Goal: Obtain resource: Download file/media

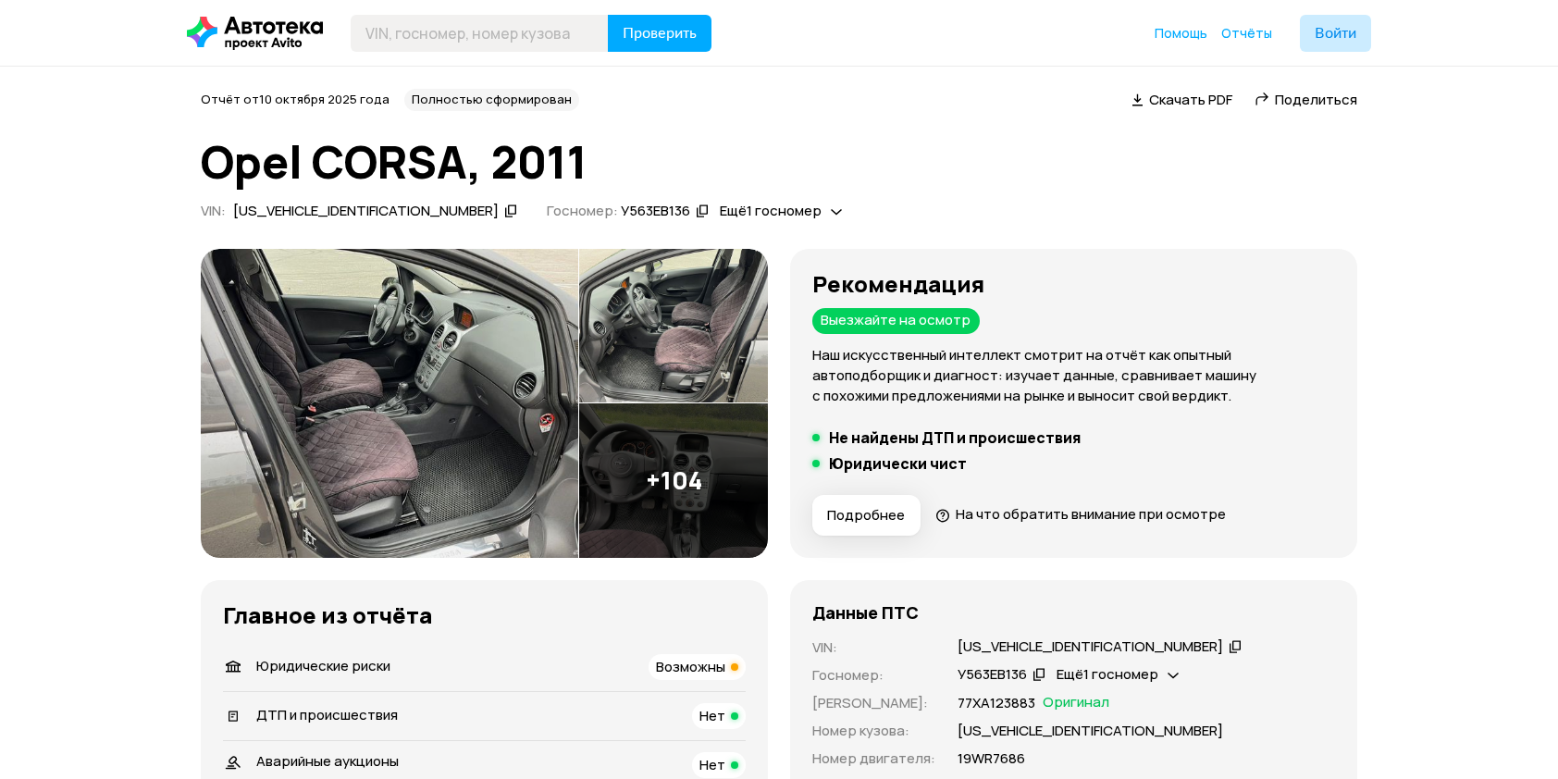
click at [392, 408] on img at bounding box center [389, 403] width 377 height 309
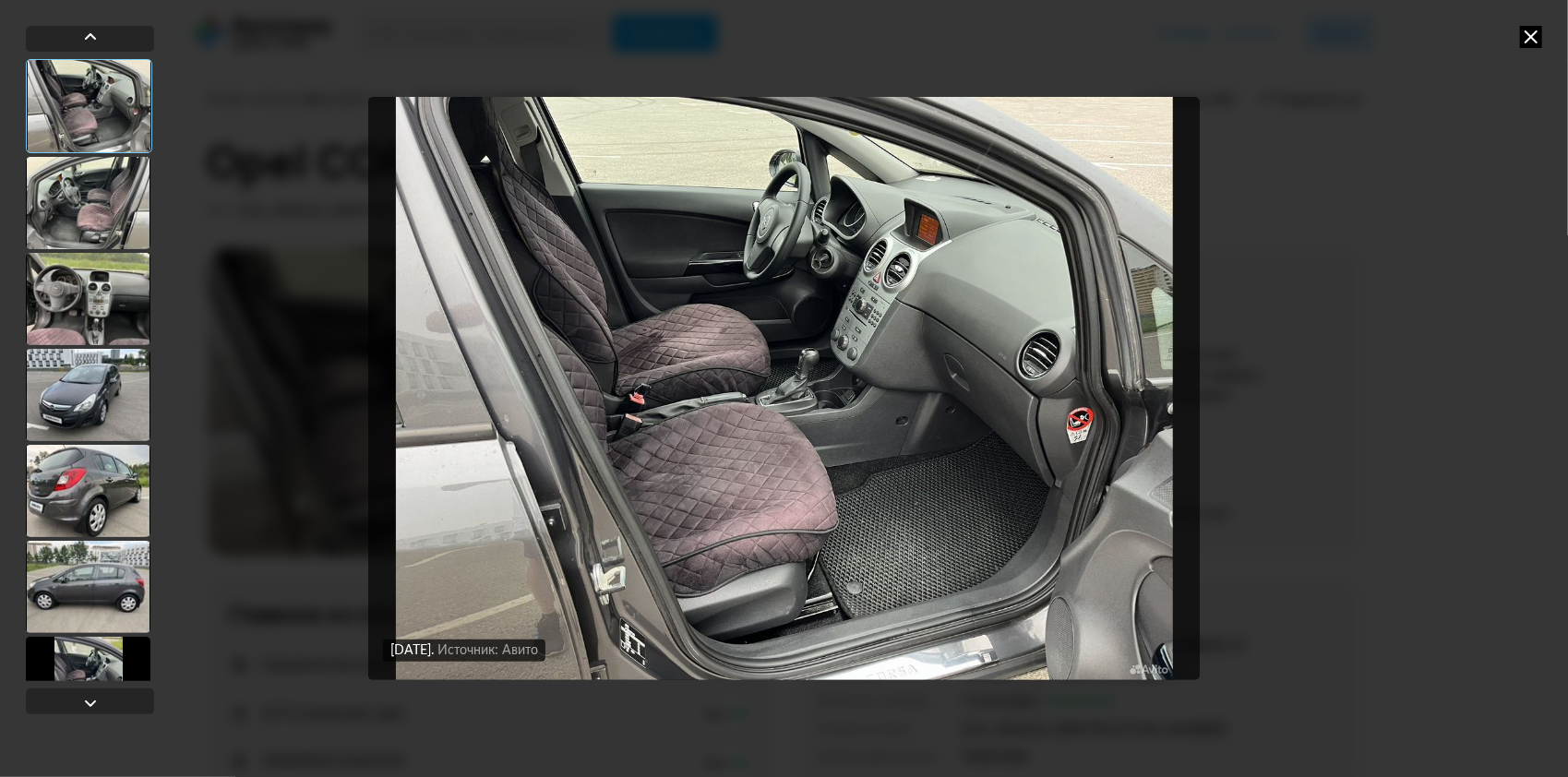
click at [92, 212] on div at bounding box center [88, 202] width 125 height 93
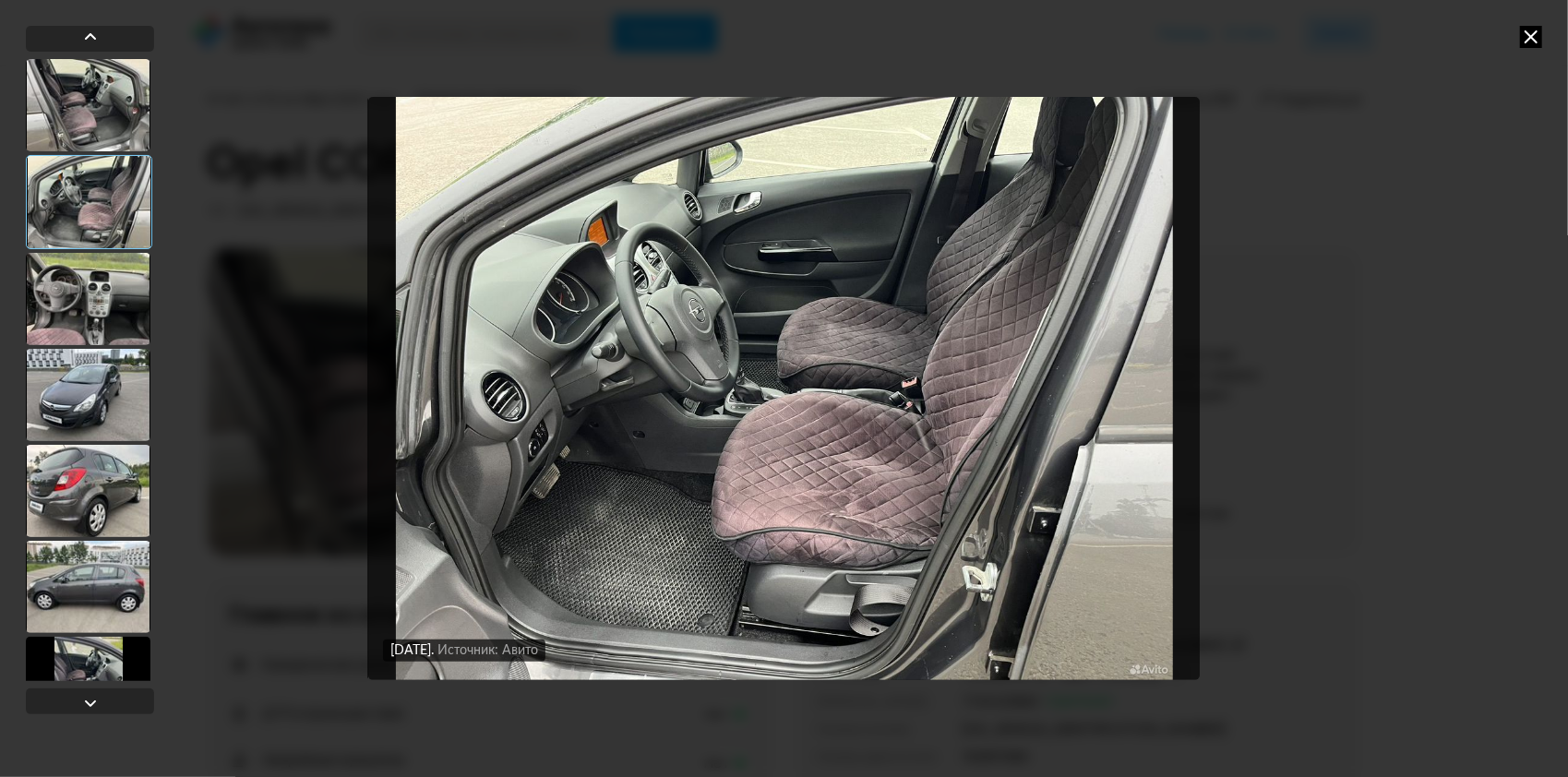
click at [82, 295] on div at bounding box center [88, 298] width 125 height 93
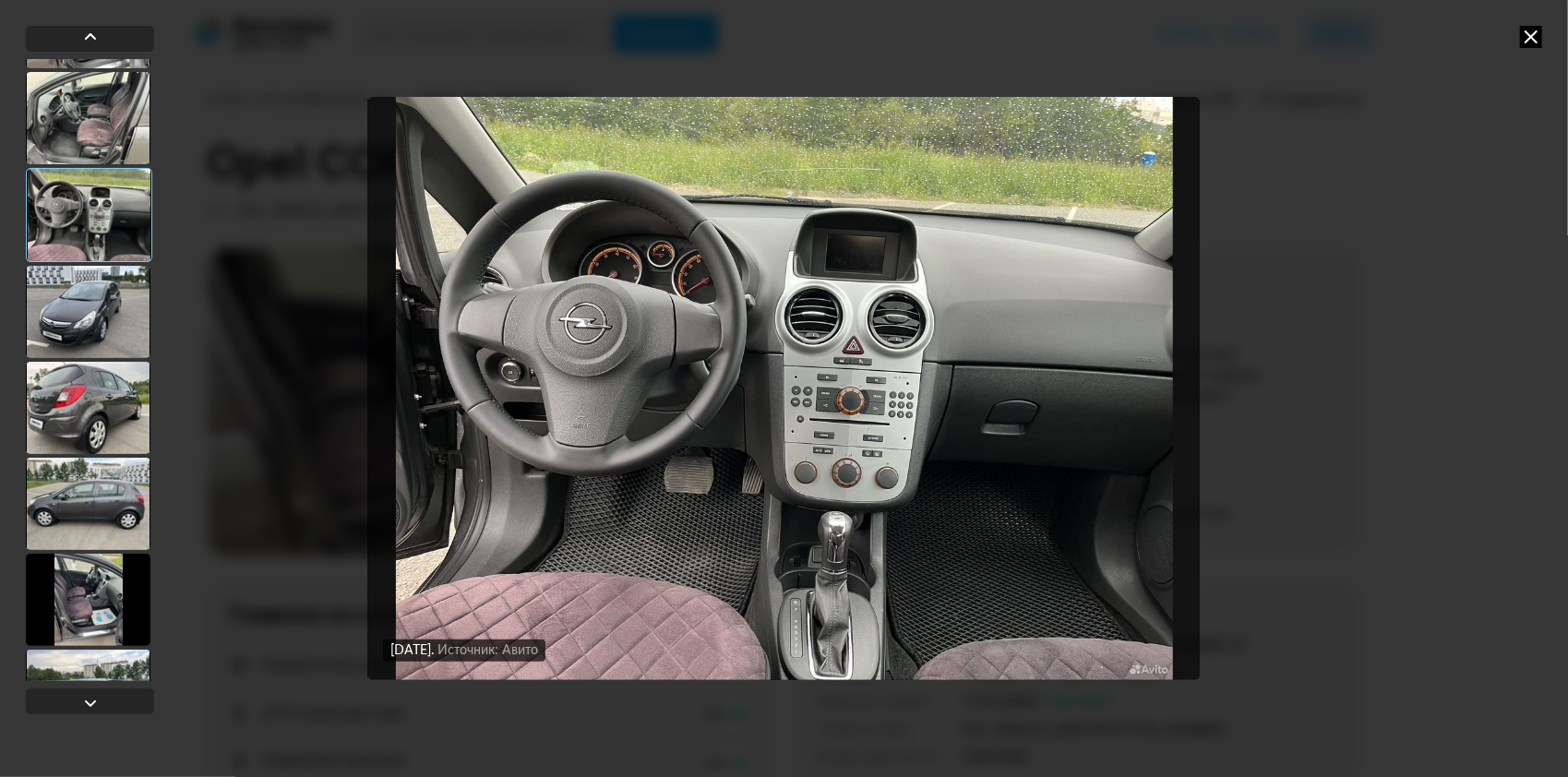
scroll to position [93, 0]
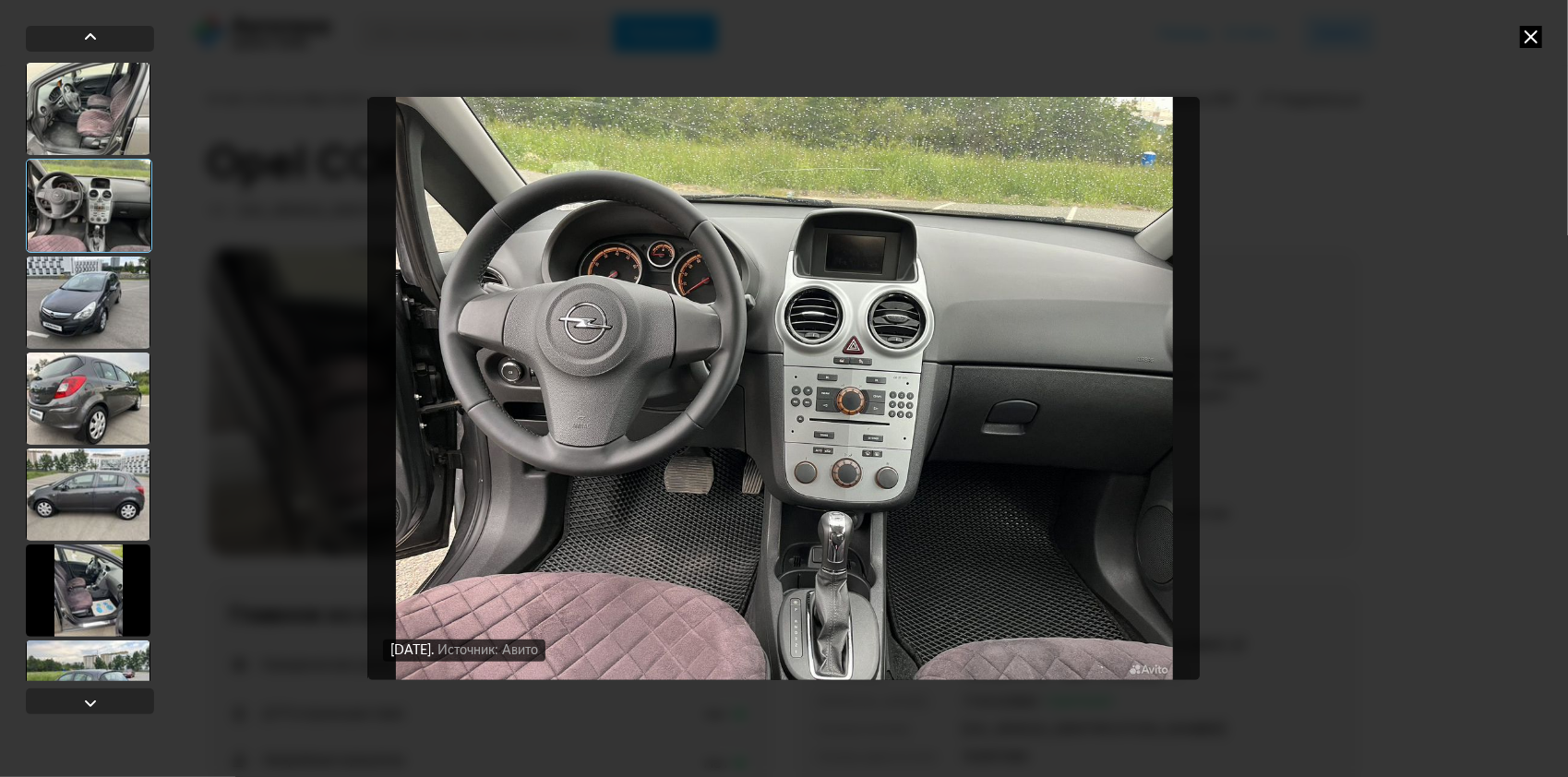
click at [82, 295] on div at bounding box center [88, 302] width 125 height 93
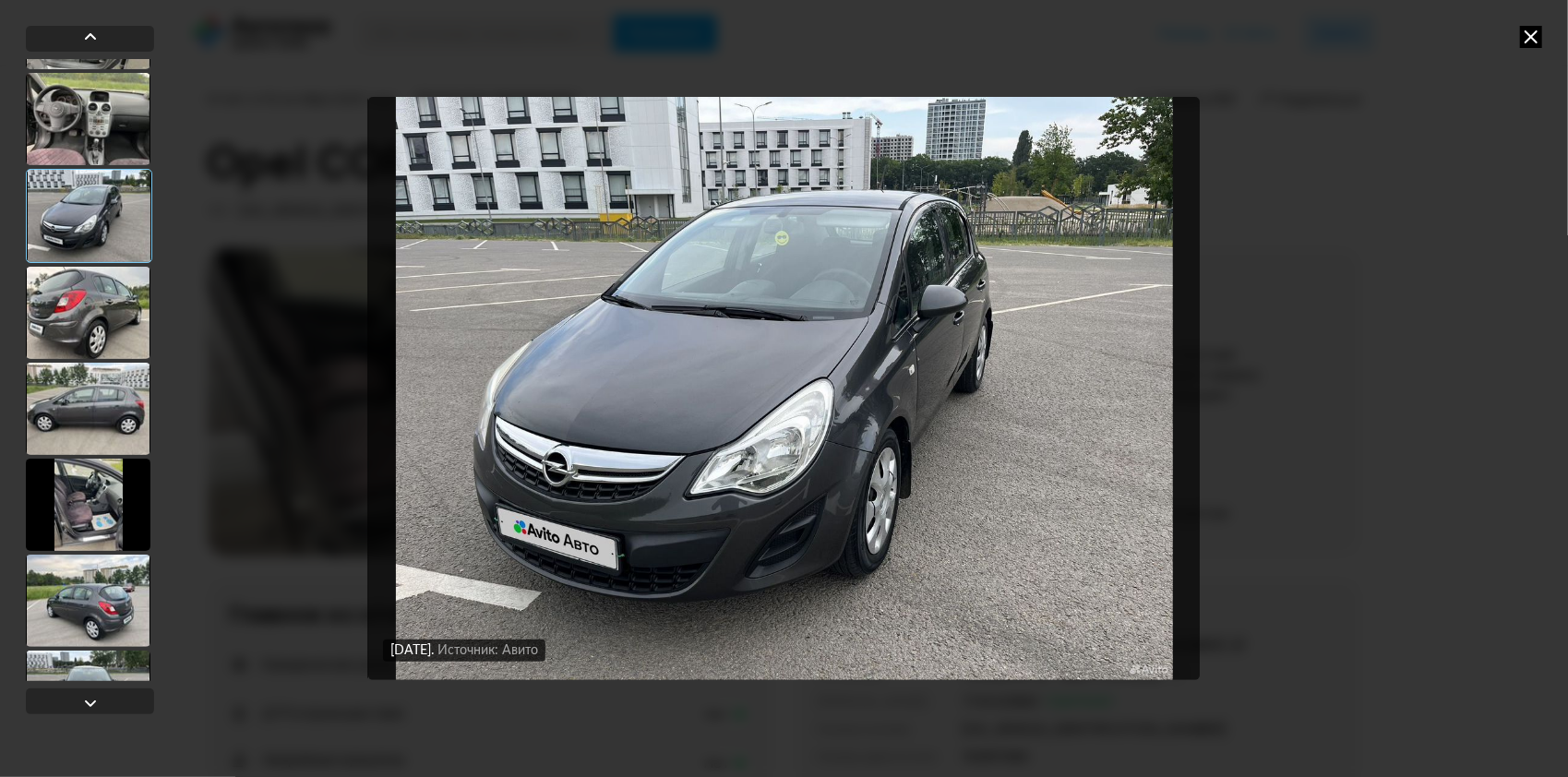
scroll to position [185, 0]
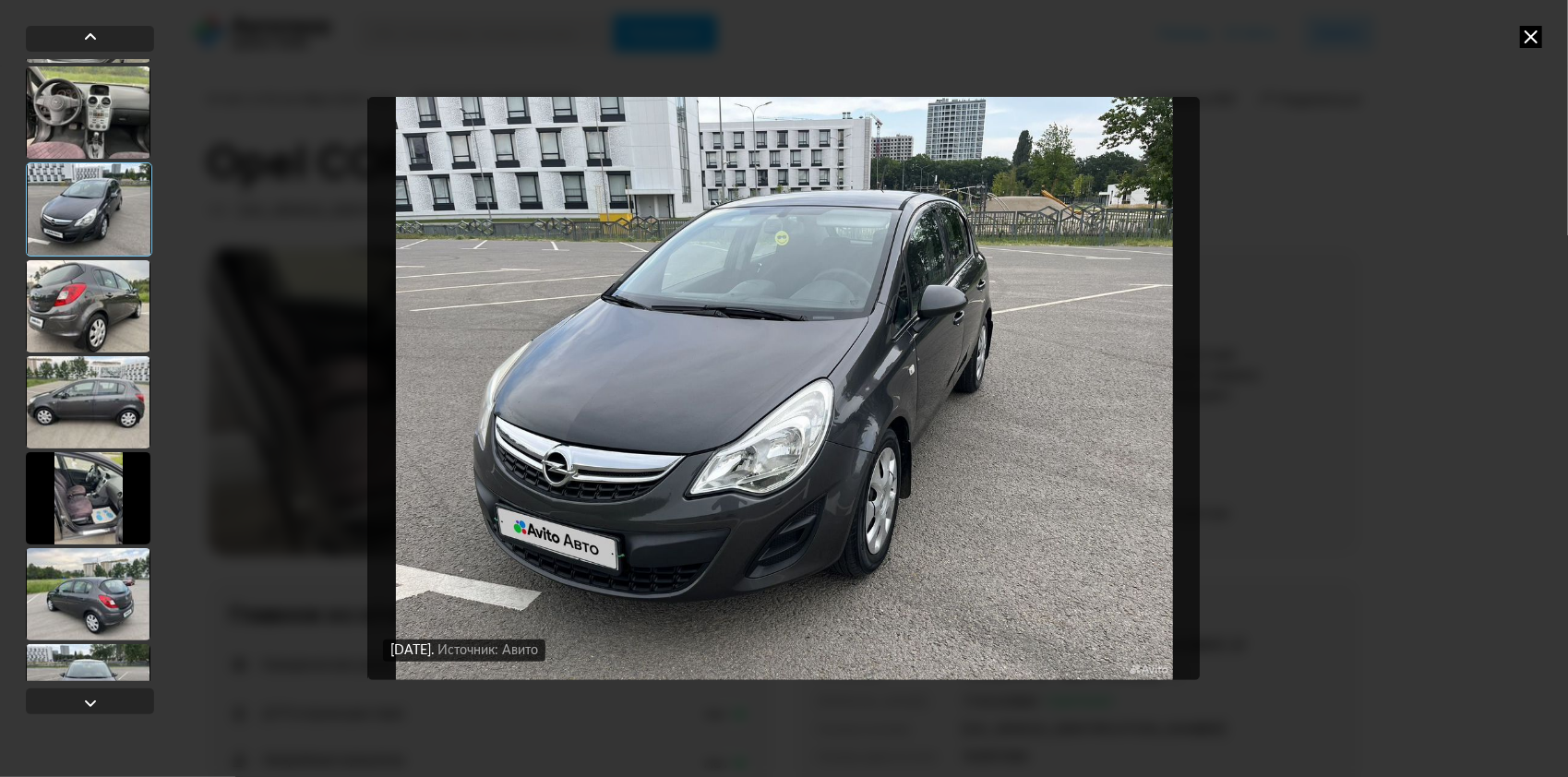
click at [87, 298] on div at bounding box center [88, 306] width 125 height 93
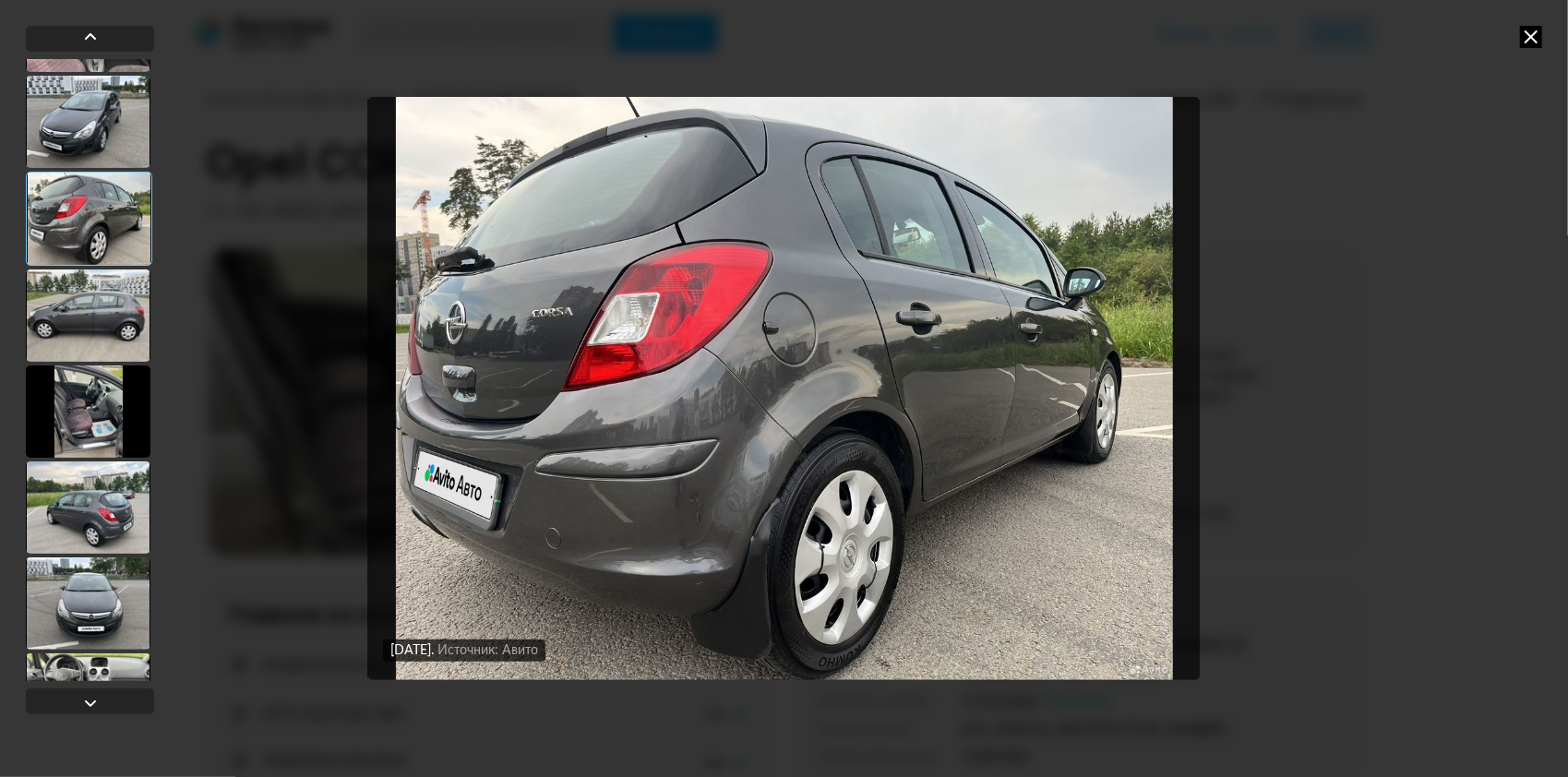
scroll to position [277, 0]
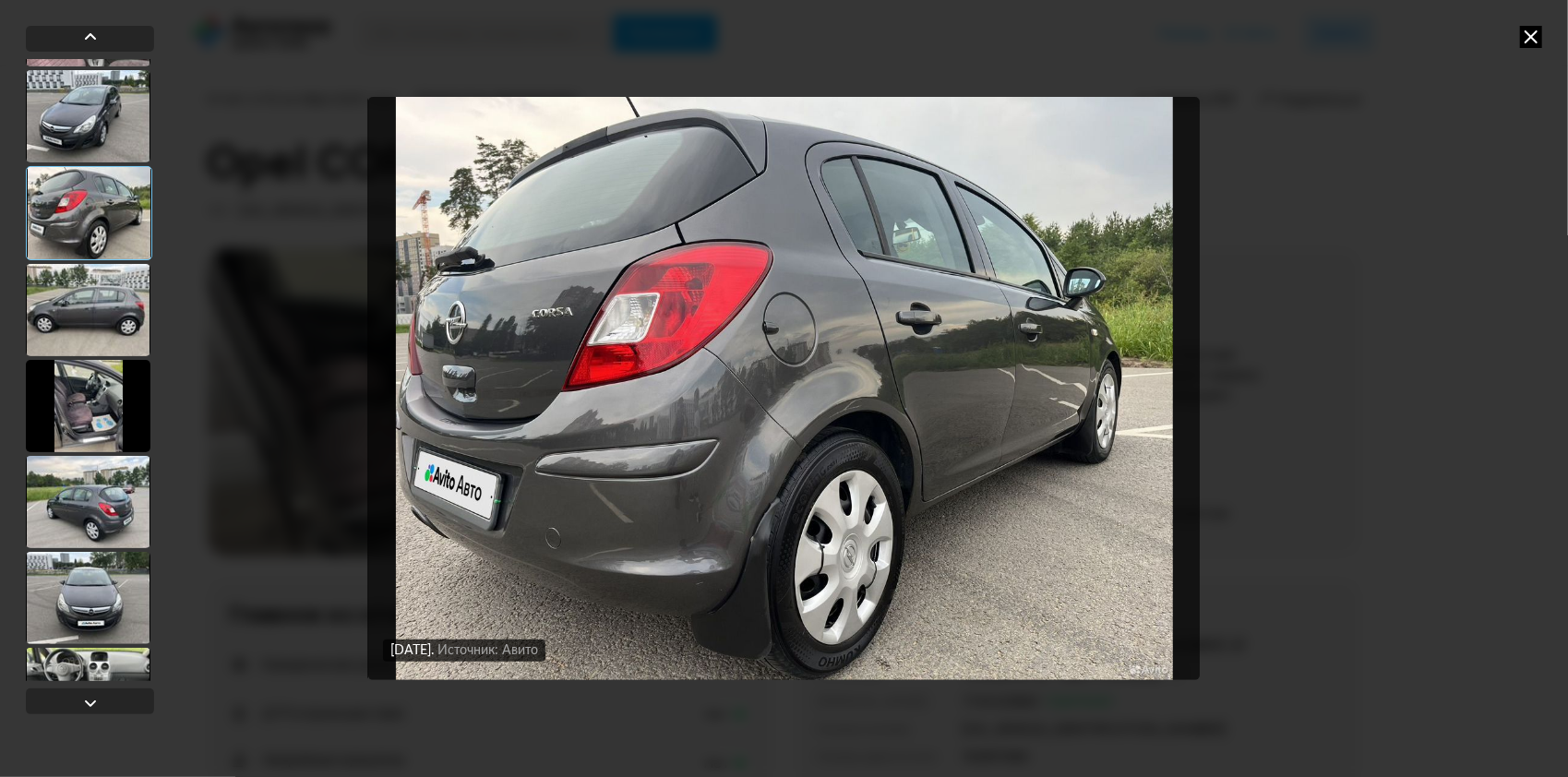
click at [87, 298] on div at bounding box center [88, 310] width 125 height 93
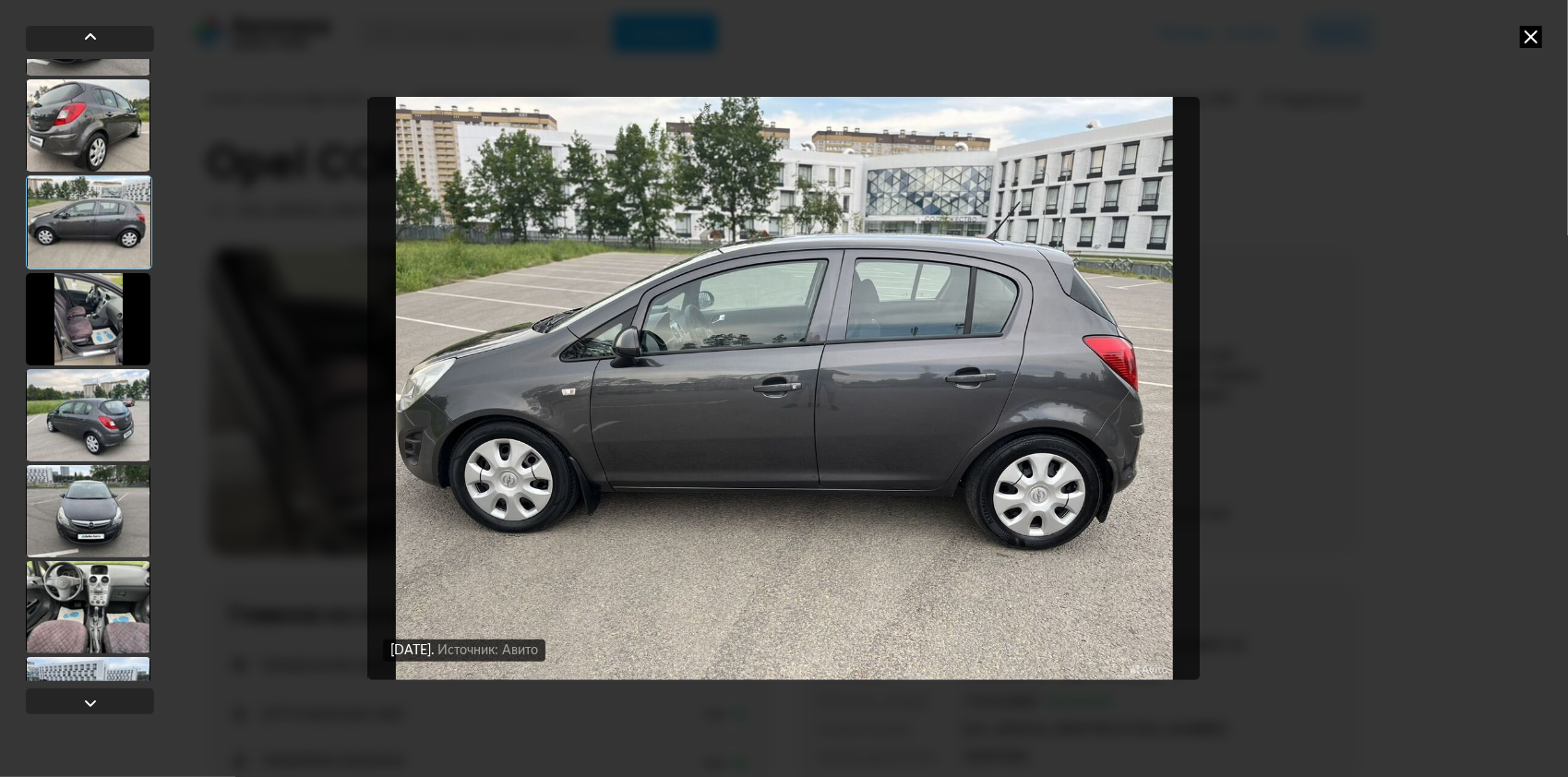
scroll to position [369, 0]
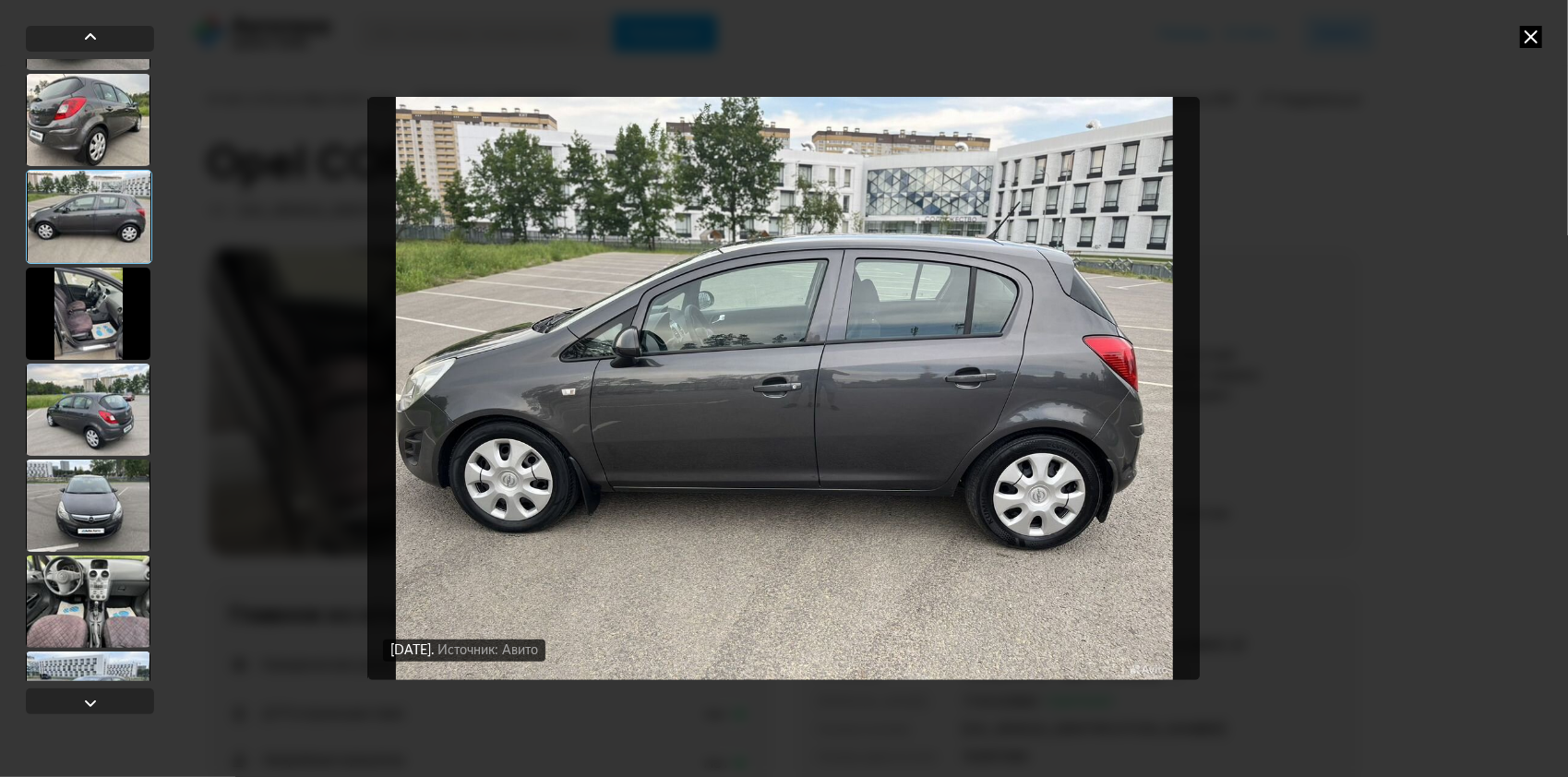
click at [88, 312] on div at bounding box center [88, 313] width 125 height 93
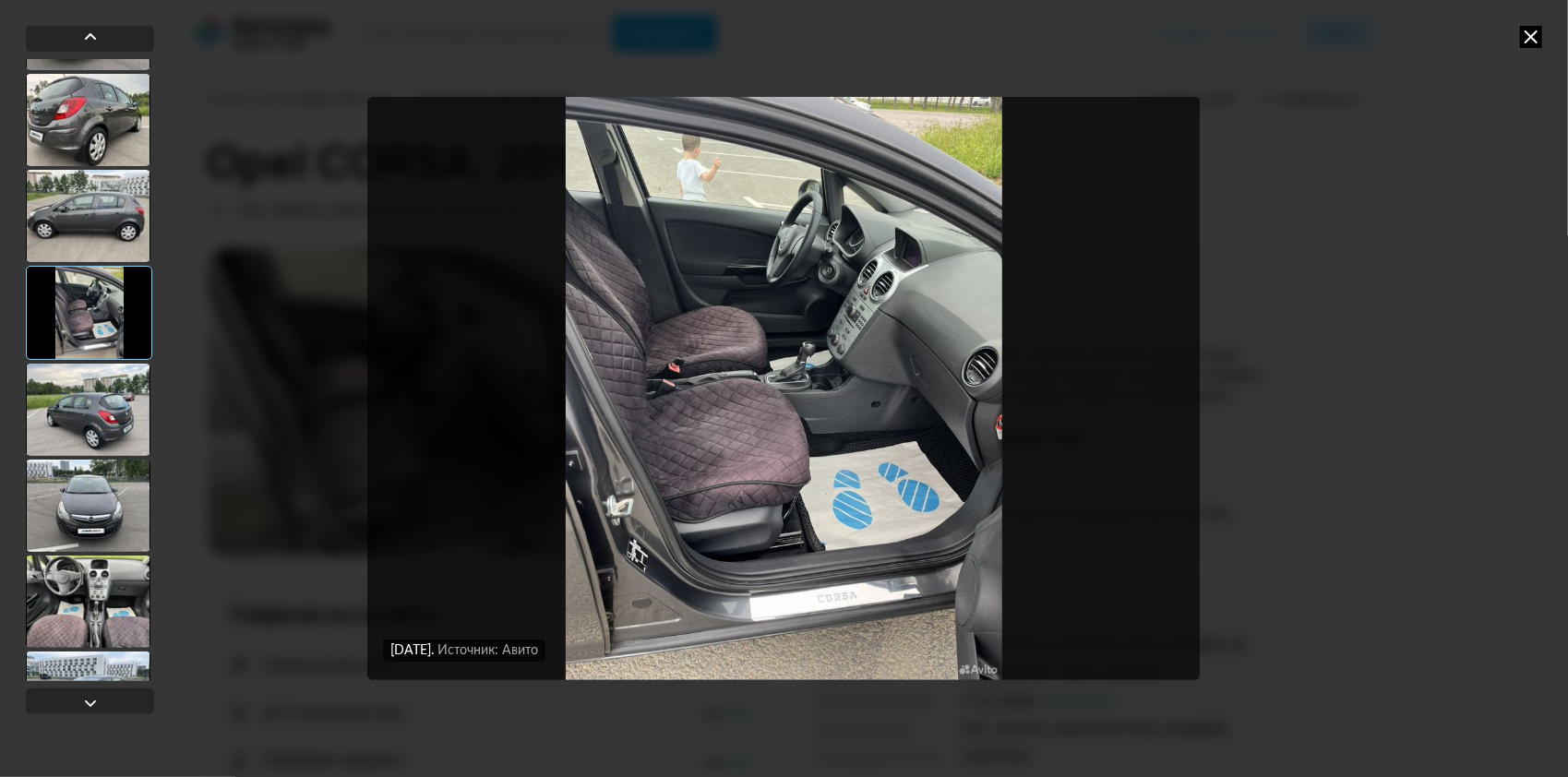
click at [105, 411] on div at bounding box center [88, 409] width 125 height 93
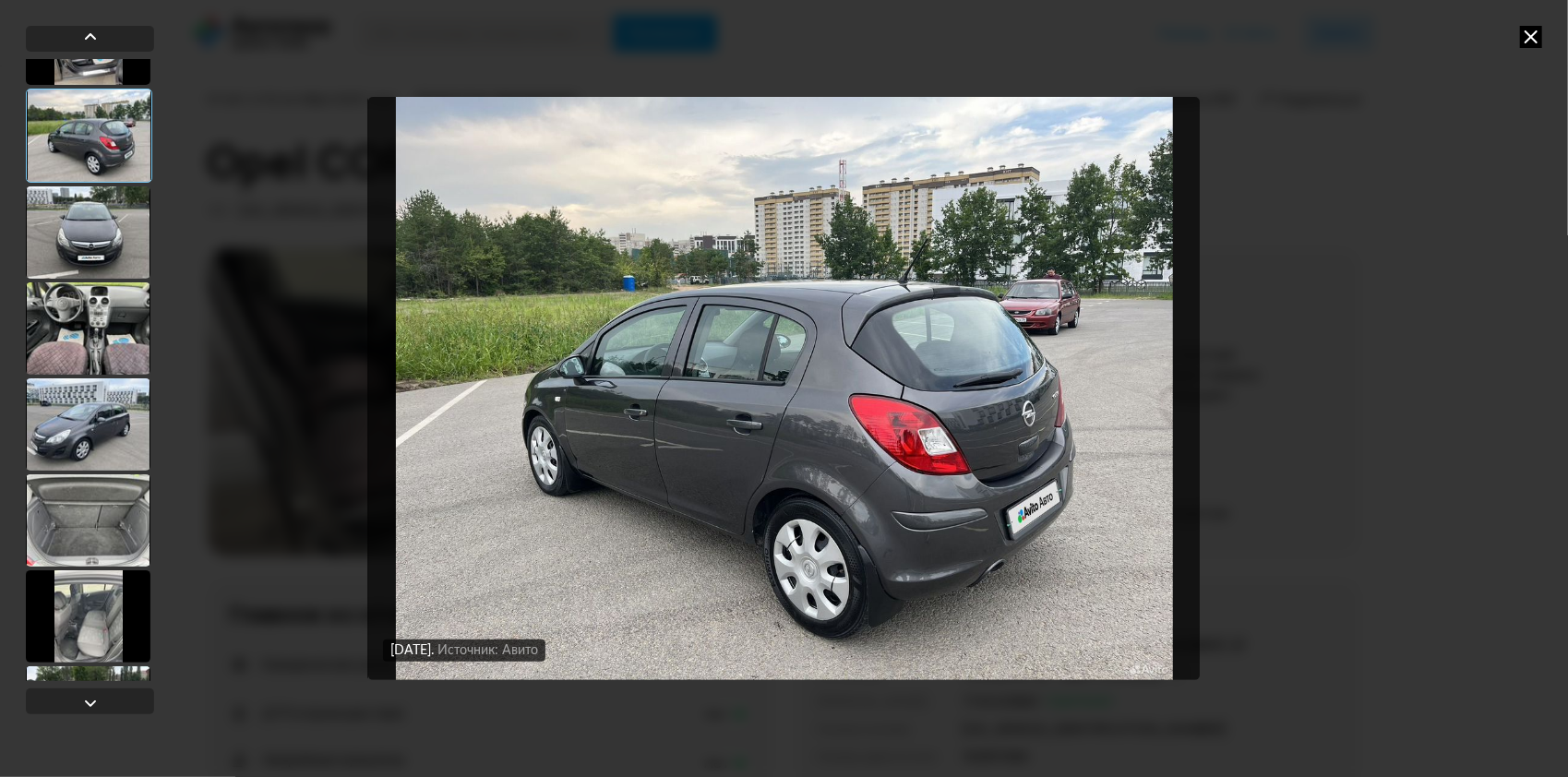
scroll to position [646, 0]
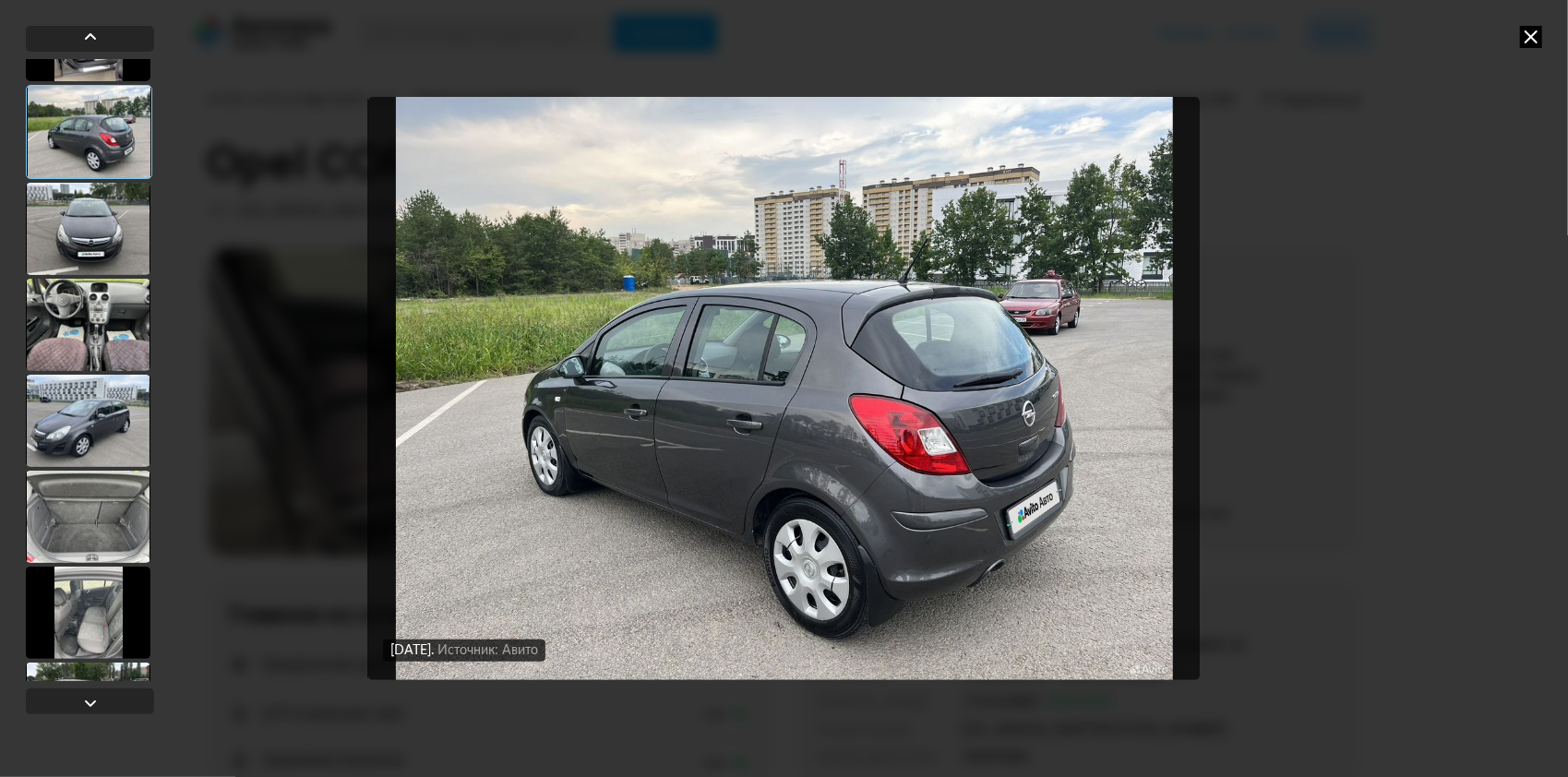
click at [1026, 326] on img "Go to Slide 8" at bounding box center [783, 388] width 831 height 583
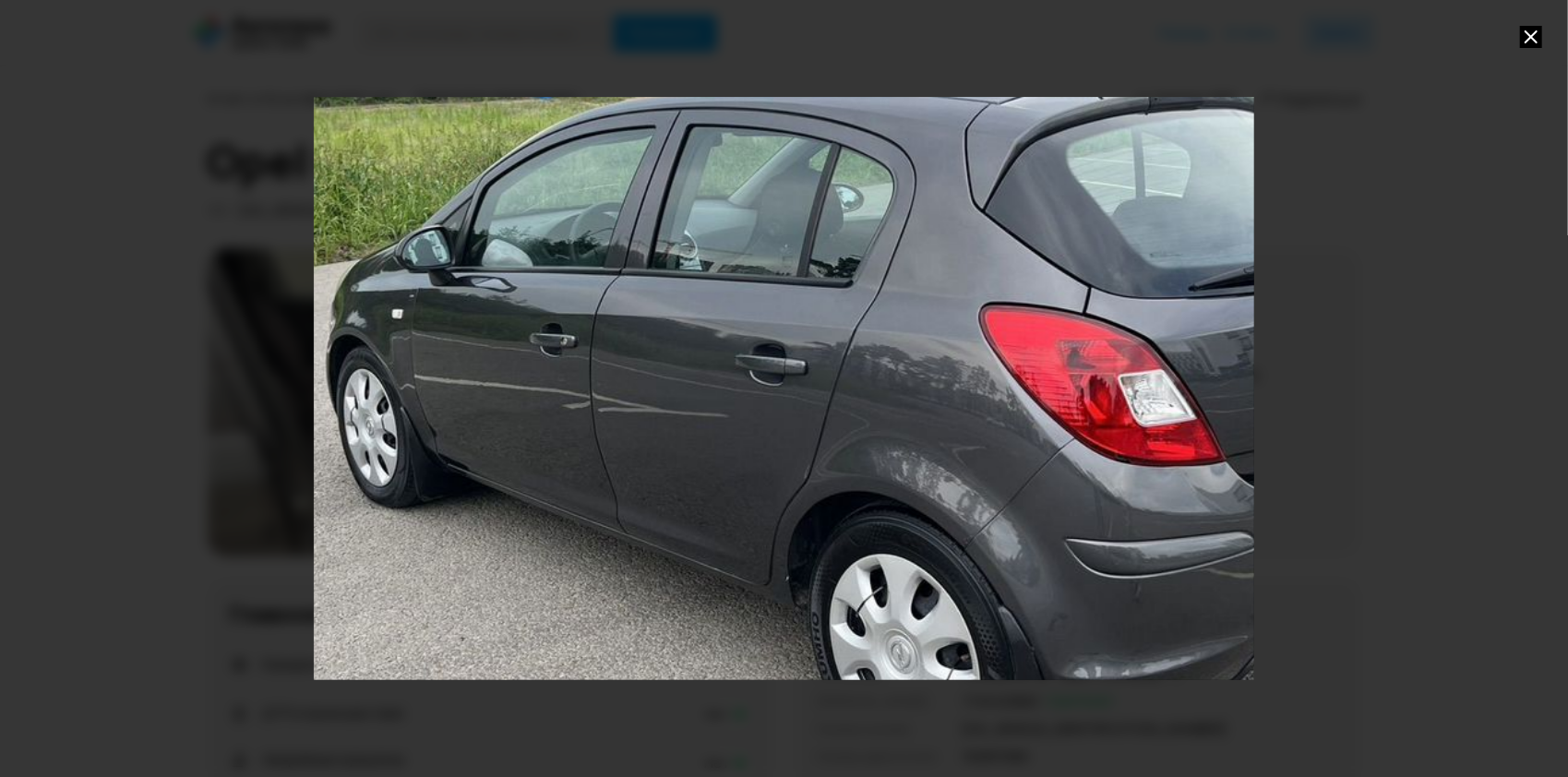
drag, startPoint x: 1082, startPoint y: 334, endPoint x: 1150, endPoint y: 238, distance: 117.6
click at [1150, 238] on div "Go to Slide 8" at bounding box center [850, 292] width 1881 height 1165
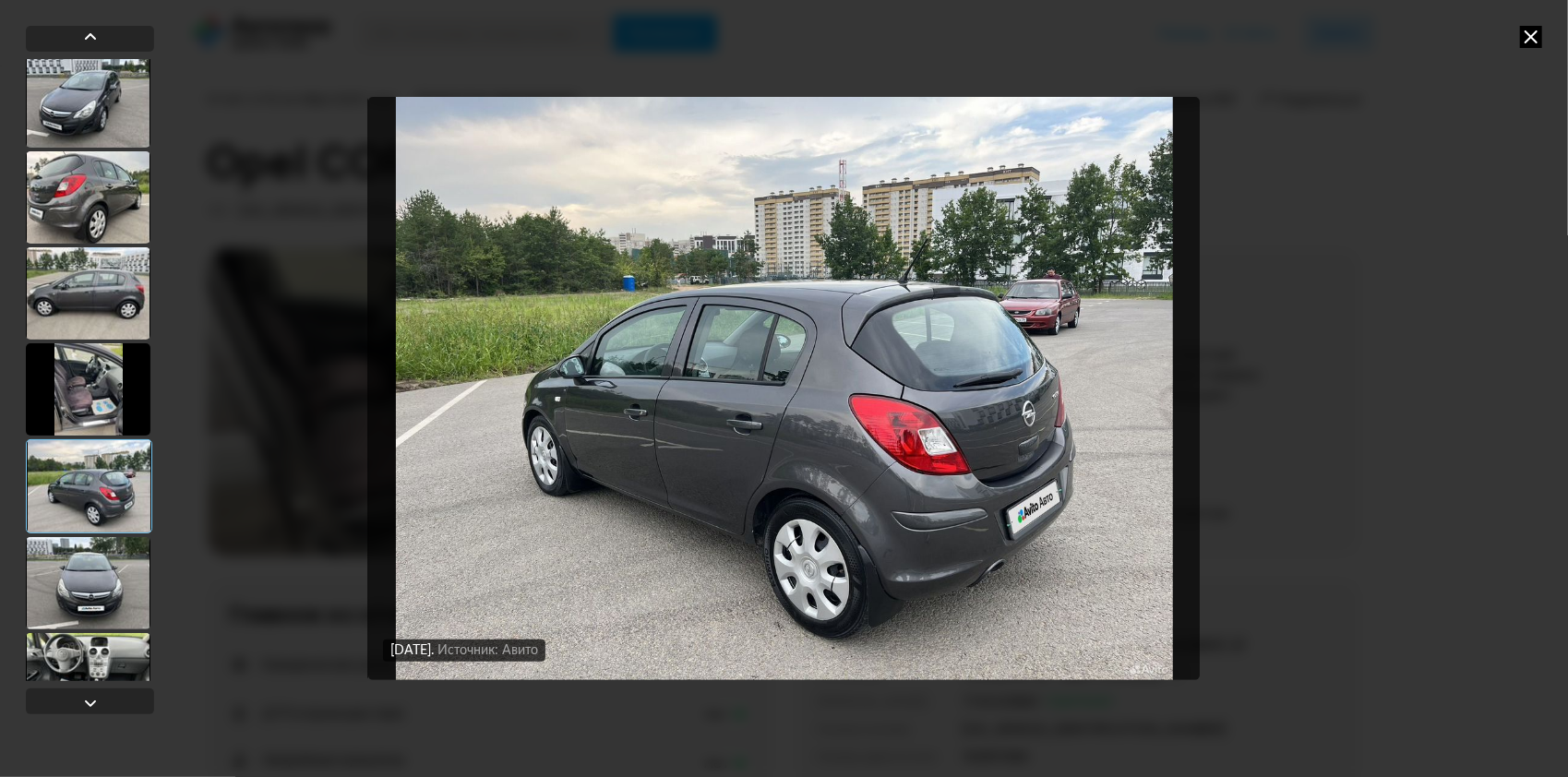
scroll to position [369, 0]
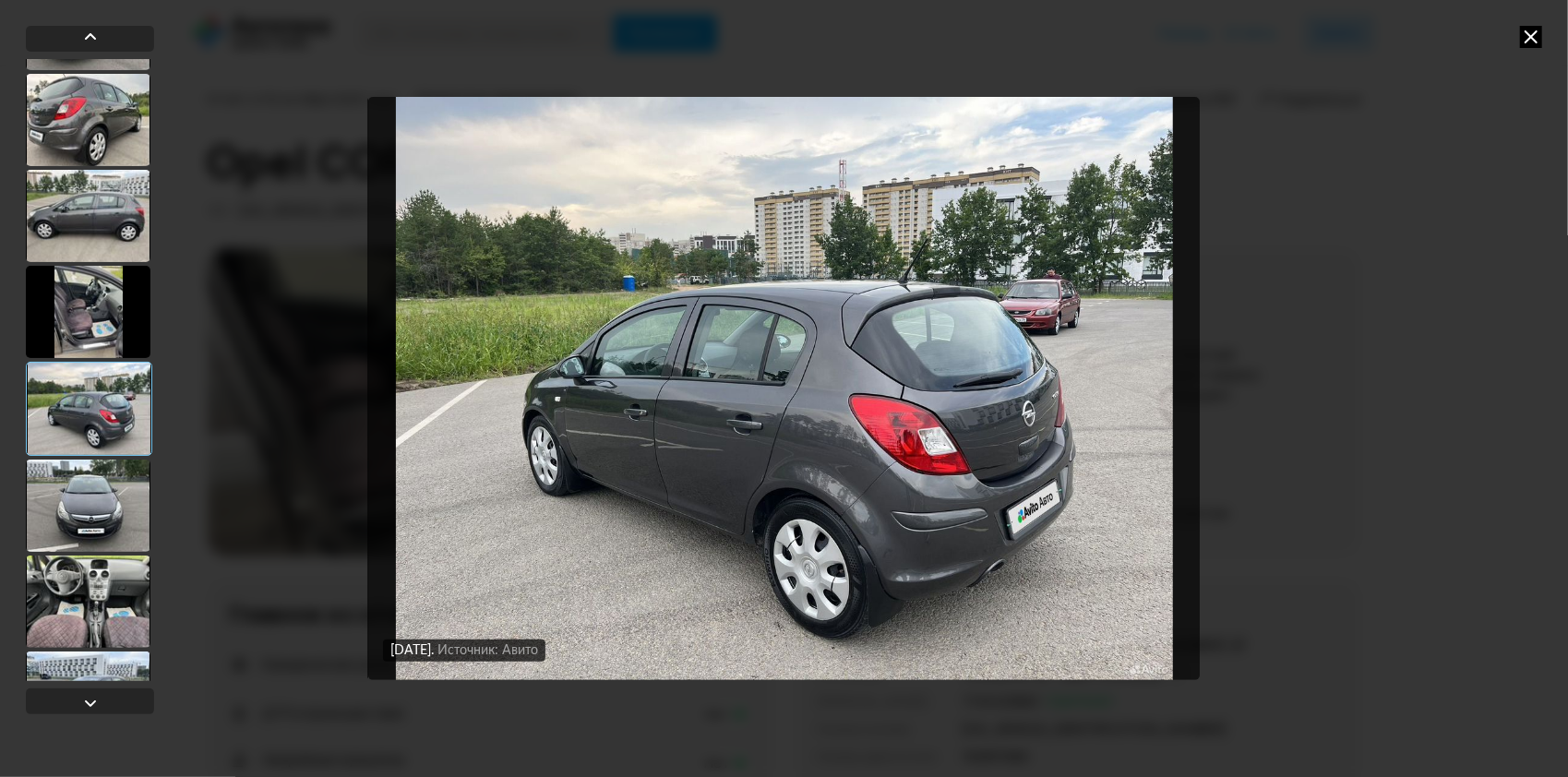
click at [83, 217] on div at bounding box center [88, 215] width 125 height 93
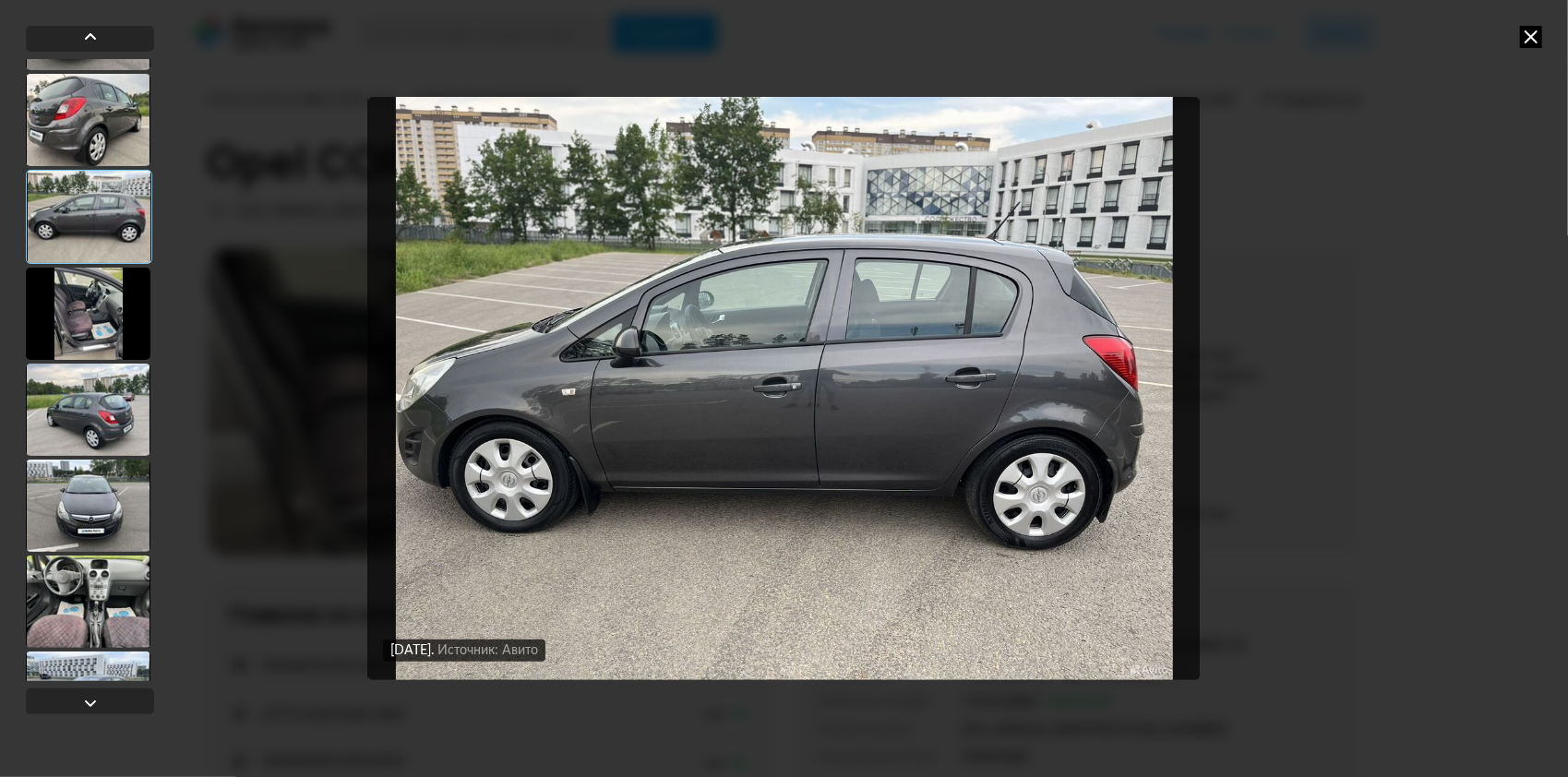
click at [74, 302] on div at bounding box center [88, 313] width 125 height 93
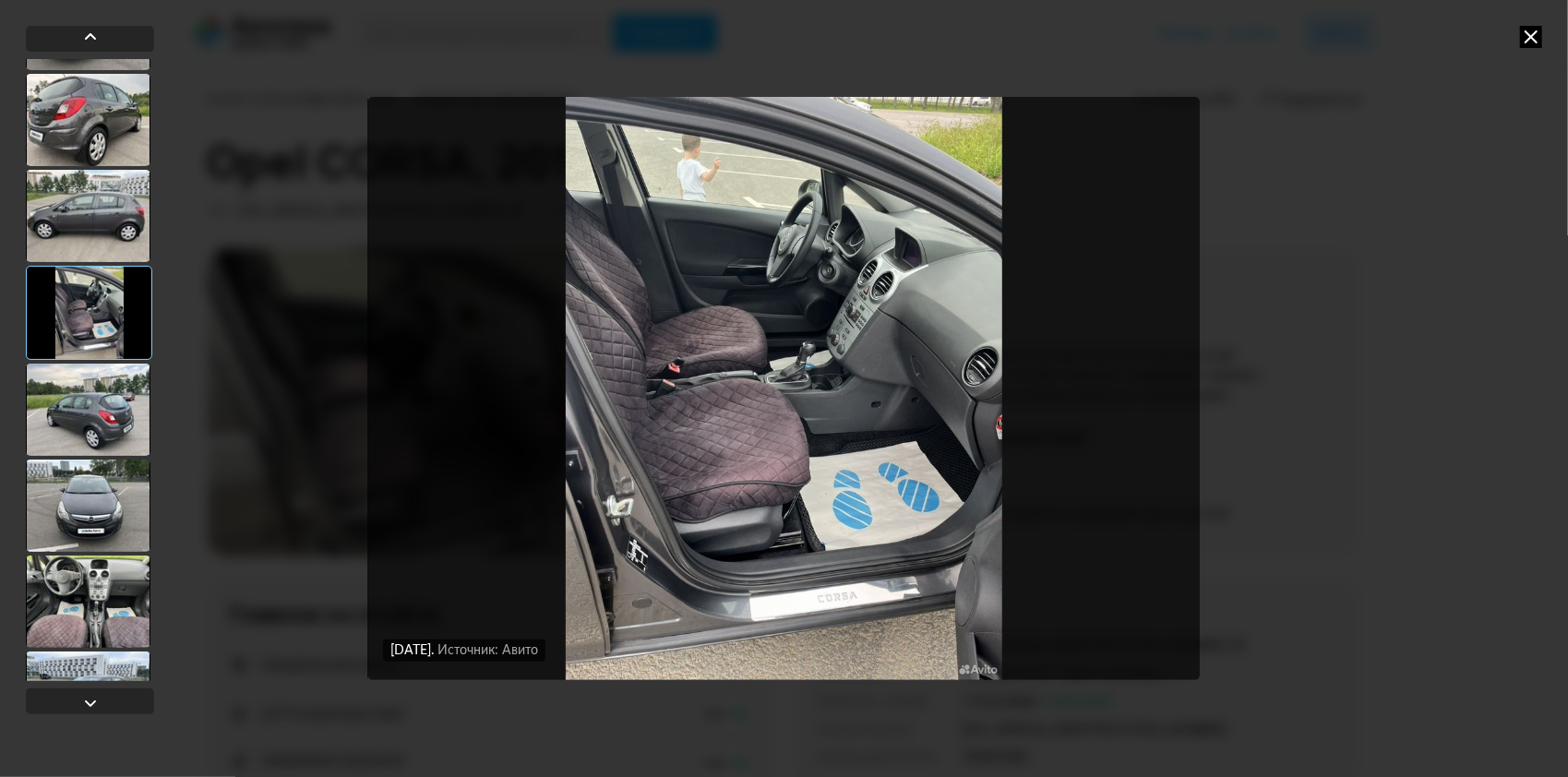
click at [80, 412] on div at bounding box center [88, 409] width 125 height 93
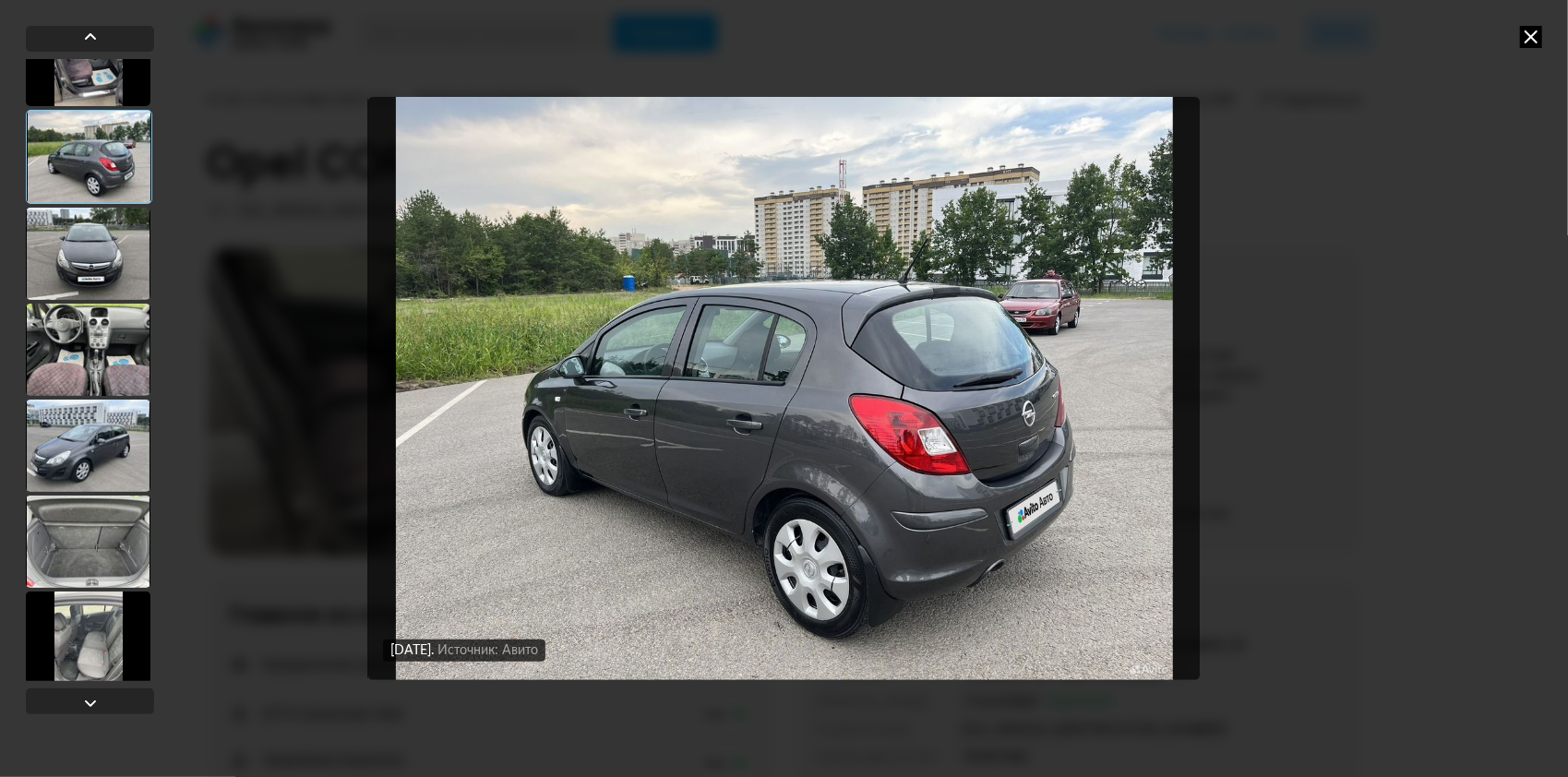
scroll to position [646, 0]
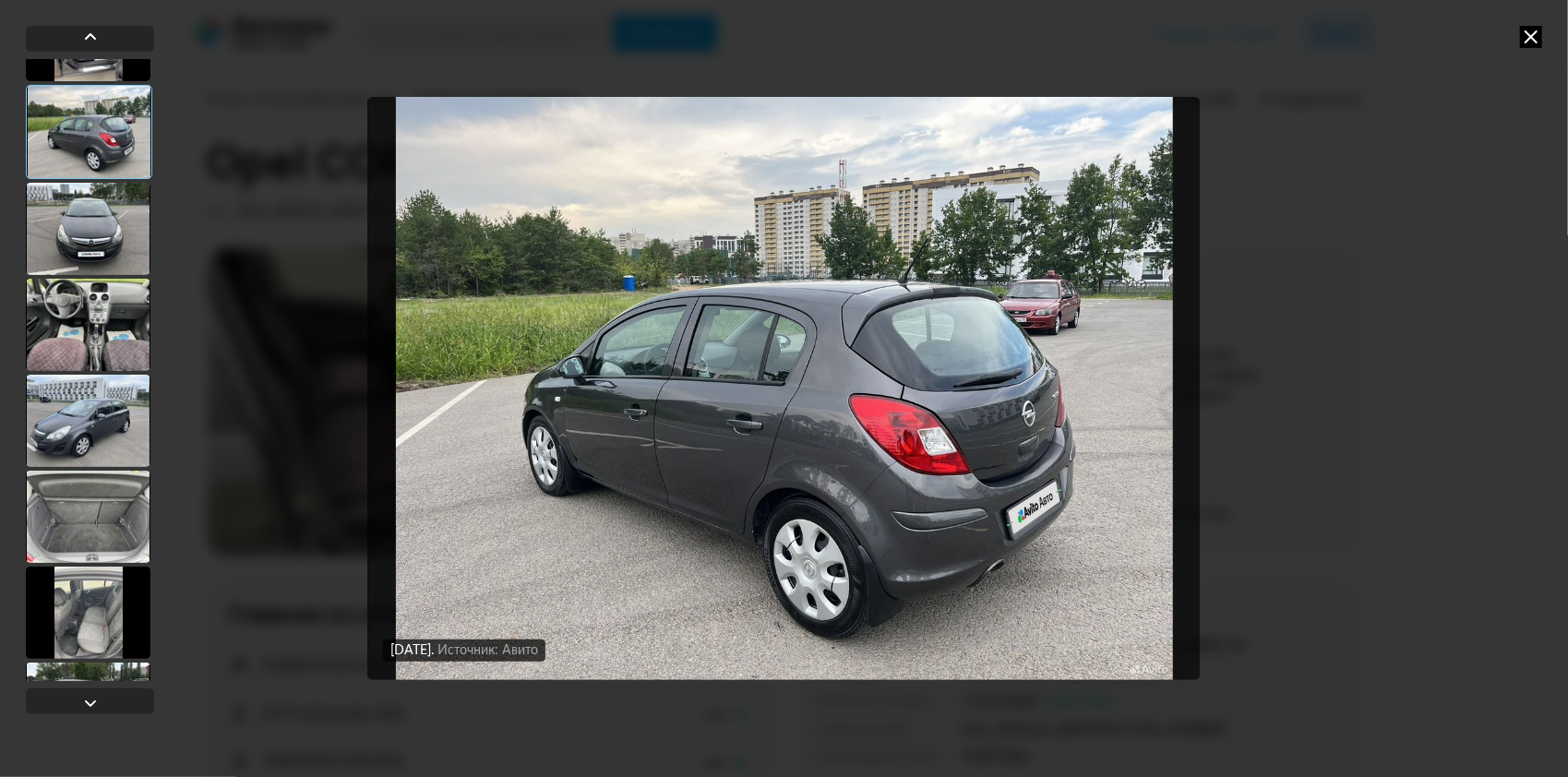
click at [101, 225] on div at bounding box center [88, 228] width 125 height 93
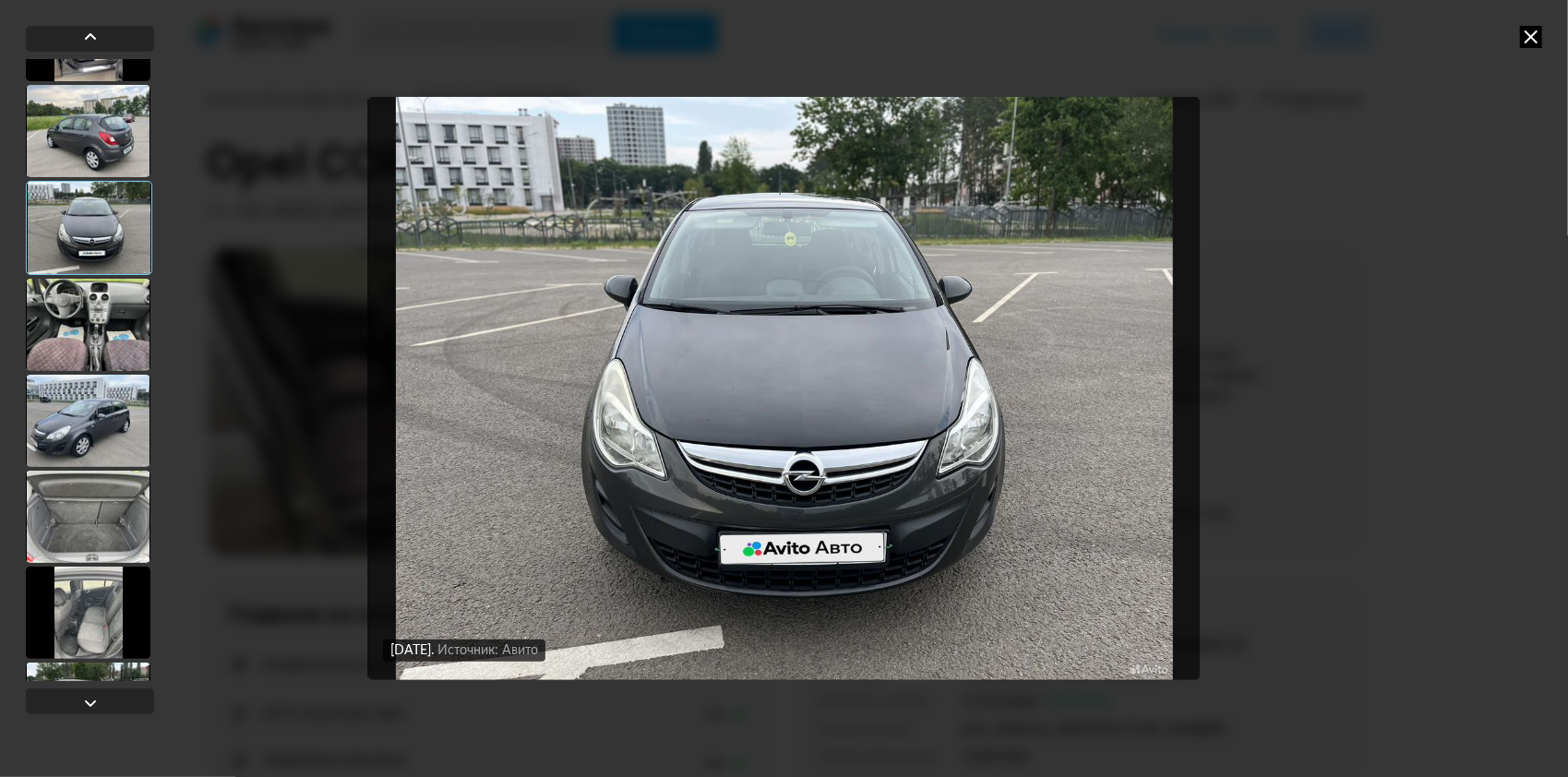
click at [87, 315] on div at bounding box center [88, 324] width 125 height 93
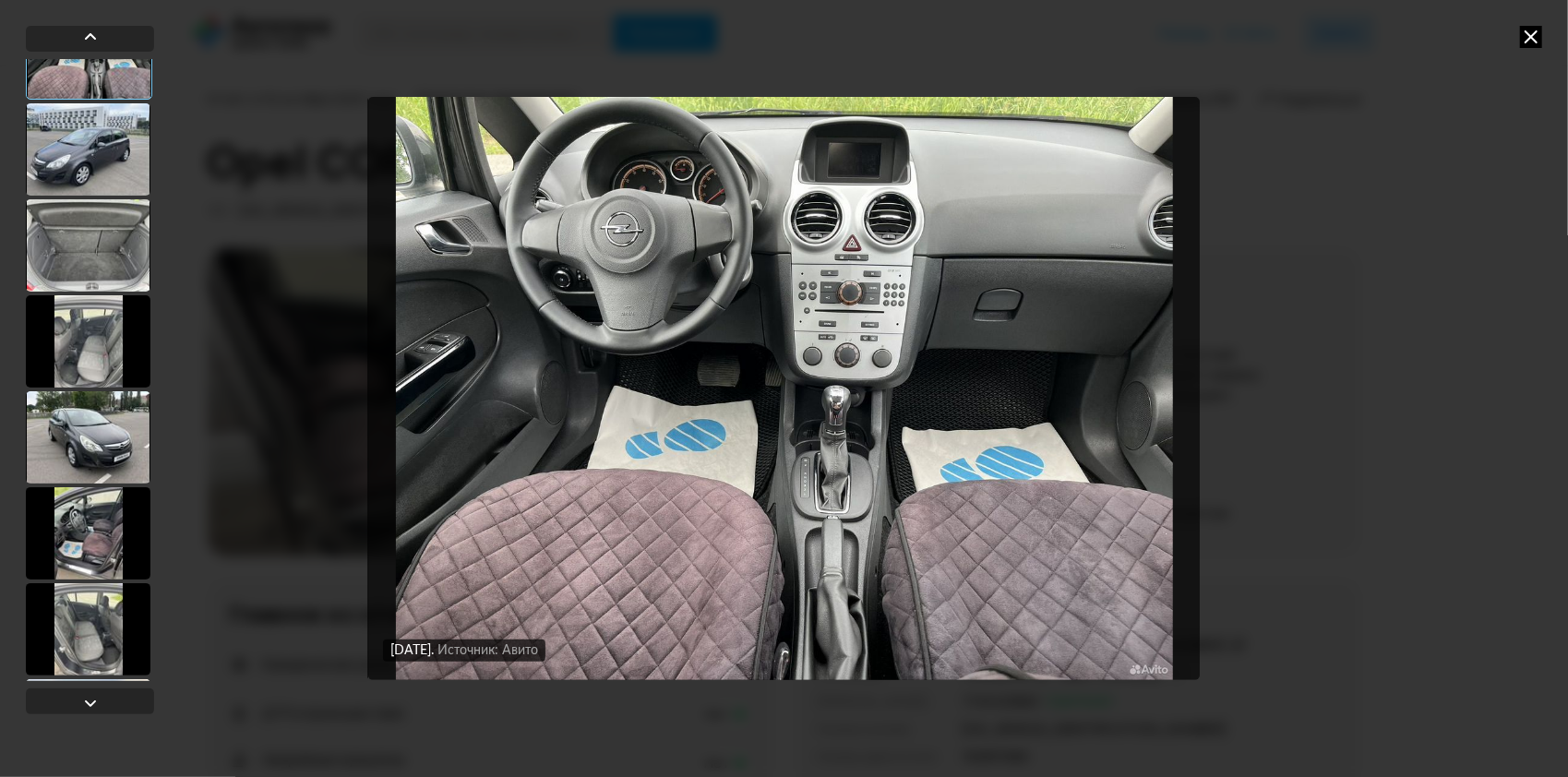
scroll to position [923, 0]
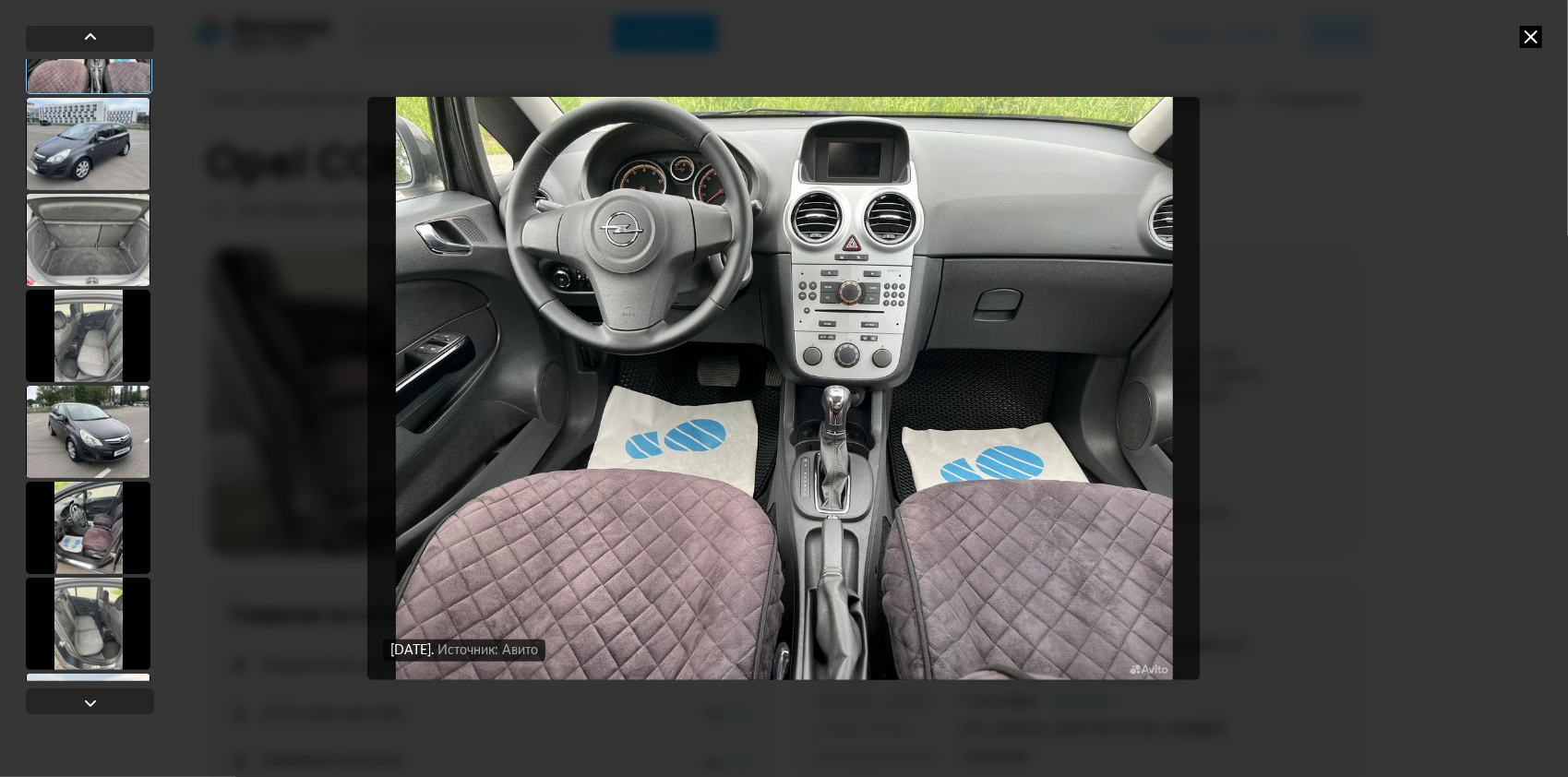
click at [107, 163] on div at bounding box center [88, 144] width 125 height 93
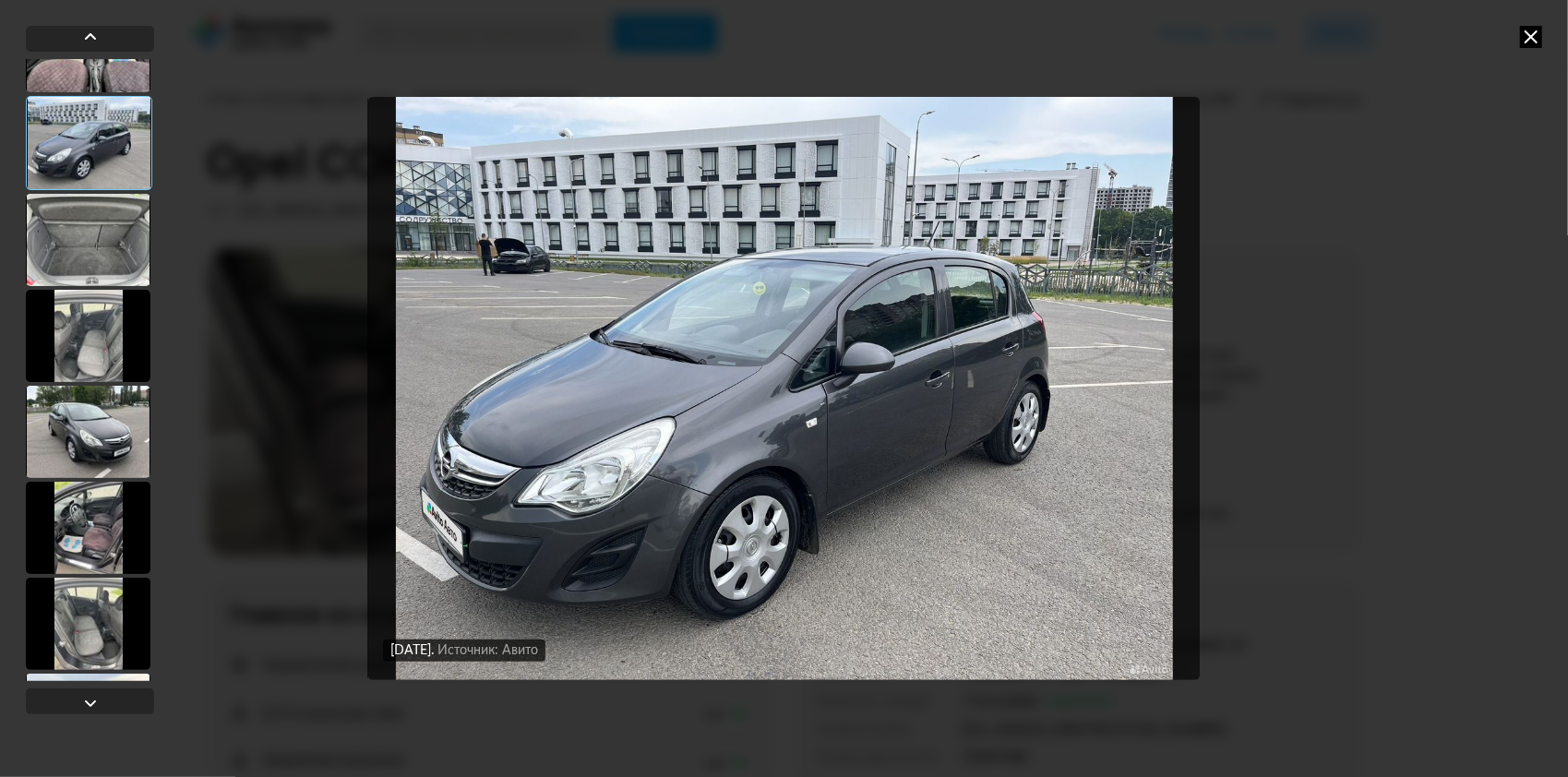
click at [87, 241] on div at bounding box center [88, 239] width 125 height 93
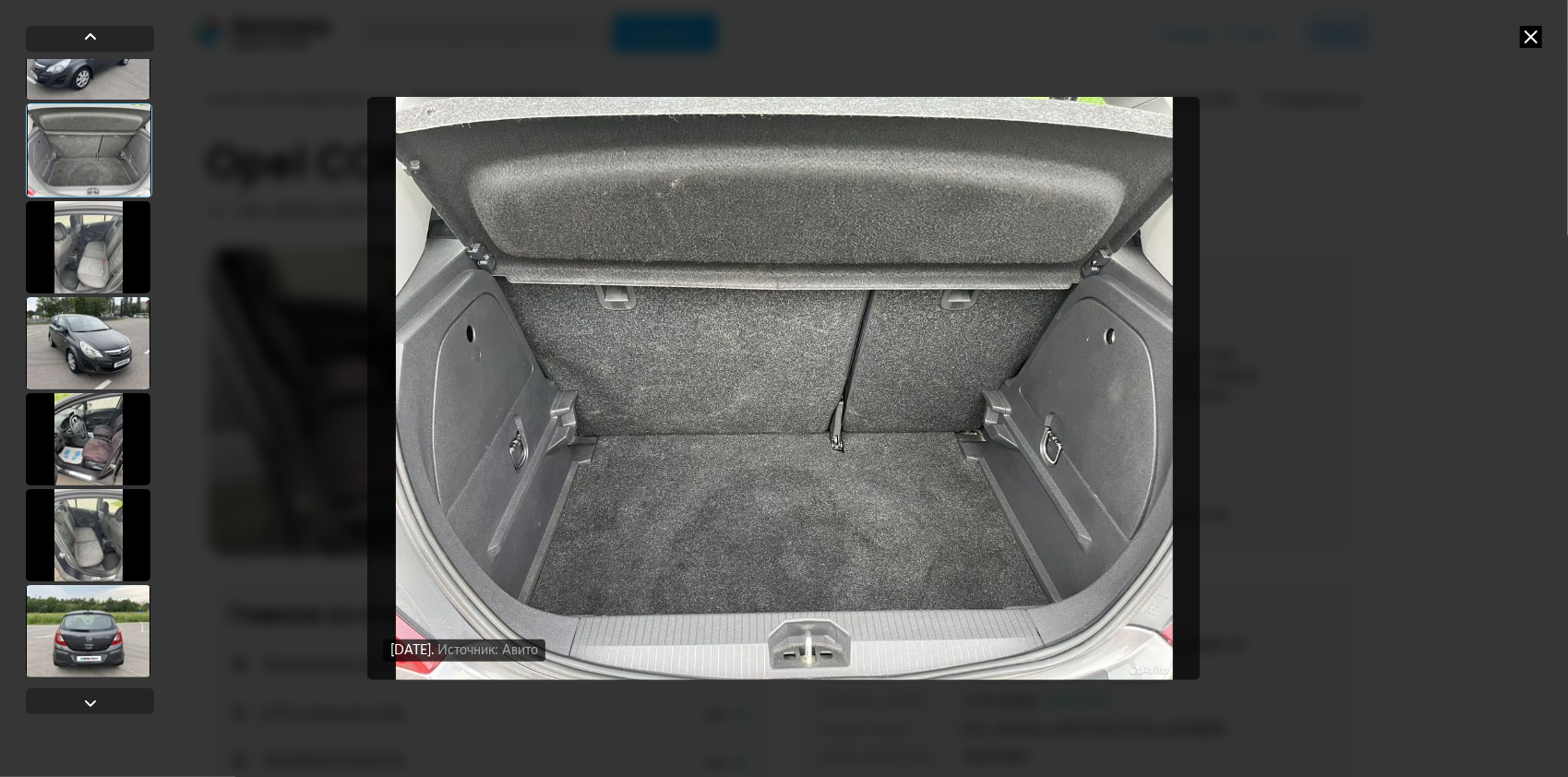
scroll to position [1015, 0]
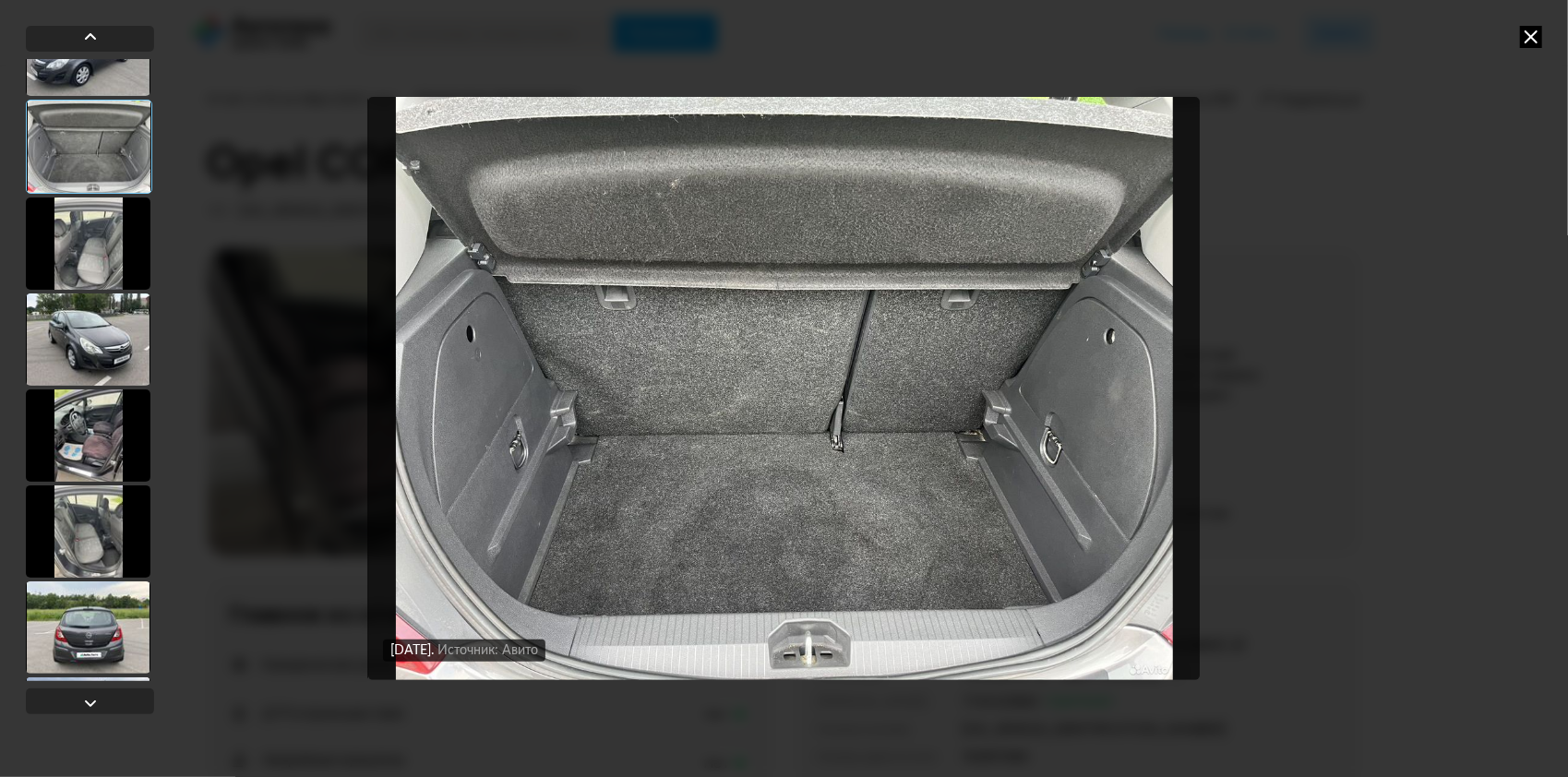
click at [85, 257] on div at bounding box center [88, 243] width 125 height 93
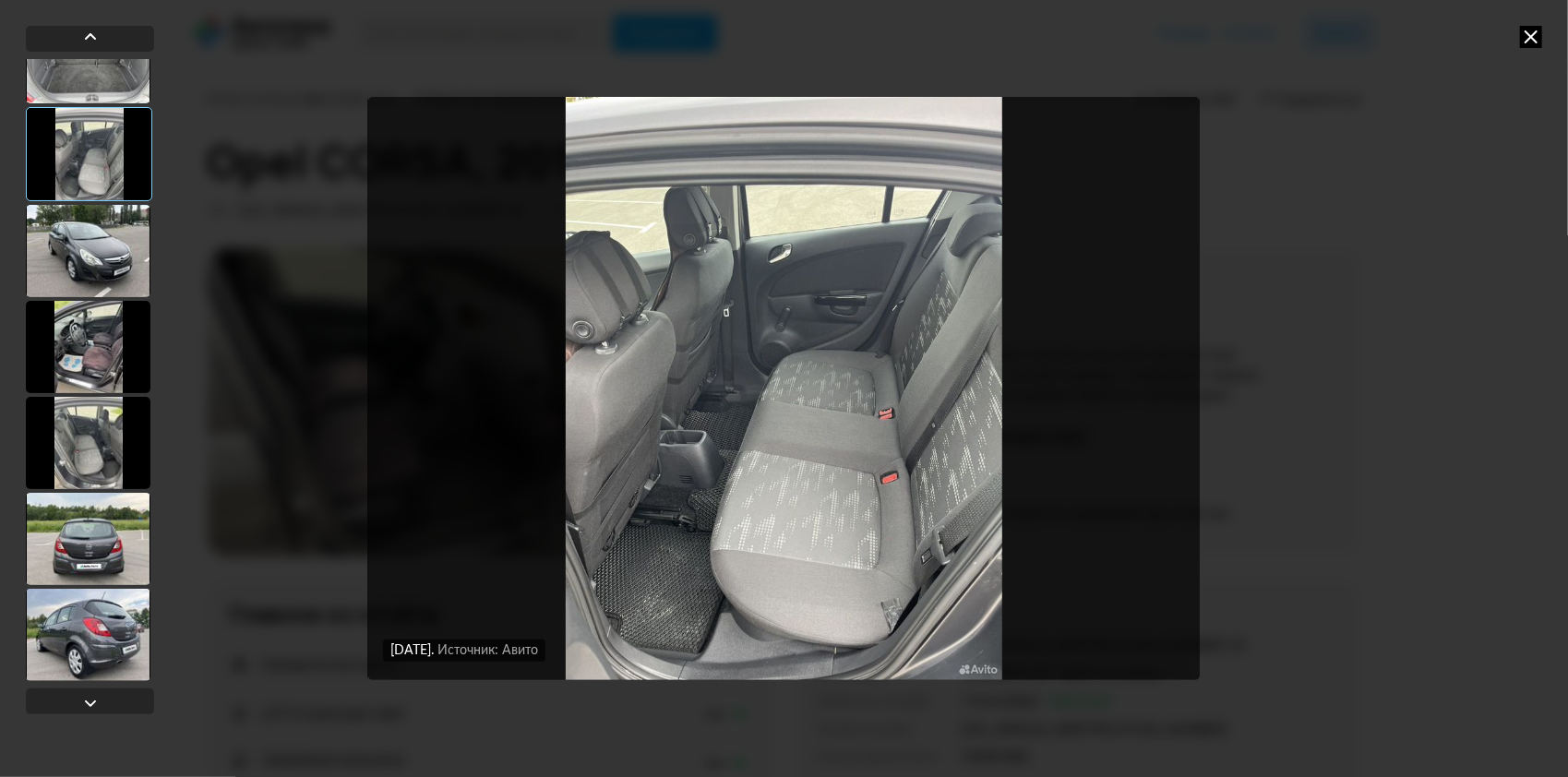
scroll to position [1107, 0]
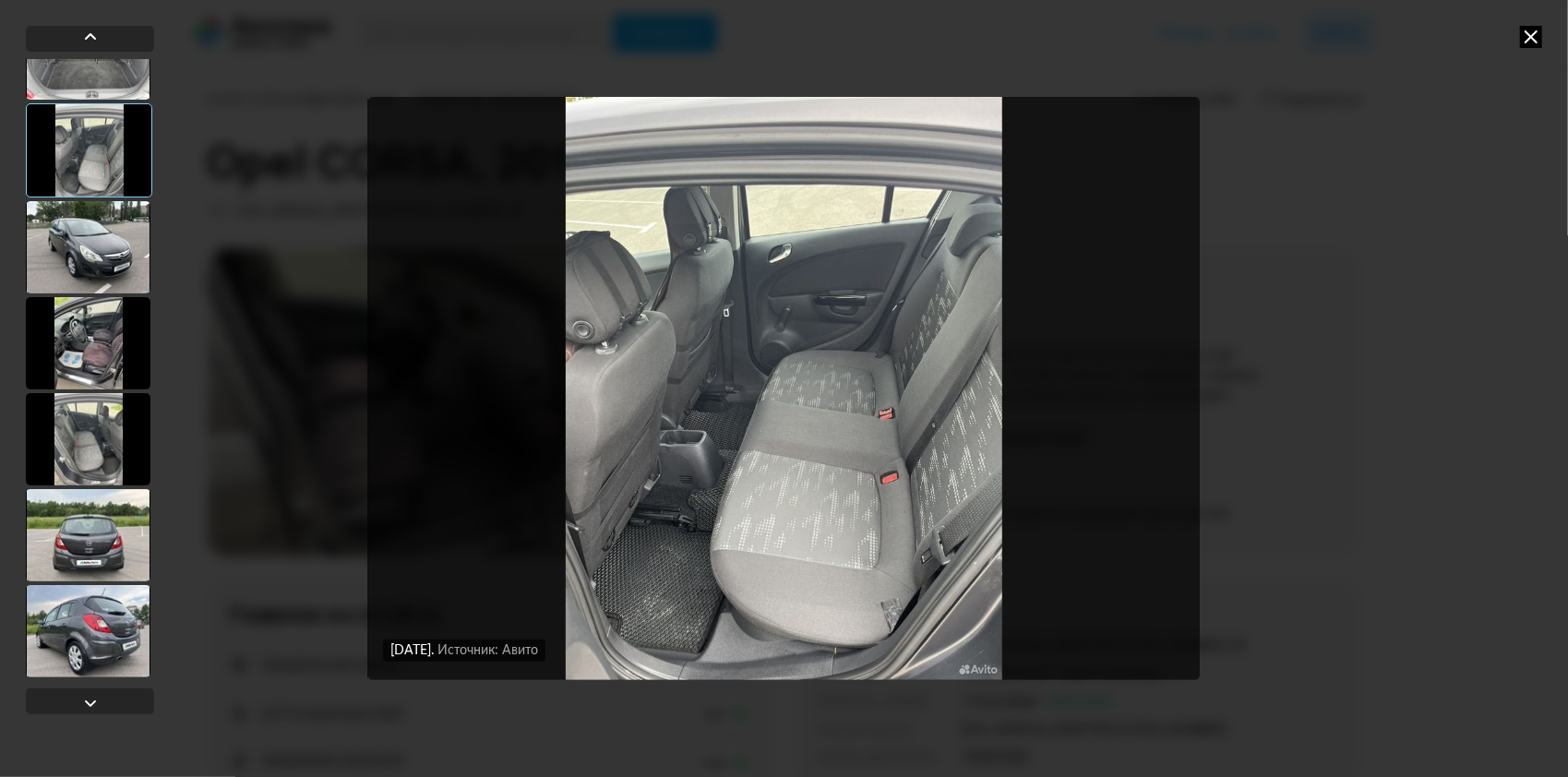
click at [85, 257] on div at bounding box center [88, 247] width 125 height 93
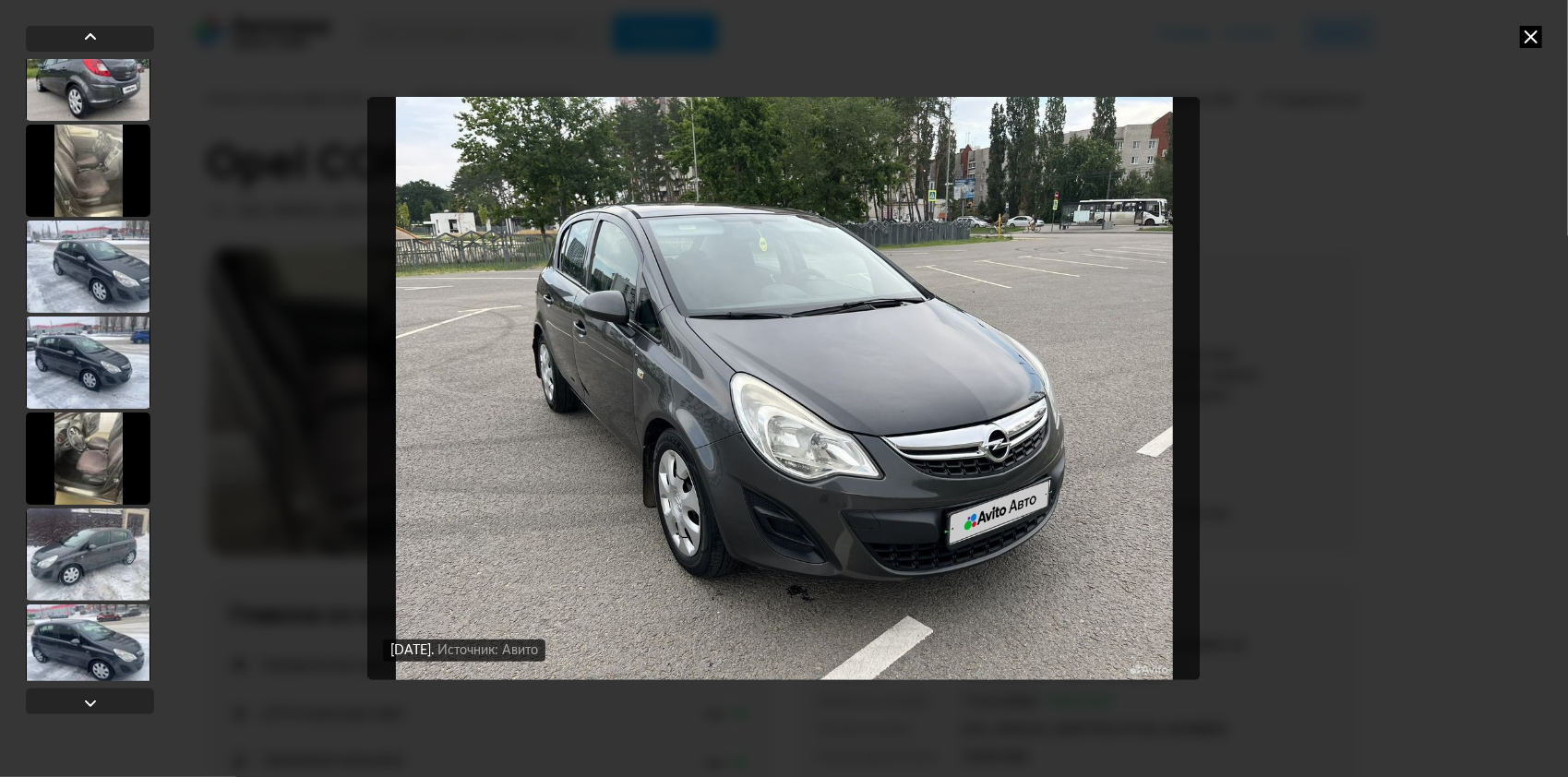
scroll to position [1661, 0]
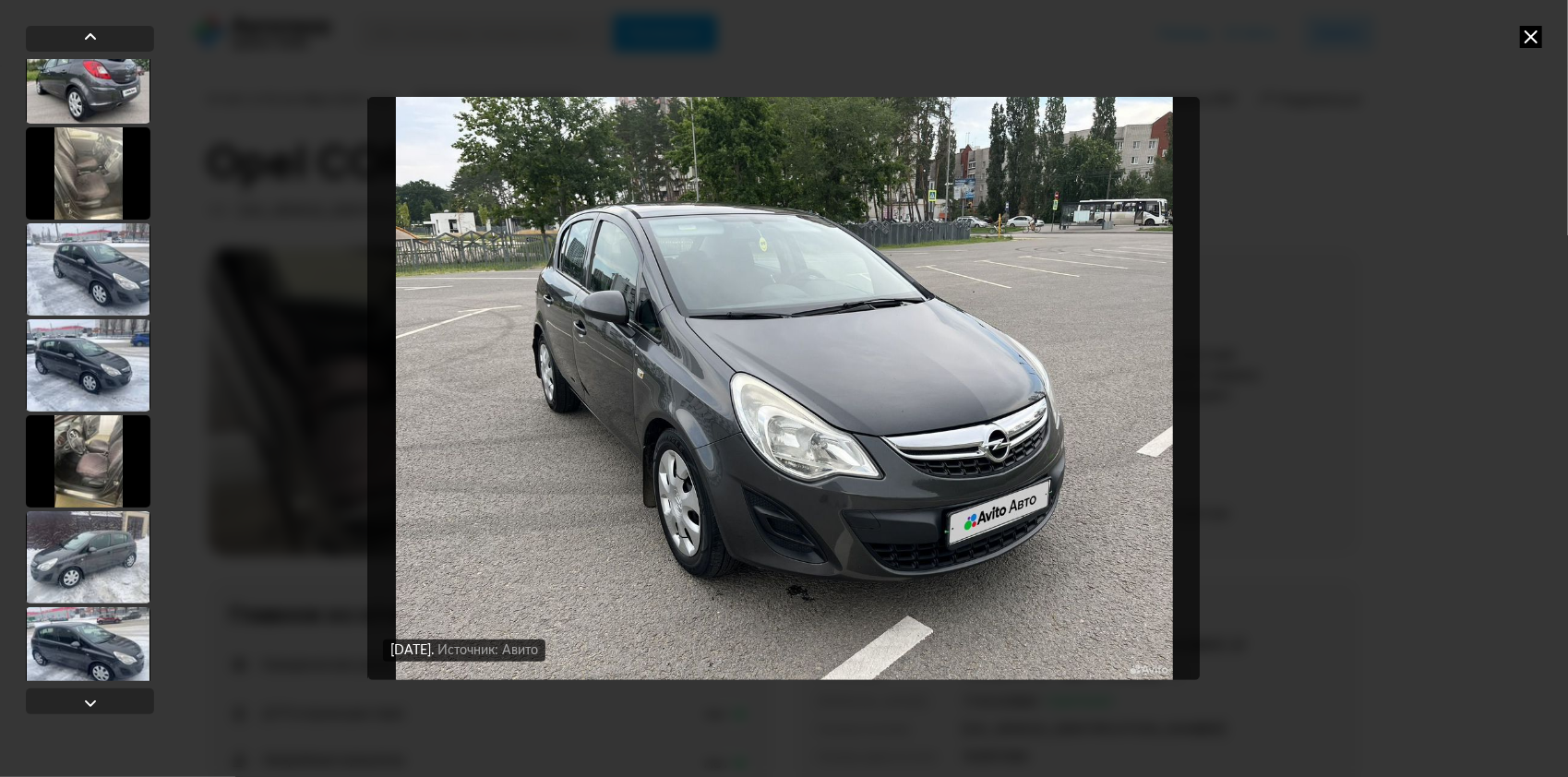
click at [100, 275] on div at bounding box center [88, 269] width 125 height 93
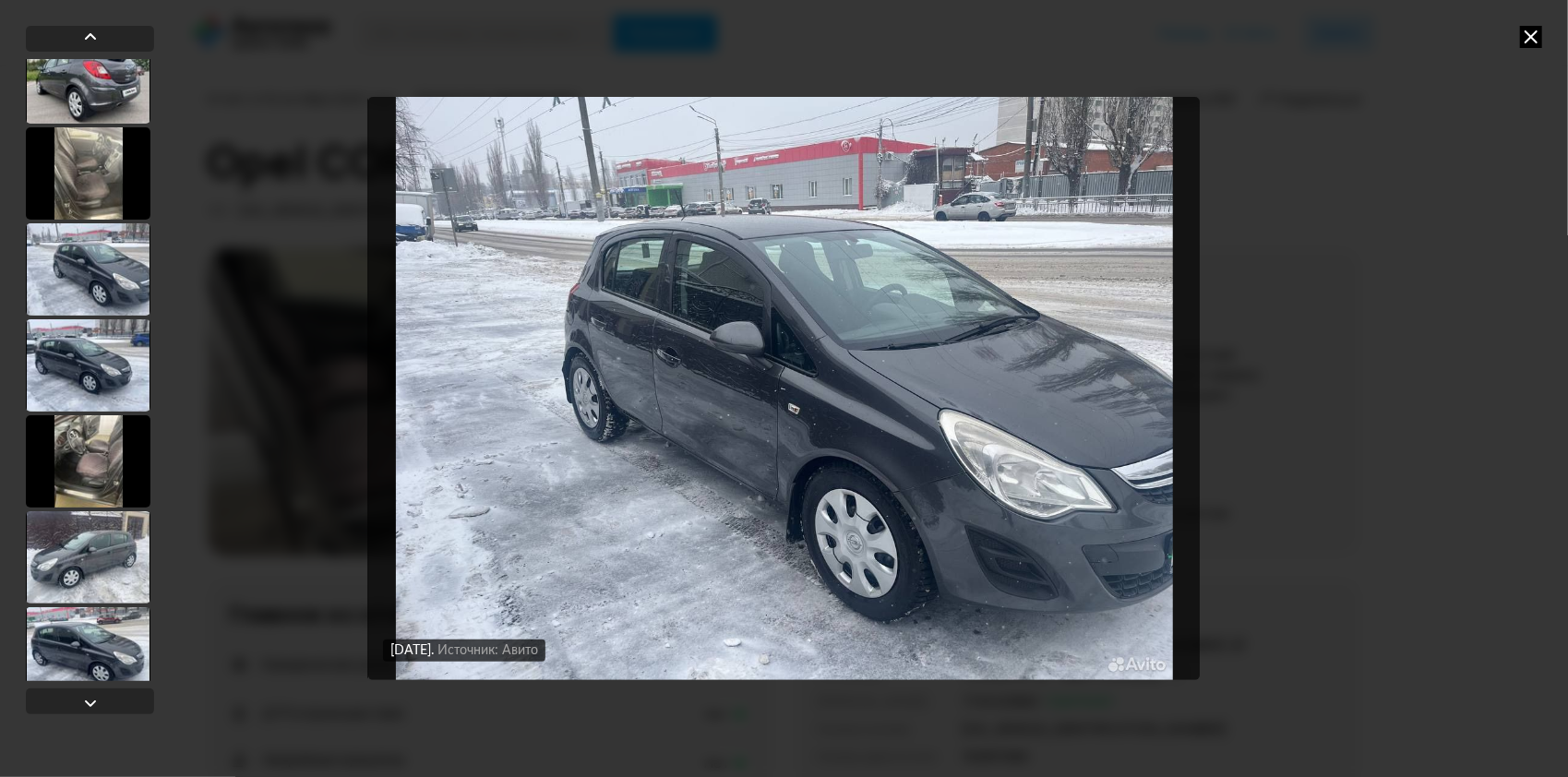
scroll to position [1659, 0]
click at [79, 349] on div at bounding box center [88, 367] width 125 height 93
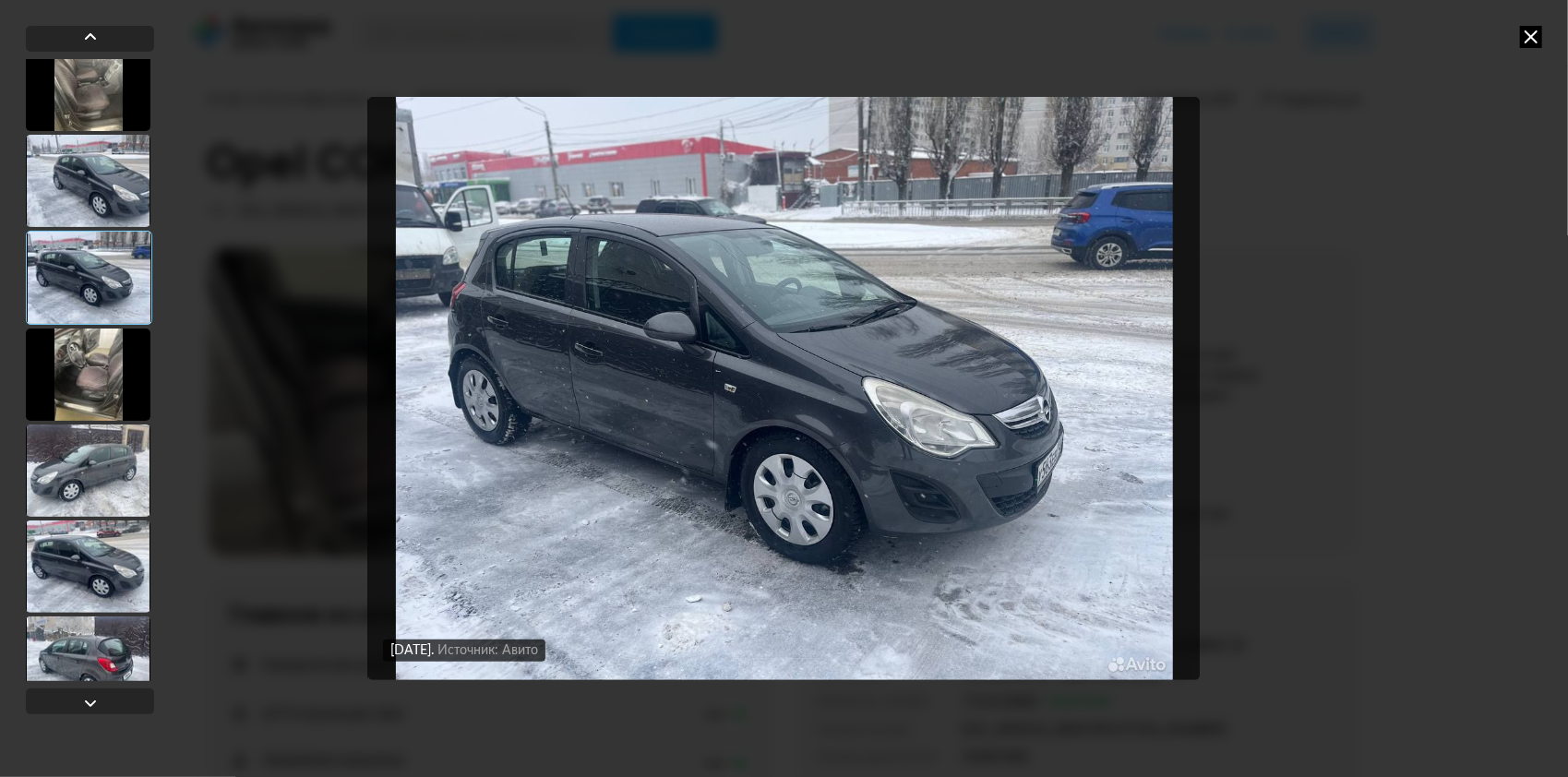
scroll to position [1751, 0]
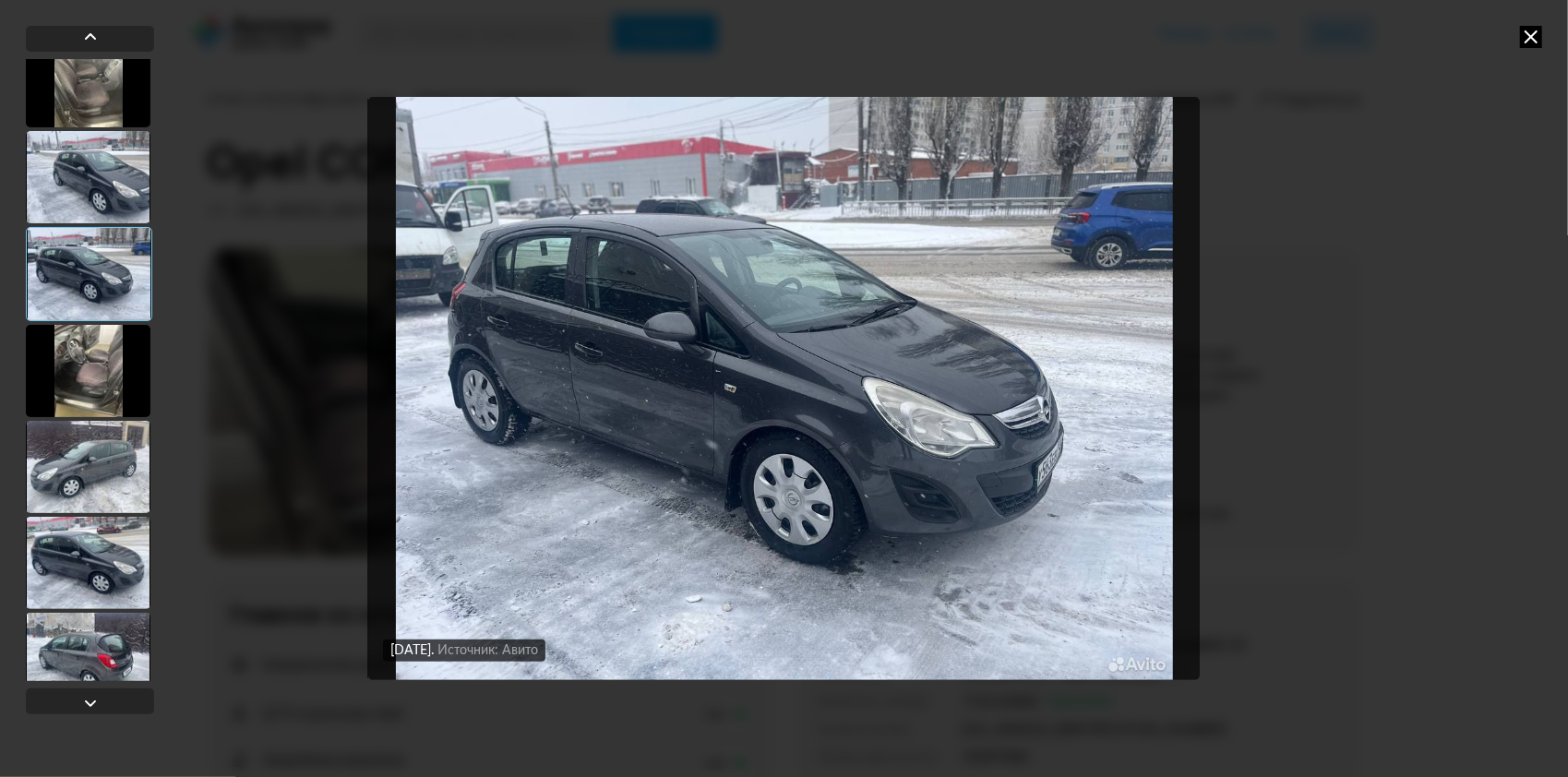
click at [79, 349] on div at bounding box center [88, 371] width 125 height 93
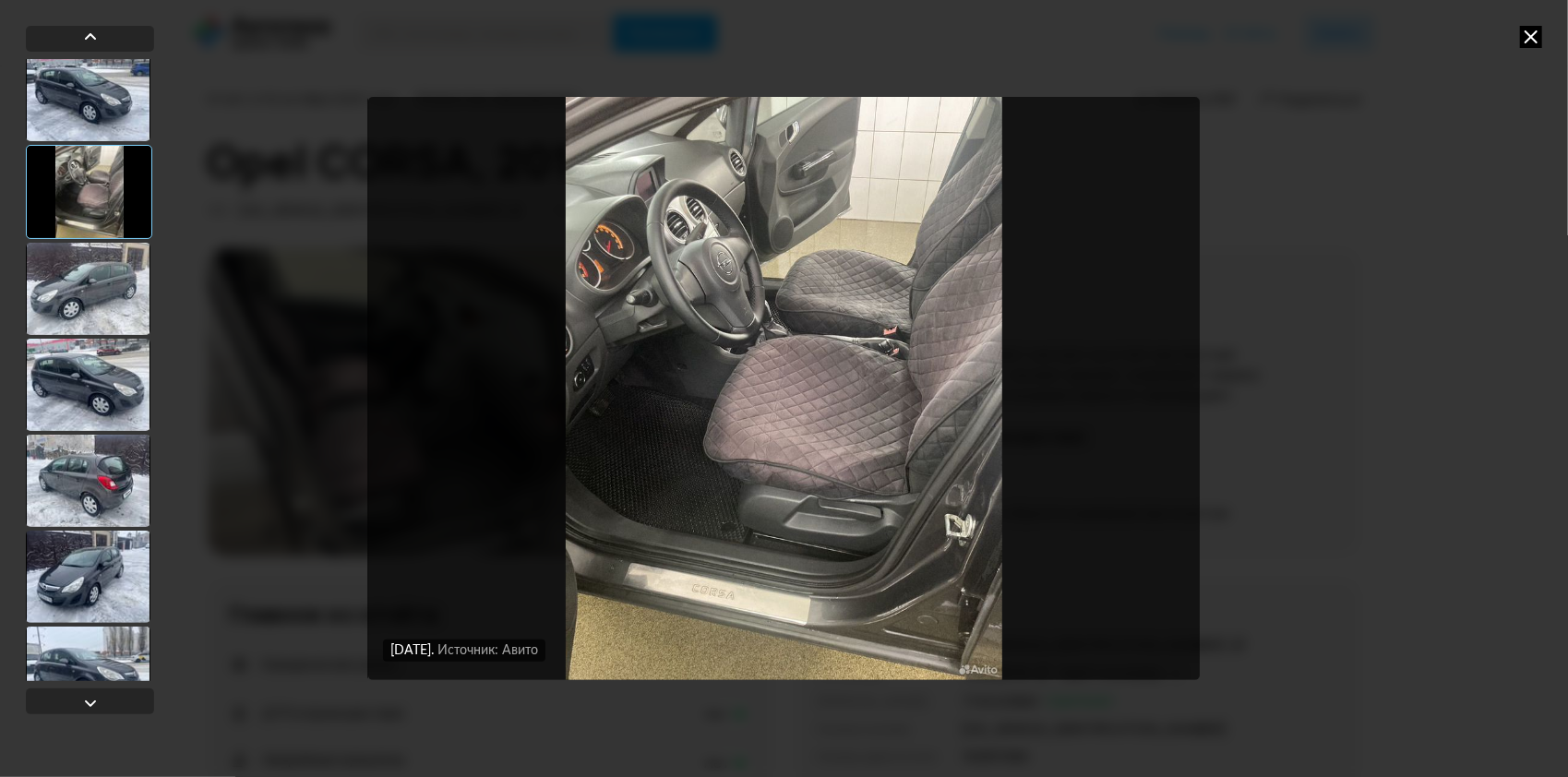
scroll to position [1936, 0]
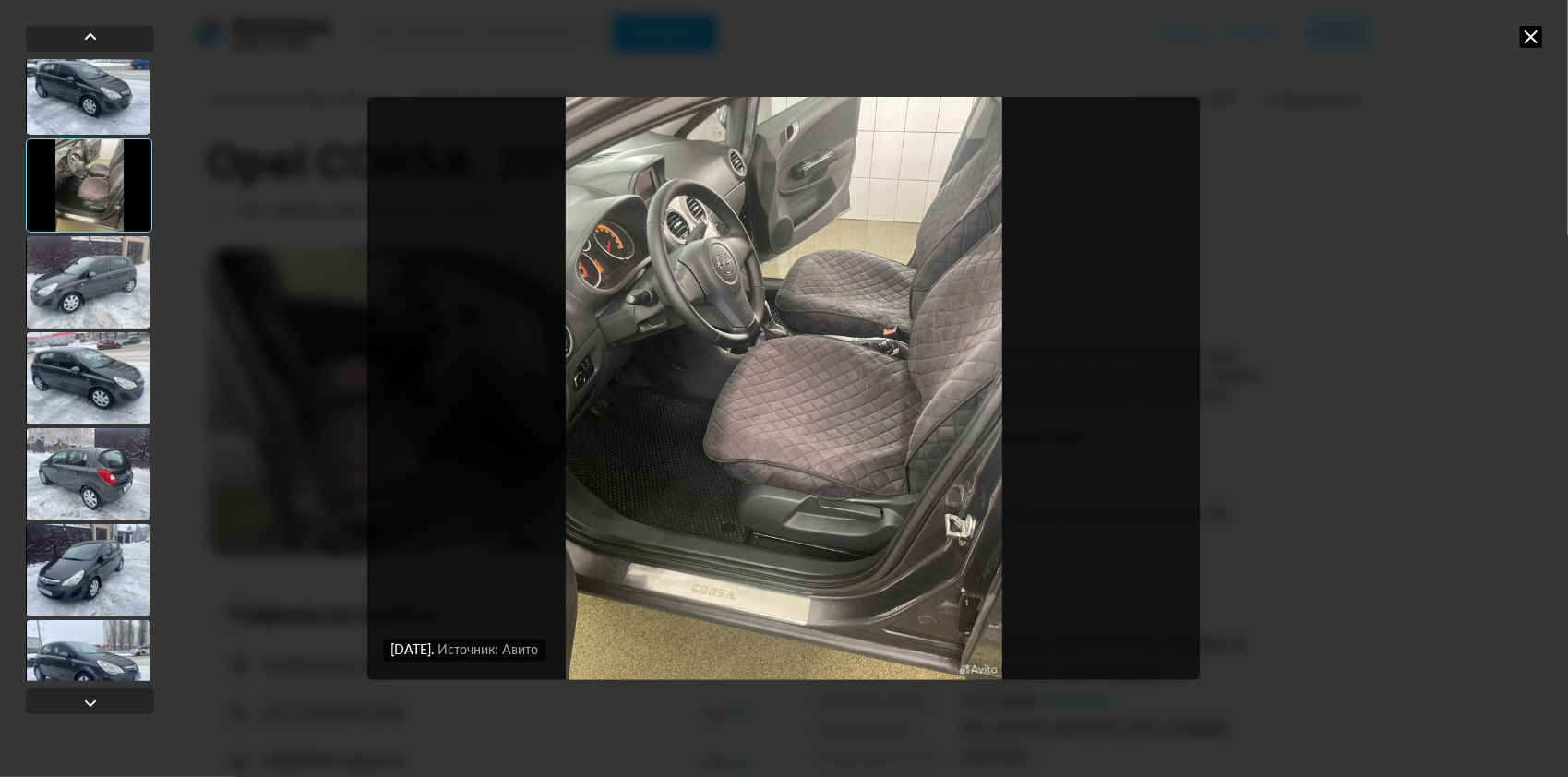
click at [84, 296] on div at bounding box center [88, 282] width 125 height 93
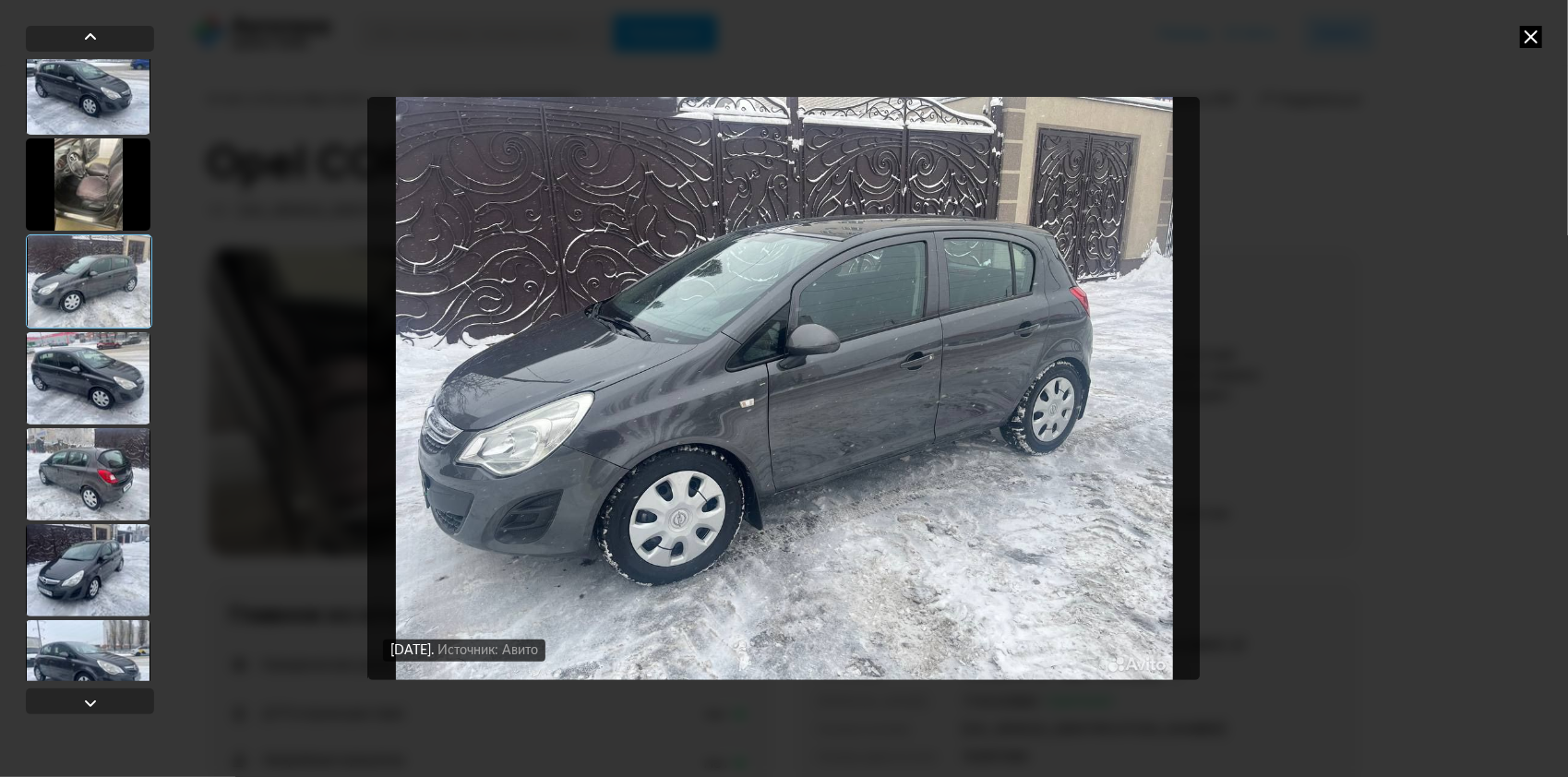
click at [82, 358] on div at bounding box center [88, 378] width 125 height 93
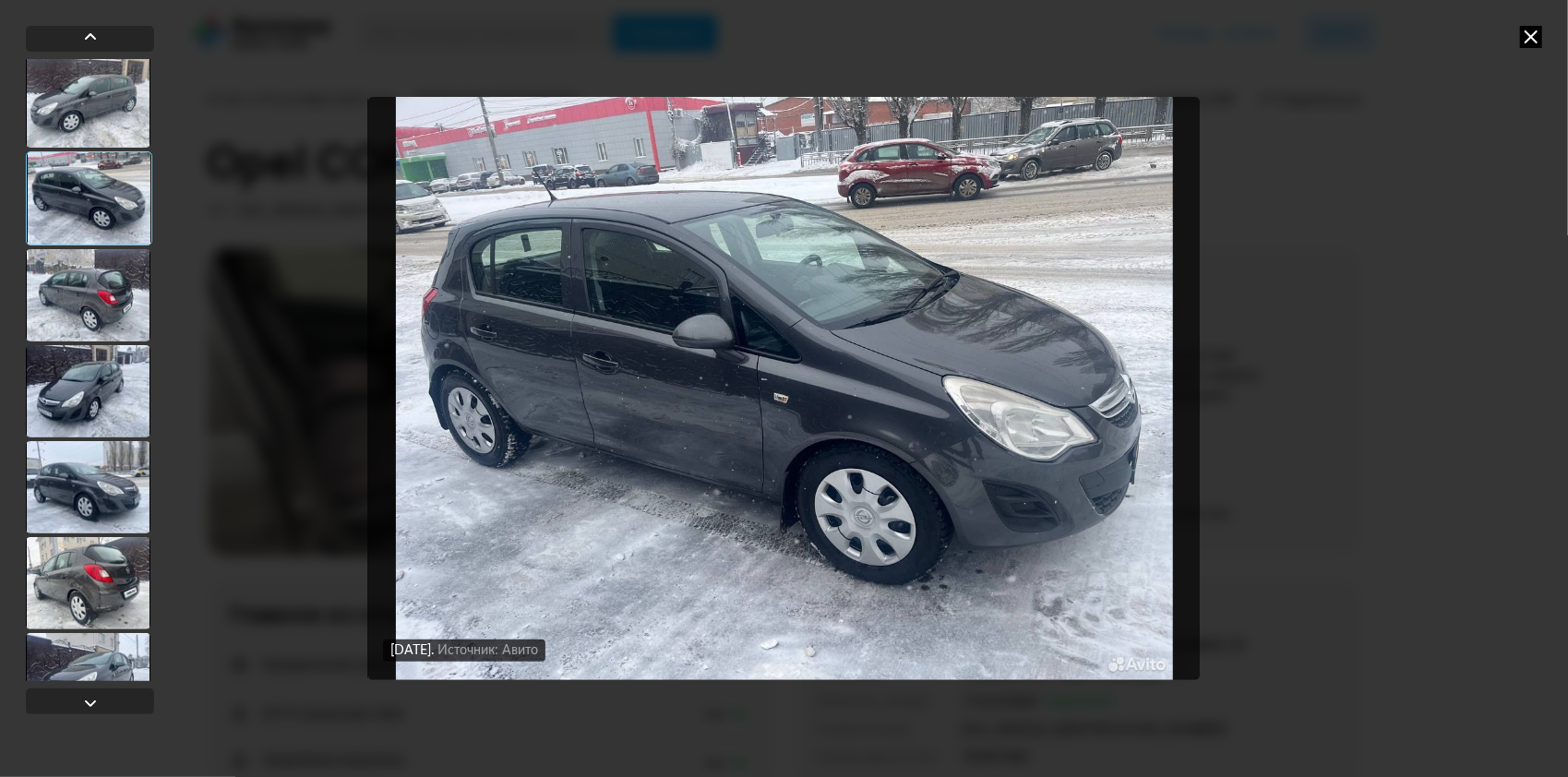
scroll to position [2121, 0]
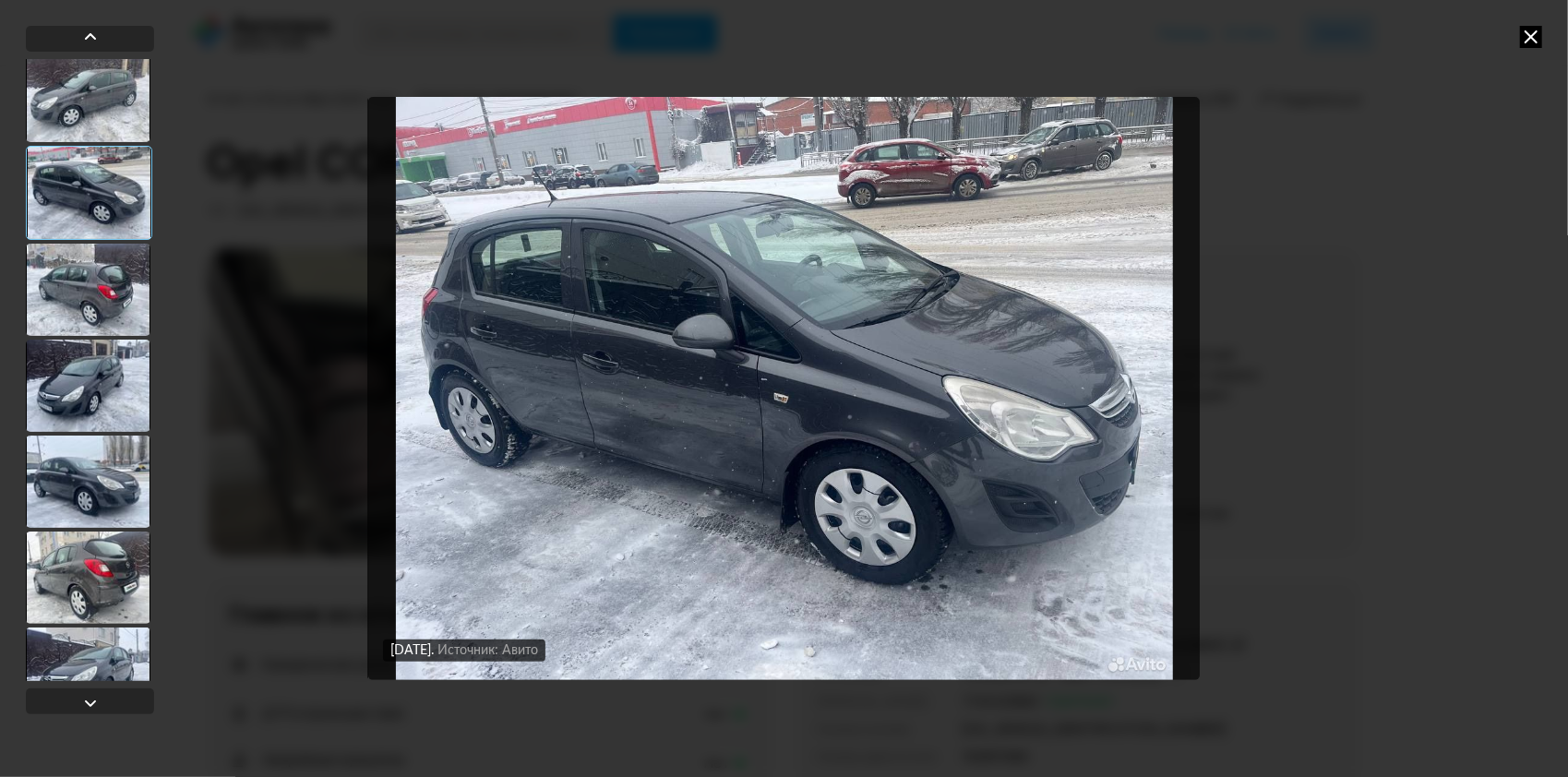
click at [92, 308] on div at bounding box center [88, 289] width 125 height 93
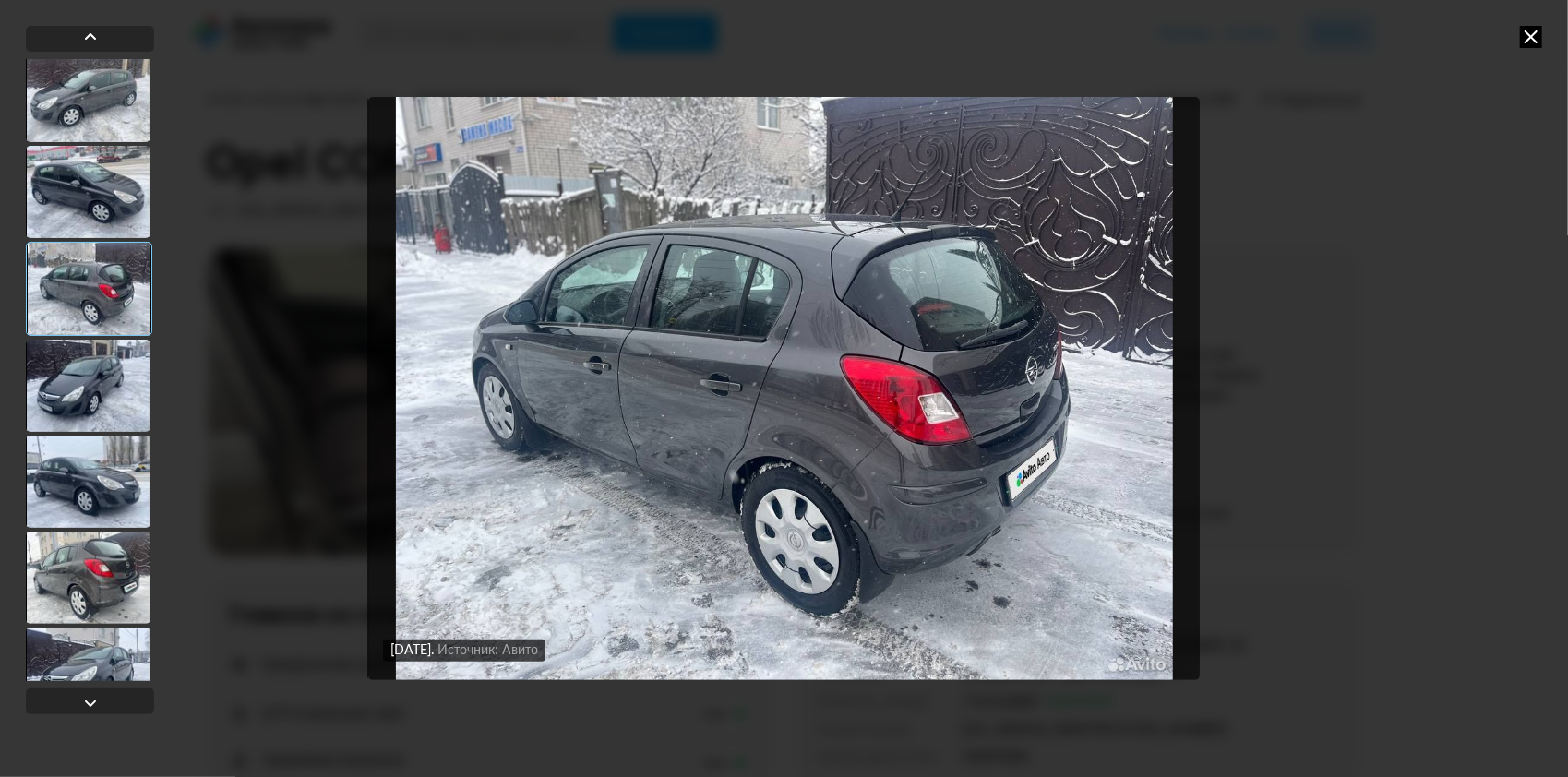
click at [95, 385] on div at bounding box center [88, 385] width 125 height 93
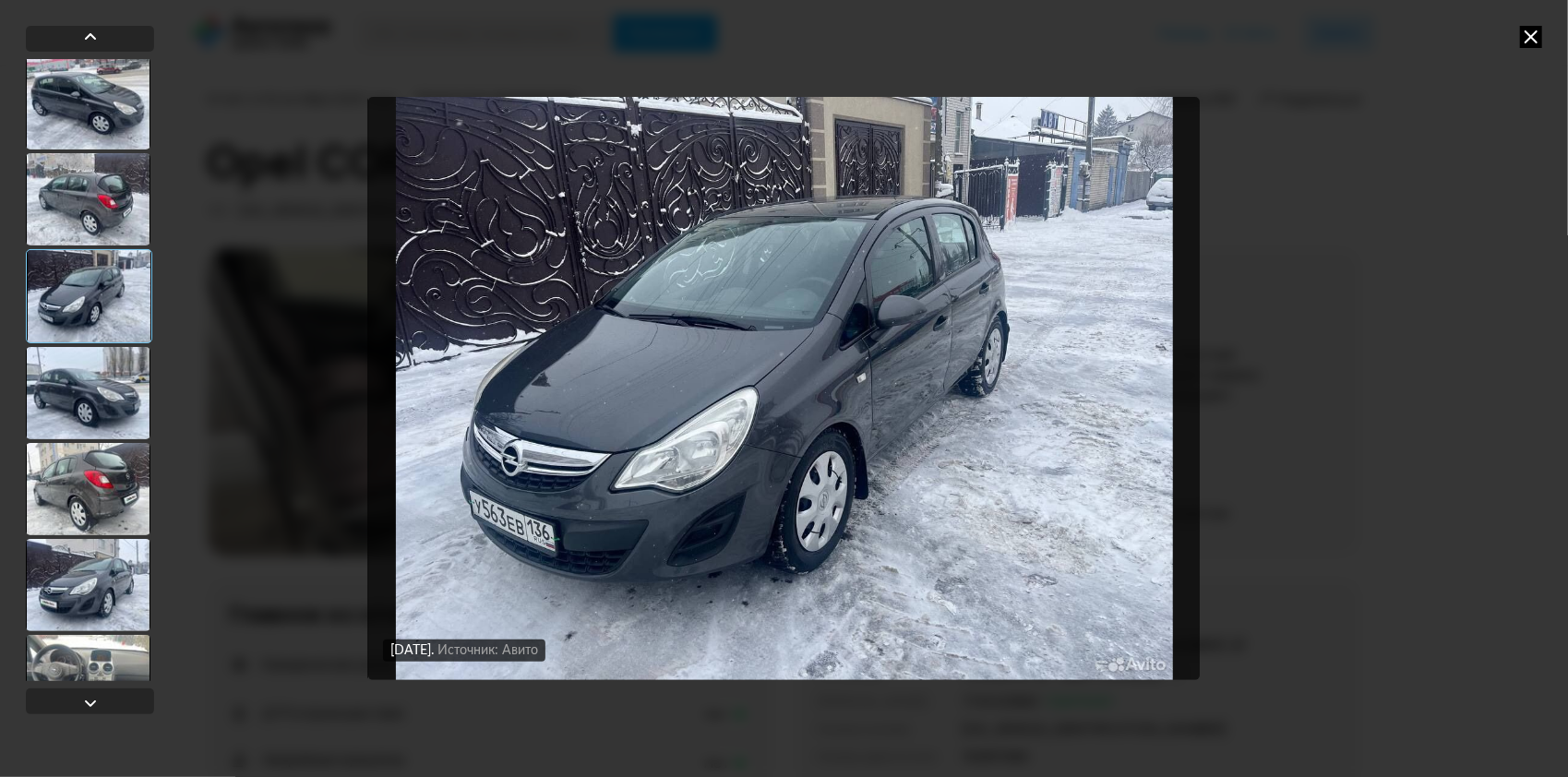
scroll to position [2212, 0]
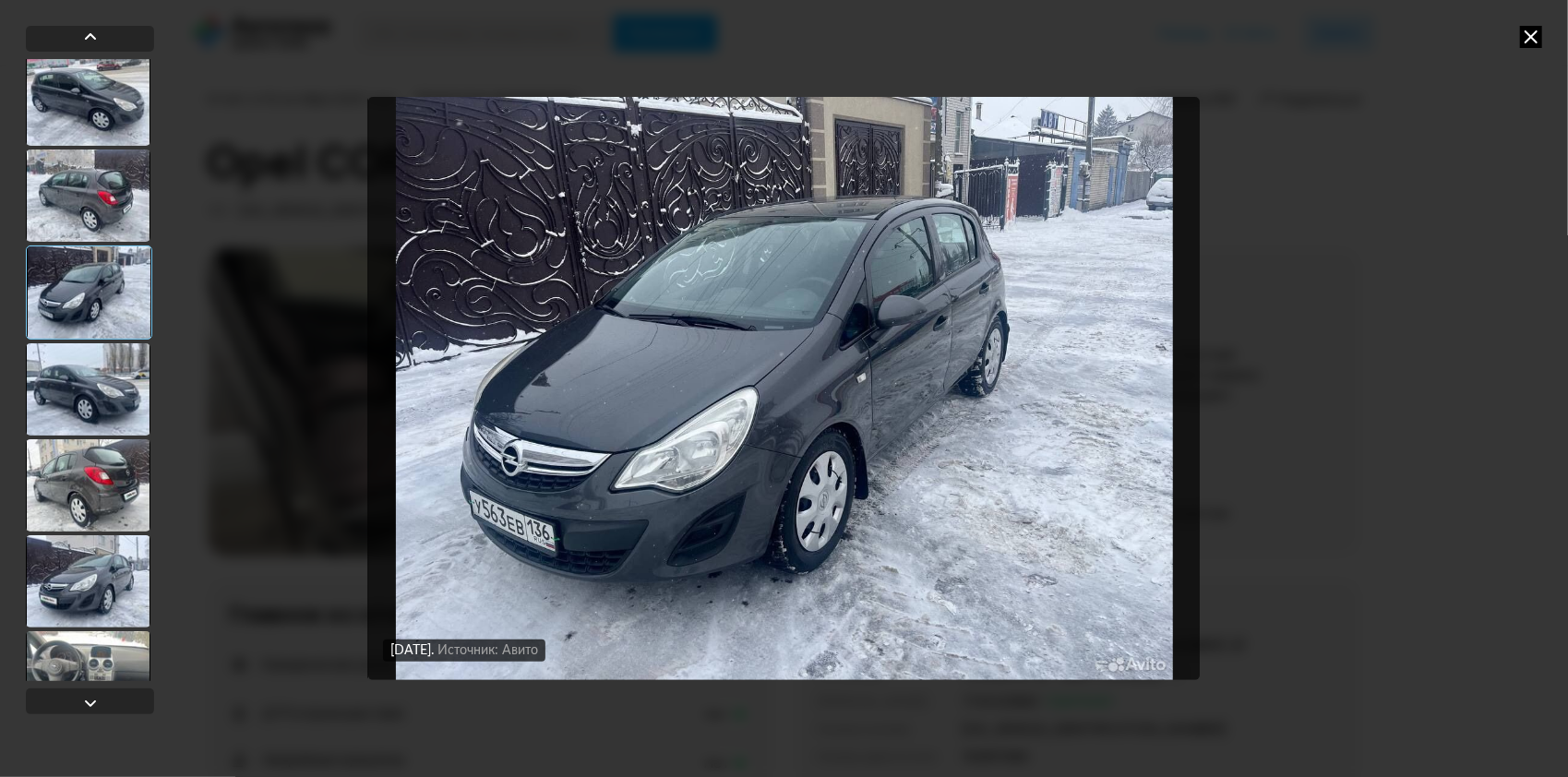
click at [87, 204] on div at bounding box center [88, 195] width 125 height 93
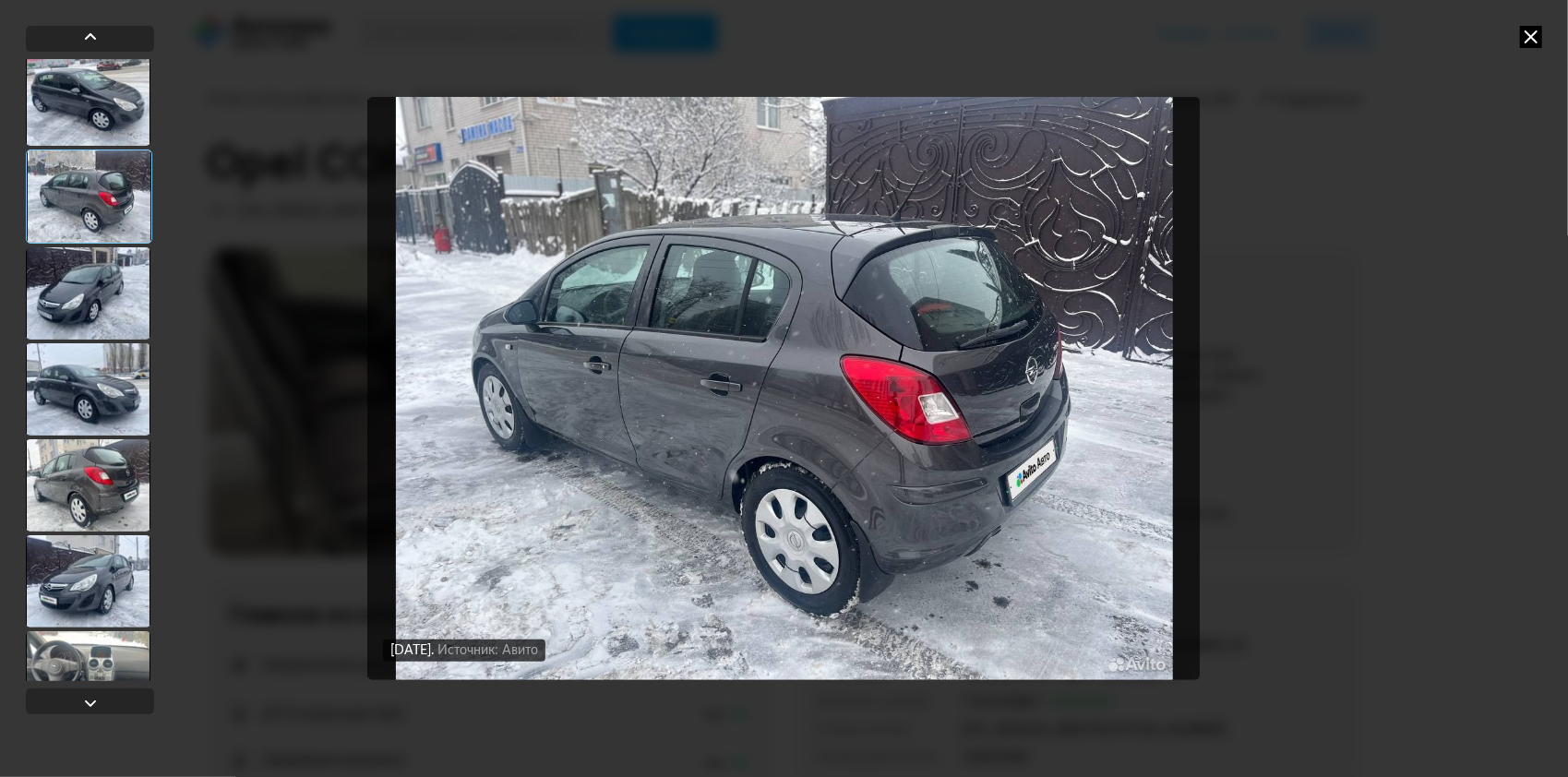
click at [76, 280] on div at bounding box center [88, 293] width 125 height 93
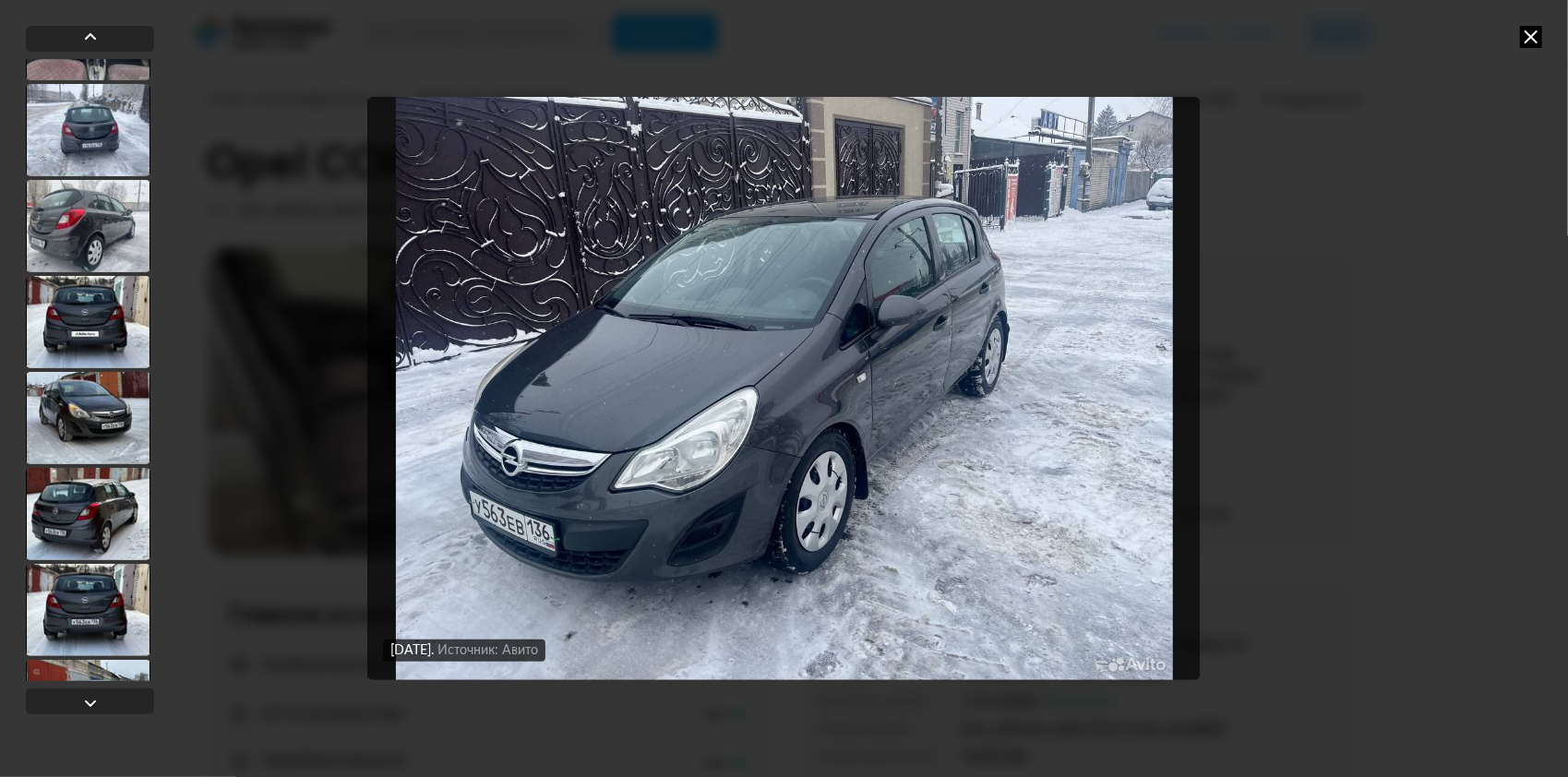
scroll to position [2859, 0]
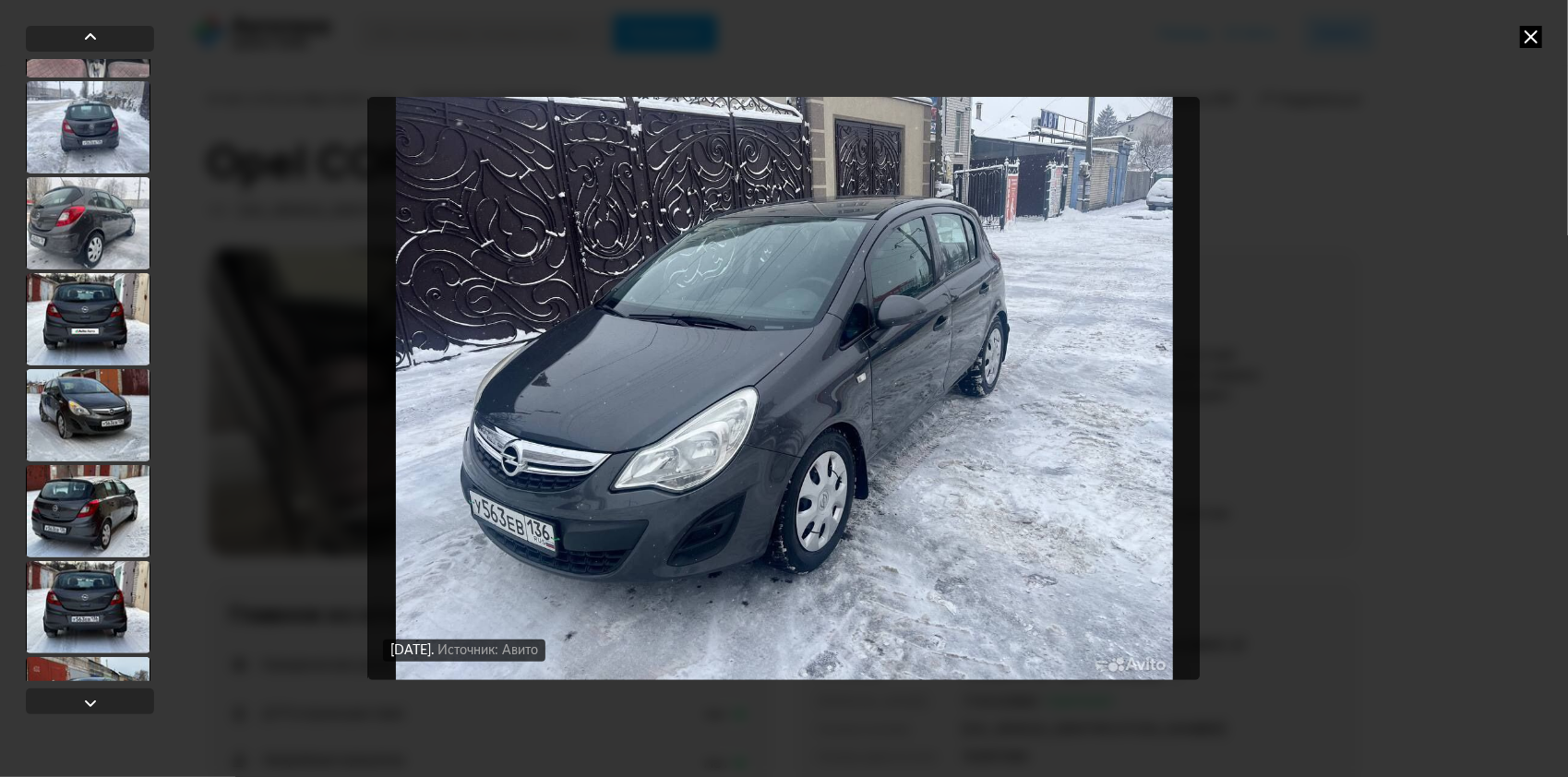
click at [96, 395] on div at bounding box center [88, 415] width 125 height 93
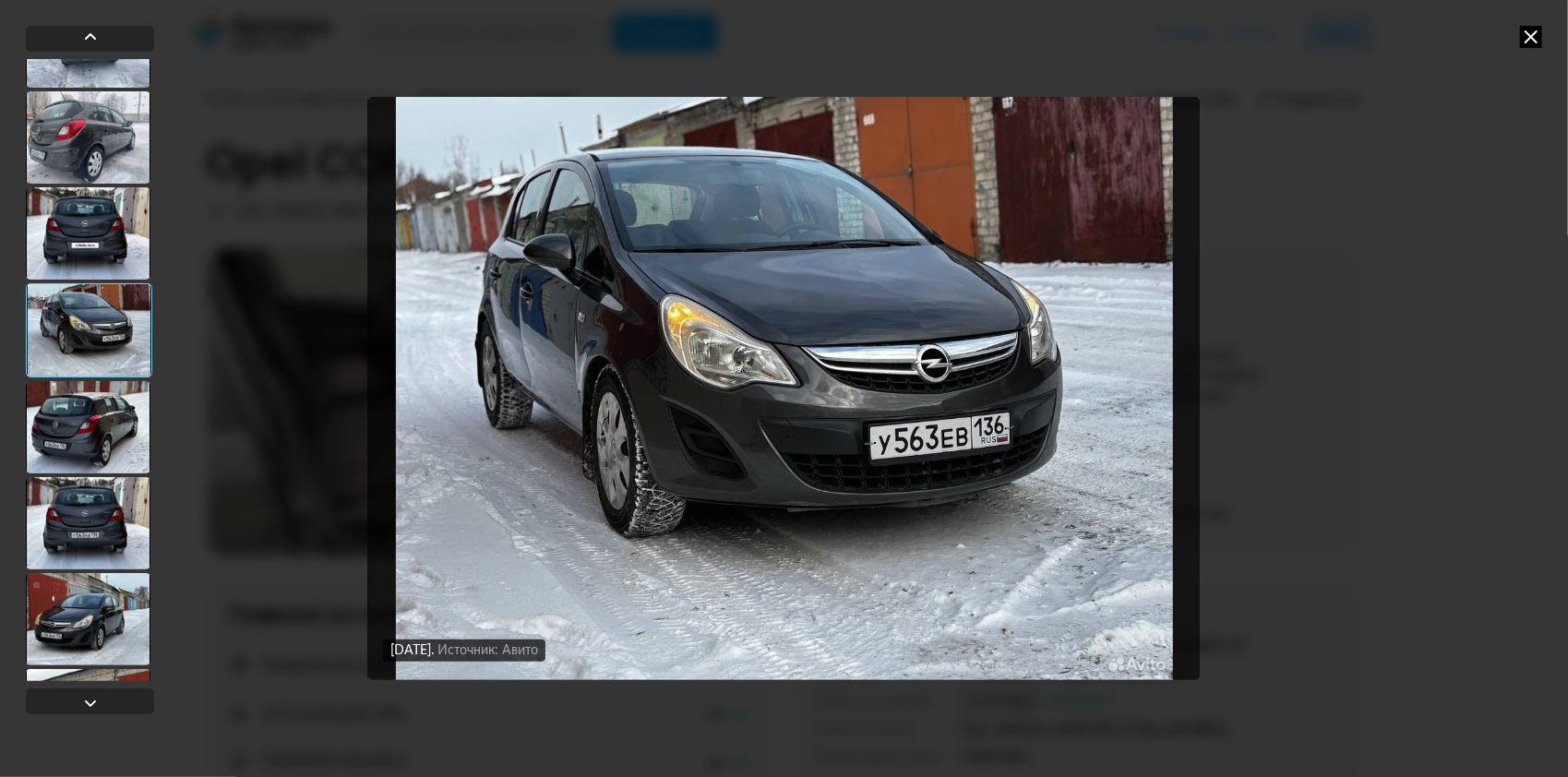
scroll to position [2949, 0]
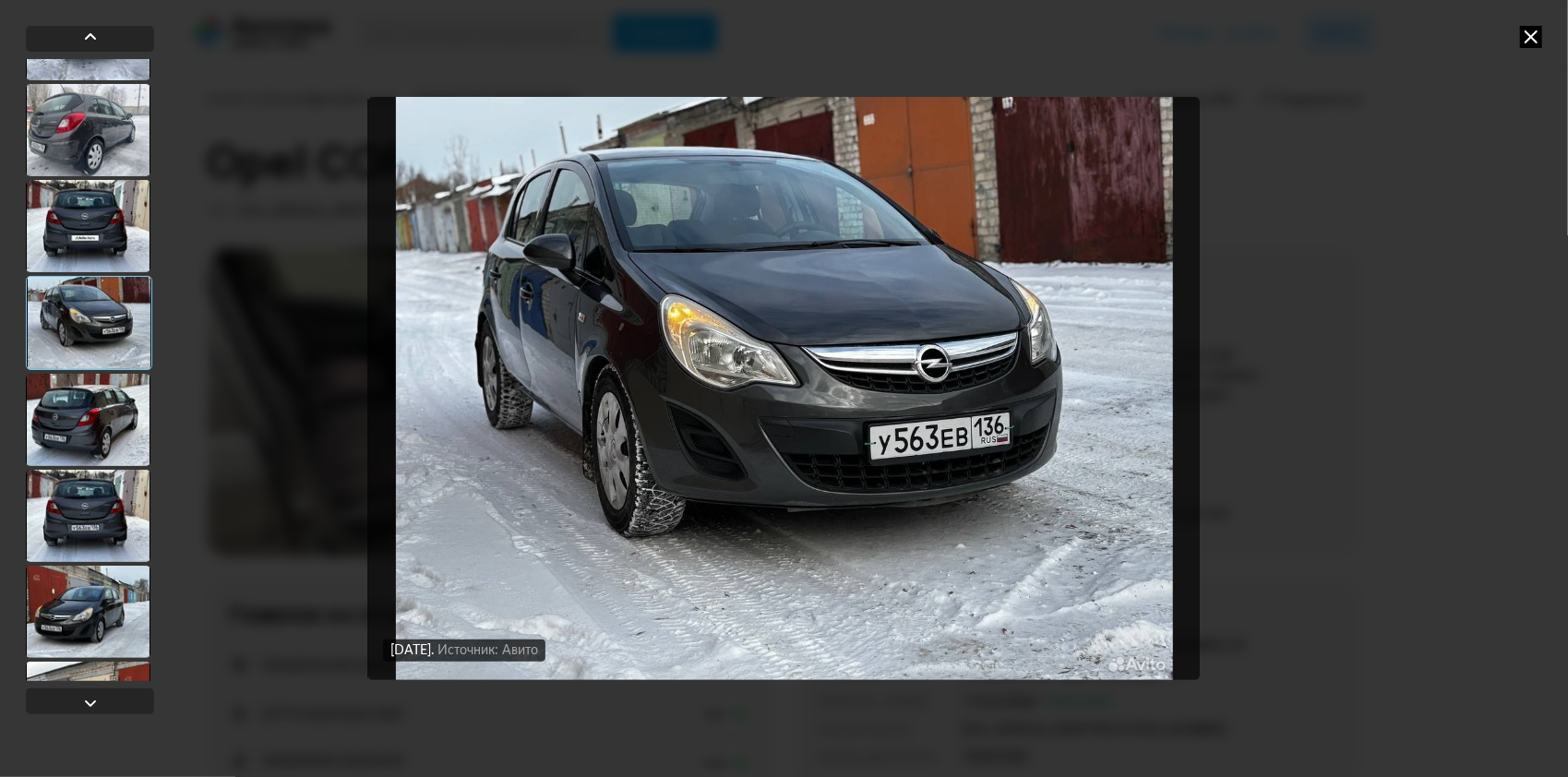
click at [80, 425] on div at bounding box center [88, 420] width 125 height 93
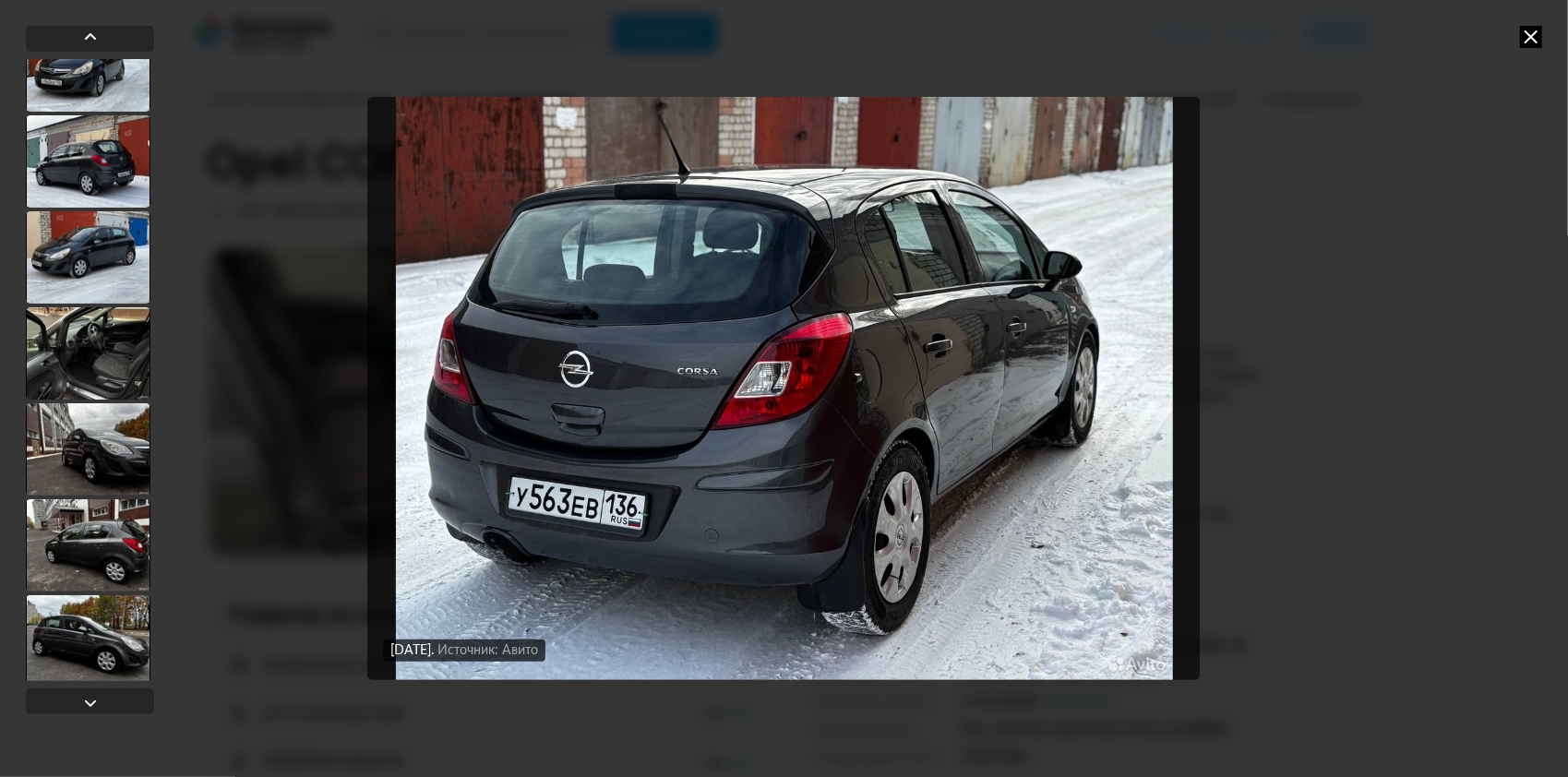
scroll to position [3503, 0]
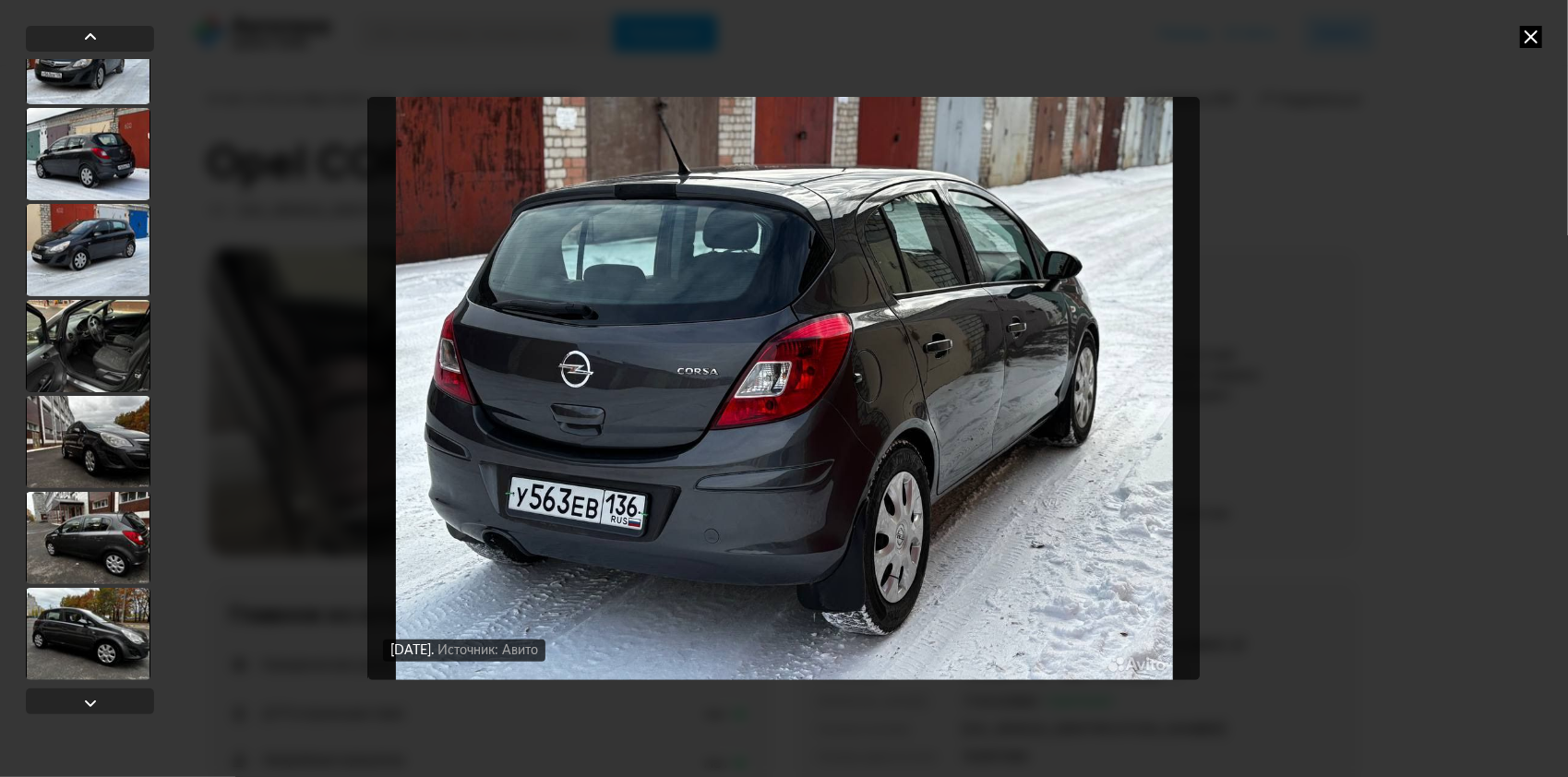
click at [94, 356] on div at bounding box center [88, 346] width 125 height 93
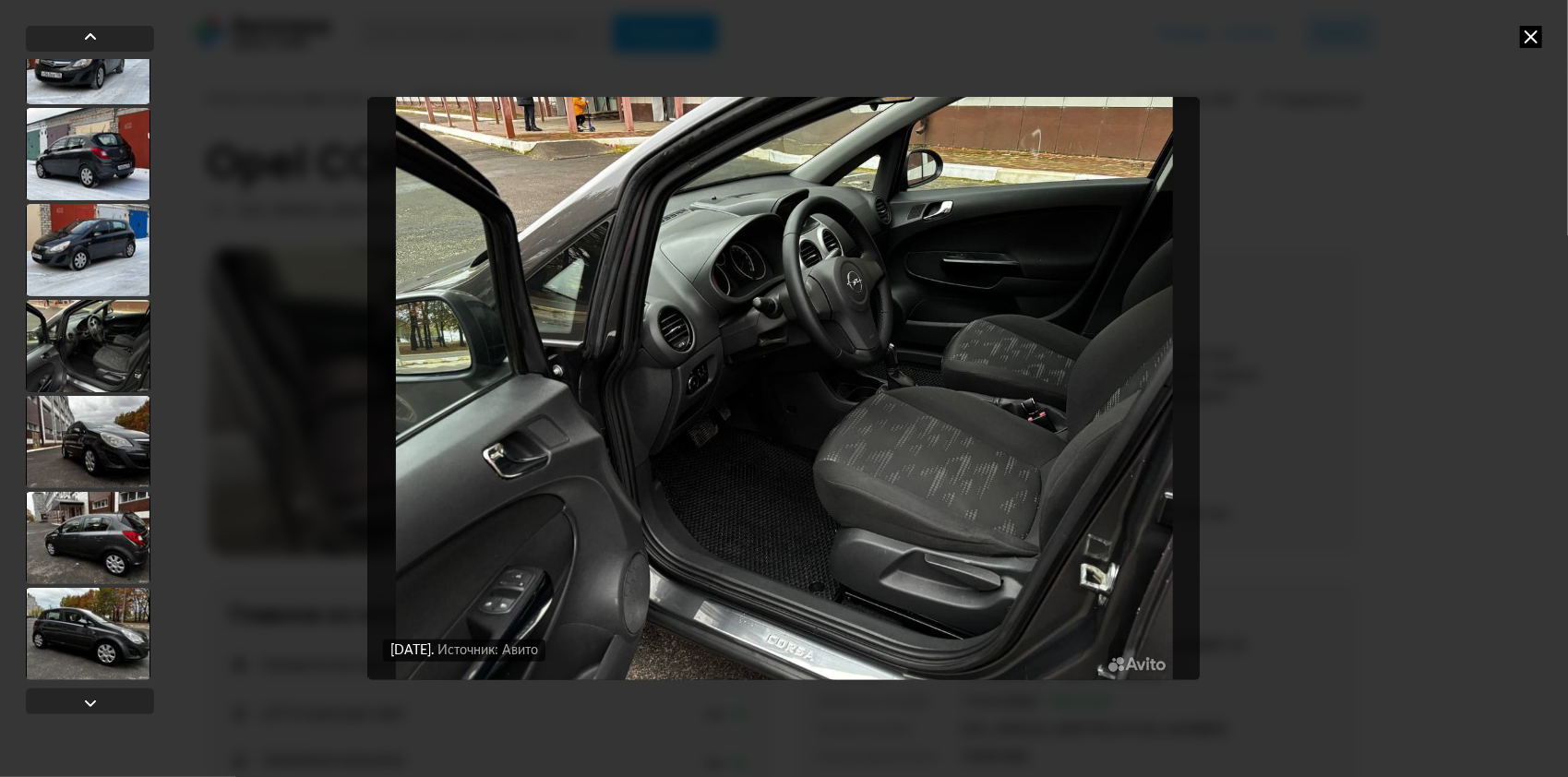
scroll to position [3502, 0]
click at [96, 435] on div at bounding box center [88, 443] width 125 height 93
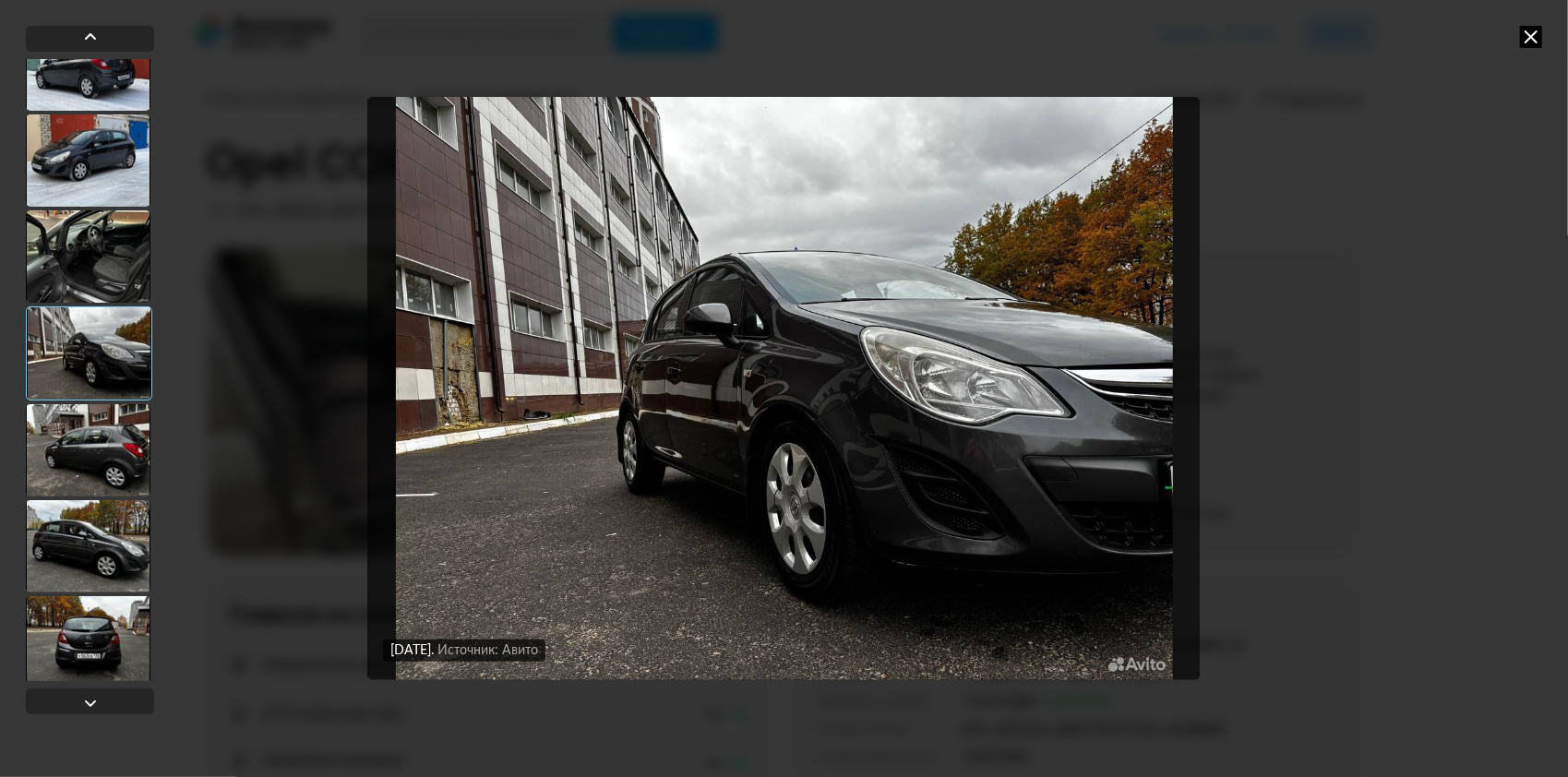
scroll to position [3595, 0]
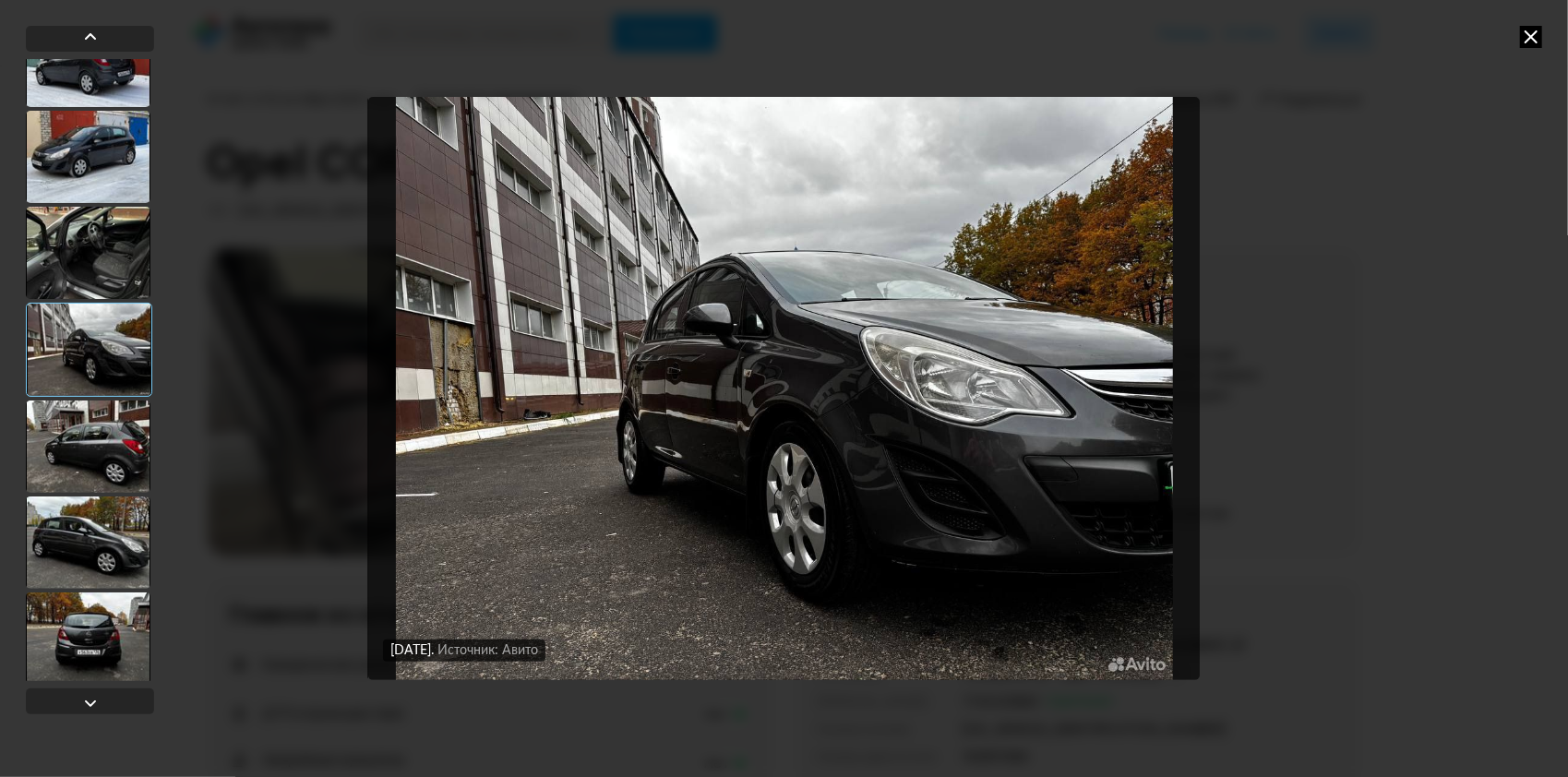
click at [96, 435] on div at bounding box center [88, 446] width 125 height 93
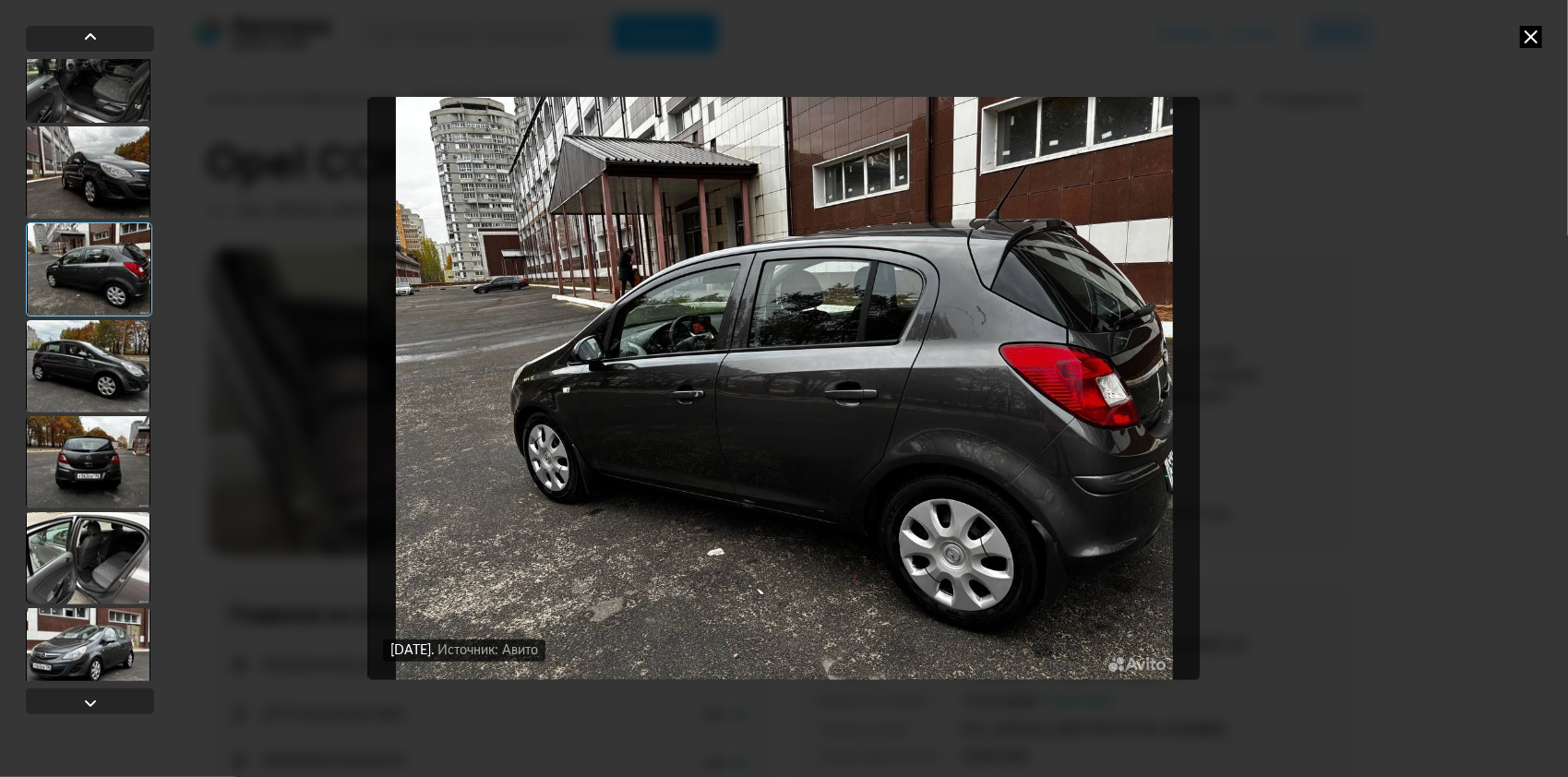
scroll to position [3779, 0]
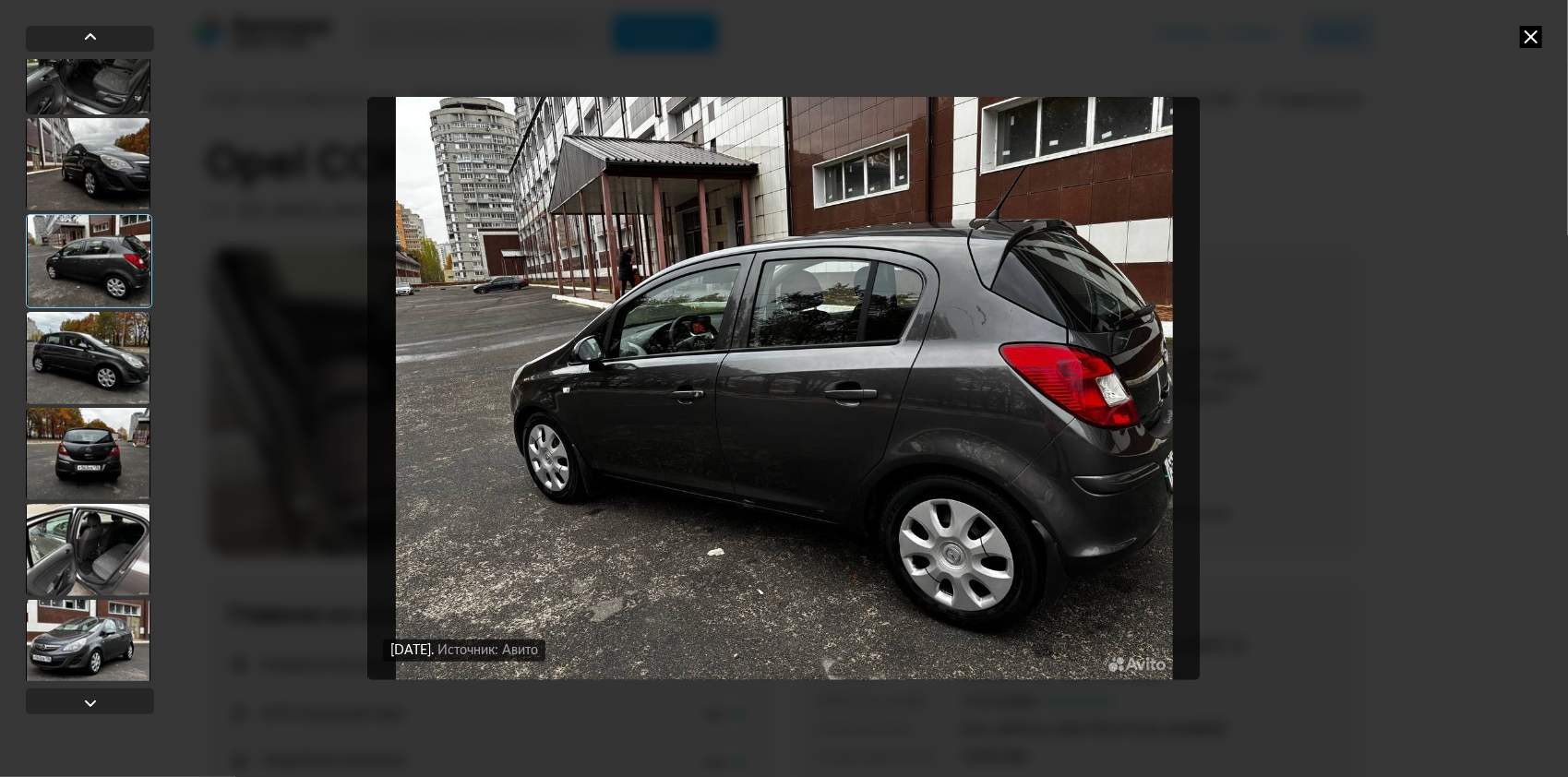
click at [104, 361] on div at bounding box center [88, 358] width 125 height 93
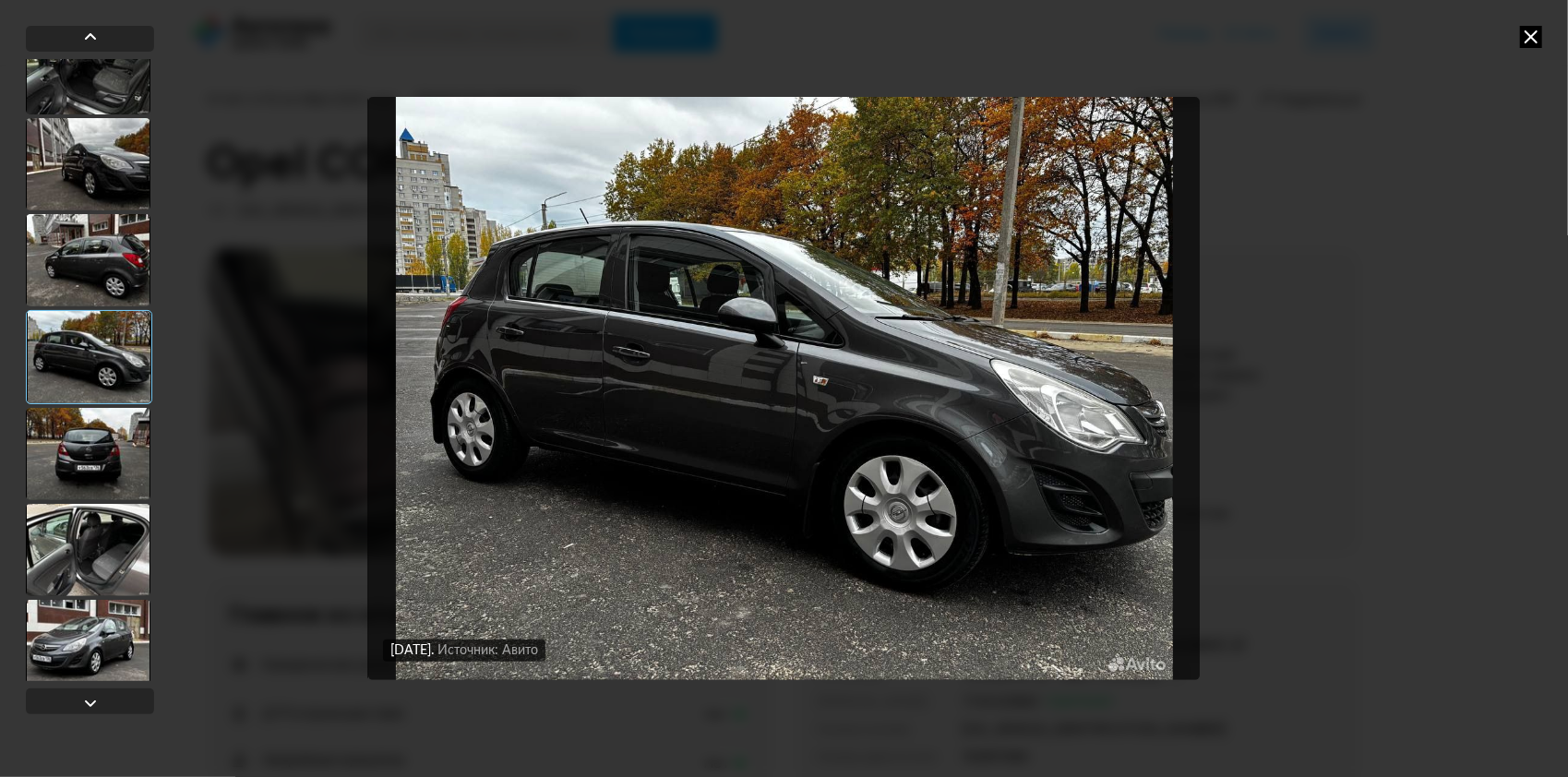
click at [91, 447] on div at bounding box center [88, 454] width 125 height 93
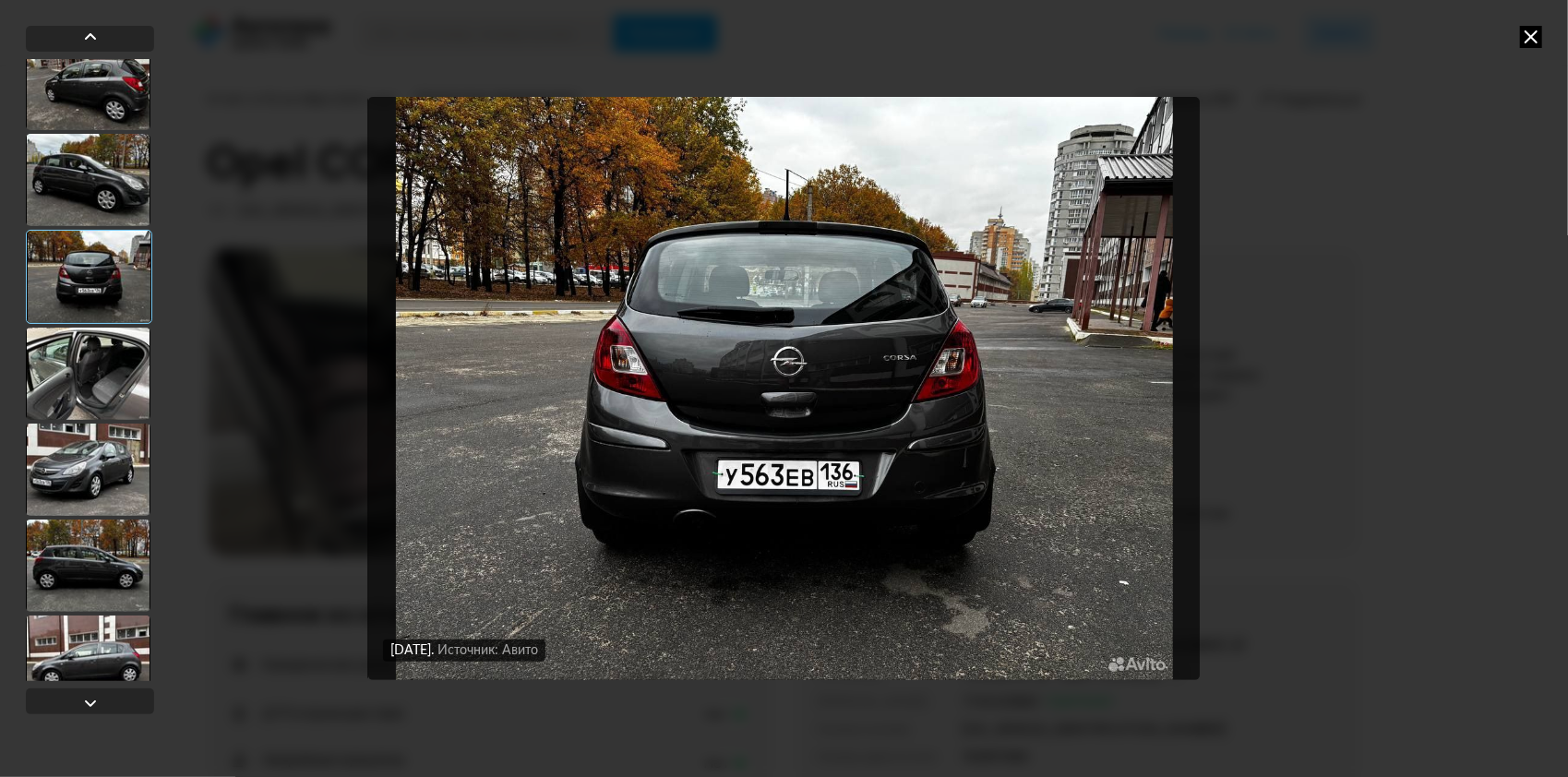
scroll to position [3964, 0]
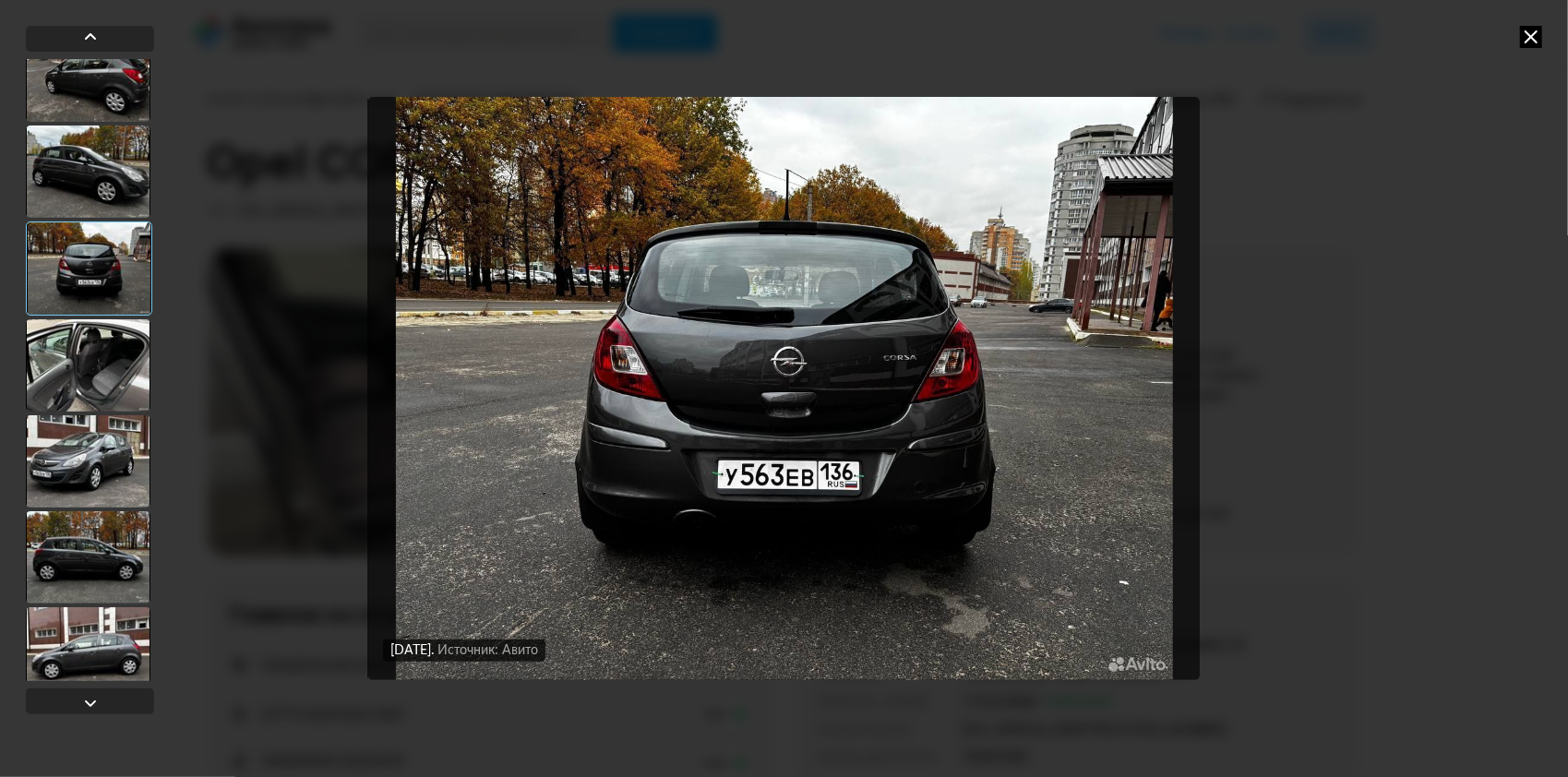
click at [100, 384] on div at bounding box center [88, 365] width 125 height 93
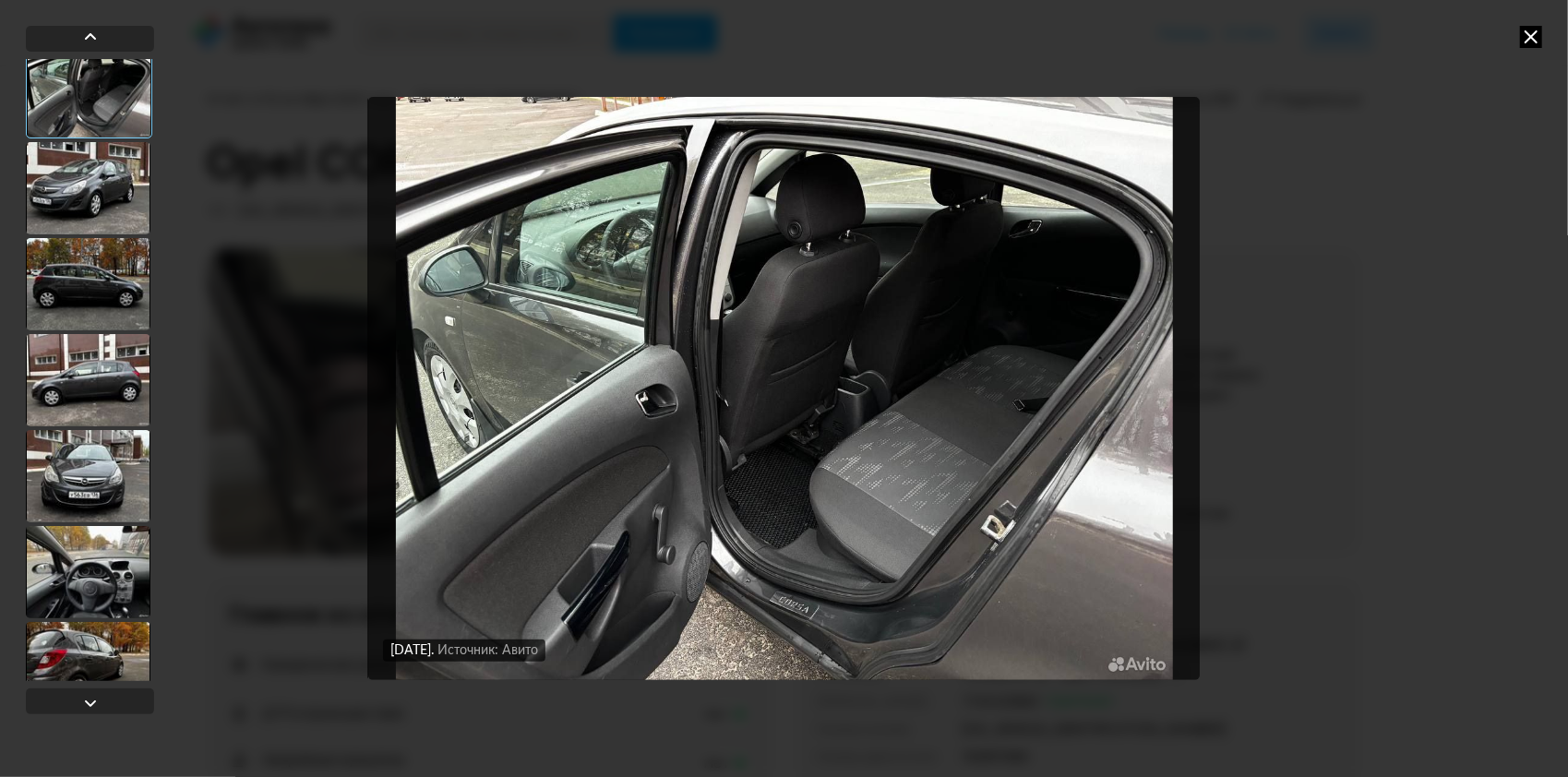
scroll to position [4241, 0]
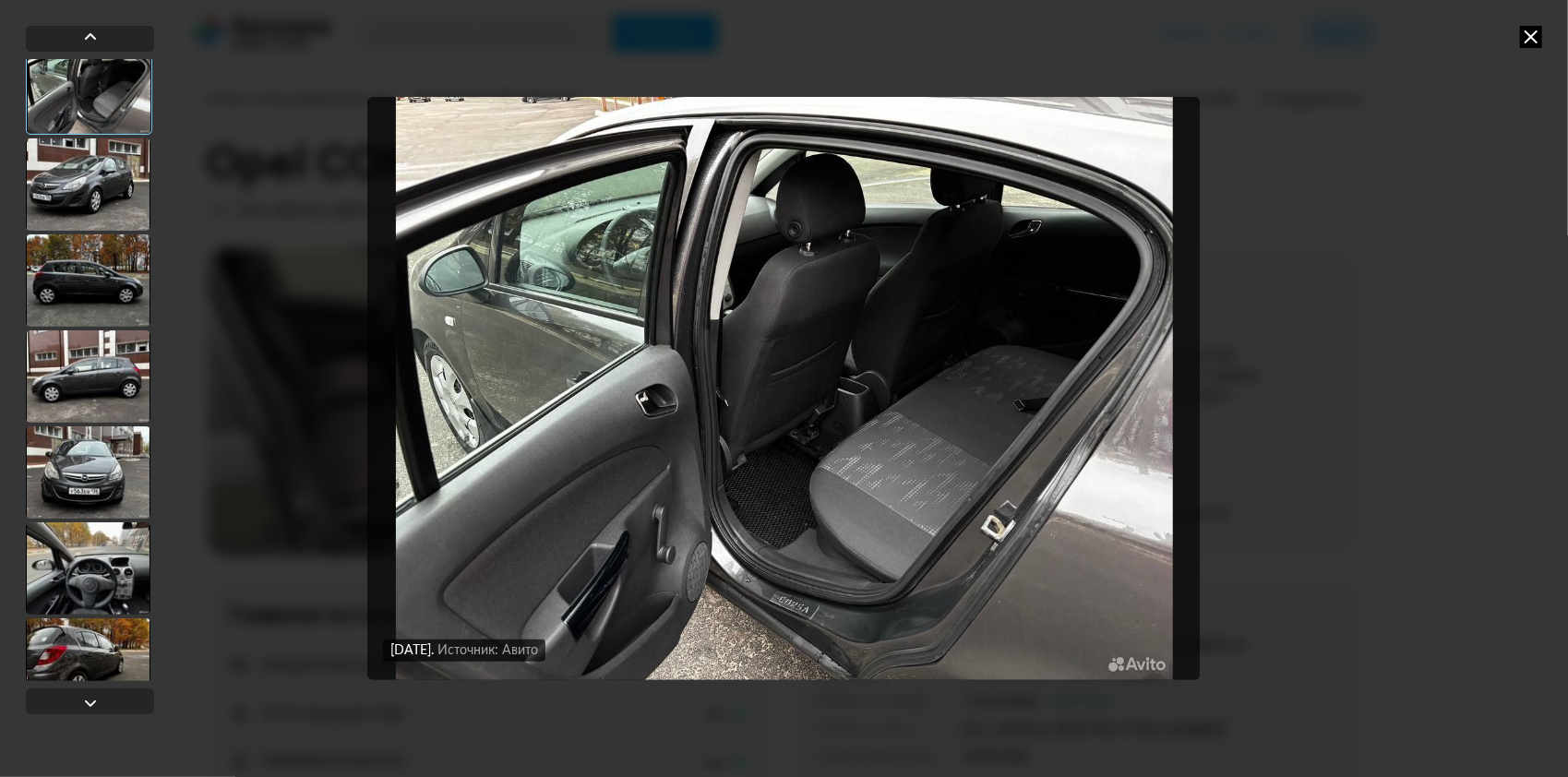
click at [100, 384] on div at bounding box center [88, 376] width 125 height 93
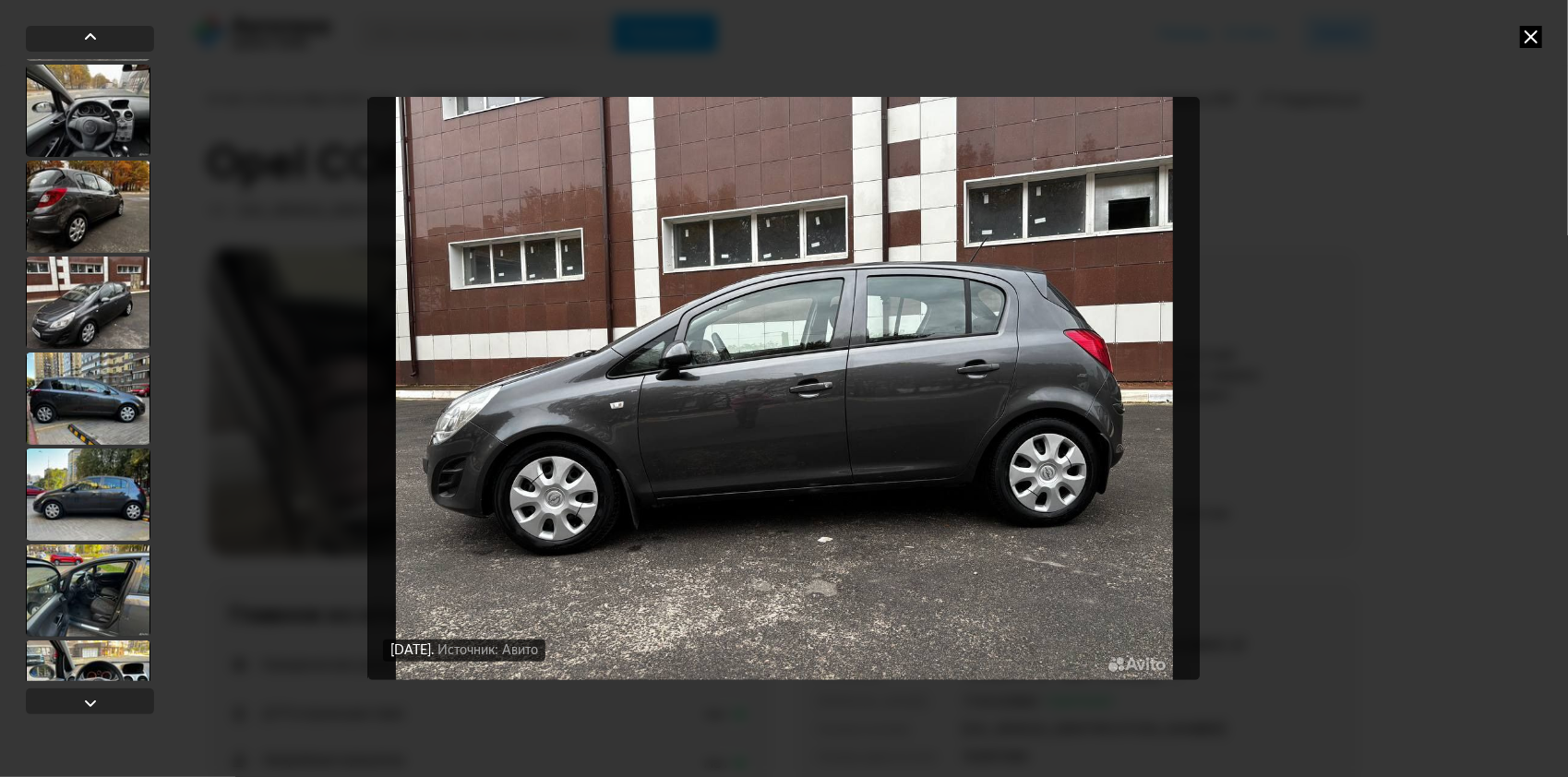
scroll to position [4702, 0]
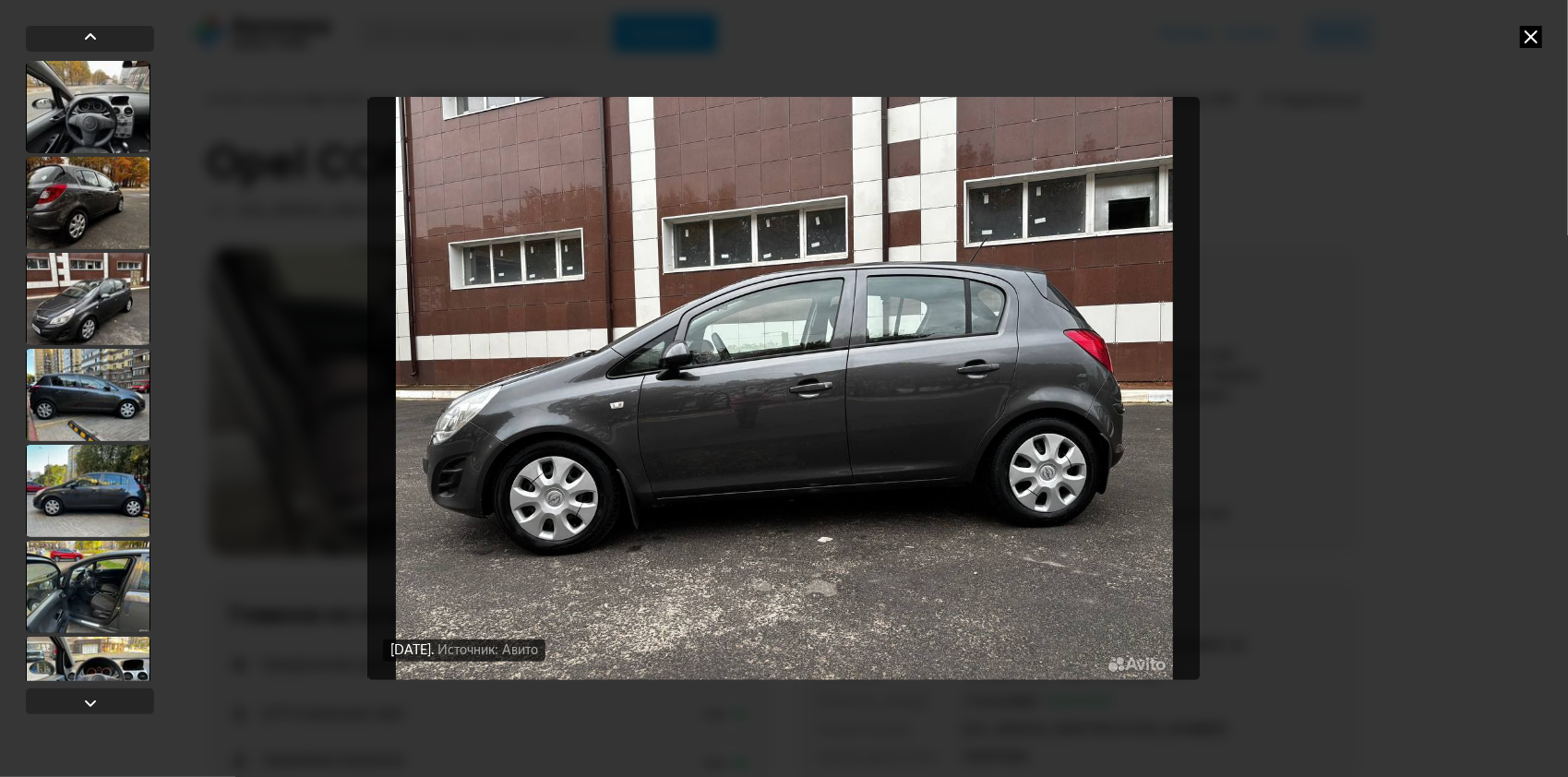
click at [100, 388] on div at bounding box center [88, 395] width 125 height 93
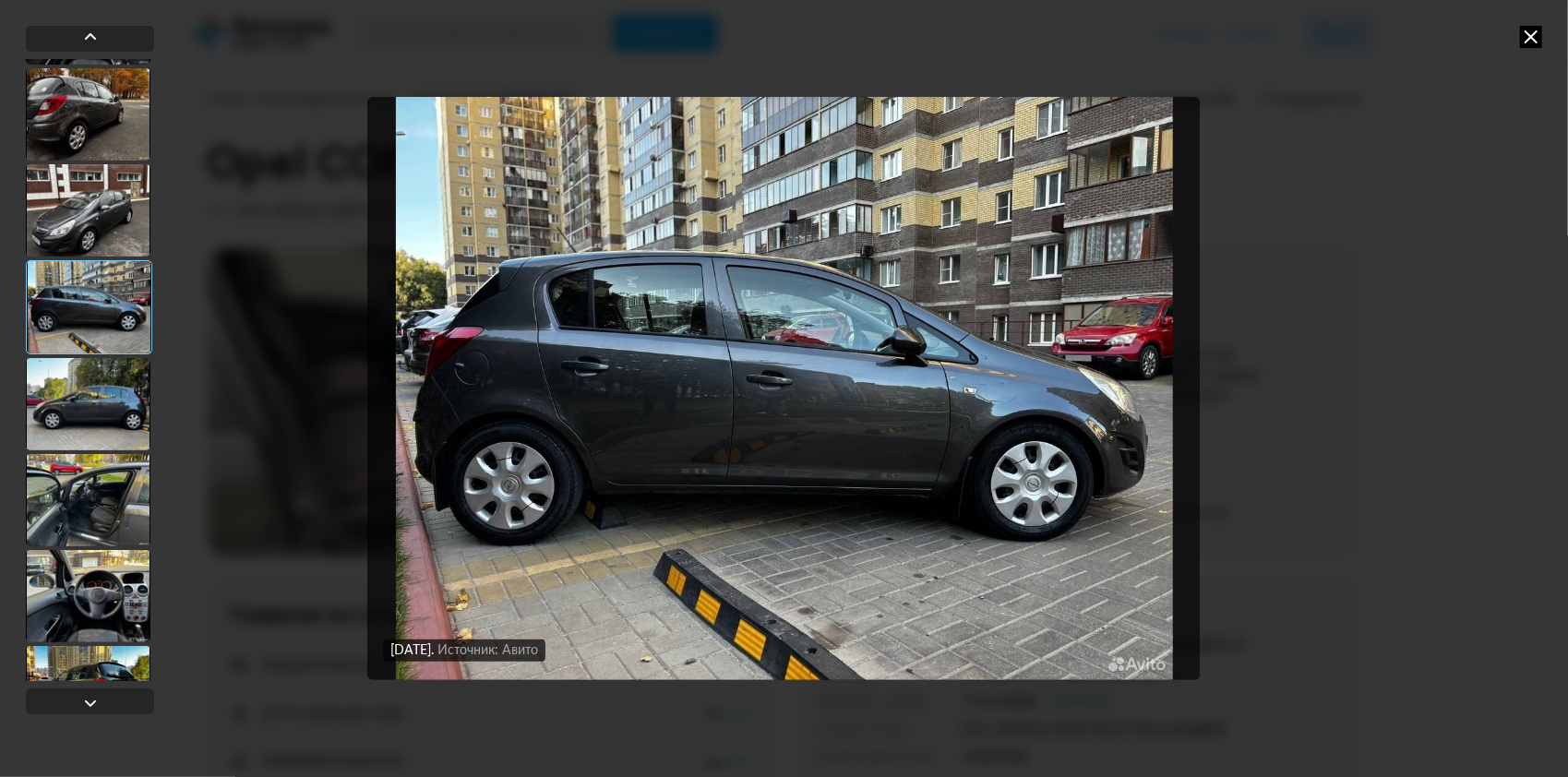
scroll to position [4793, 0]
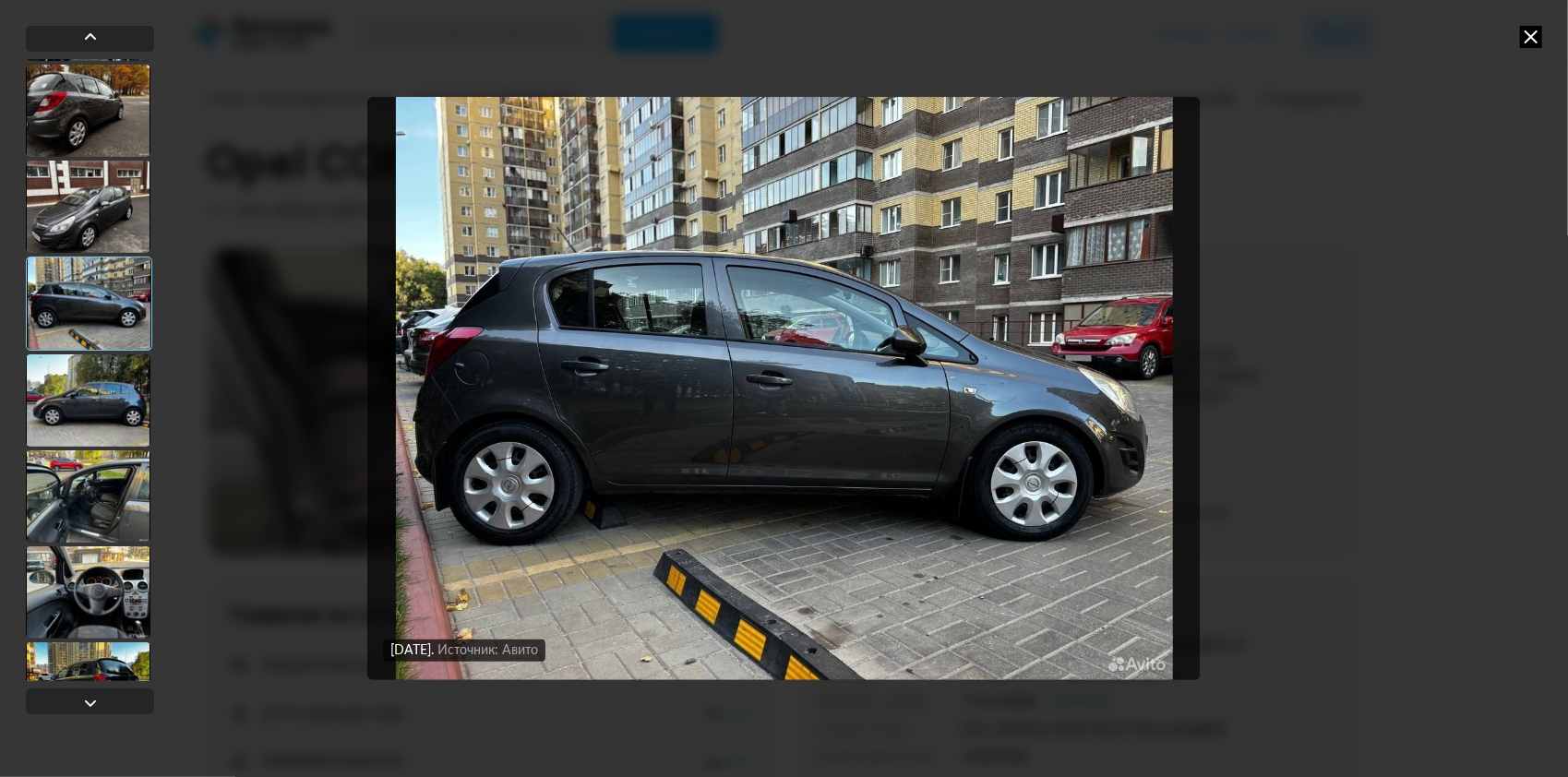
click at [100, 388] on div at bounding box center [88, 400] width 125 height 93
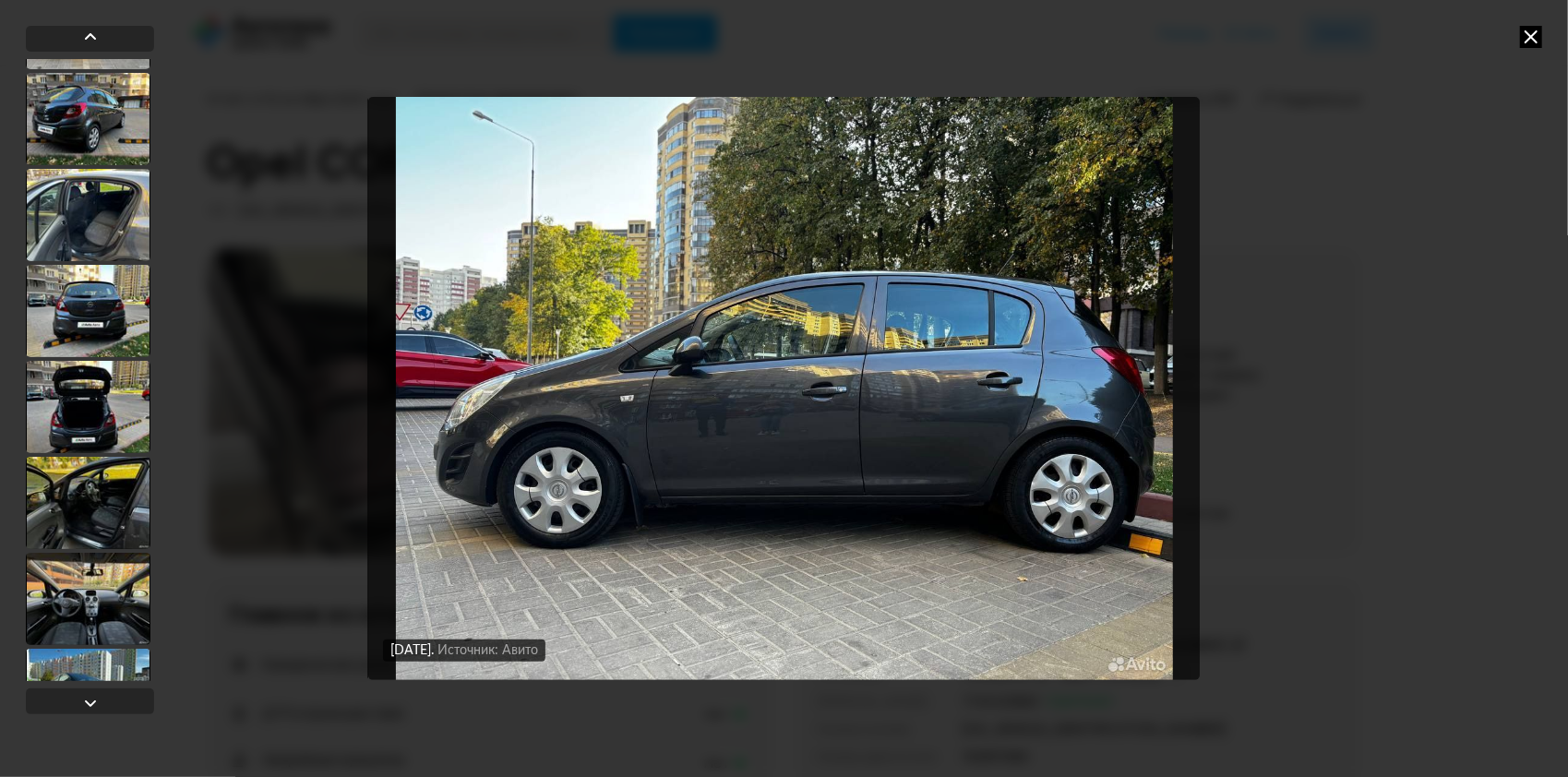
scroll to position [5900, 0]
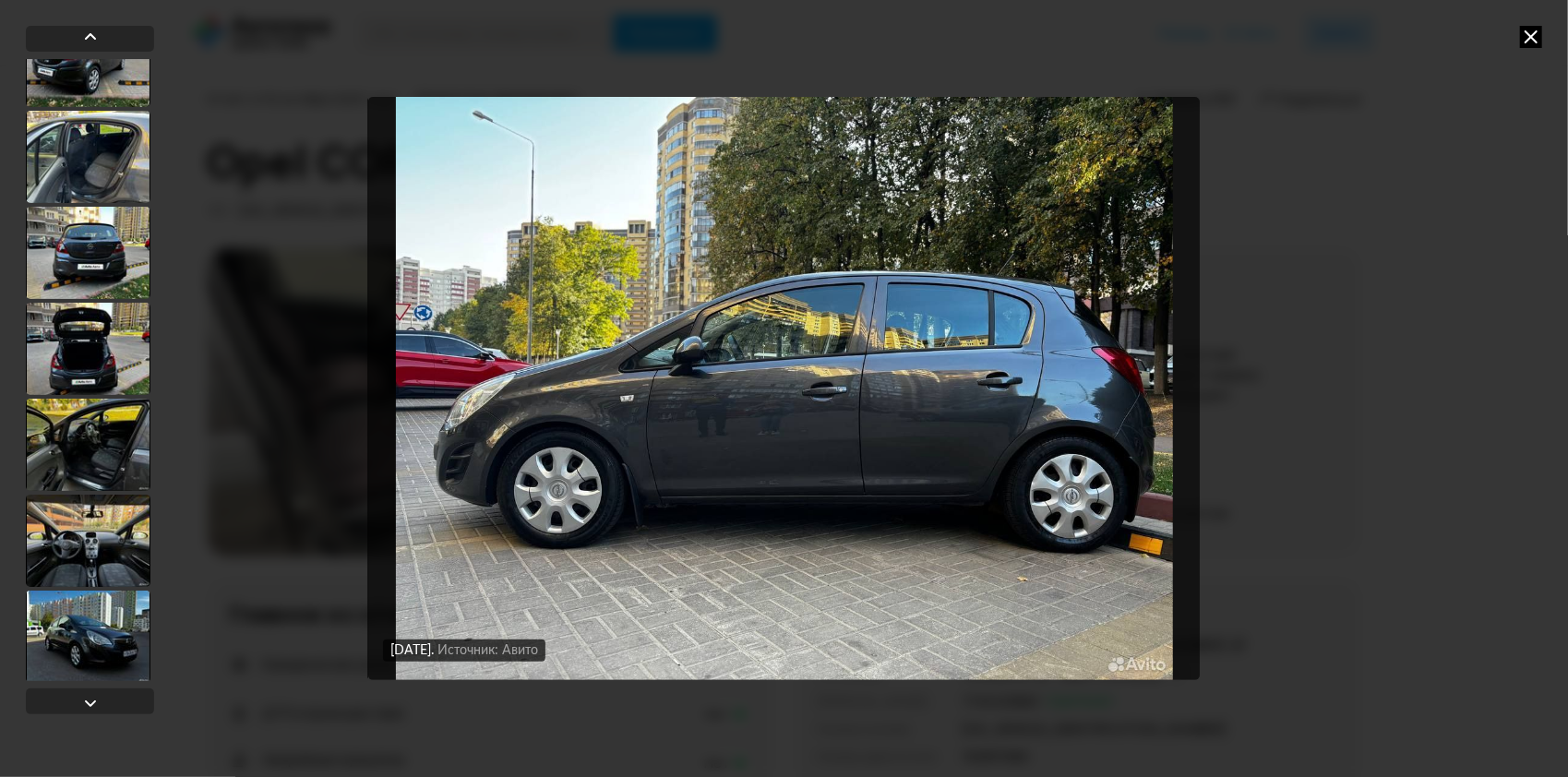
click at [100, 360] on div at bounding box center [88, 348] width 125 height 93
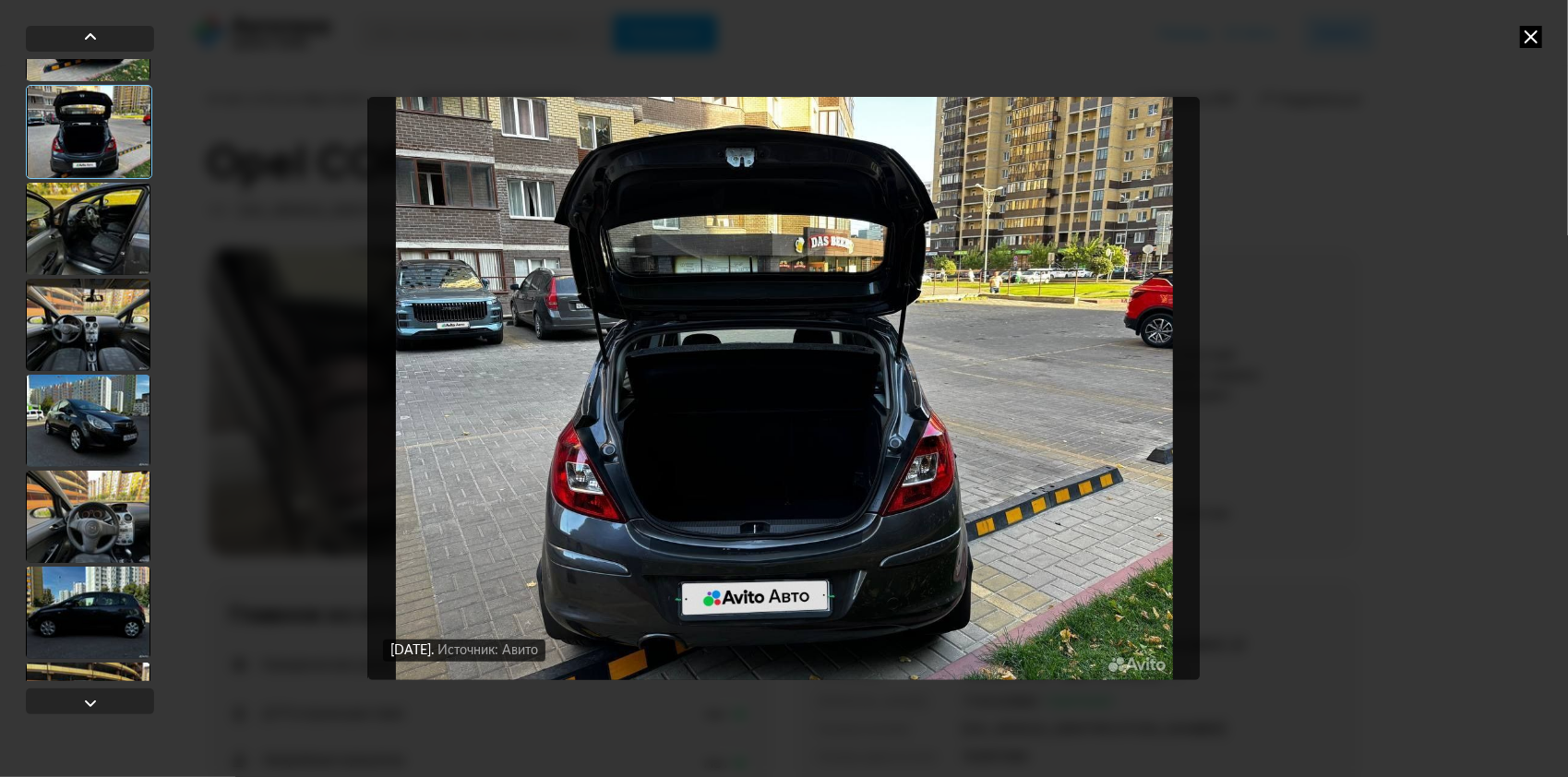
scroll to position [6175, 0]
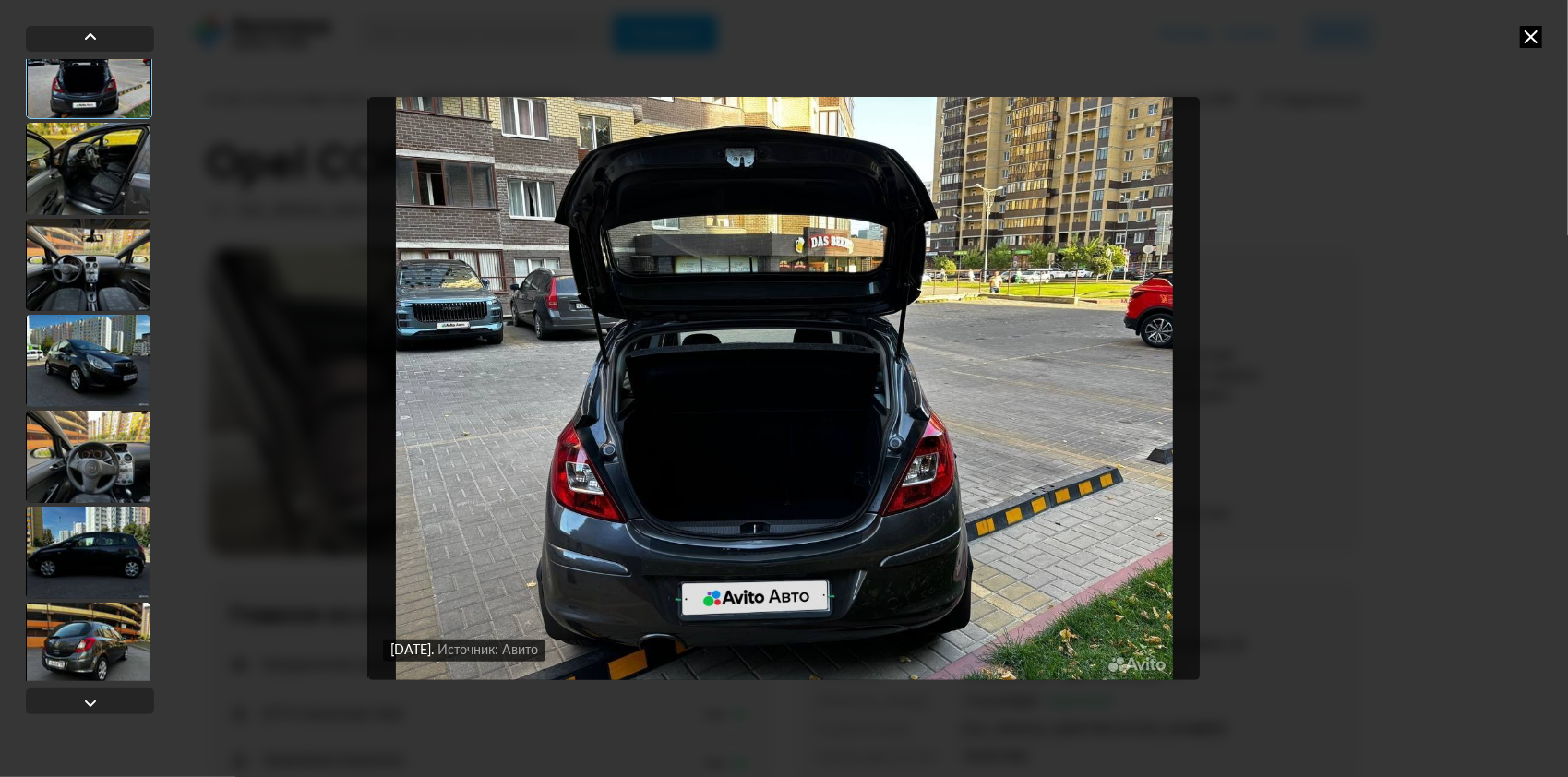
click at [100, 360] on div at bounding box center [88, 360] width 125 height 93
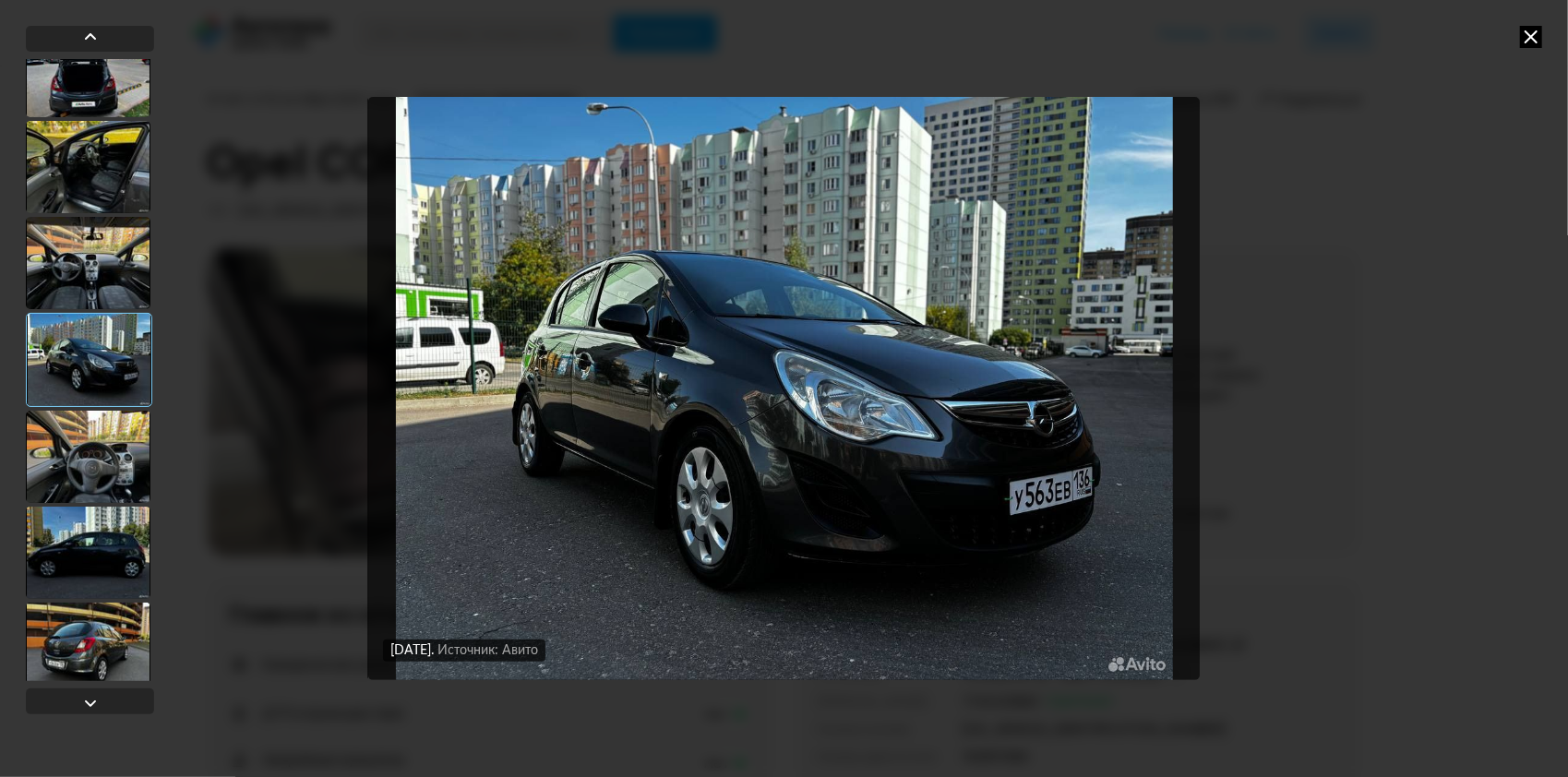
click at [70, 450] on div at bounding box center [88, 457] width 125 height 93
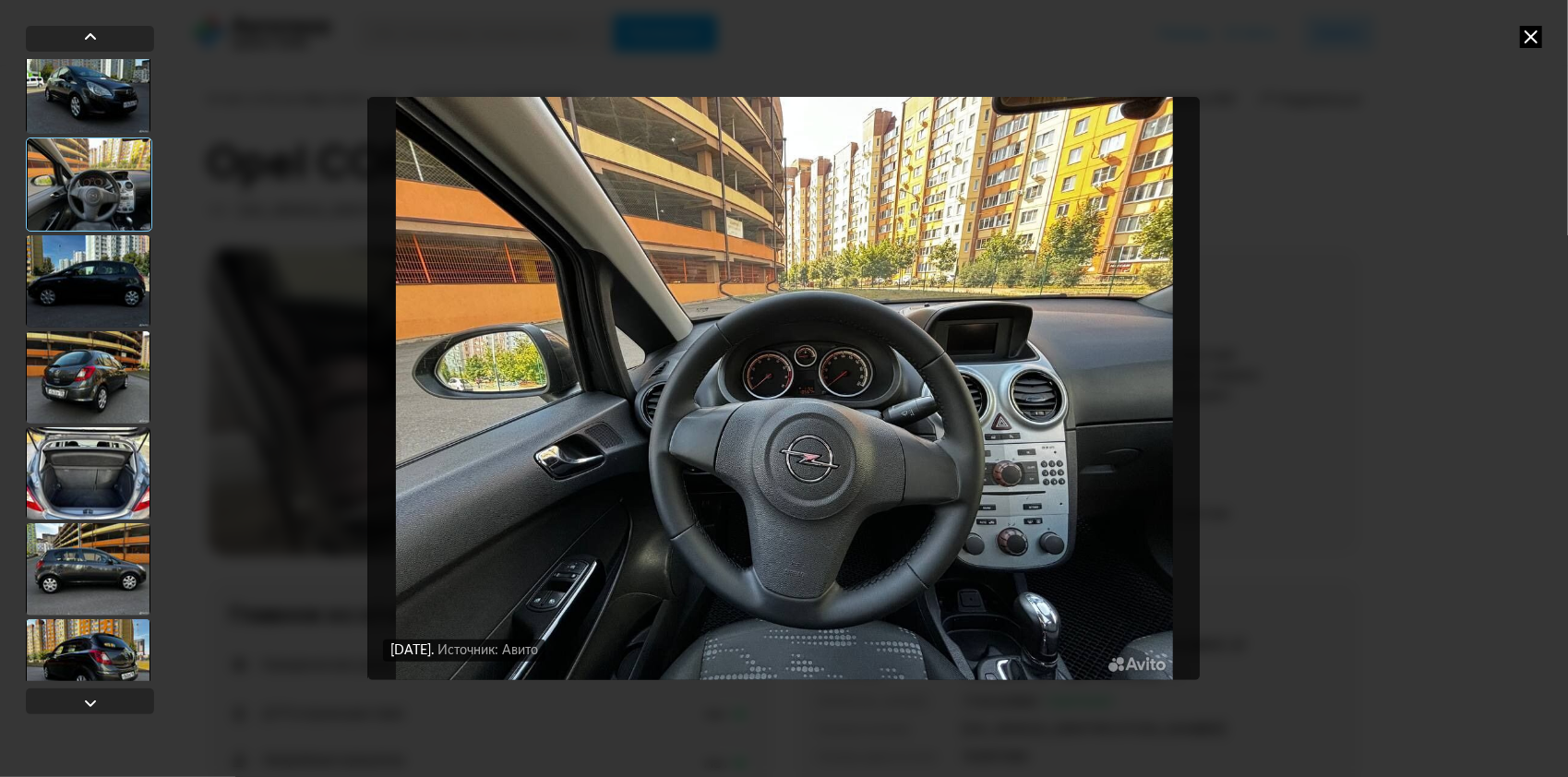
scroll to position [6452, 0]
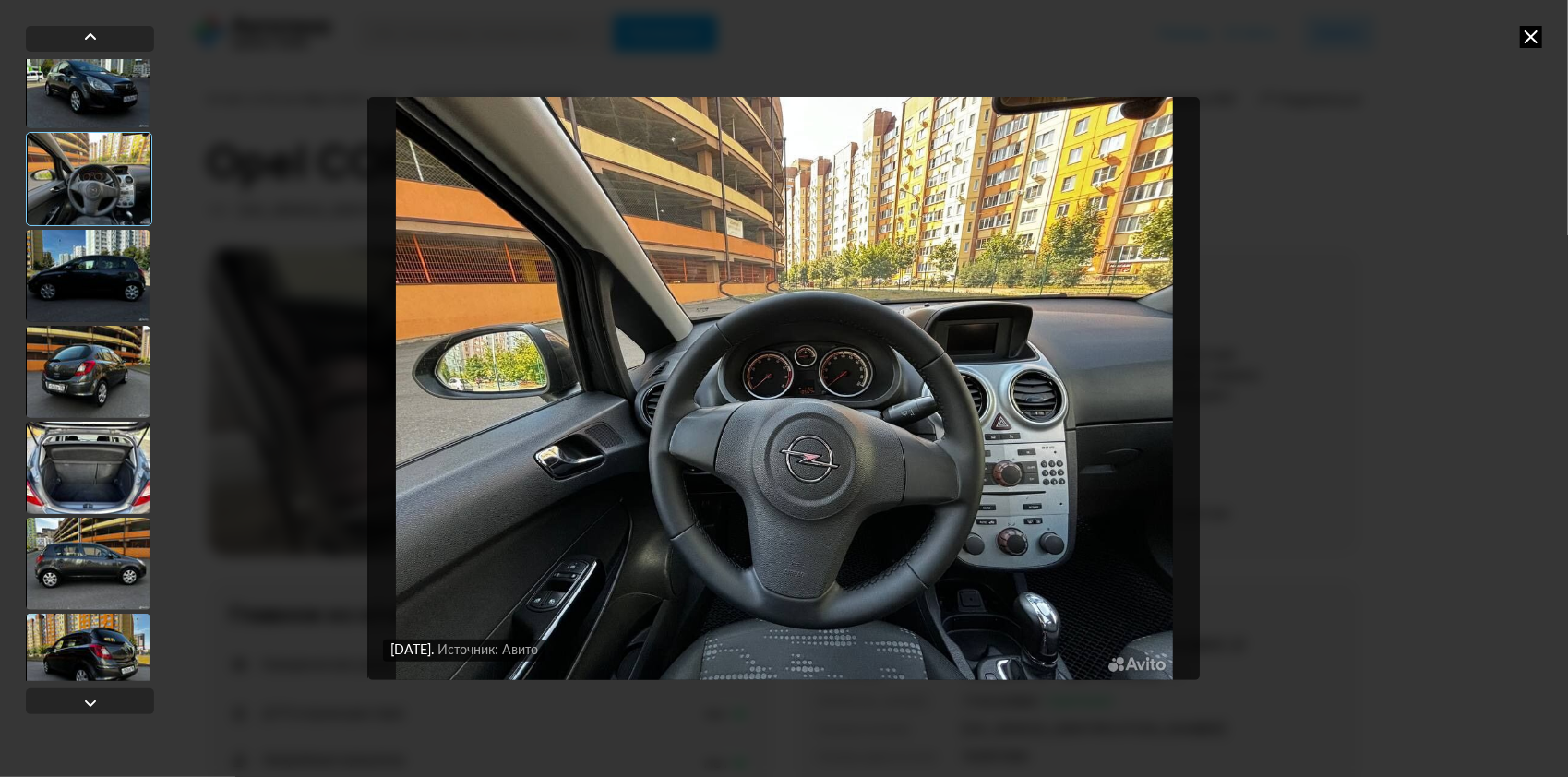
click at [80, 467] on div at bounding box center [88, 468] width 125 height 93
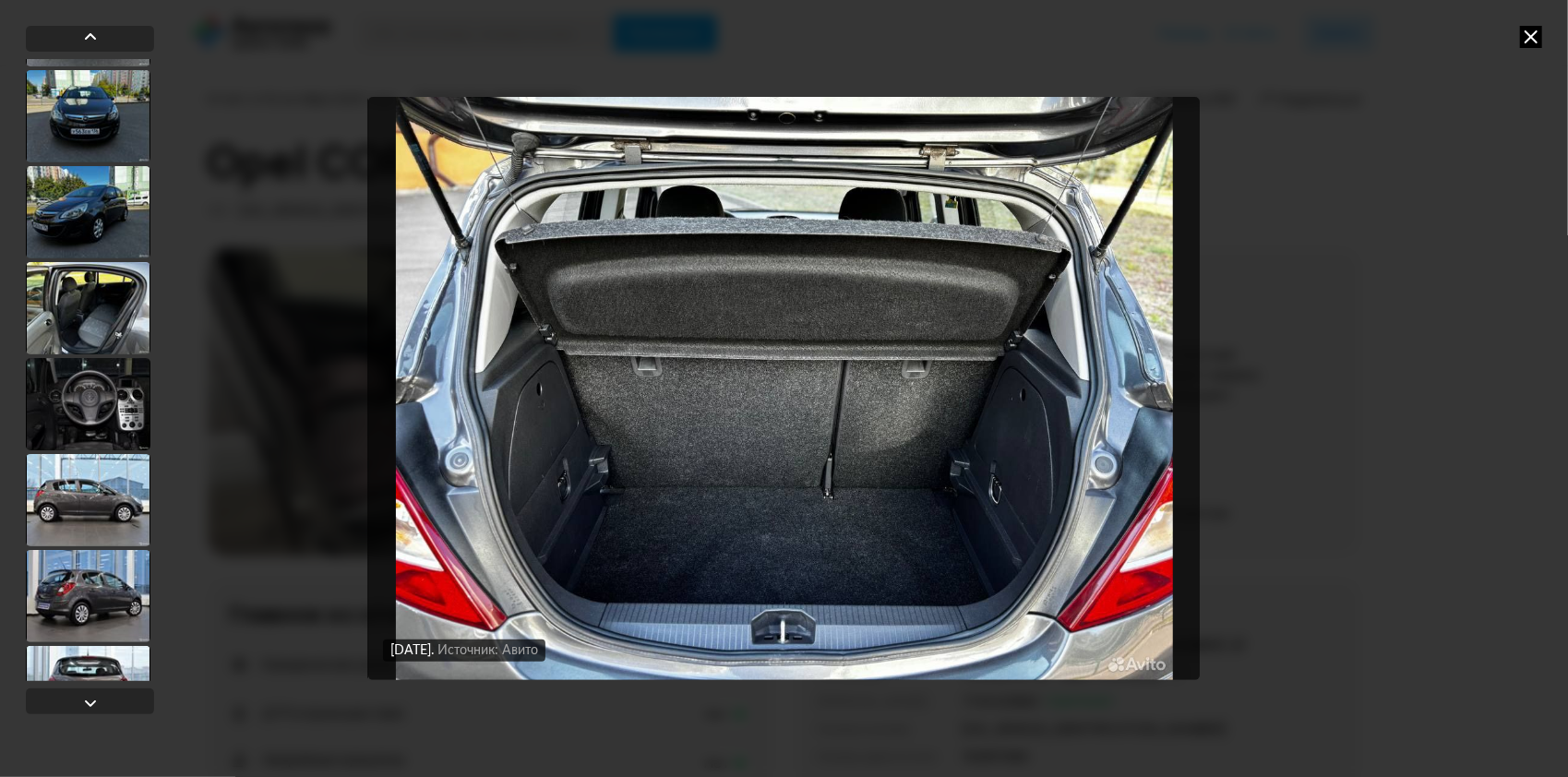
scroll to position [7190, 0]
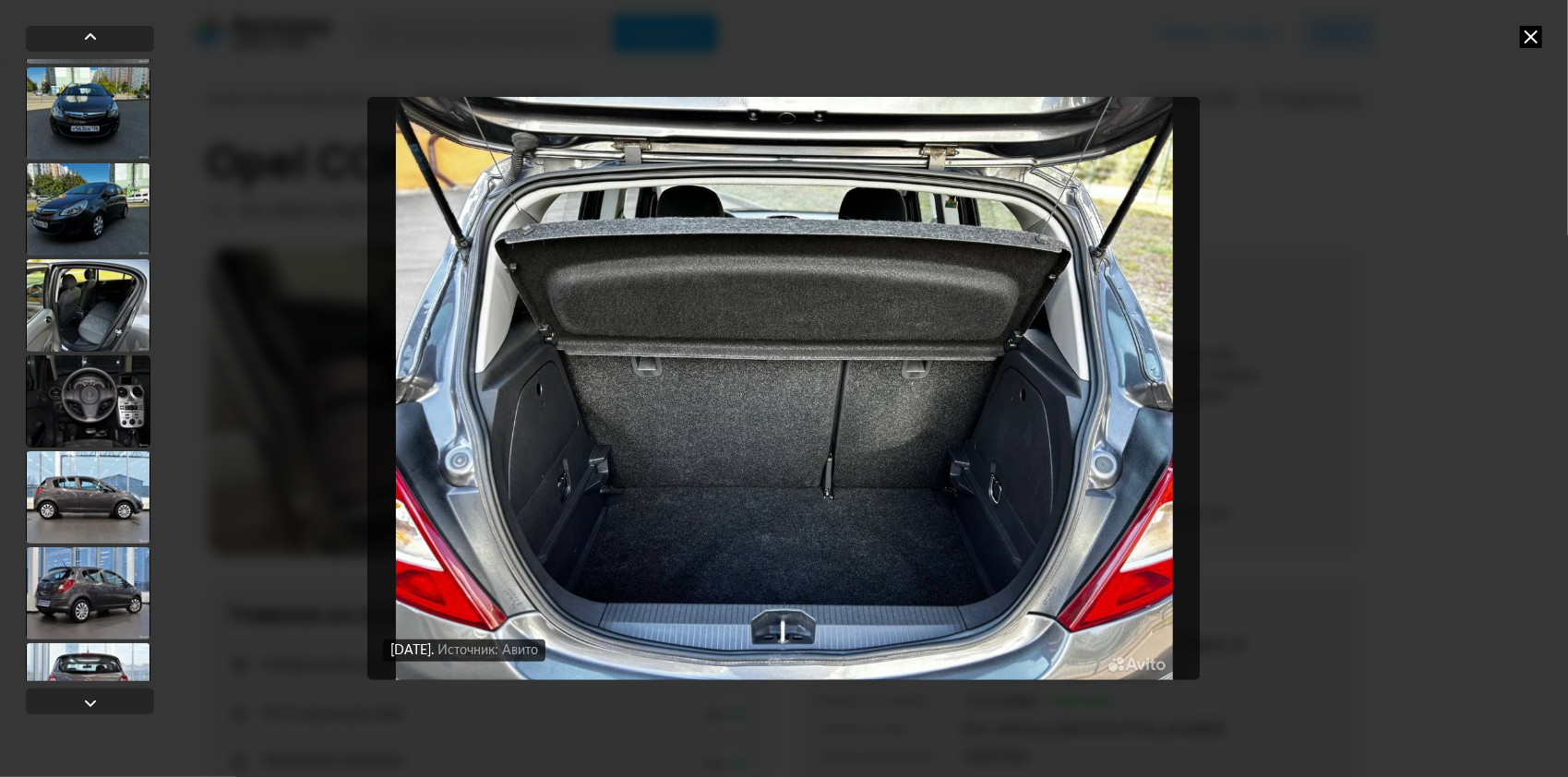
click at [85, 475] on div at bounding box center [88, 497] width 125 height 93
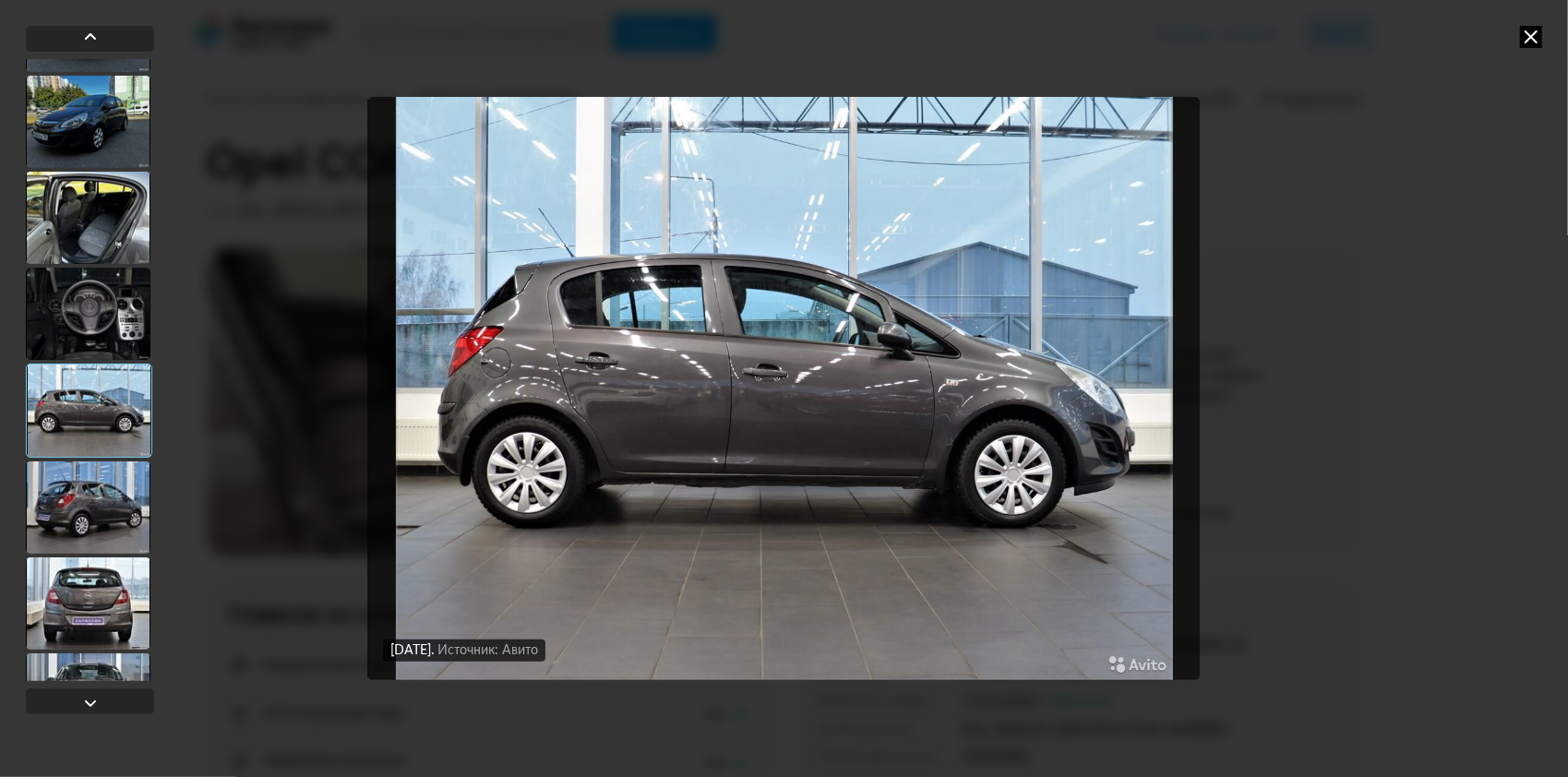
scroll to position [7281, 0]
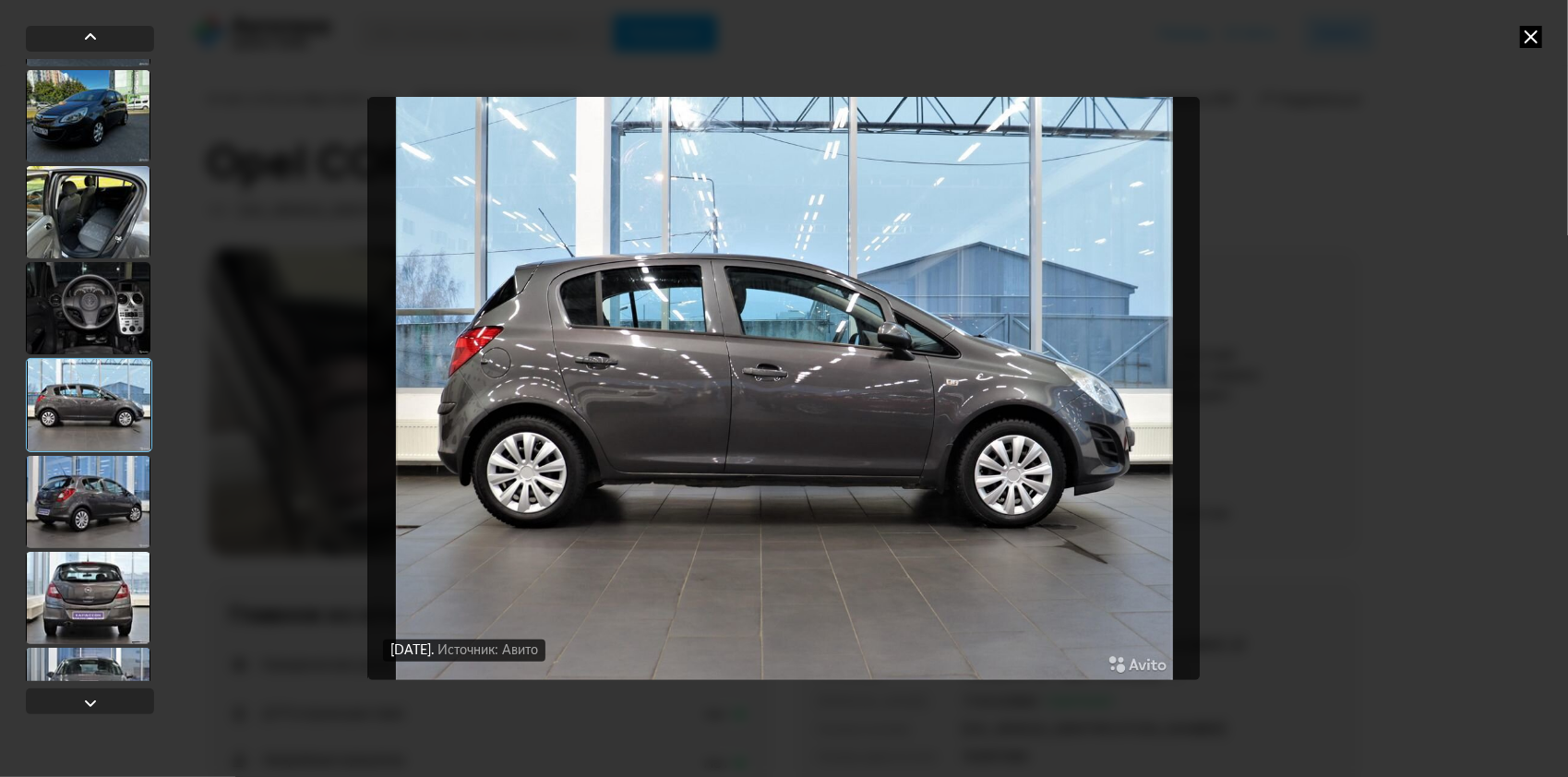
click at [84, 481] on div at bounding box center [88, 502] width 125 height 93
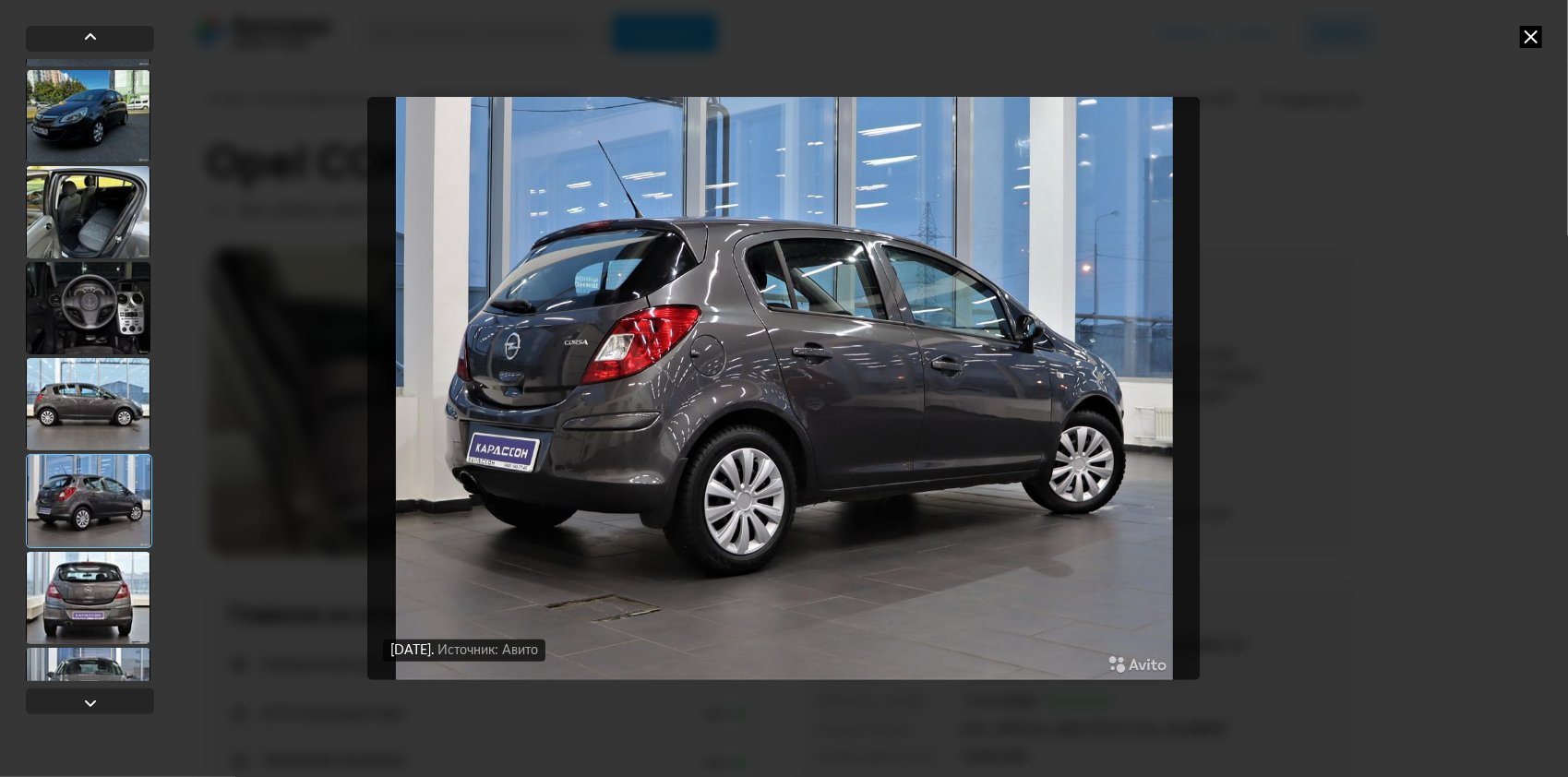
click at [799, 438] on img "Go to Slide 81" at bounding box center [783, 388] width 831 height 583
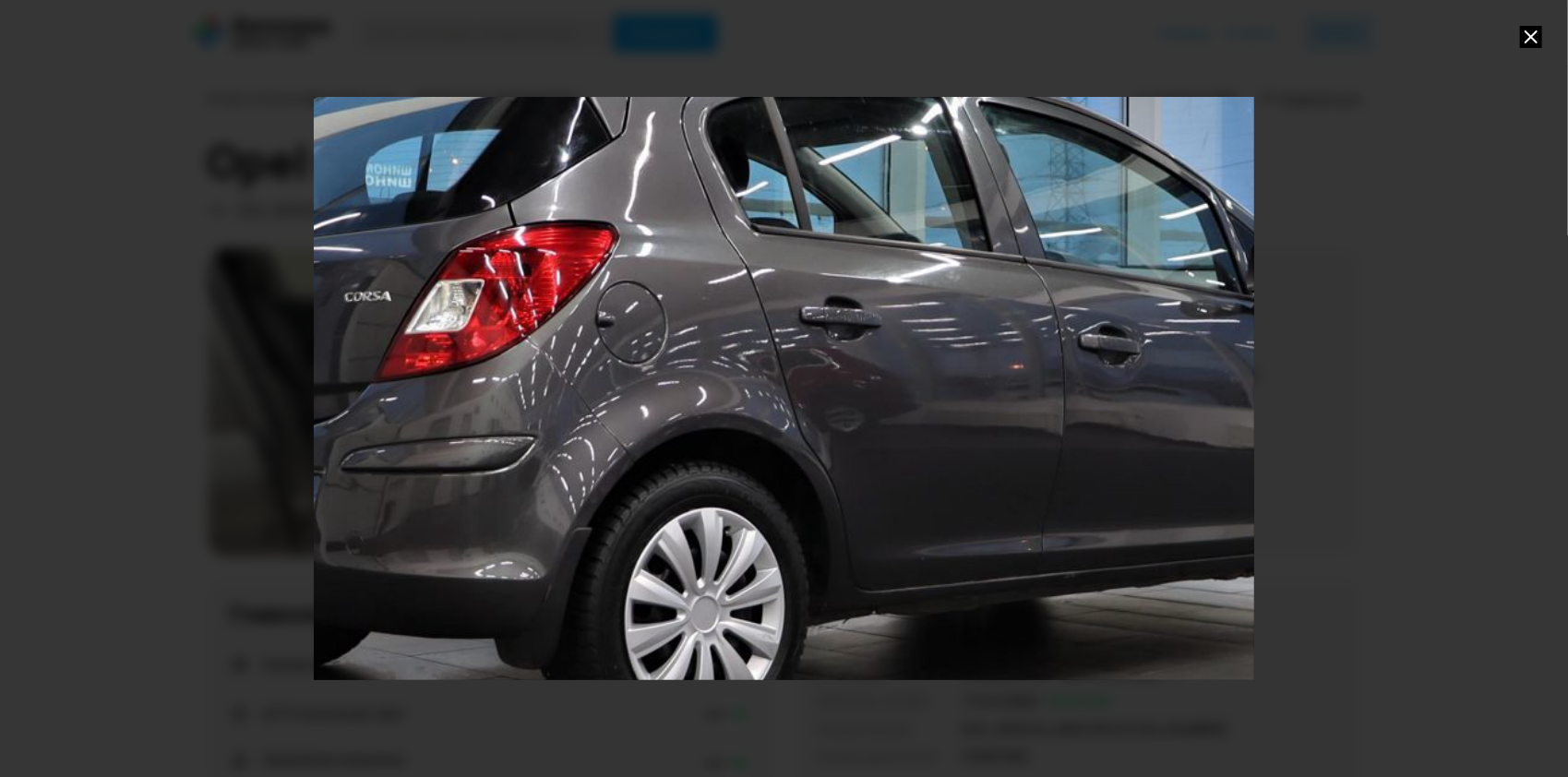
click at [563, 426] on div "Go to Slide 81" at bounding box center [784, 388] width 1881 height 1165
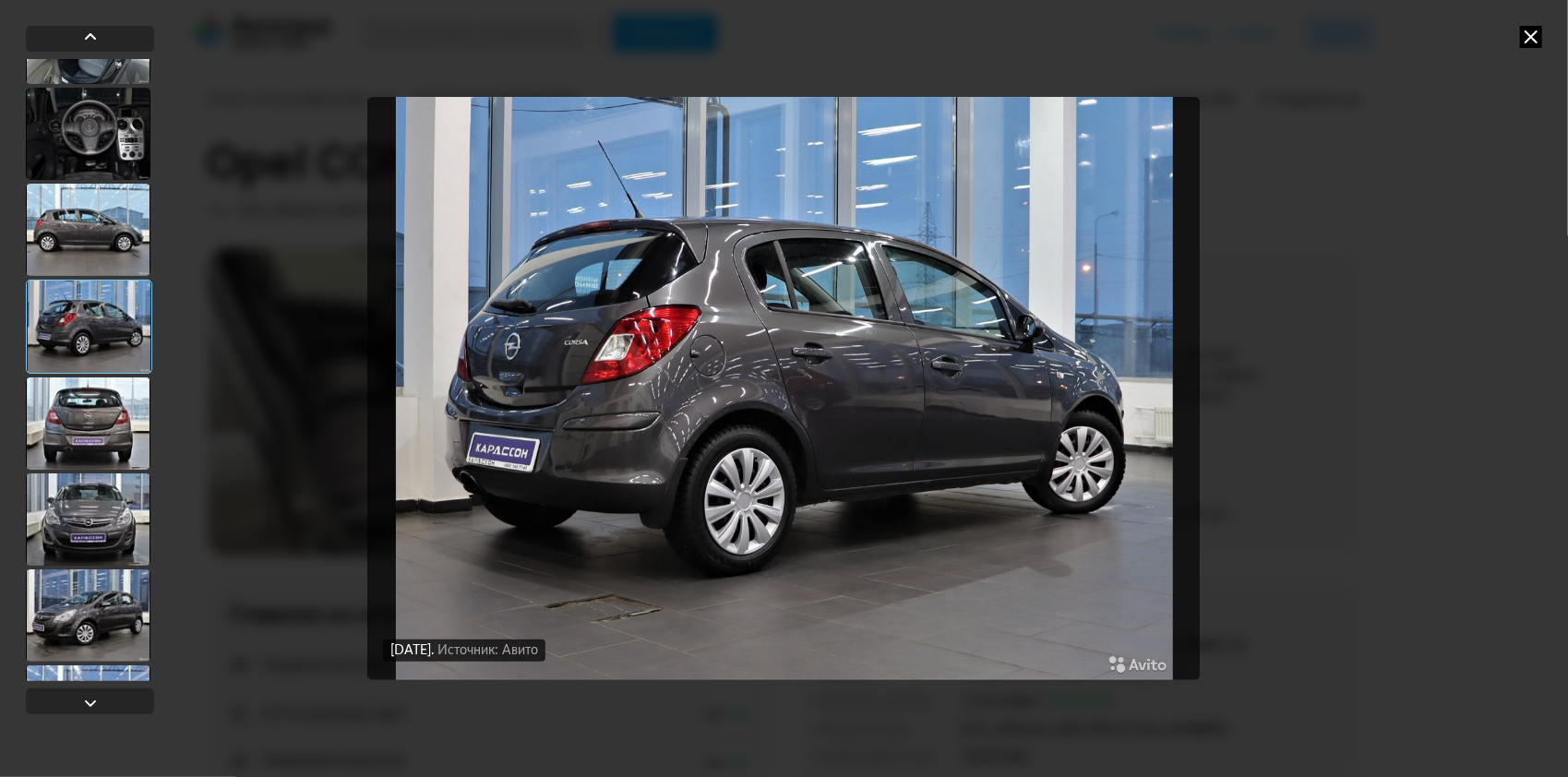
scroll to position [7381, 0]
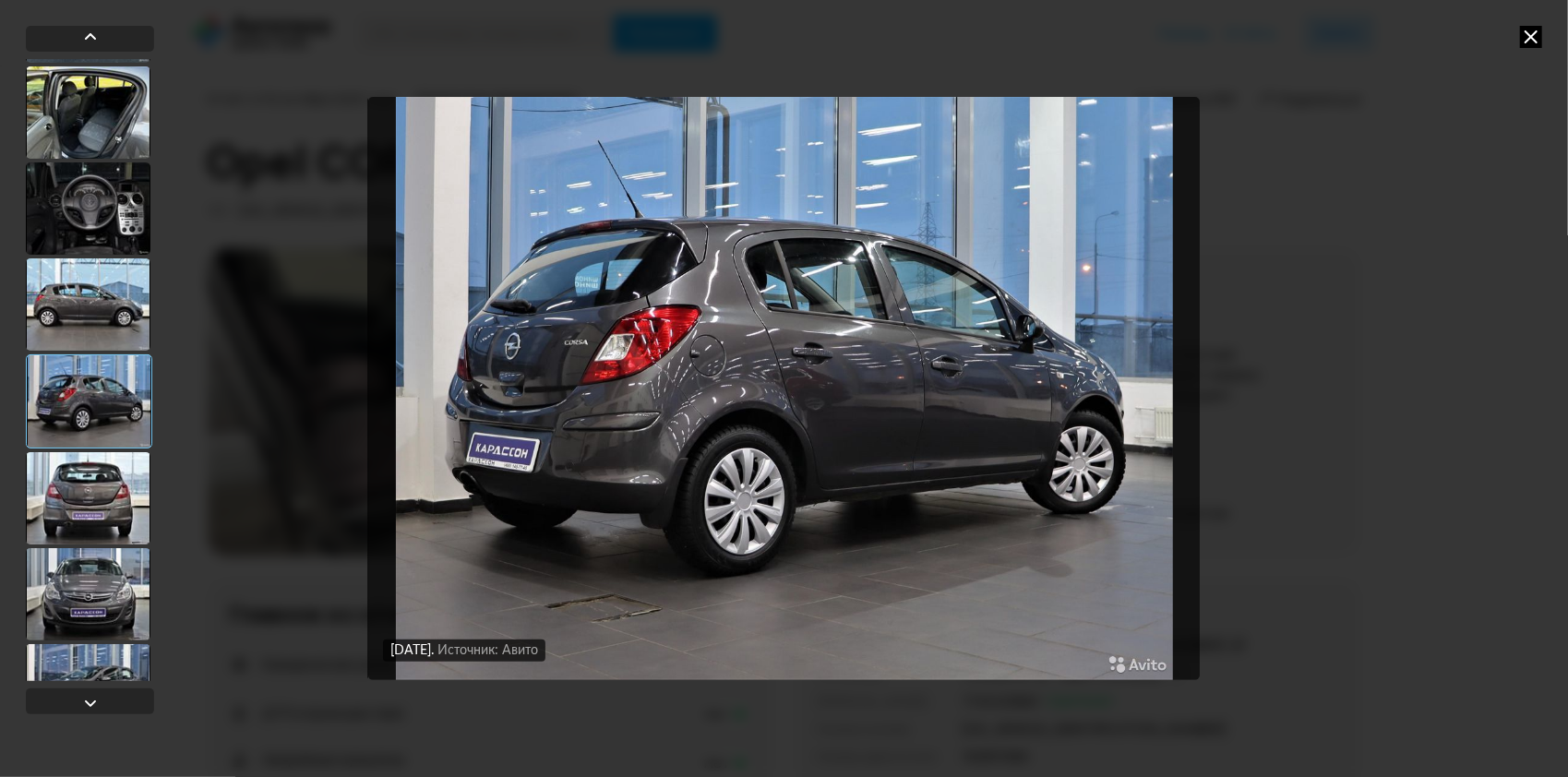
click at [86, 395] on div at bounding box center [89, 401] width 127 height 94
click at [85, 502] on div at bounding box center [88, 498] width 125 height 93
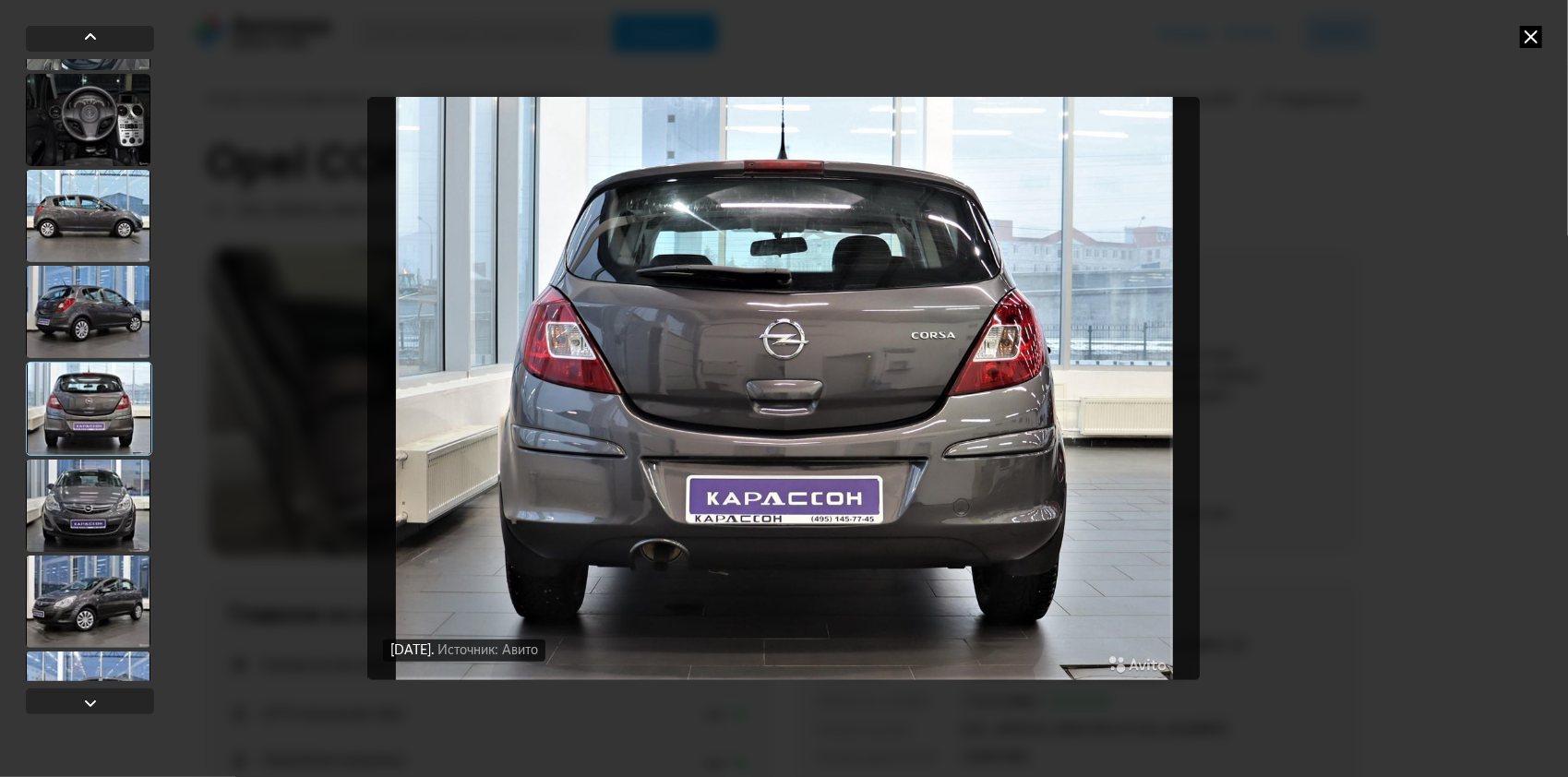
scroll to position [7474, 0]
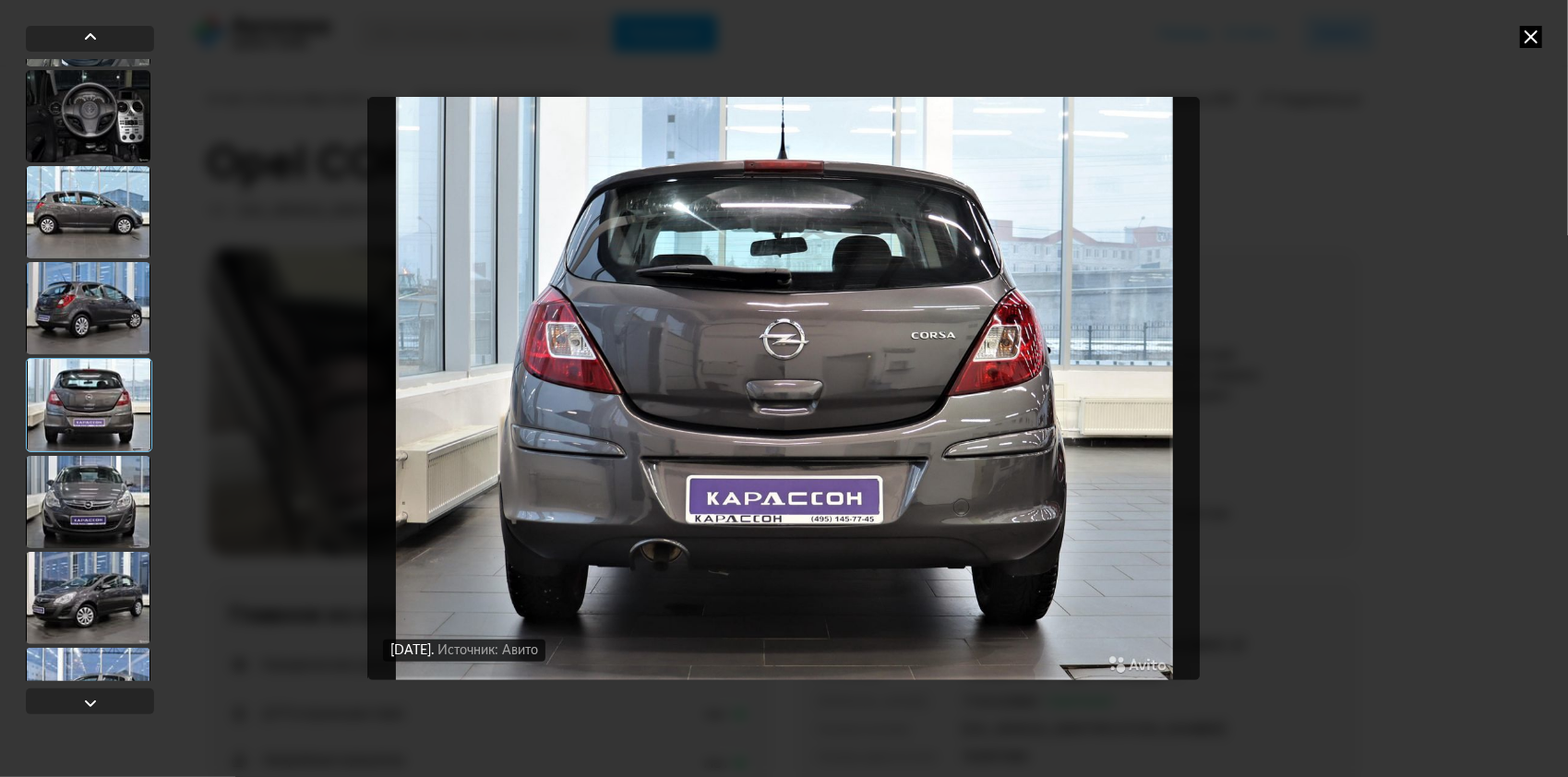
click at [89, 500] on div at bounding box center [88, 502] width 125 height 93
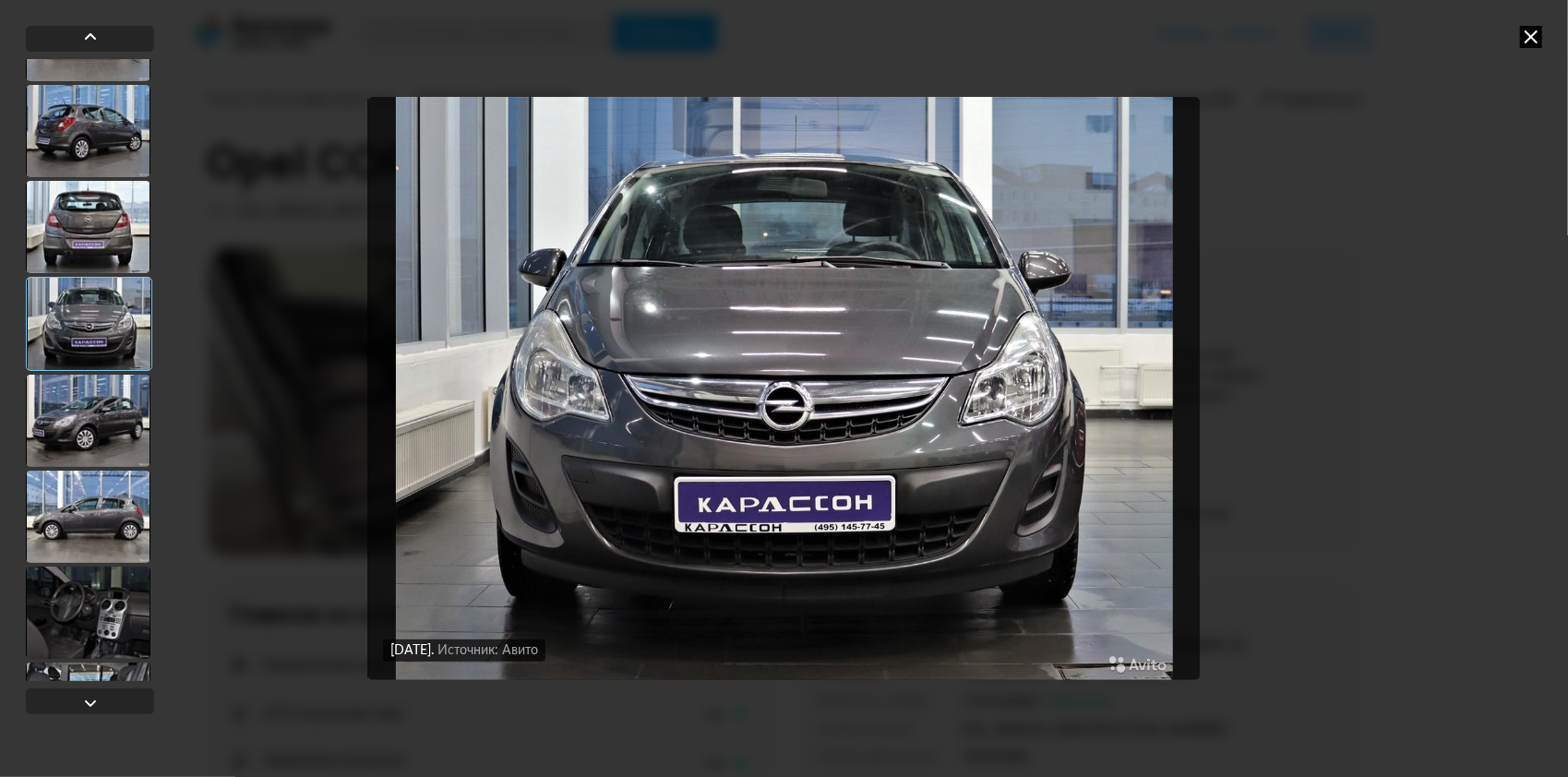
scroll to position [7658, 0]
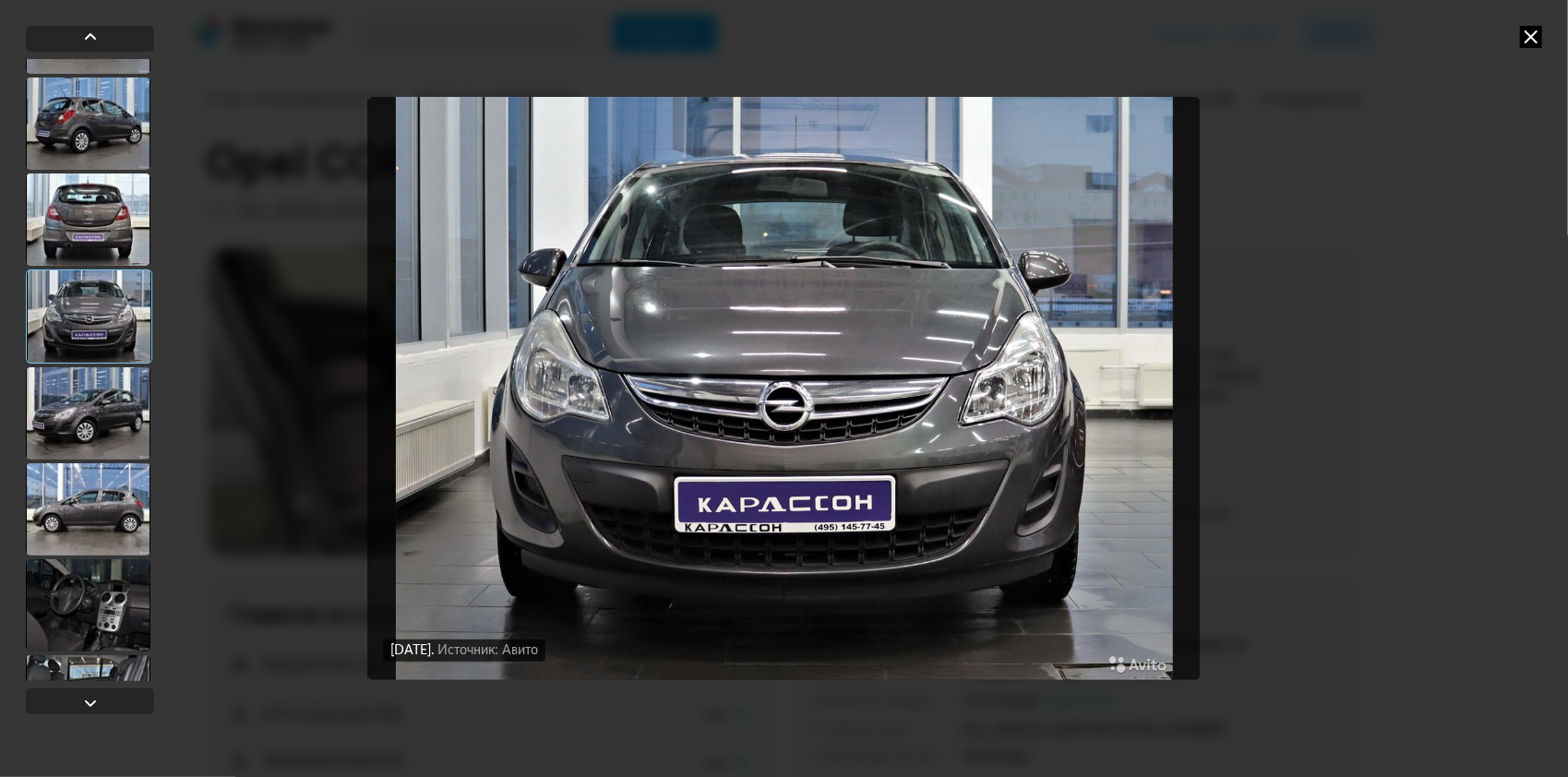
click at [106, 417] on div at bounding box center [88, 413] width 125 height 93
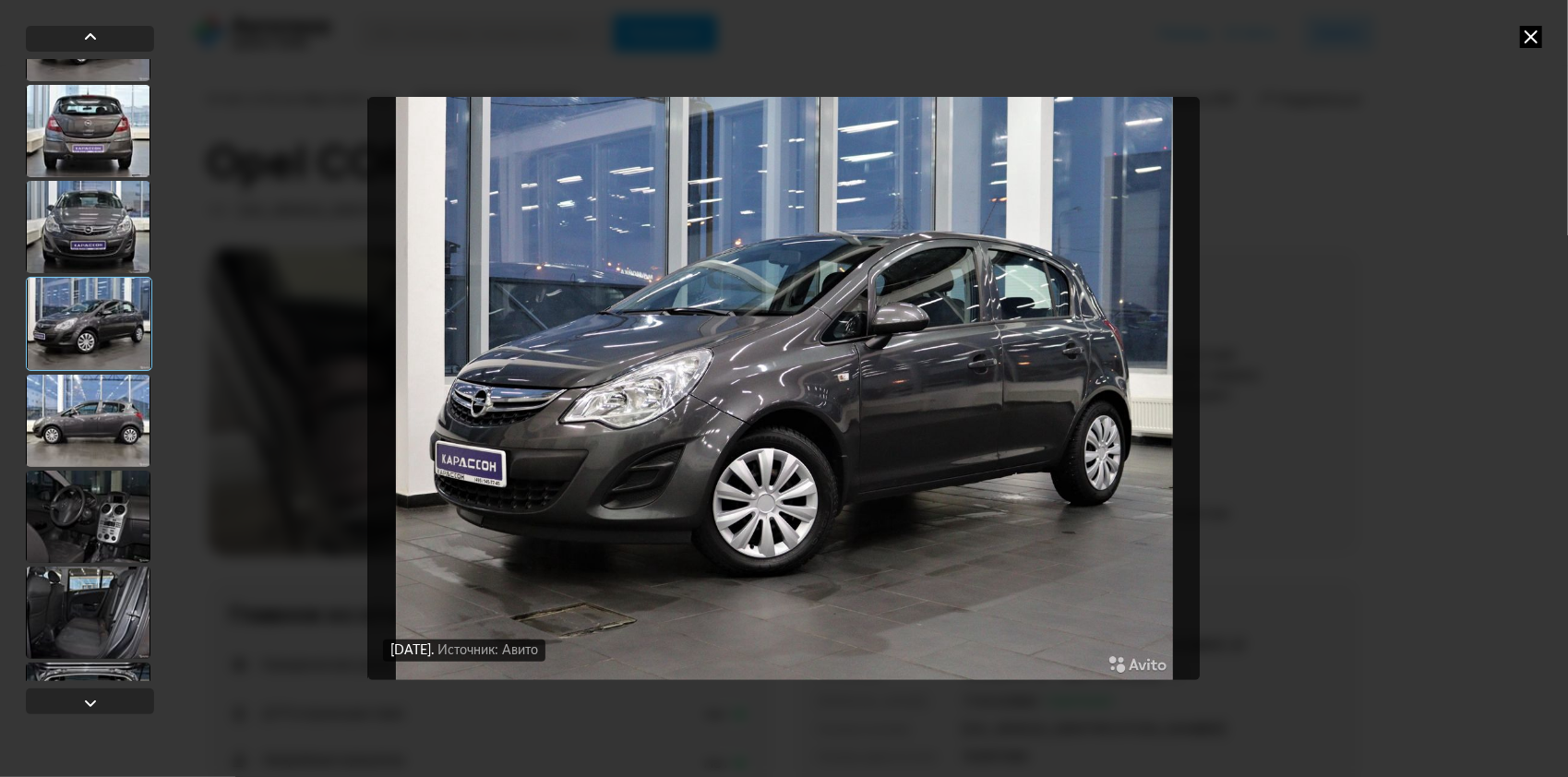
scroll to position [7750, 0]
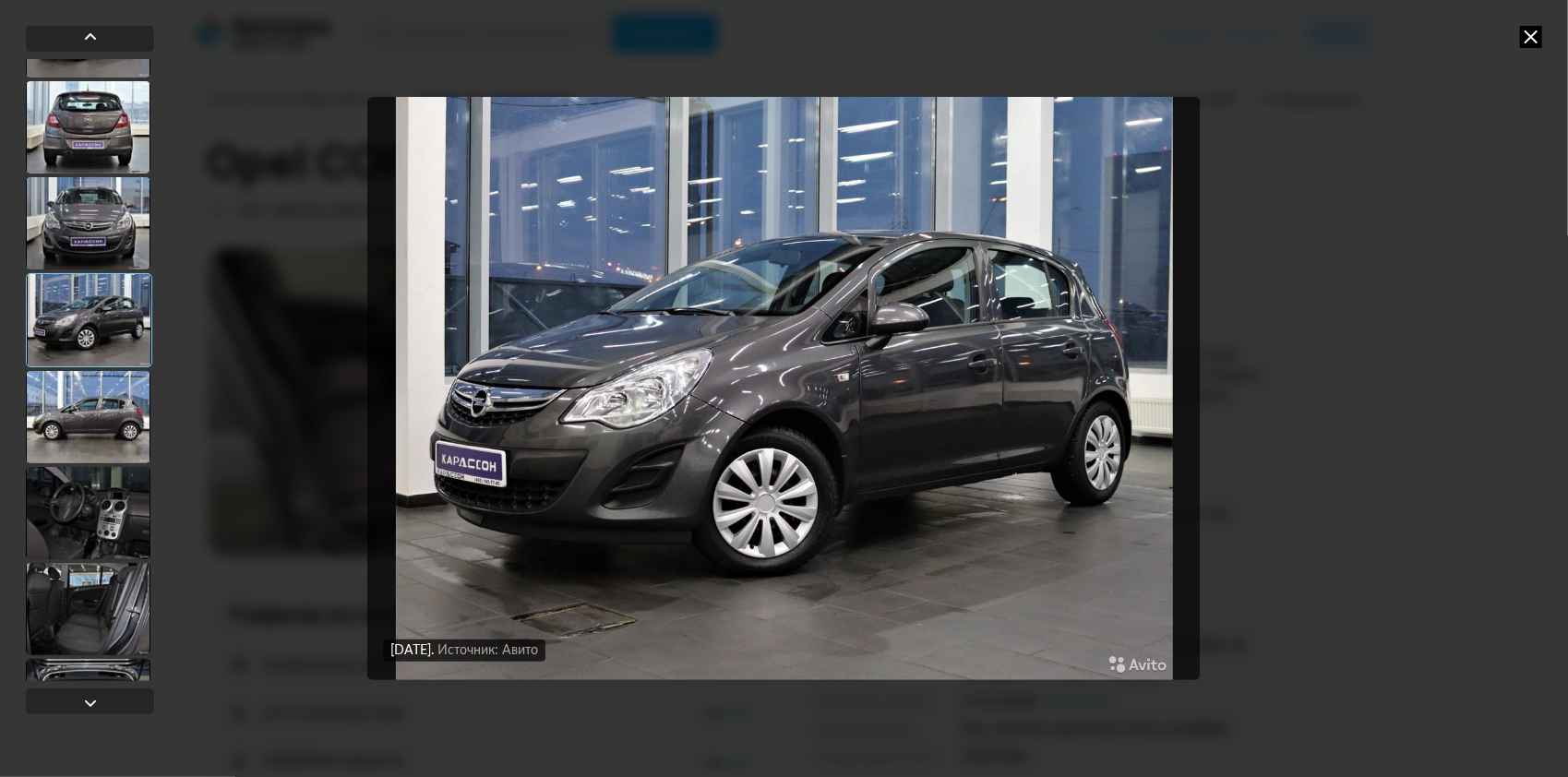
click at [106, 417] on div at bounding box center [88, 417] width 125 height 93
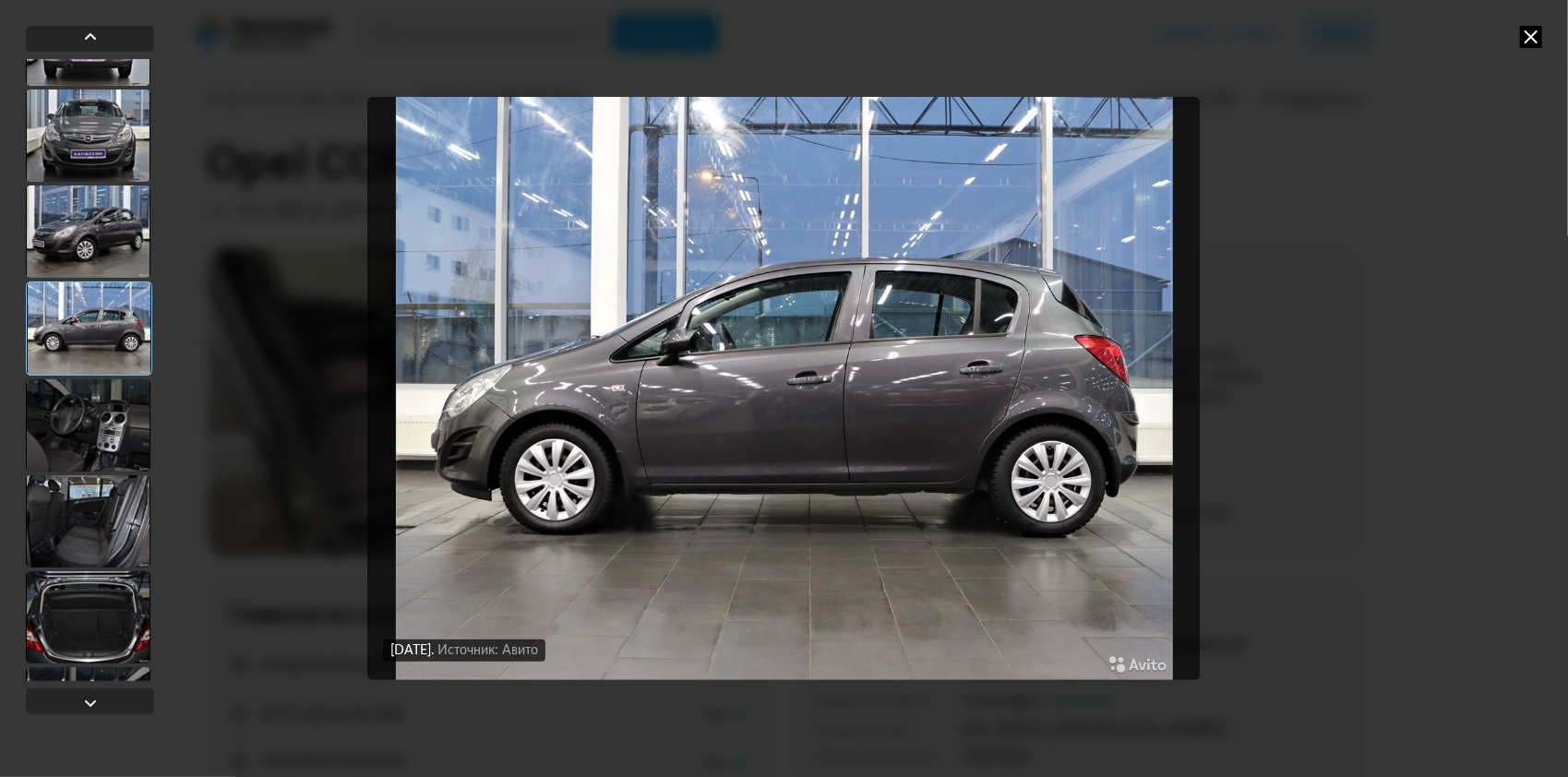
scroll to position [7843, 0]
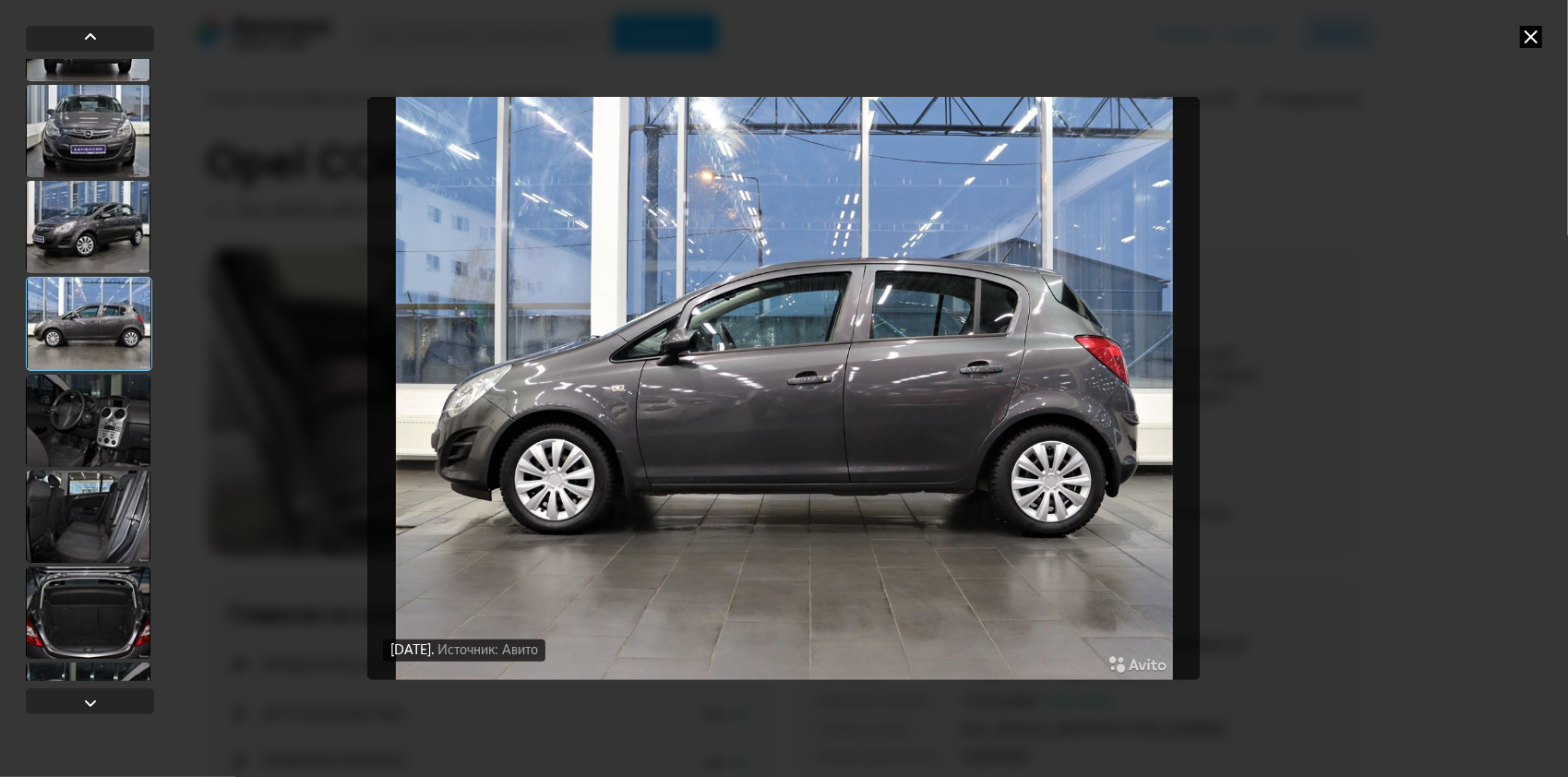
click at [106, 417] on div at bounding box center [88, 421] width 125 height 93
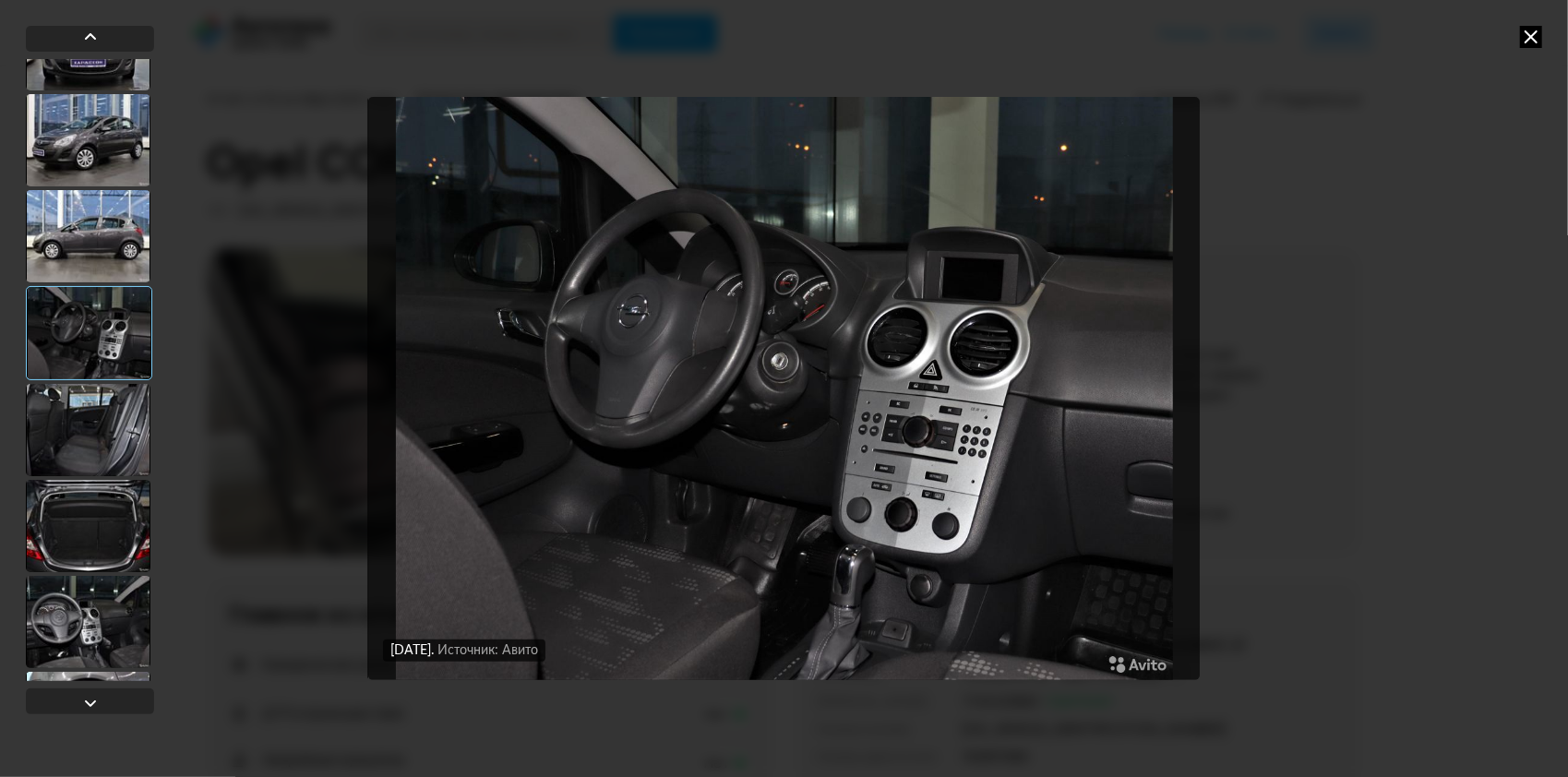
scroll to position [7935, 0]
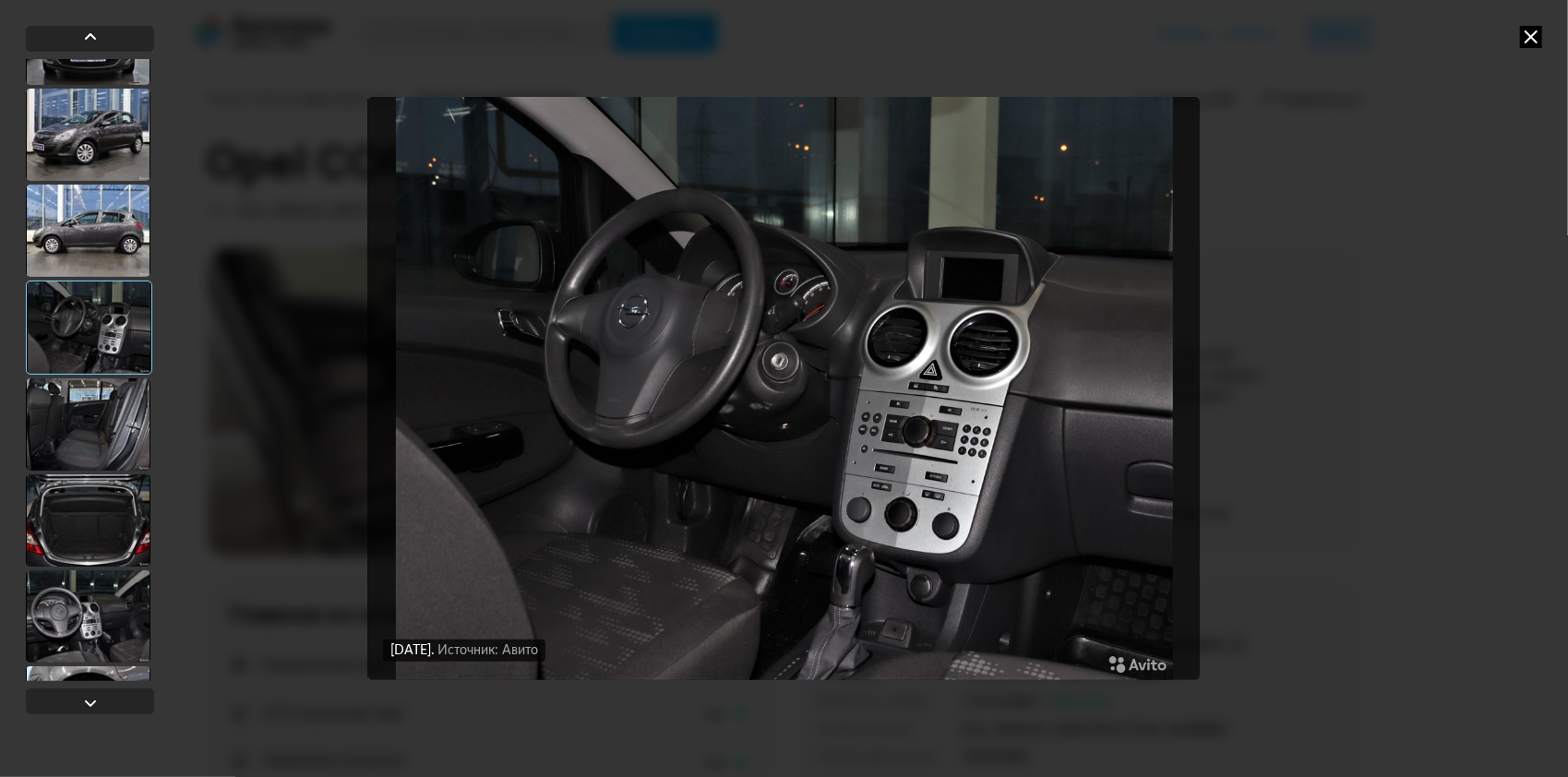
click at [105, 425] on div at bounding box center [88, 424] width 125 height 93
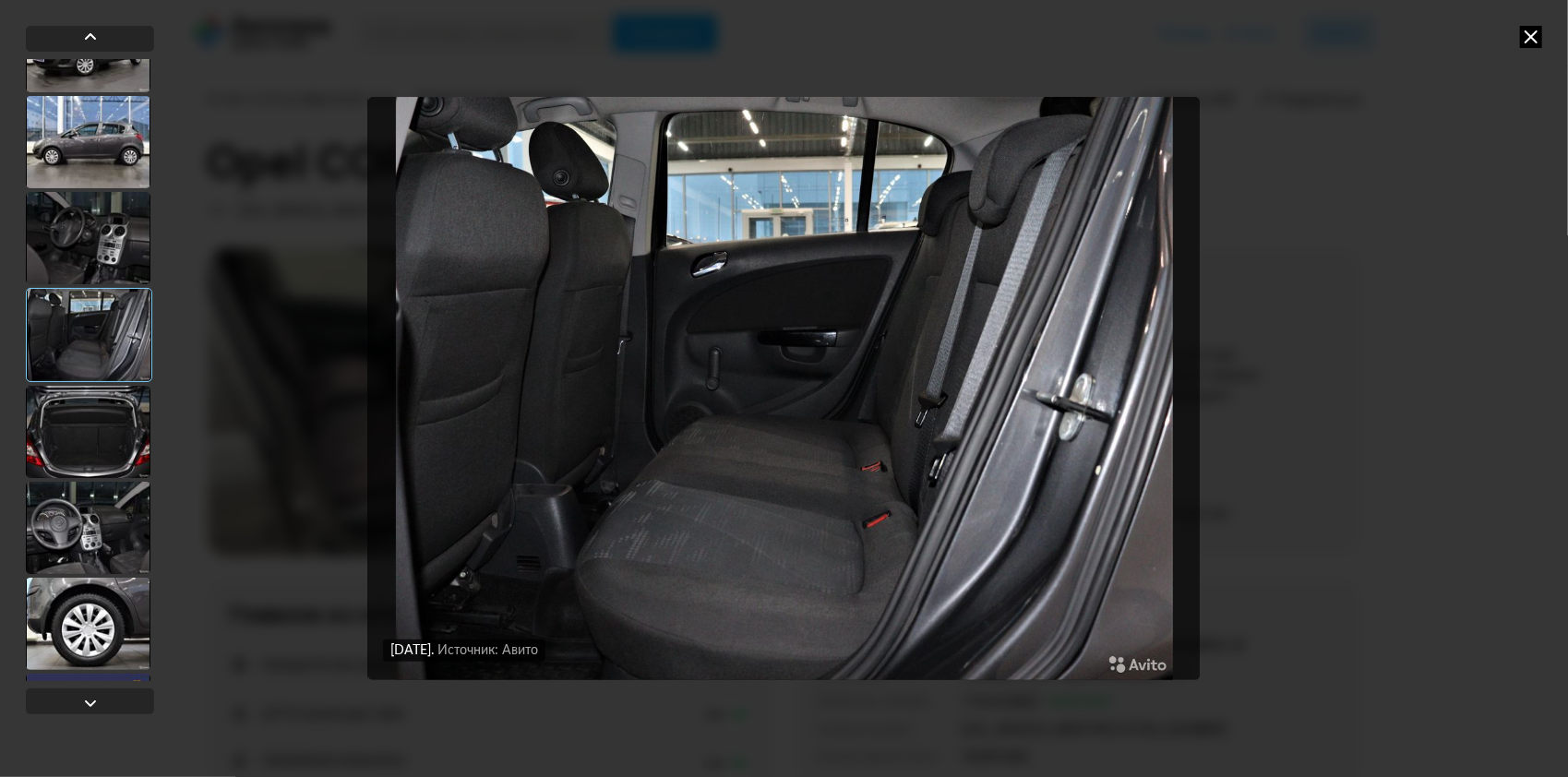
scroll to position [8027, 0]
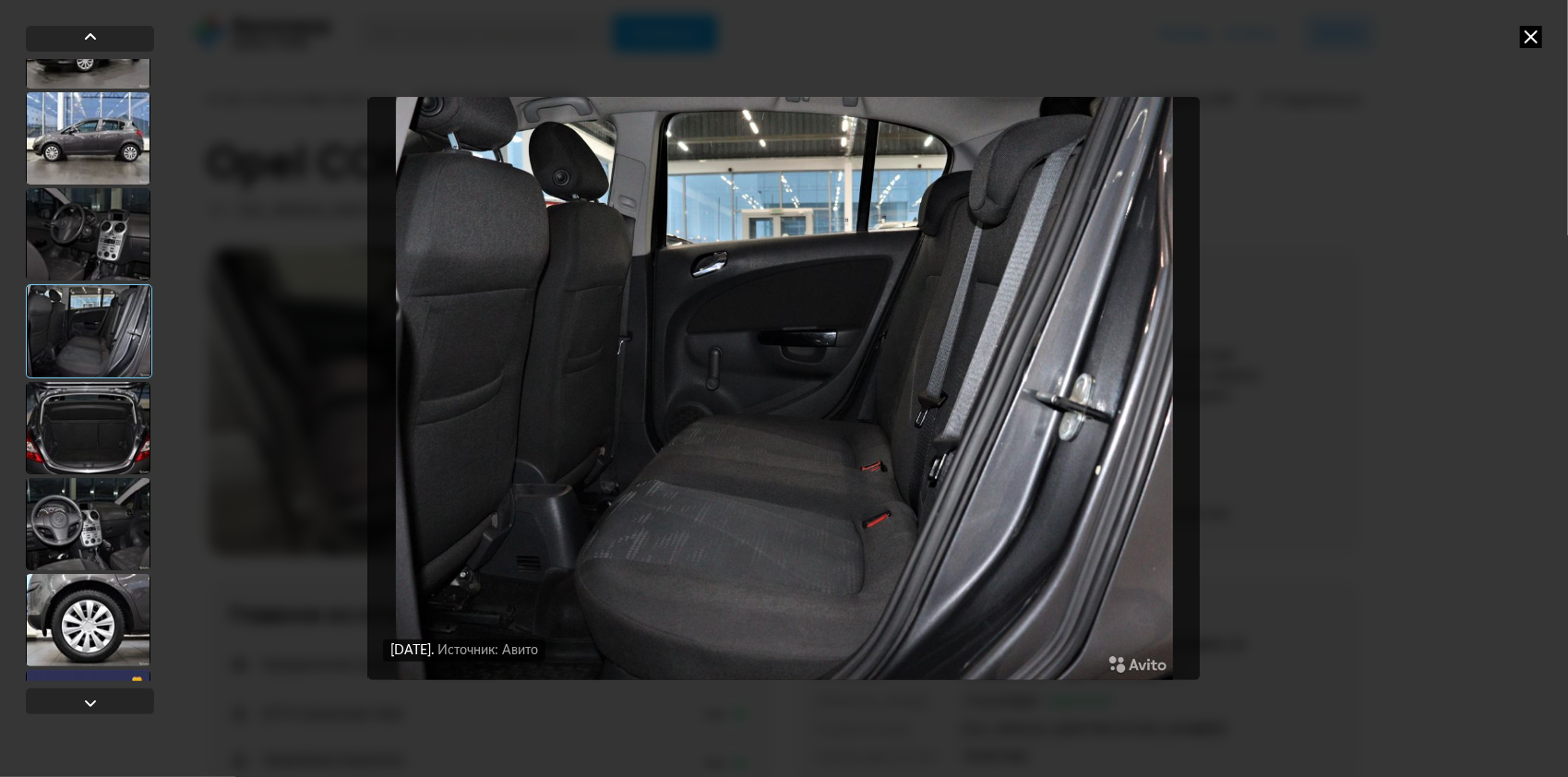
click at [105, 425] on div at bounding box center [88, 428] width 125 height 93
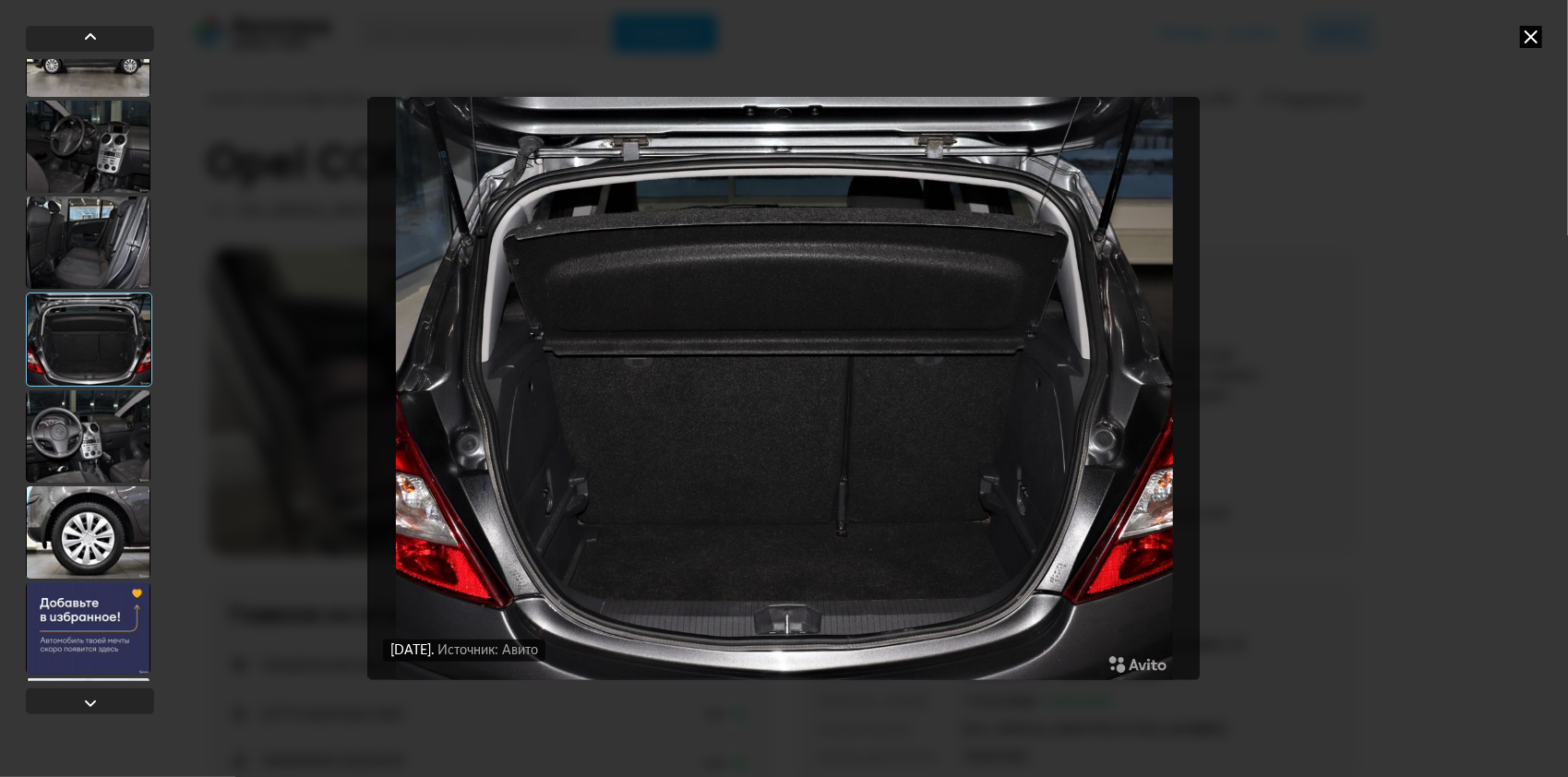
scroll to position [8119, 0]
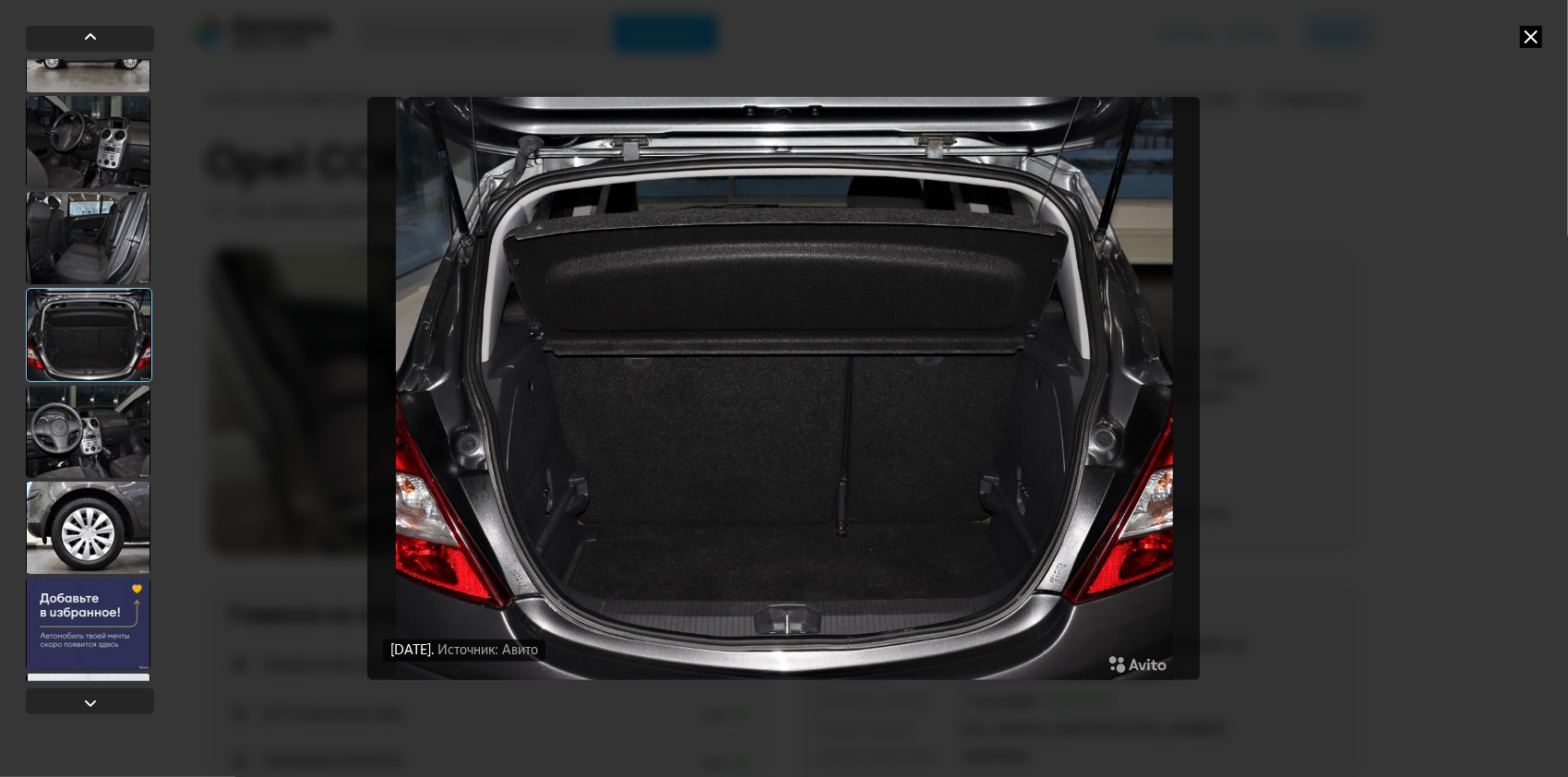
click at [101, 431] on div at bounding box center [88, 432] width 125 height 93
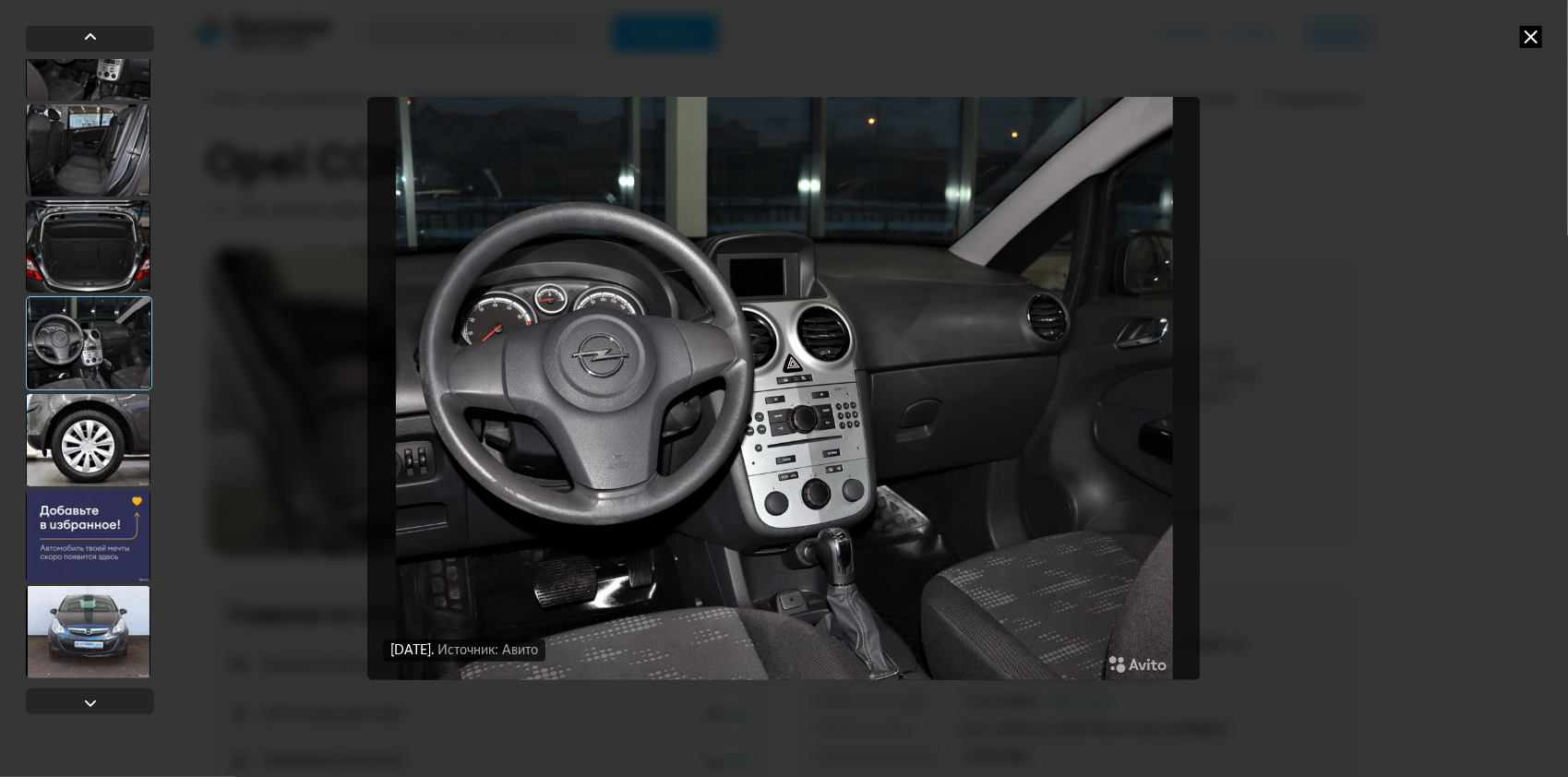
scroll to position [8212, 0]
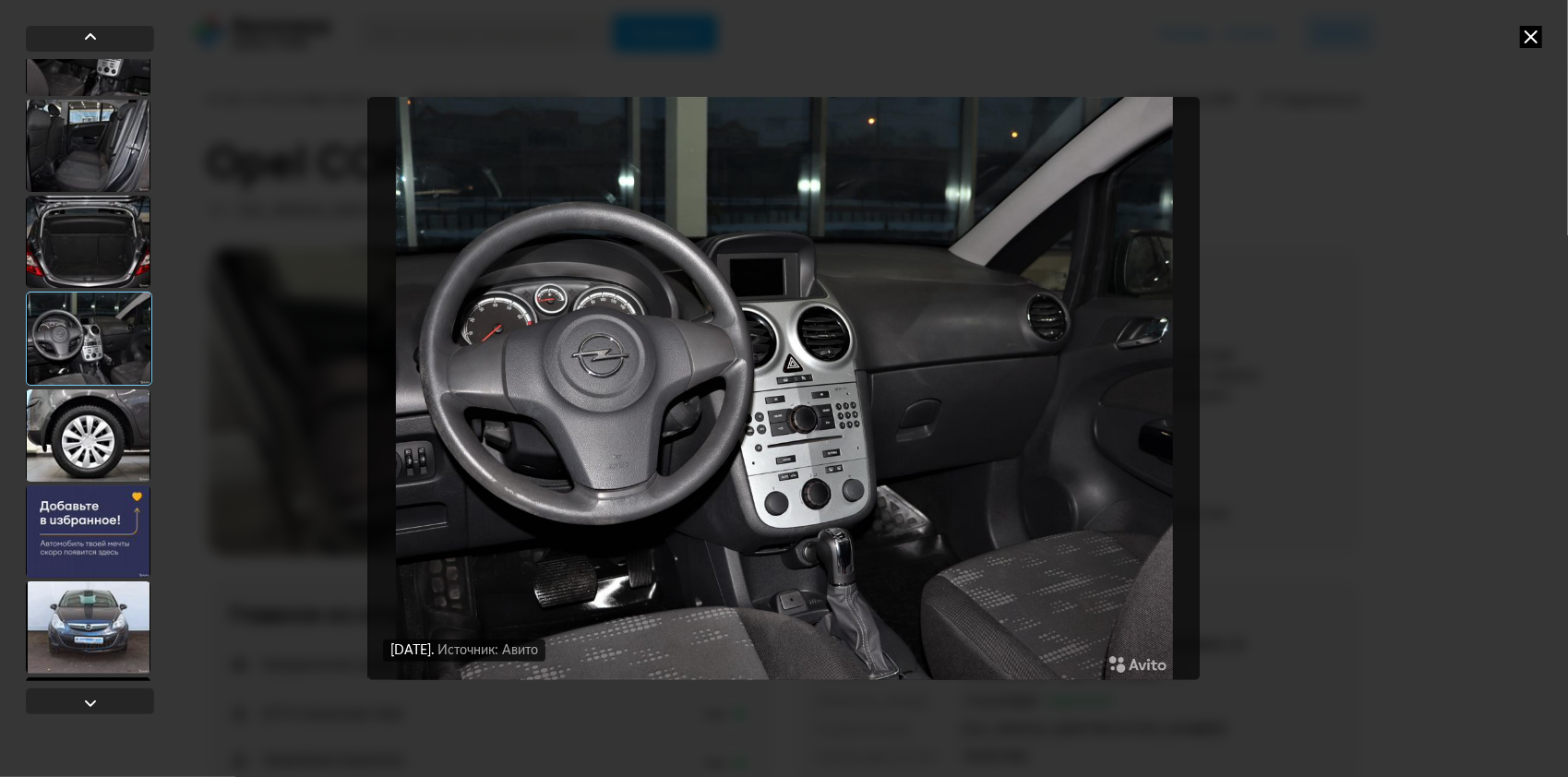
click at [101, 431] on div at bounding box center [88, 435] width 125 height 93
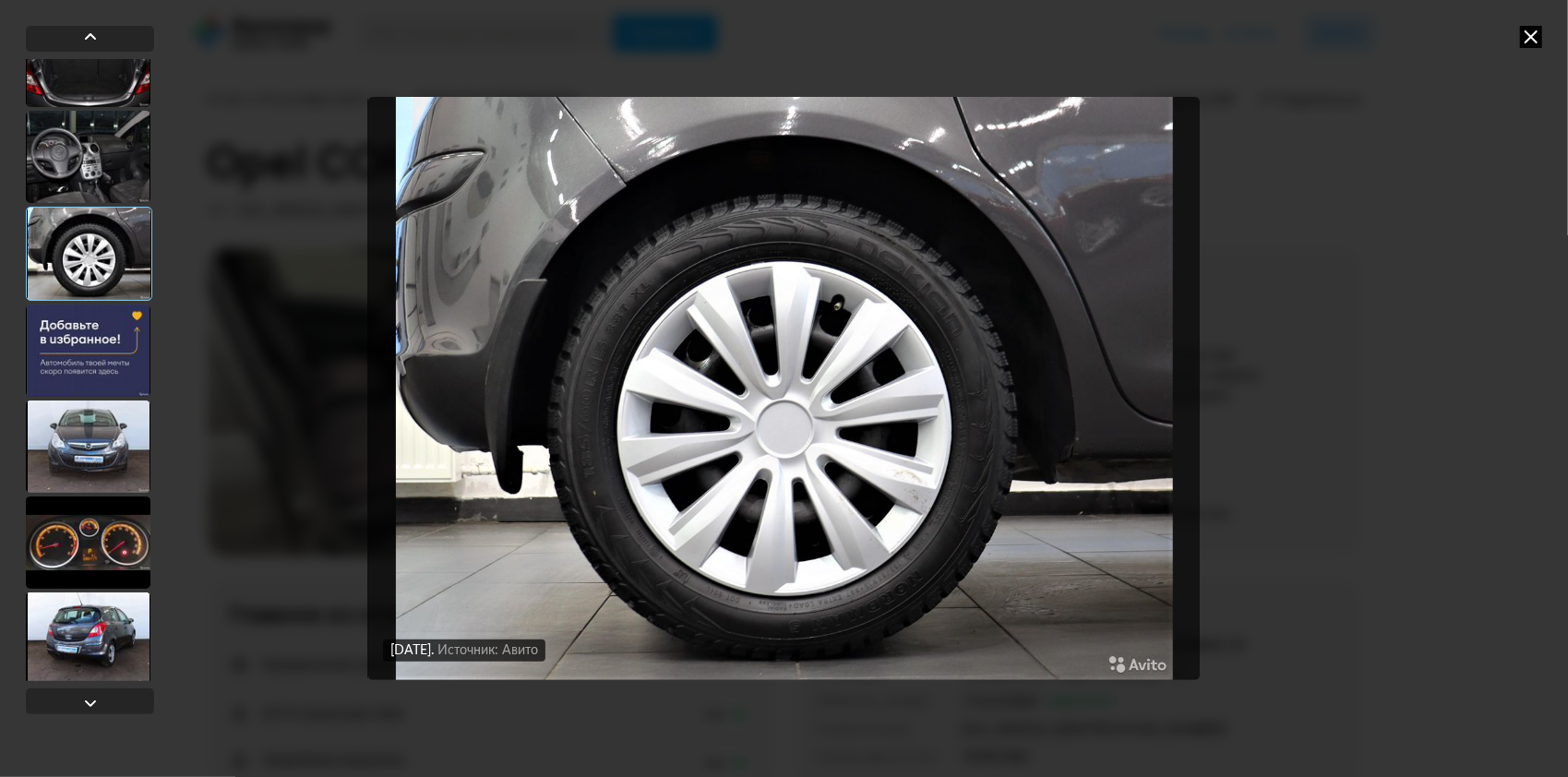
scroll to position [8396, 0]
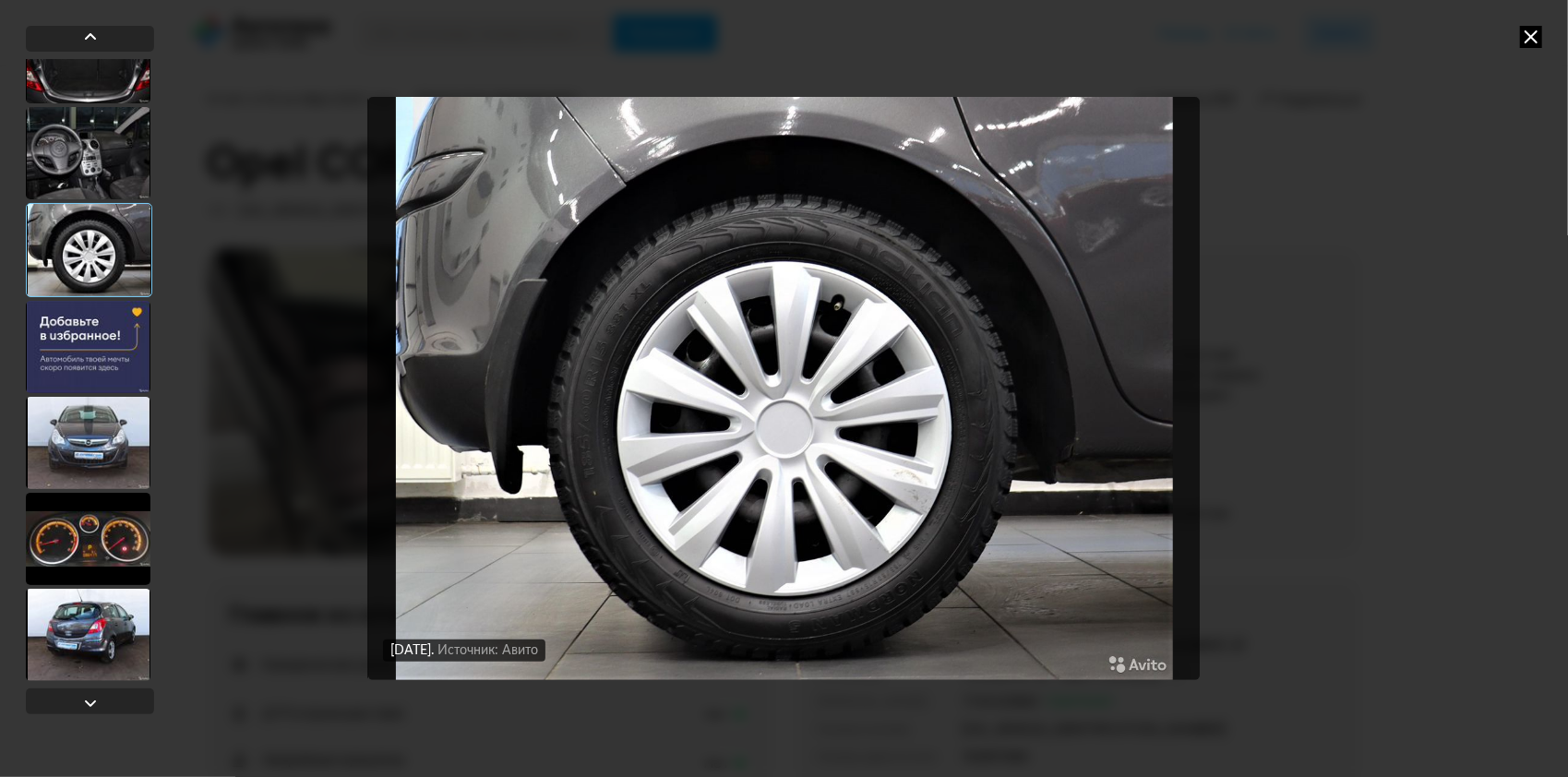
click at [104, 442] on div at bounding box center [88, 443] width 125 height 93
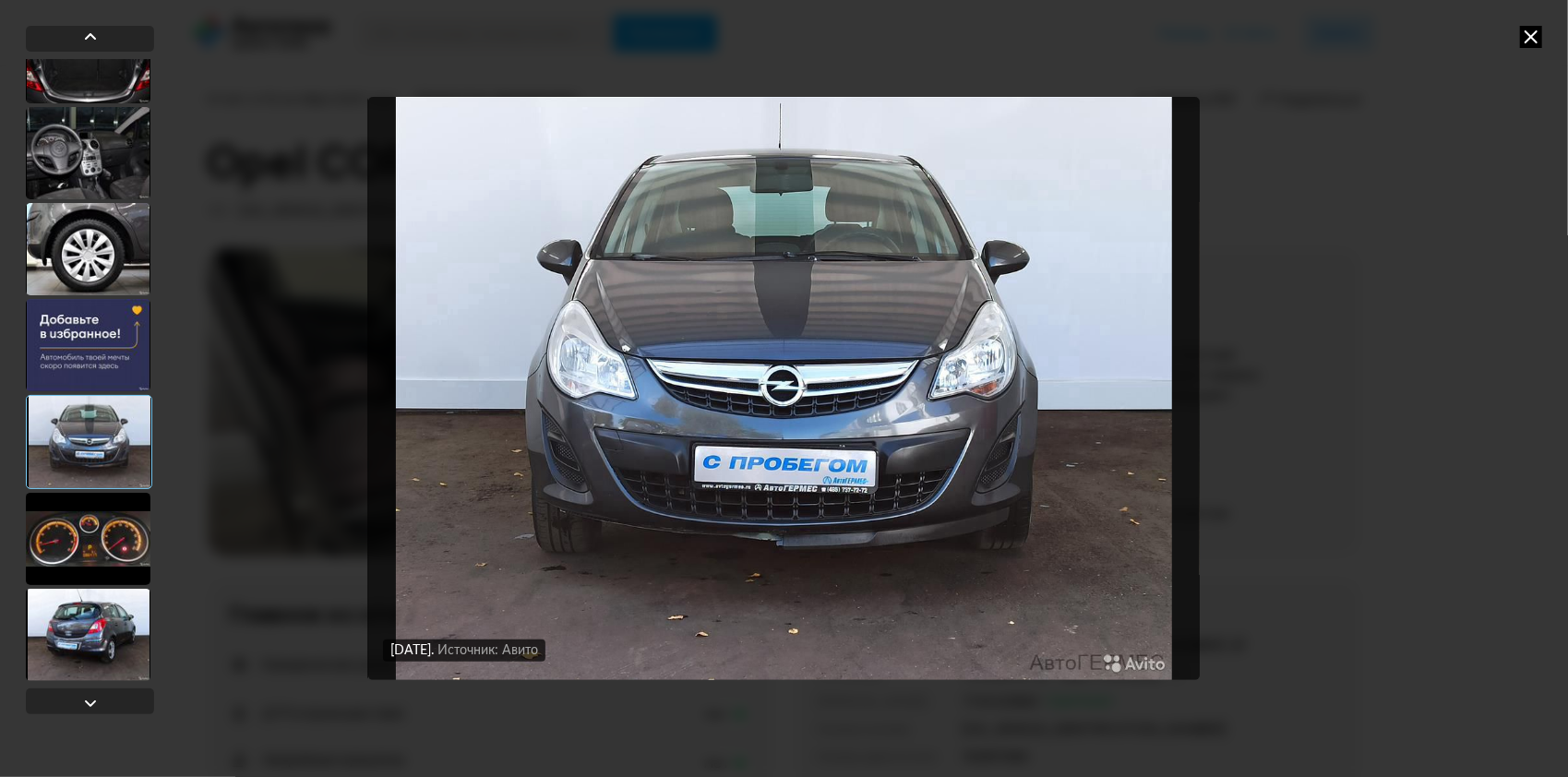
click at [96, 523] on div at bounding box center [88, 539] width 125 height 93
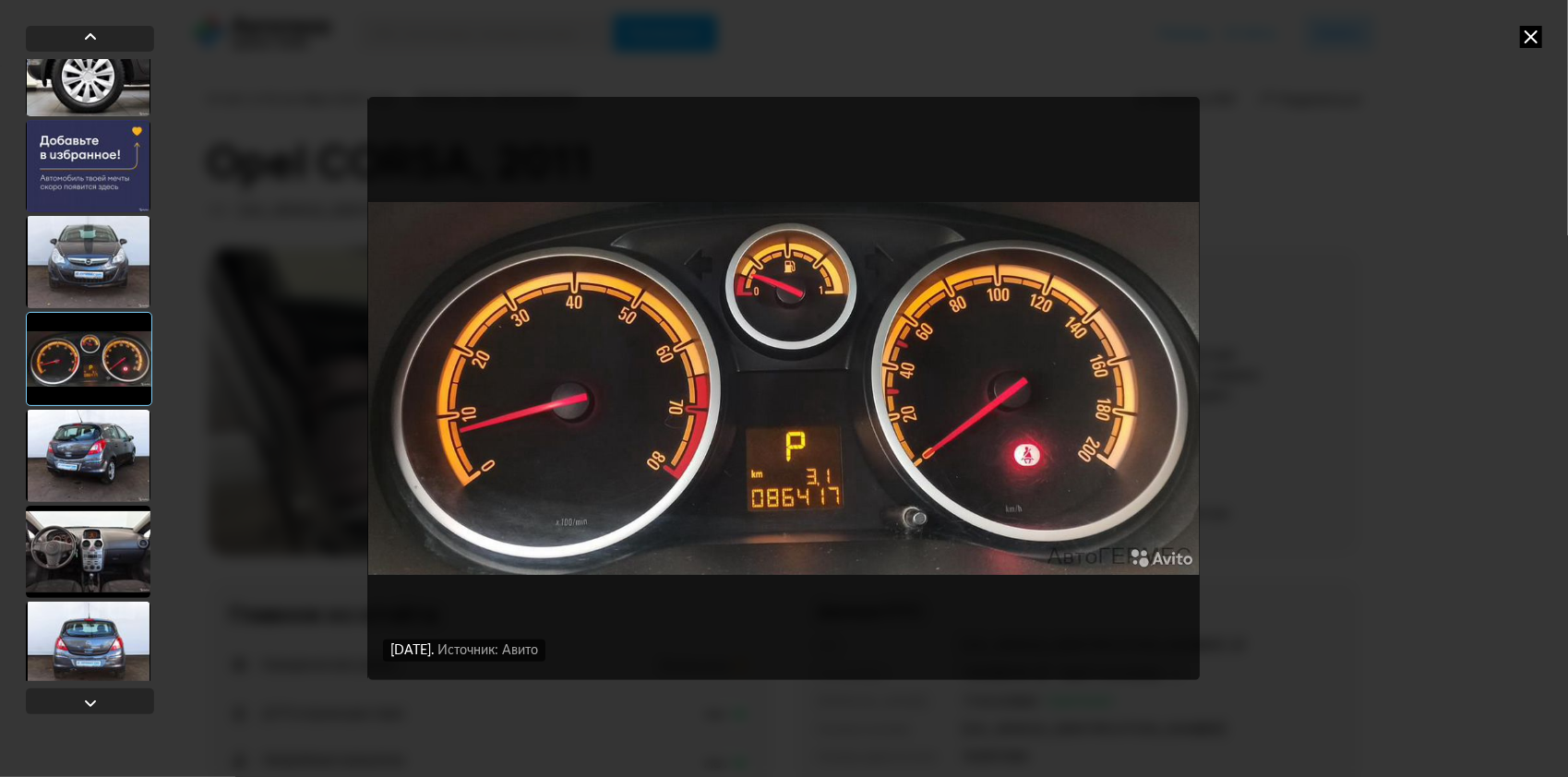
scroll to position [8581, 0]
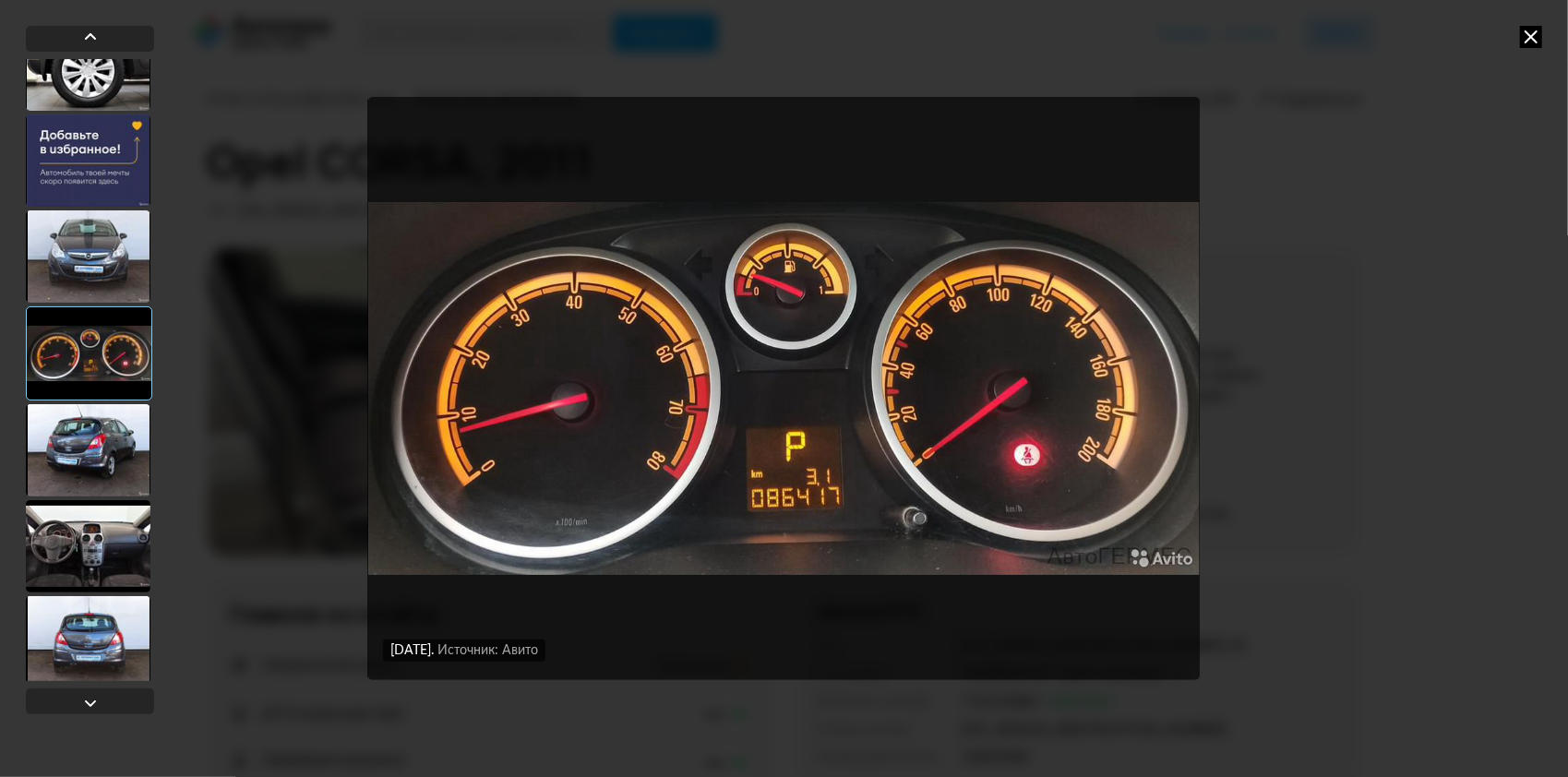
click at [93, 450] on div at bounding box center [88, 450] width 125 height 93
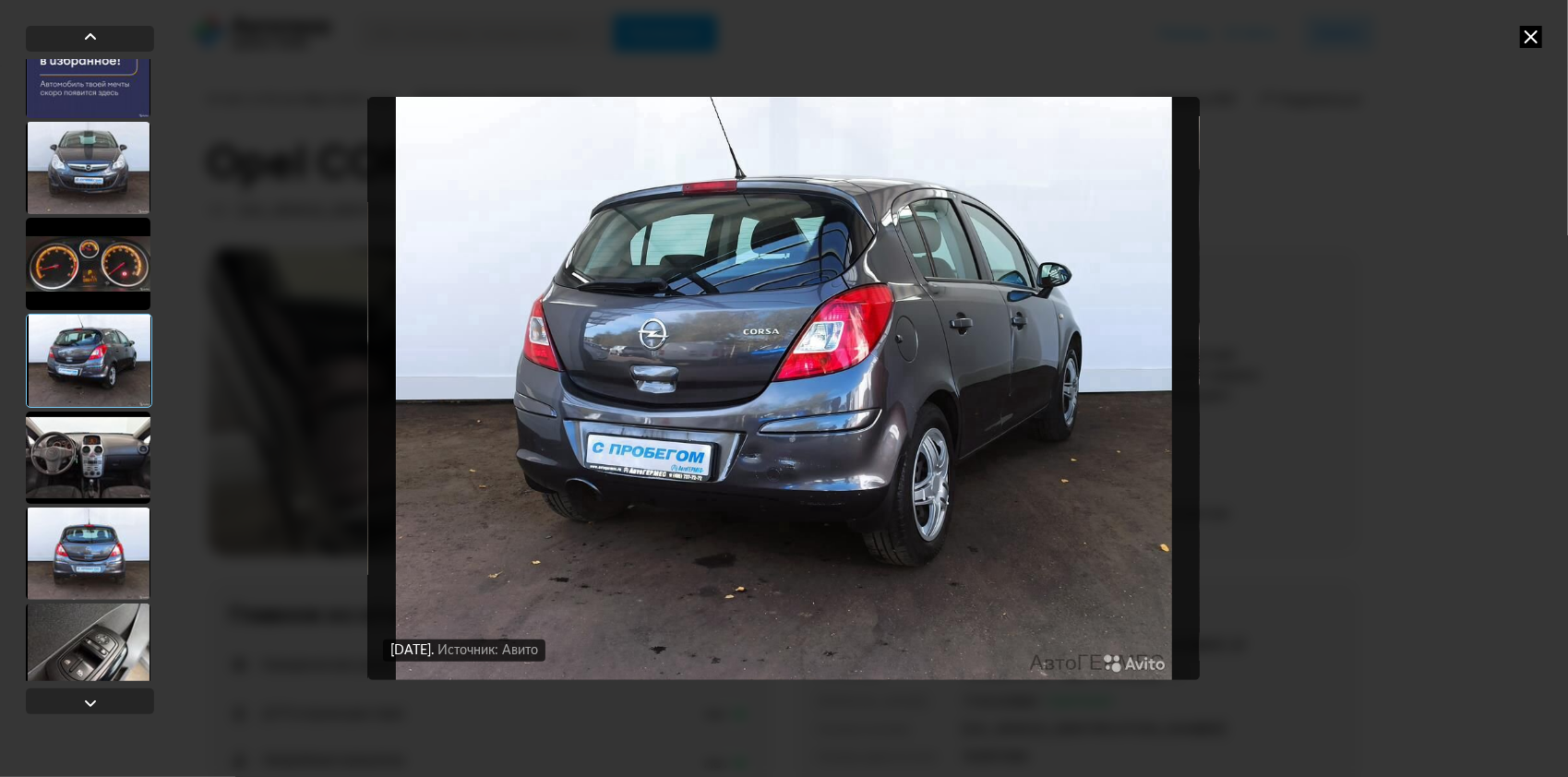
scroll to position [8673, 0]
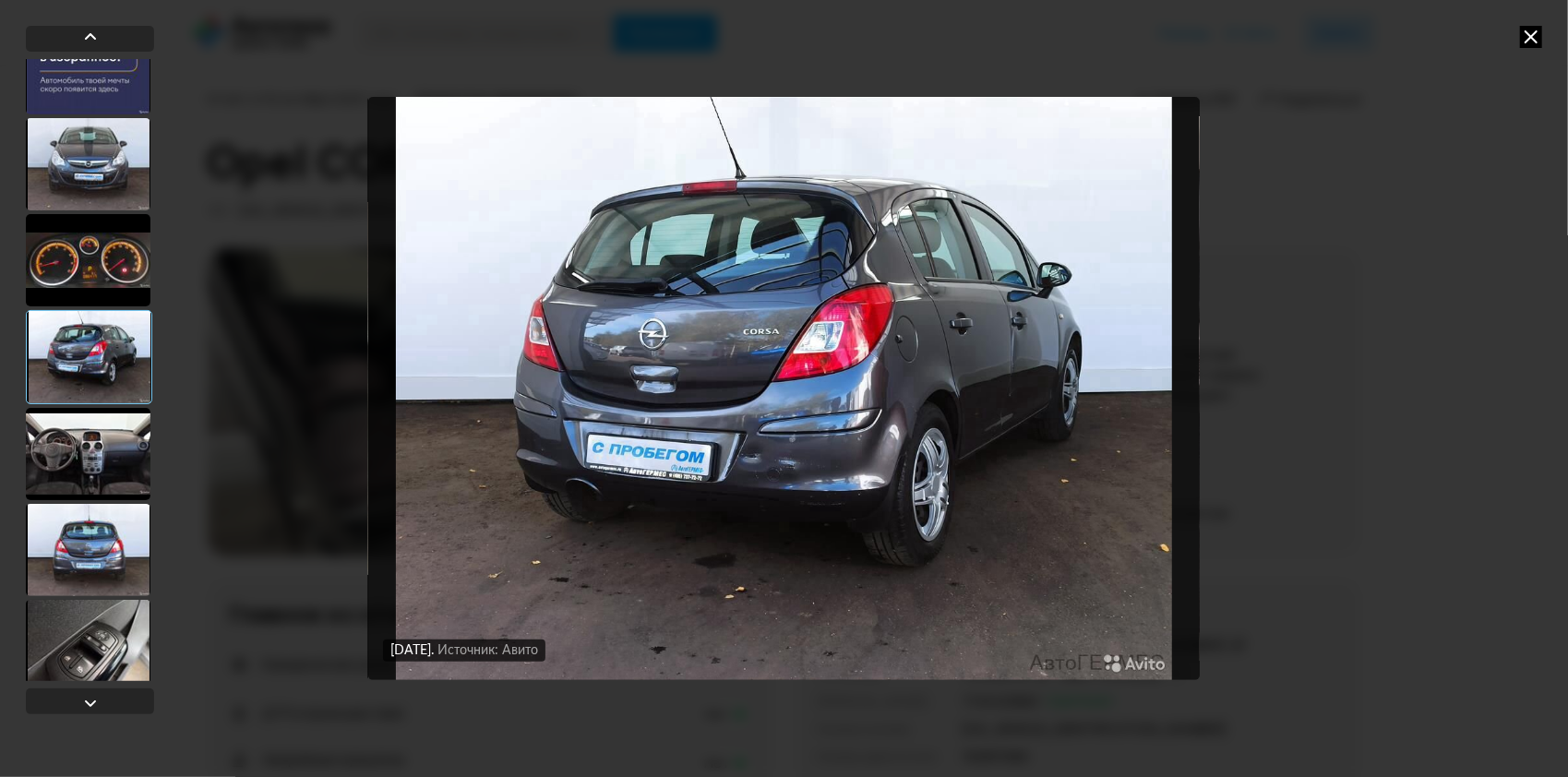
click at [625, 393] on img "Go to Slide 94" at bounding box center [783, 388] width 831 height 583
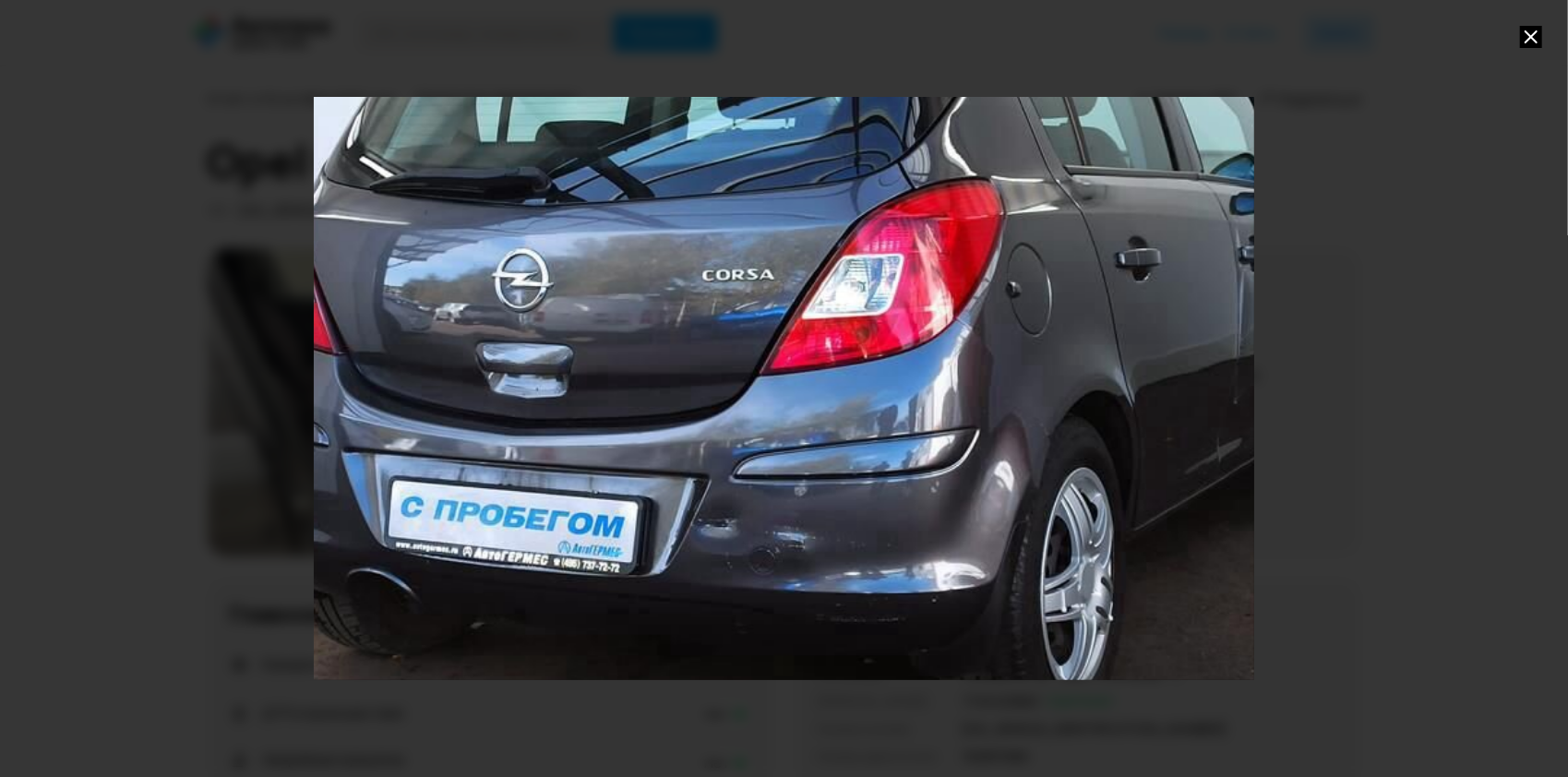
click at [574, 515] on div "Go to Slide 94" at bounding box center [784, 388] width 1881 height 1165
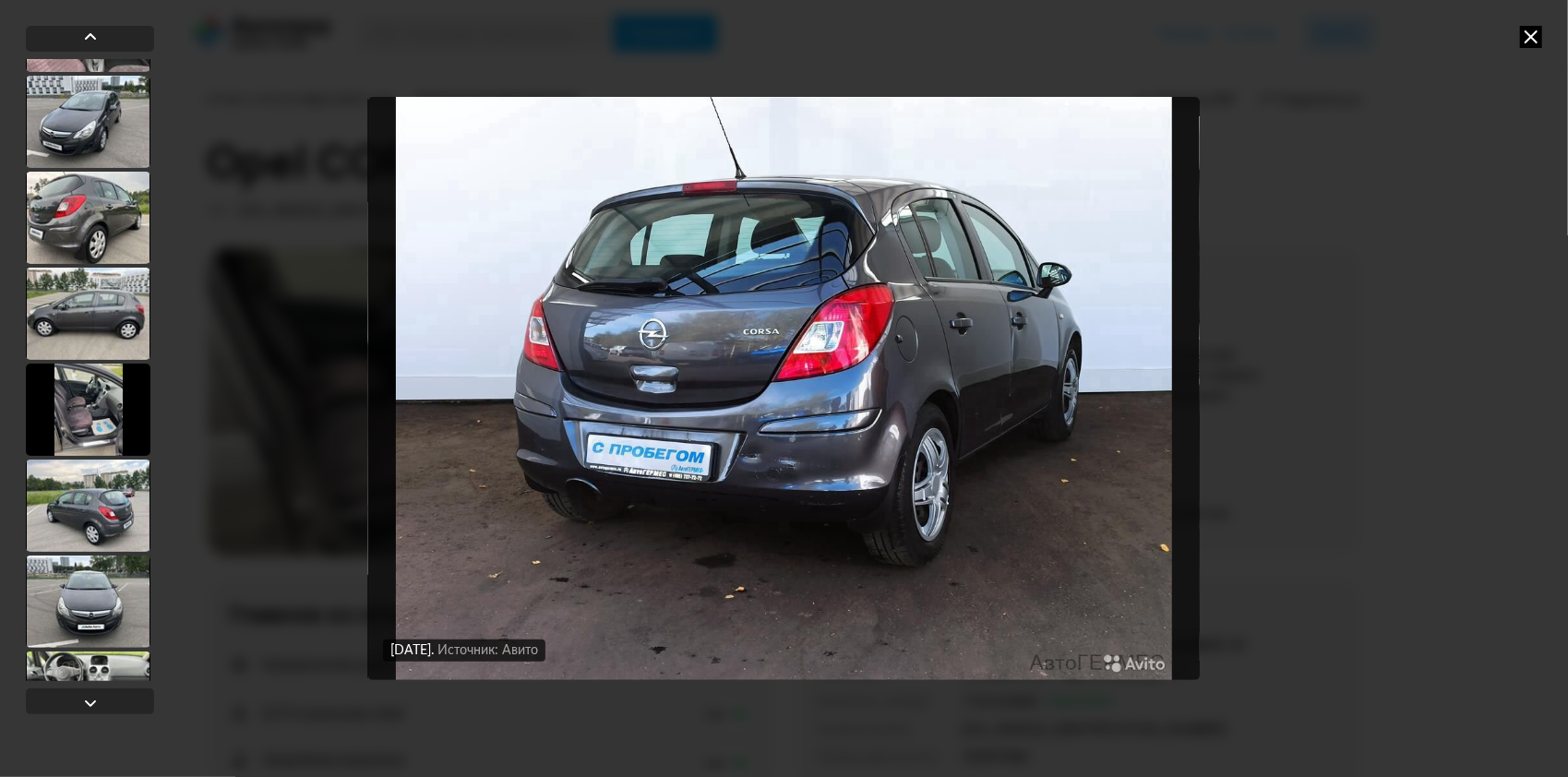
scroll to position [277, 0]
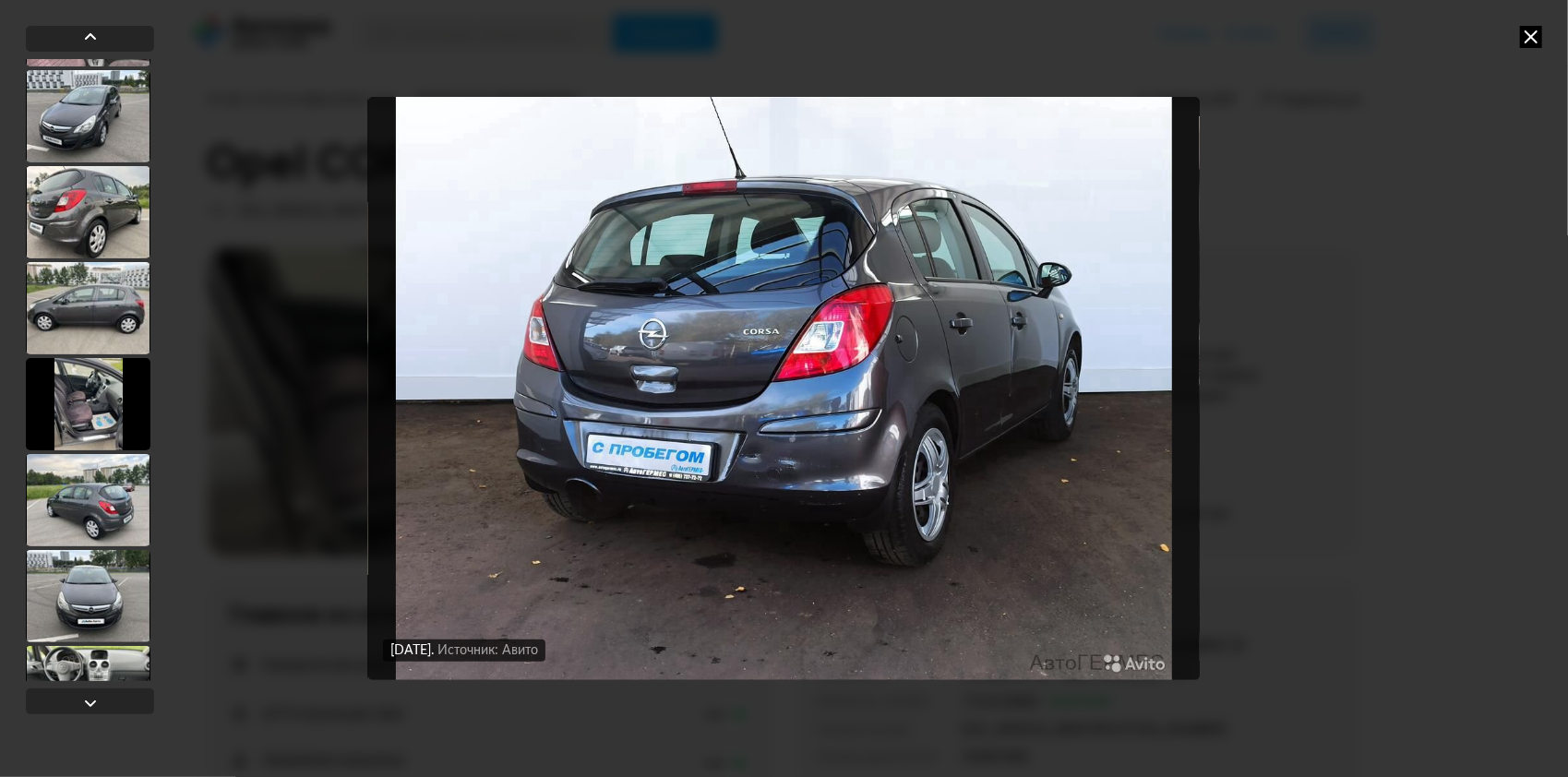
click at [90, 409] on div at bounding box center [88, 404] width 125 height 93
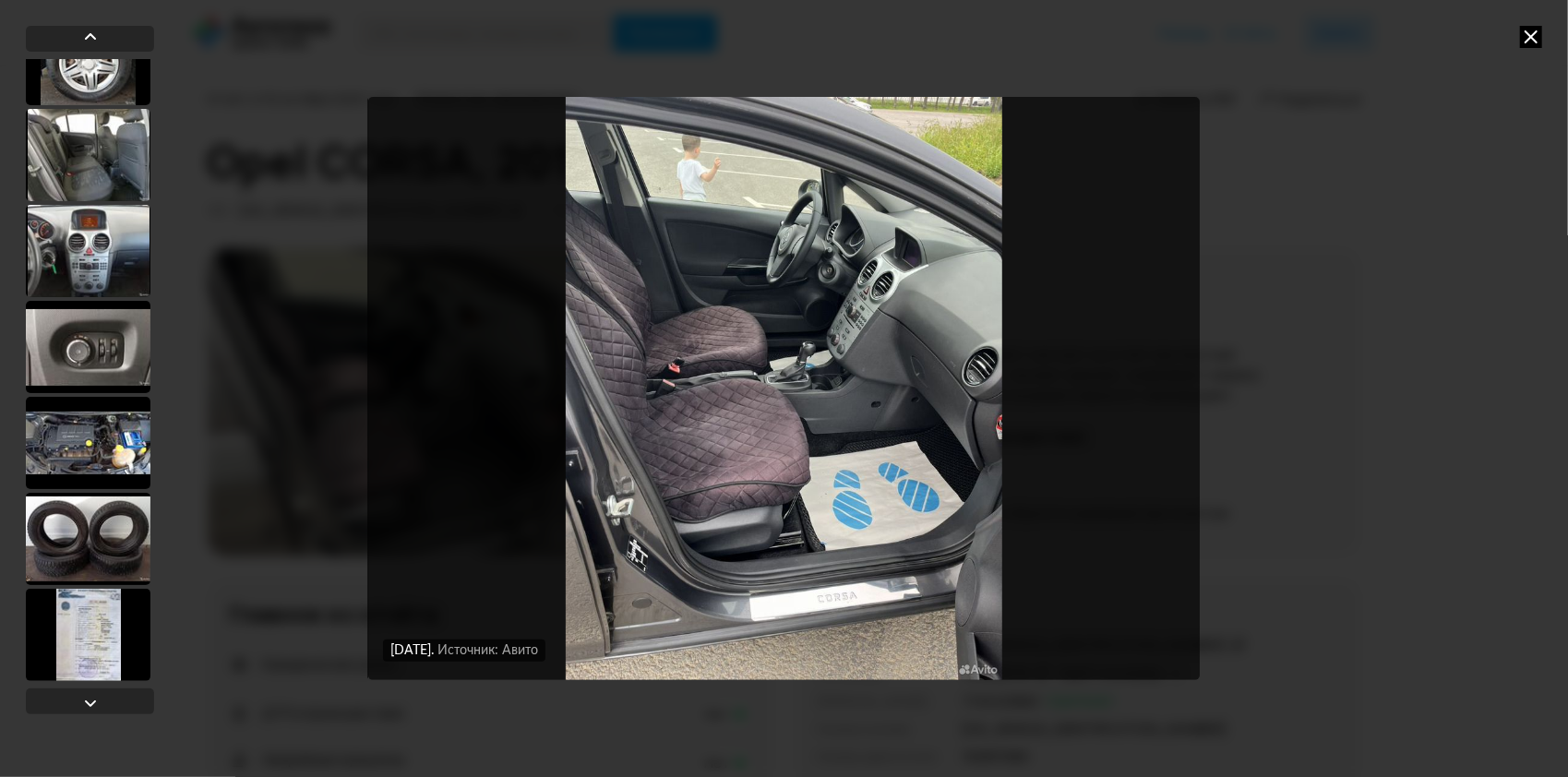
scroll to position [9647, 0]
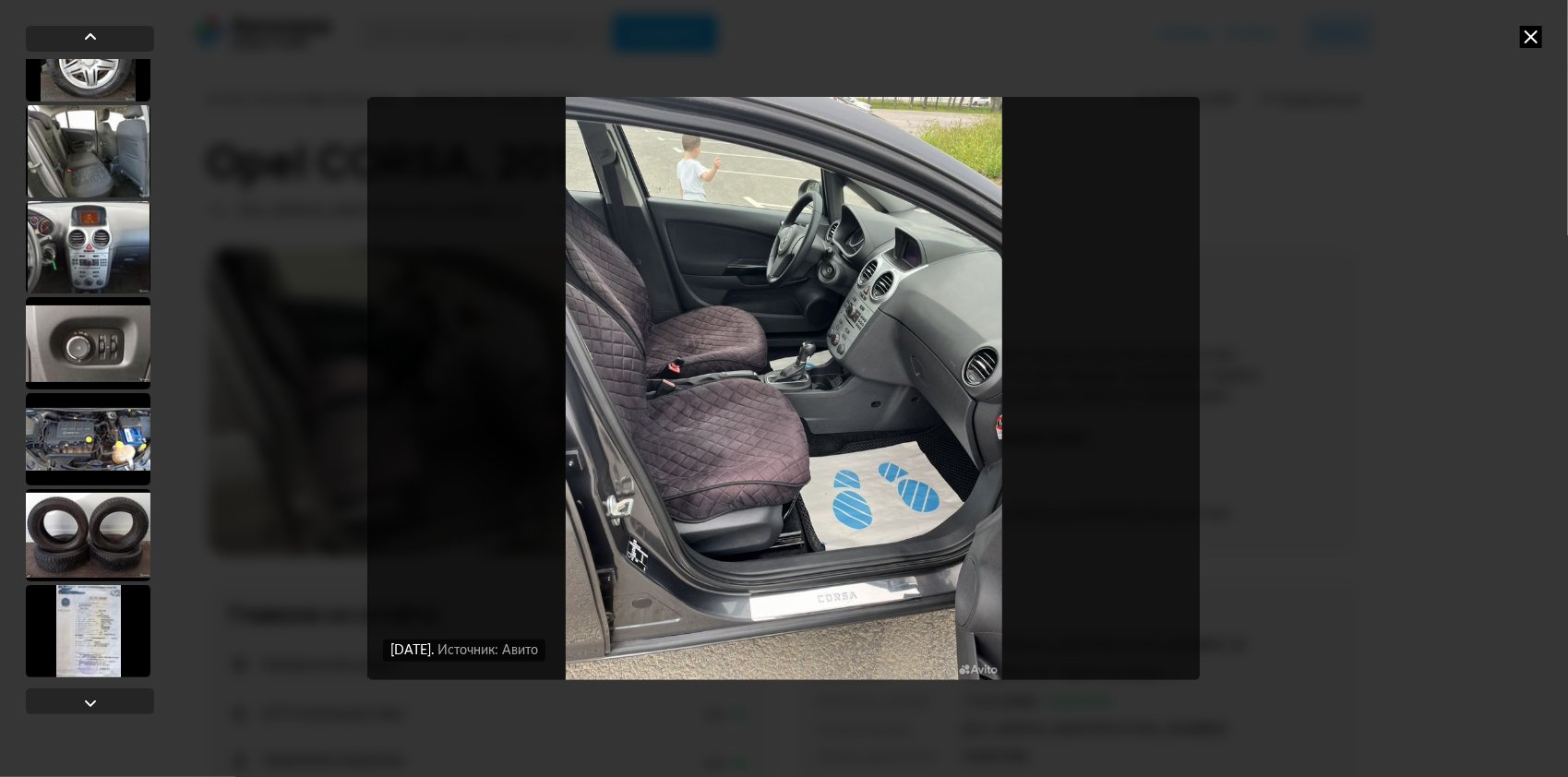
click at [81, 619] on div at bounding box center [88, 630] width 125 height 93
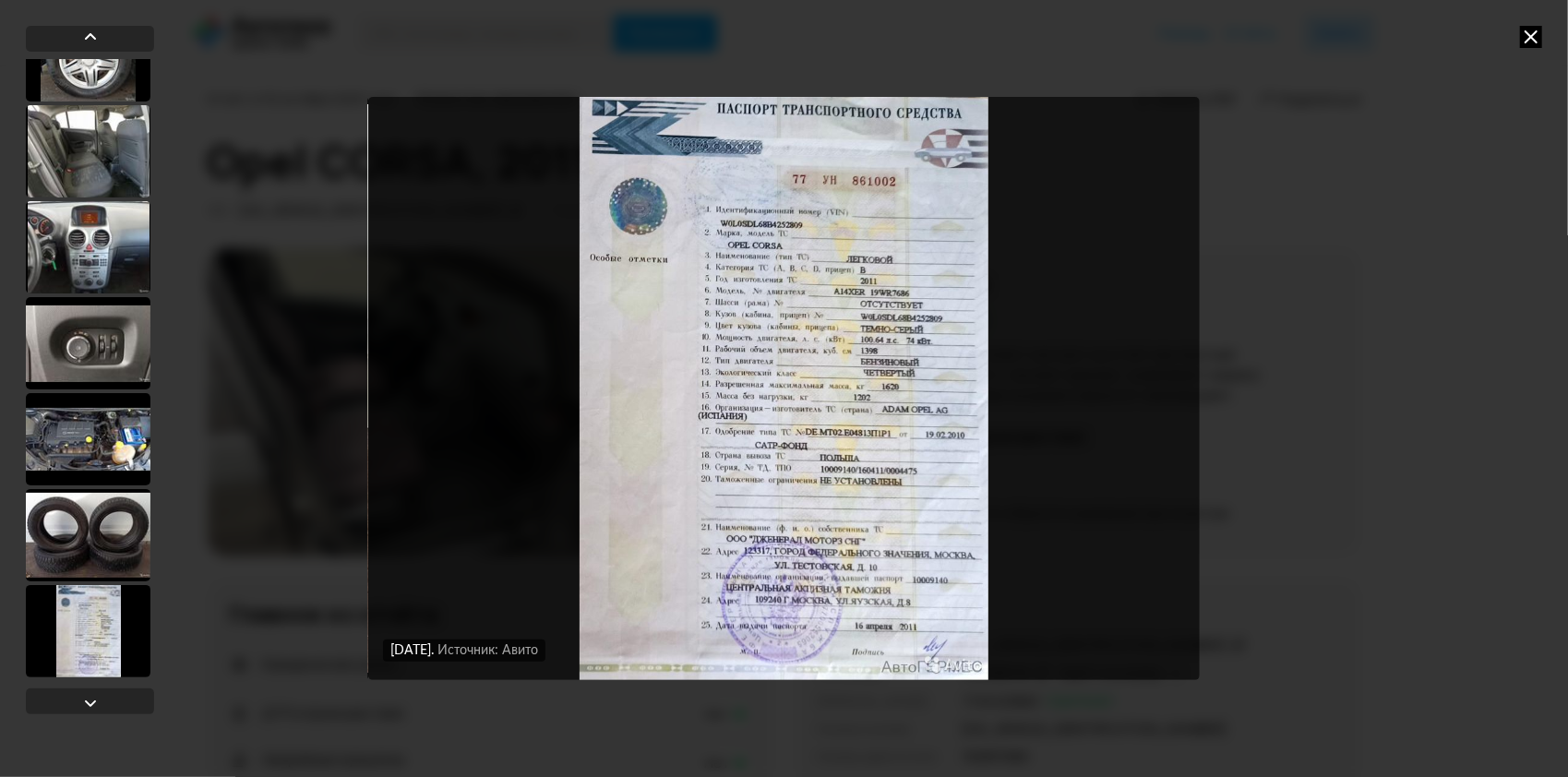
scroll to position [9645, 0]
click at [107, 701] on div at bounding box center [90, 701] width 129 height 26
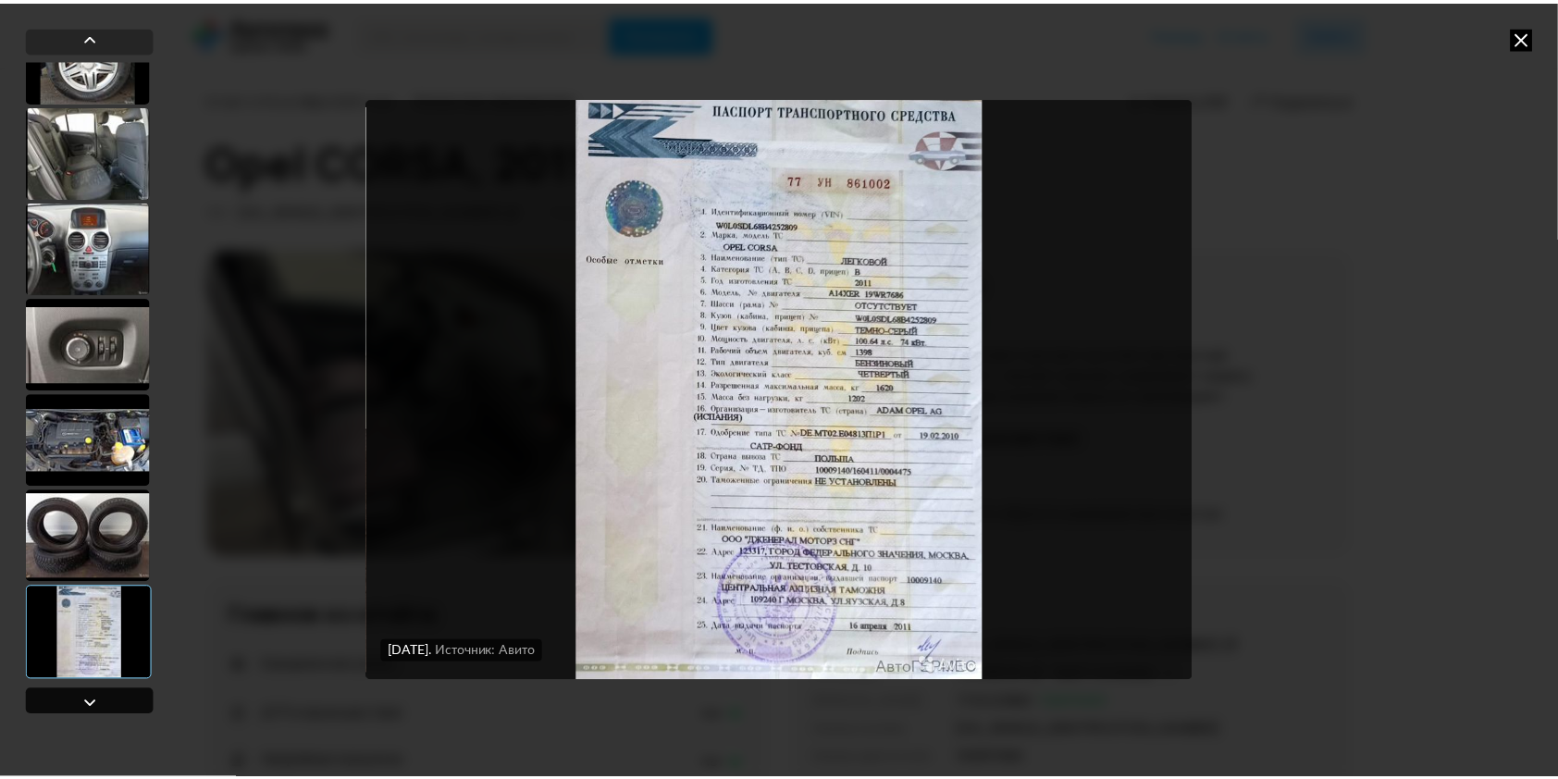
scroll to position [9672, 0]
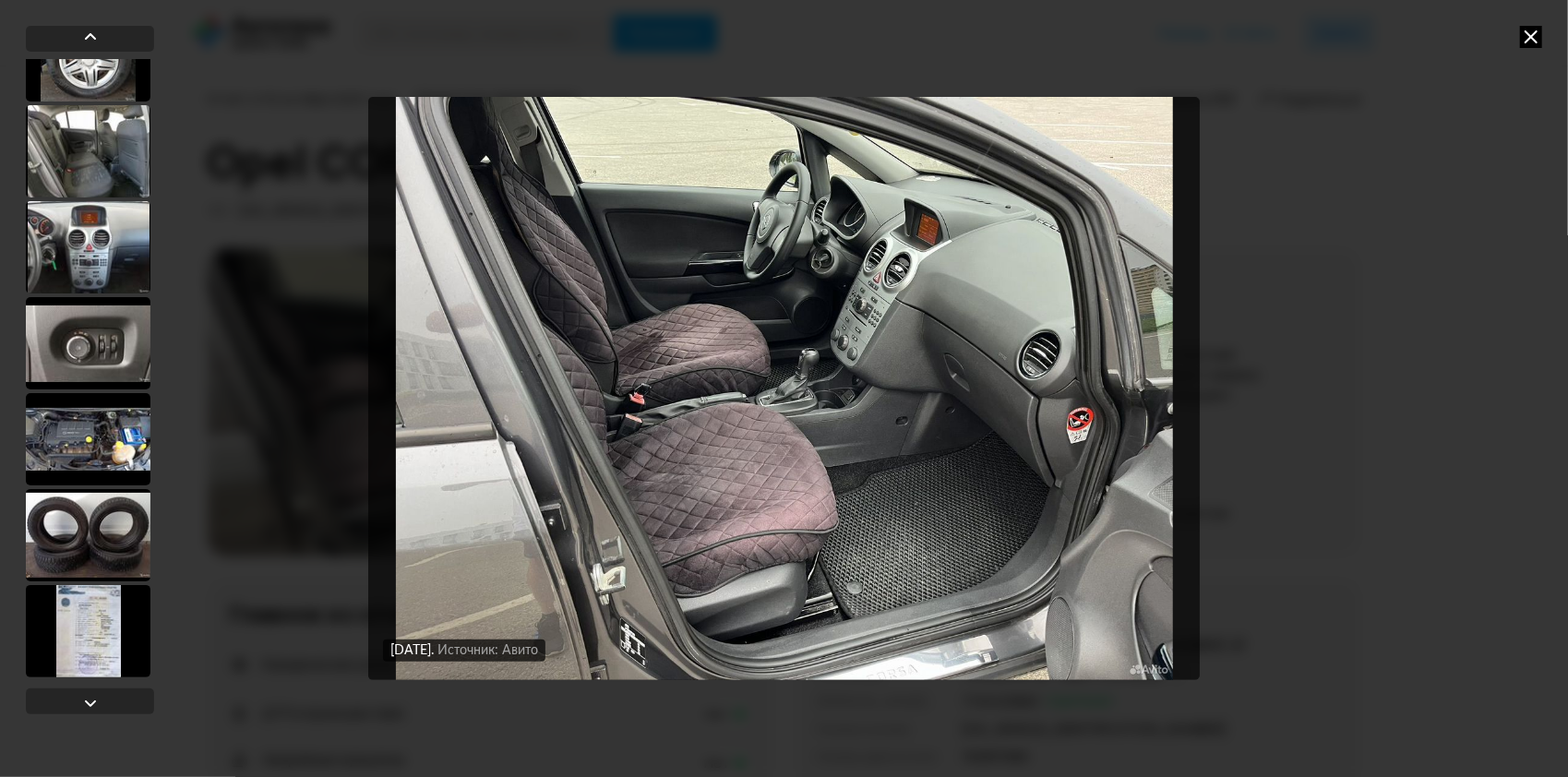
click at [1528, 37] on icon at bounding box center [1531, 37] width 22 height 22
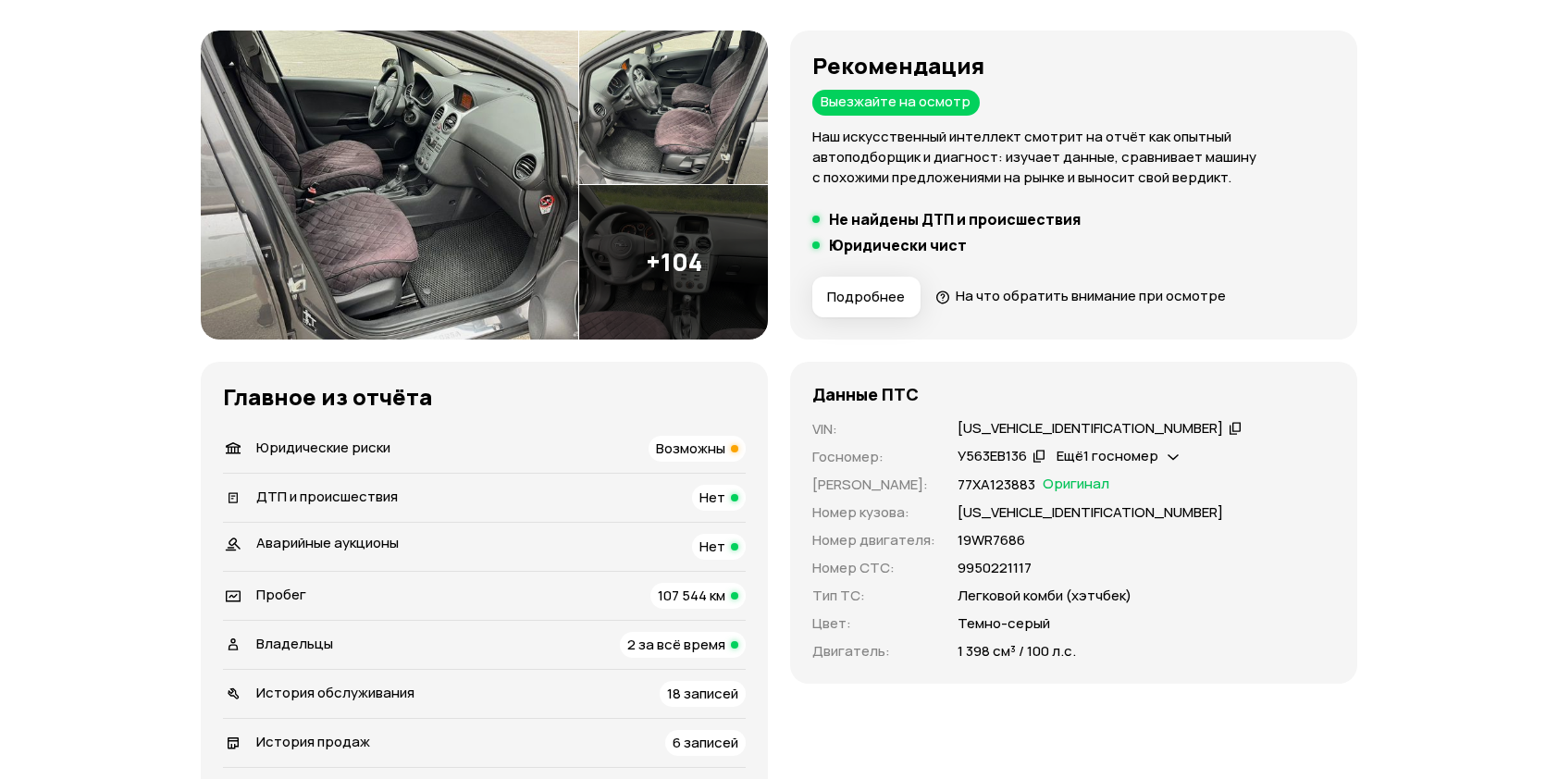
scroll to position [278, 0]
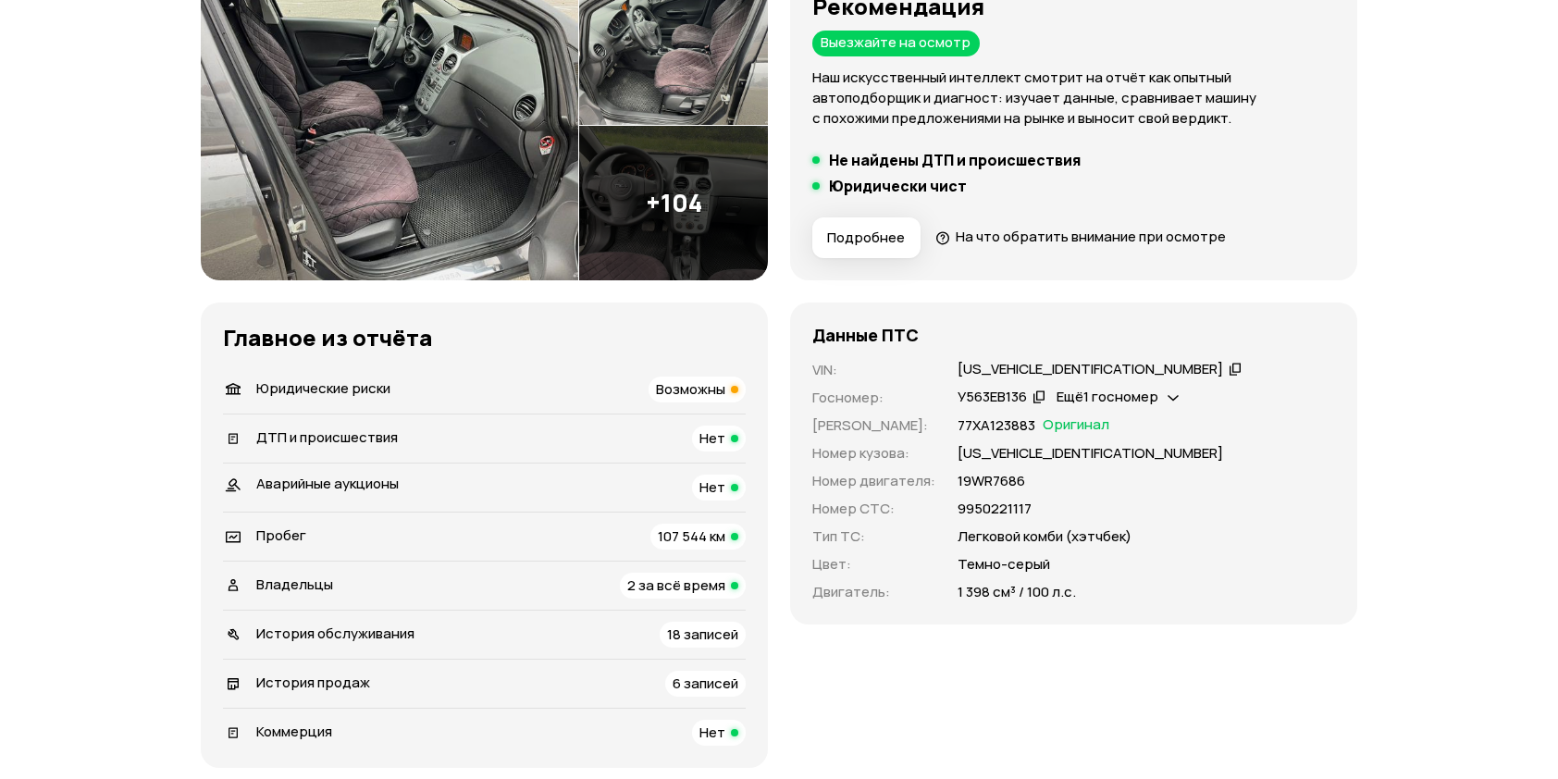
click at [731, 388] on div at bounding box center [734, 389] width 7 height 7
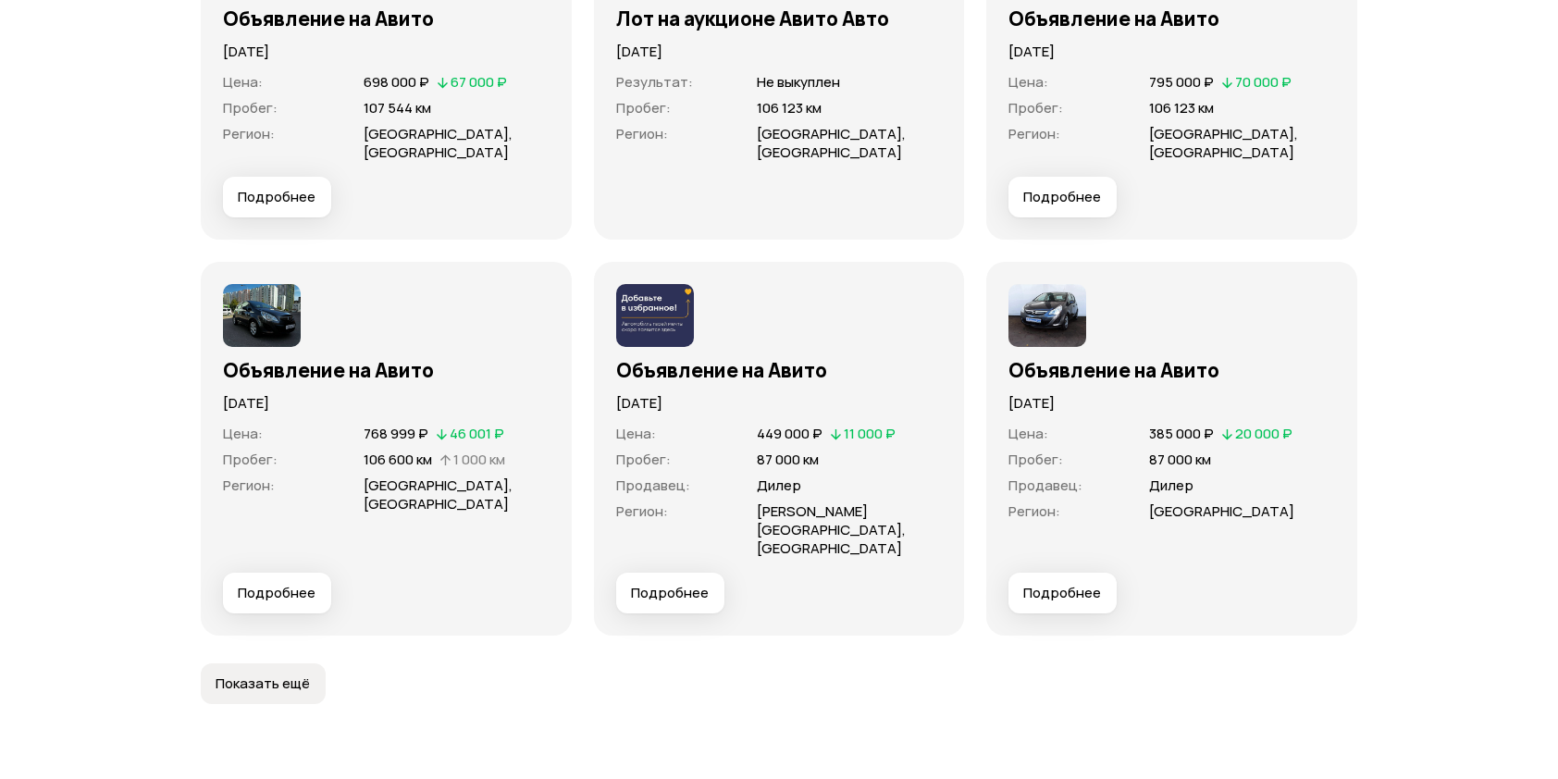
scroll to position [5205, 0]
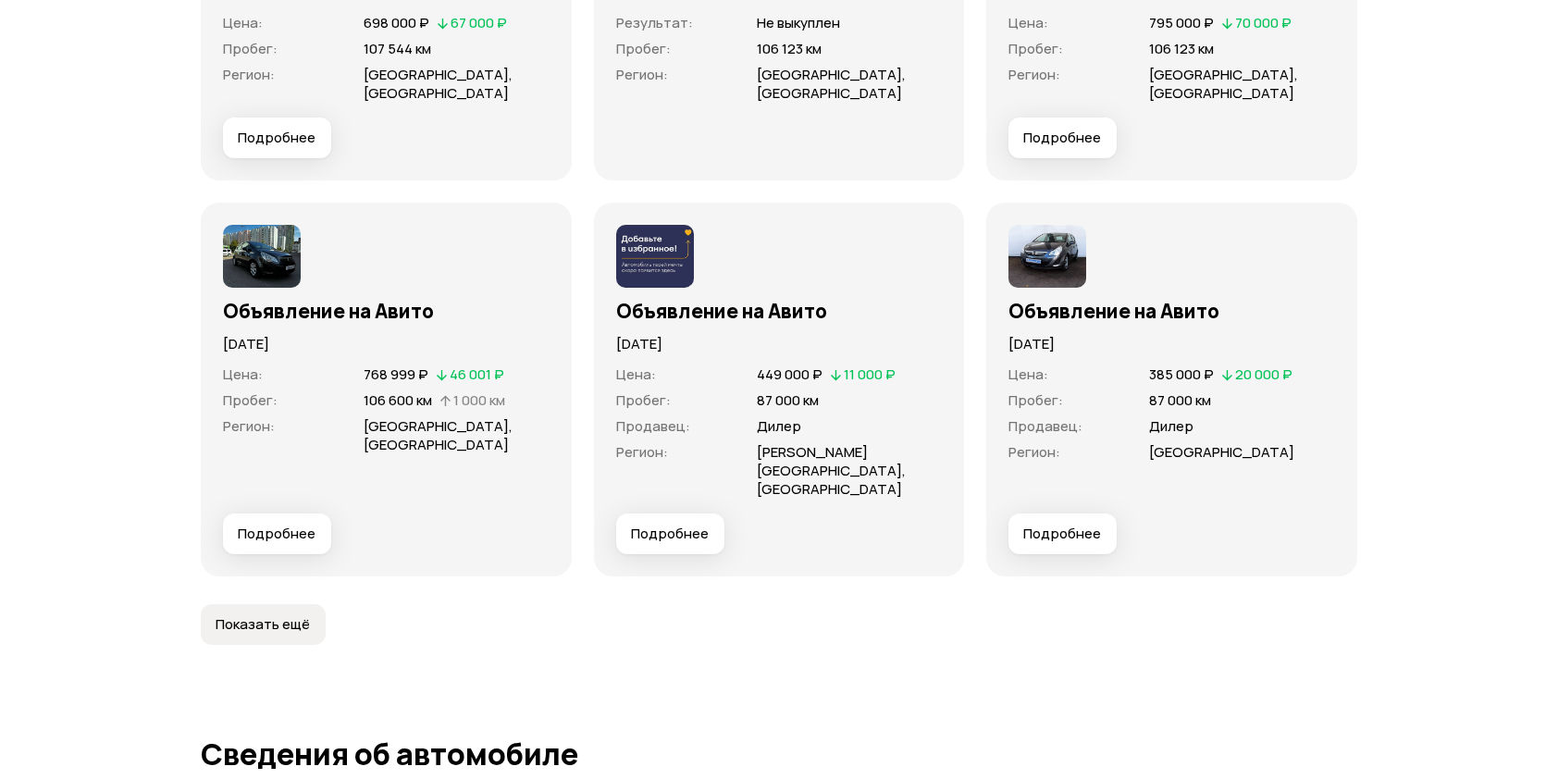
click at [287, 615] on span "Показать ещё" at bounding box center [263, 624] width 94 height 19
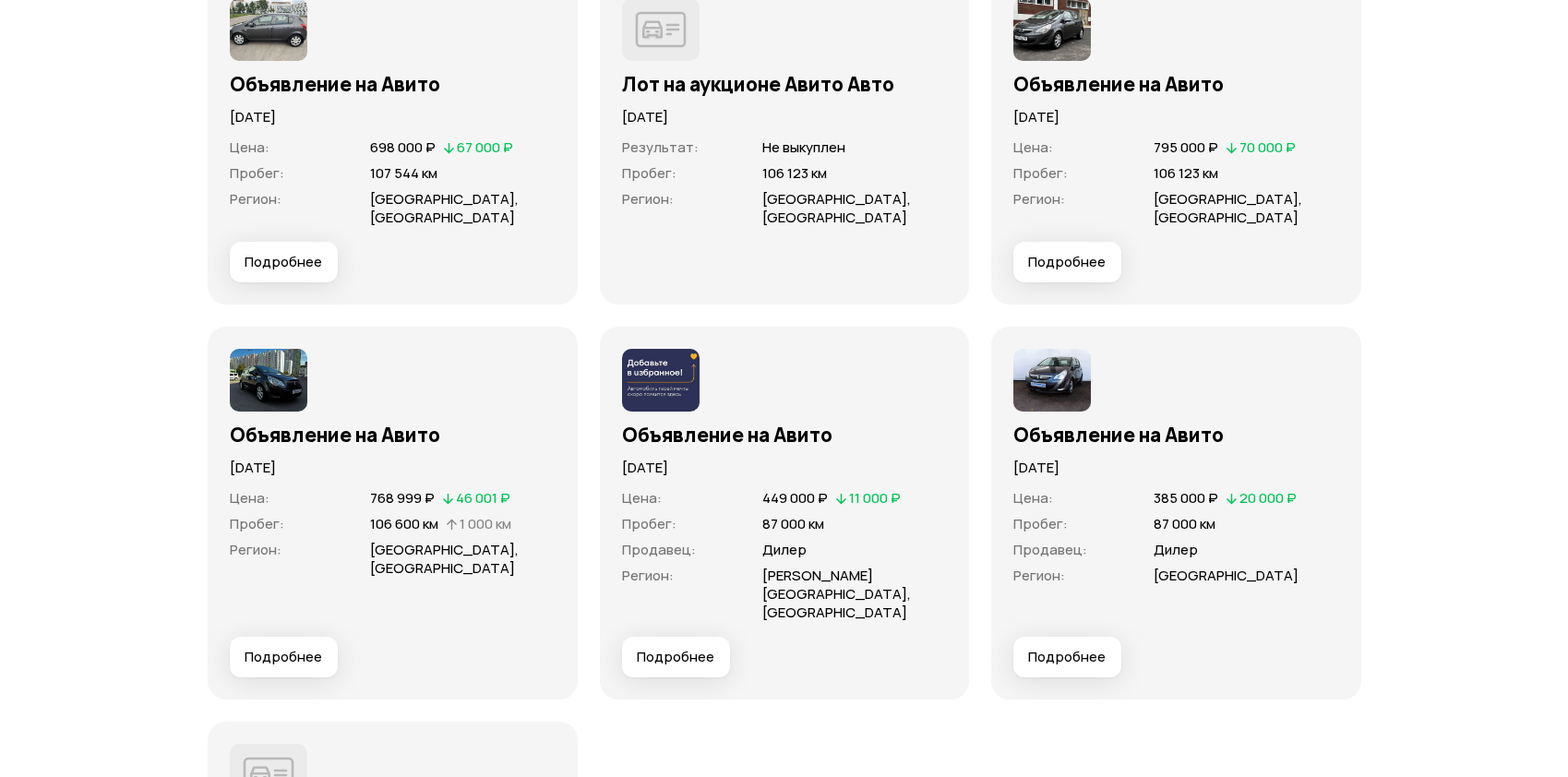
scroll to position [5060, 0]
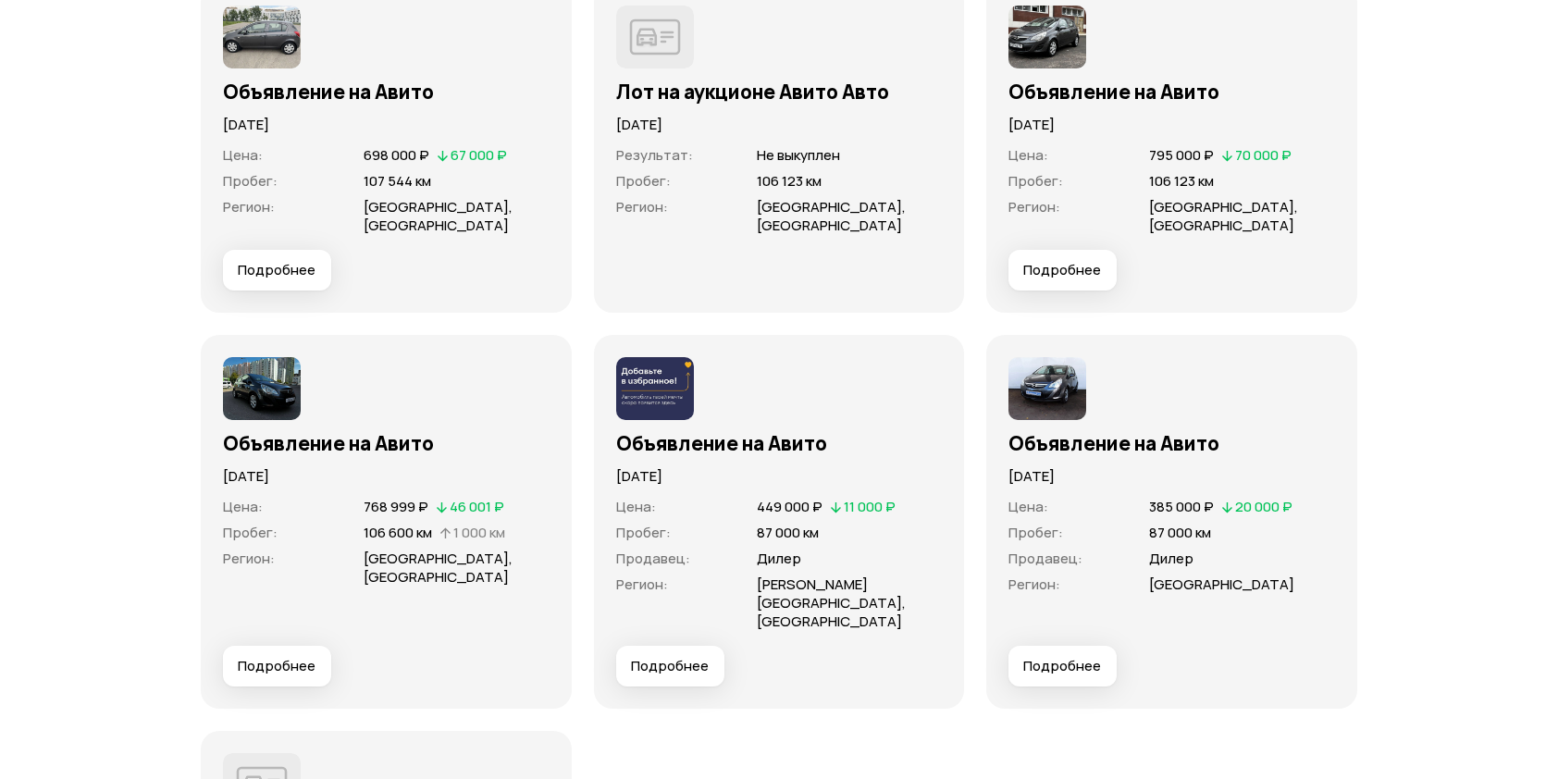
click at [1055, 657] on span "Подробнее" at bounding box center [1062, 666] width 78 height 19
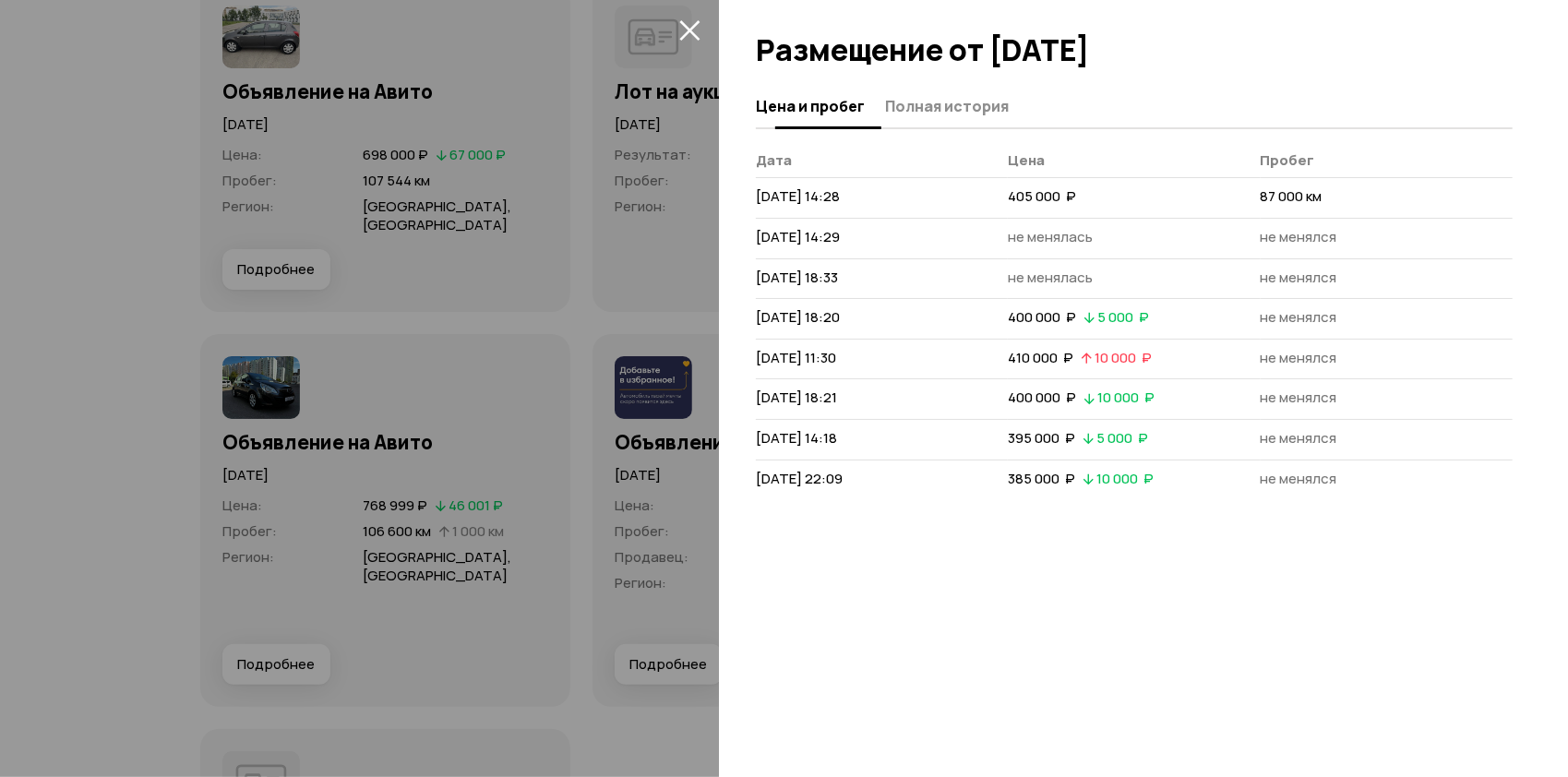
click at [925, 103] on span "Полная история" at bounding box center [947, 106] width 124 height 19
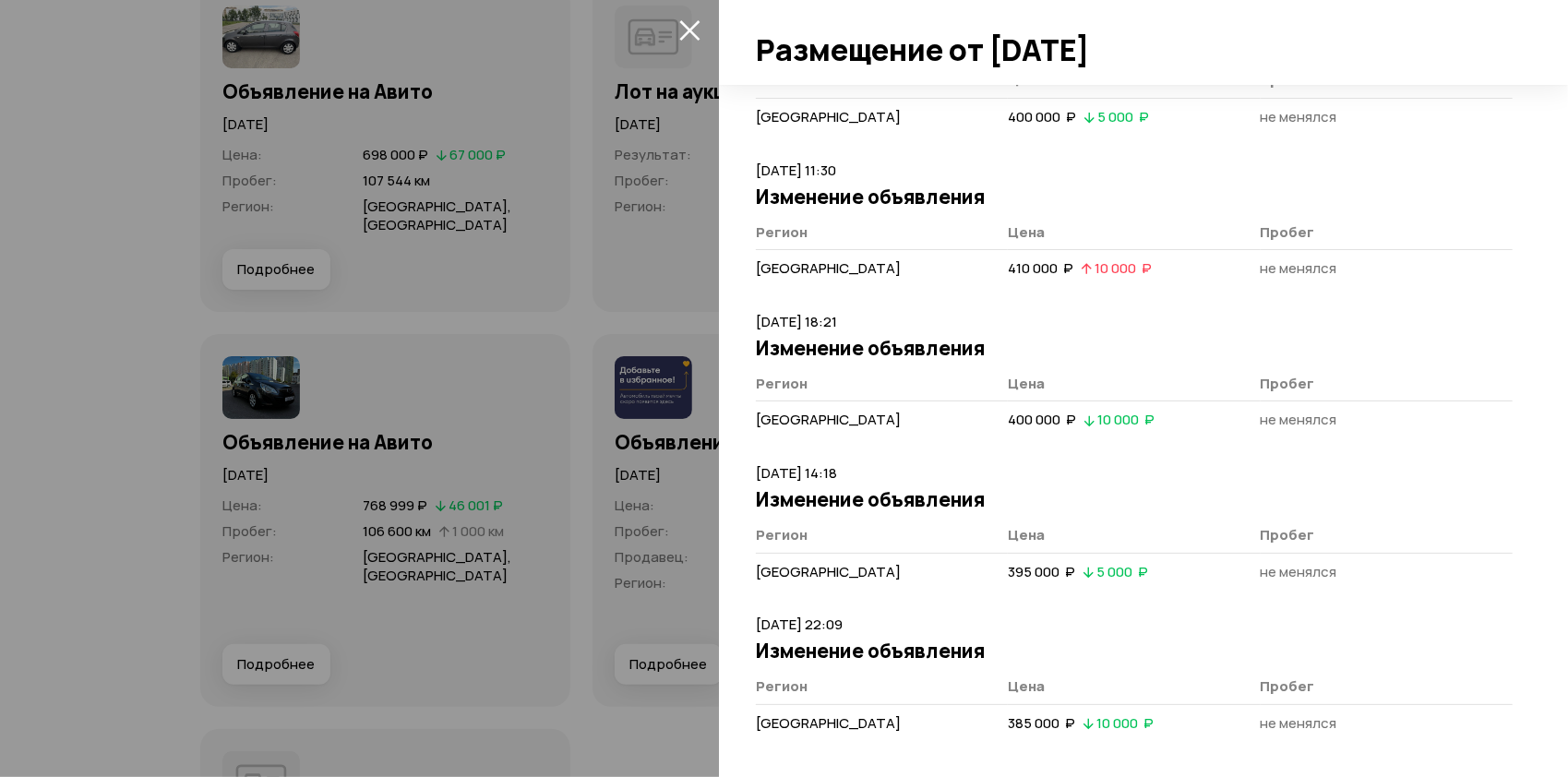
scroll to position [1050, 0]
click at [688, 28] on icon "закрыть" at bounding box center [689, 30] width 20 height 20
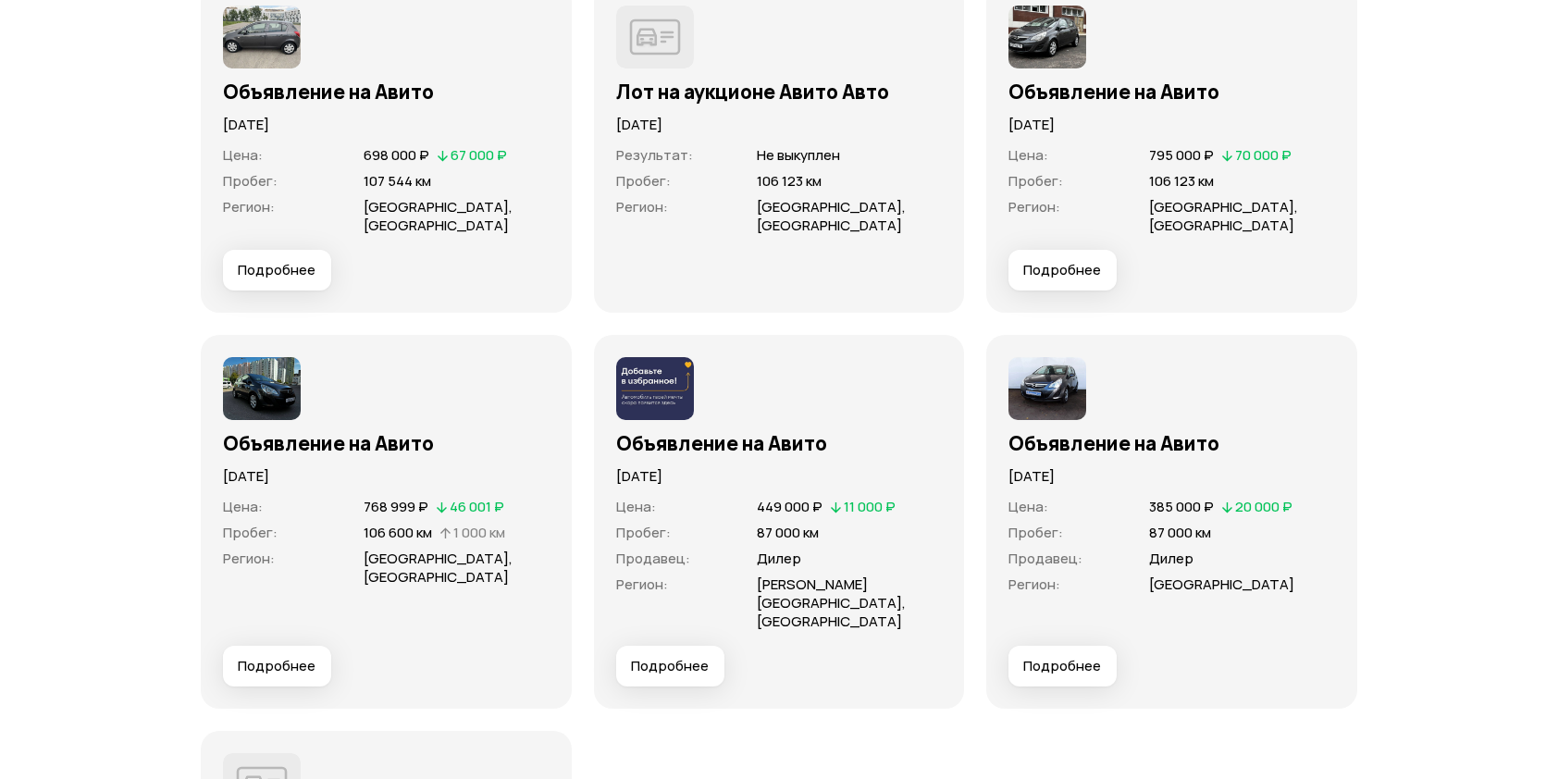
click at [1090, 263] on span "Подробнее" at bounding box center [1062, 270] width 78 height 19
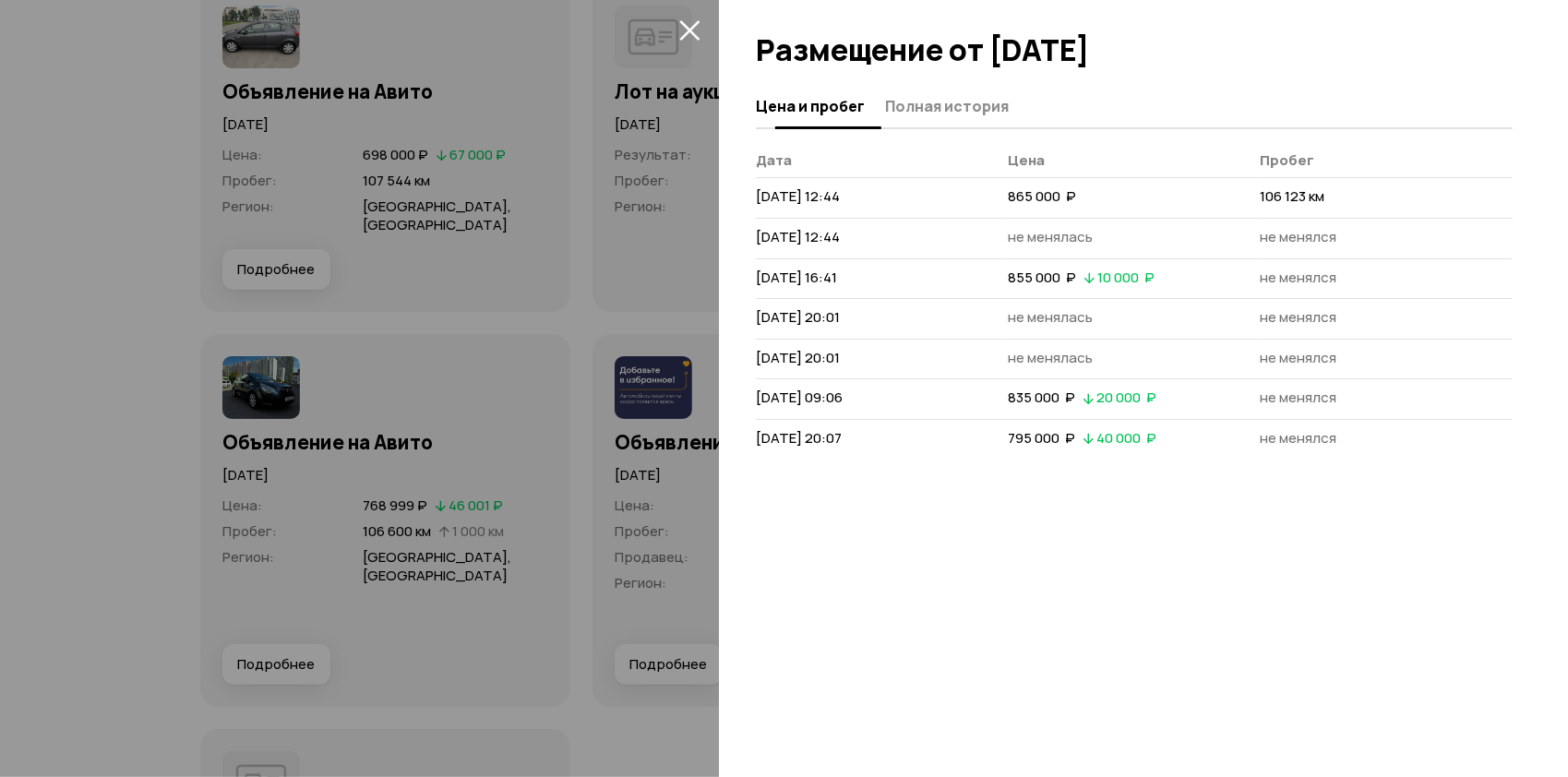
click at [951, 109] on span "Полная история" at bounding box center [947, 106] width 124 height 19
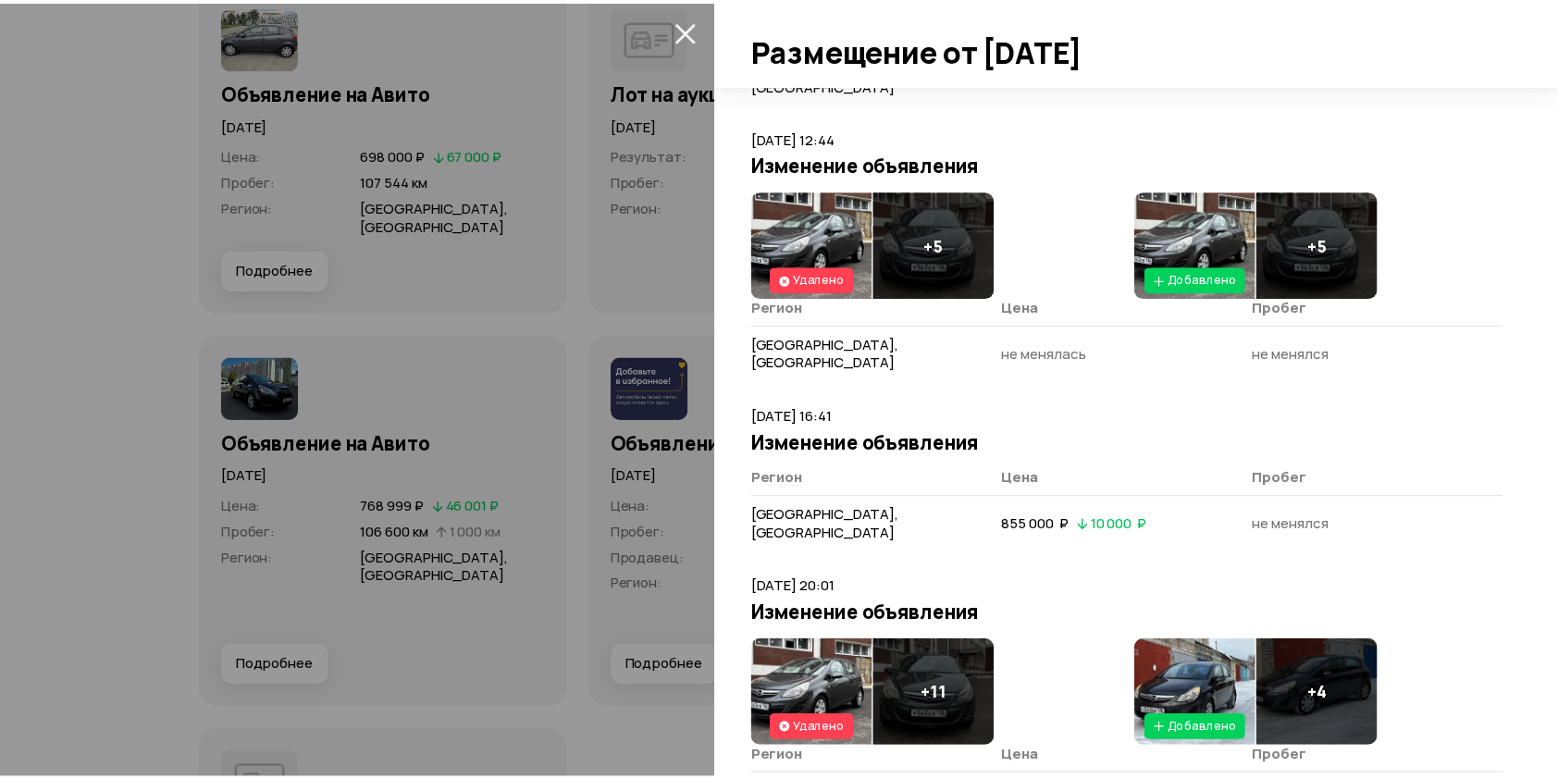
scroll to position [160, 0]
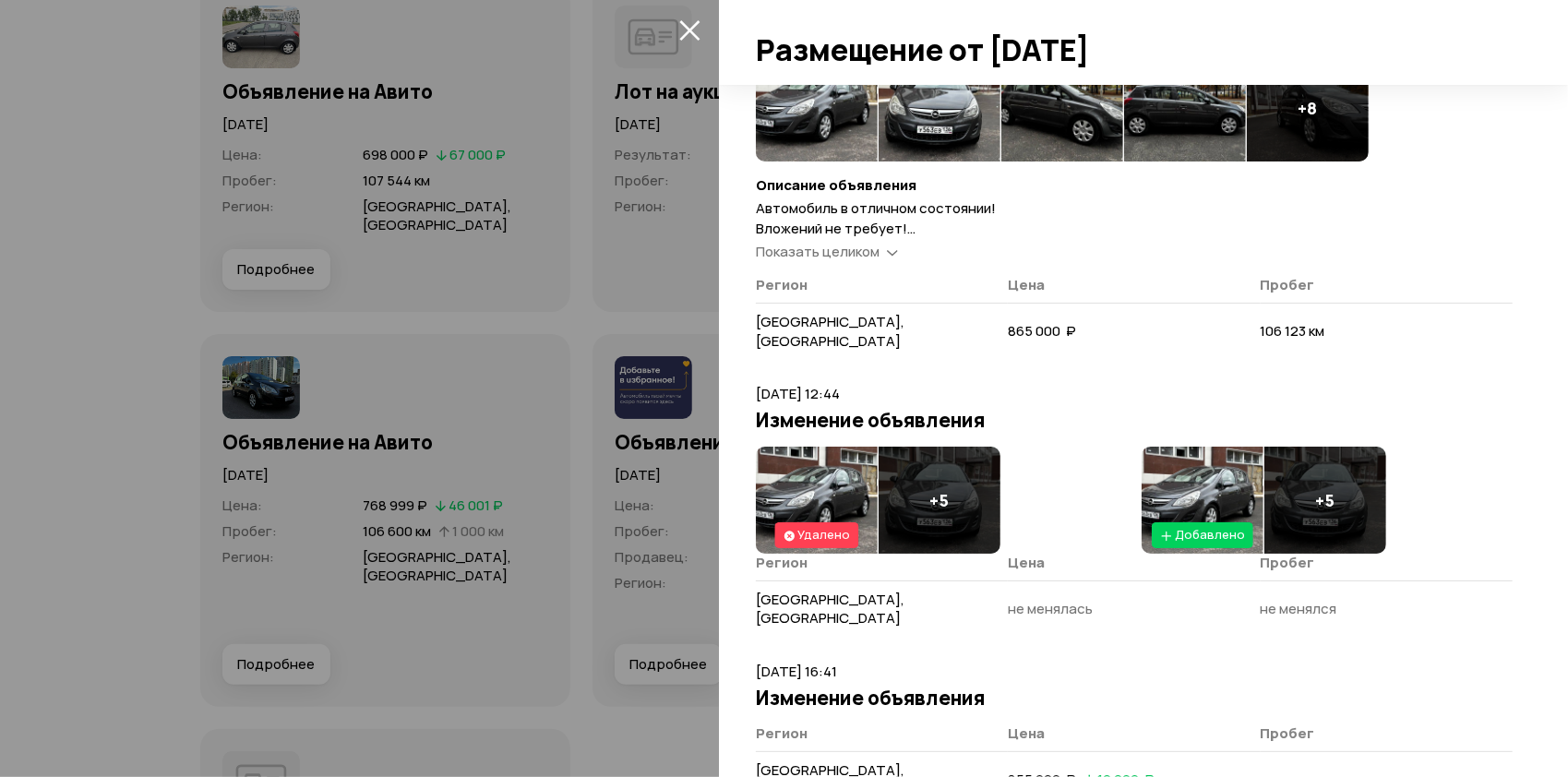
click at [689, 25] on icon "закрыть" at bounding box center [689, 29] width 21 height 21
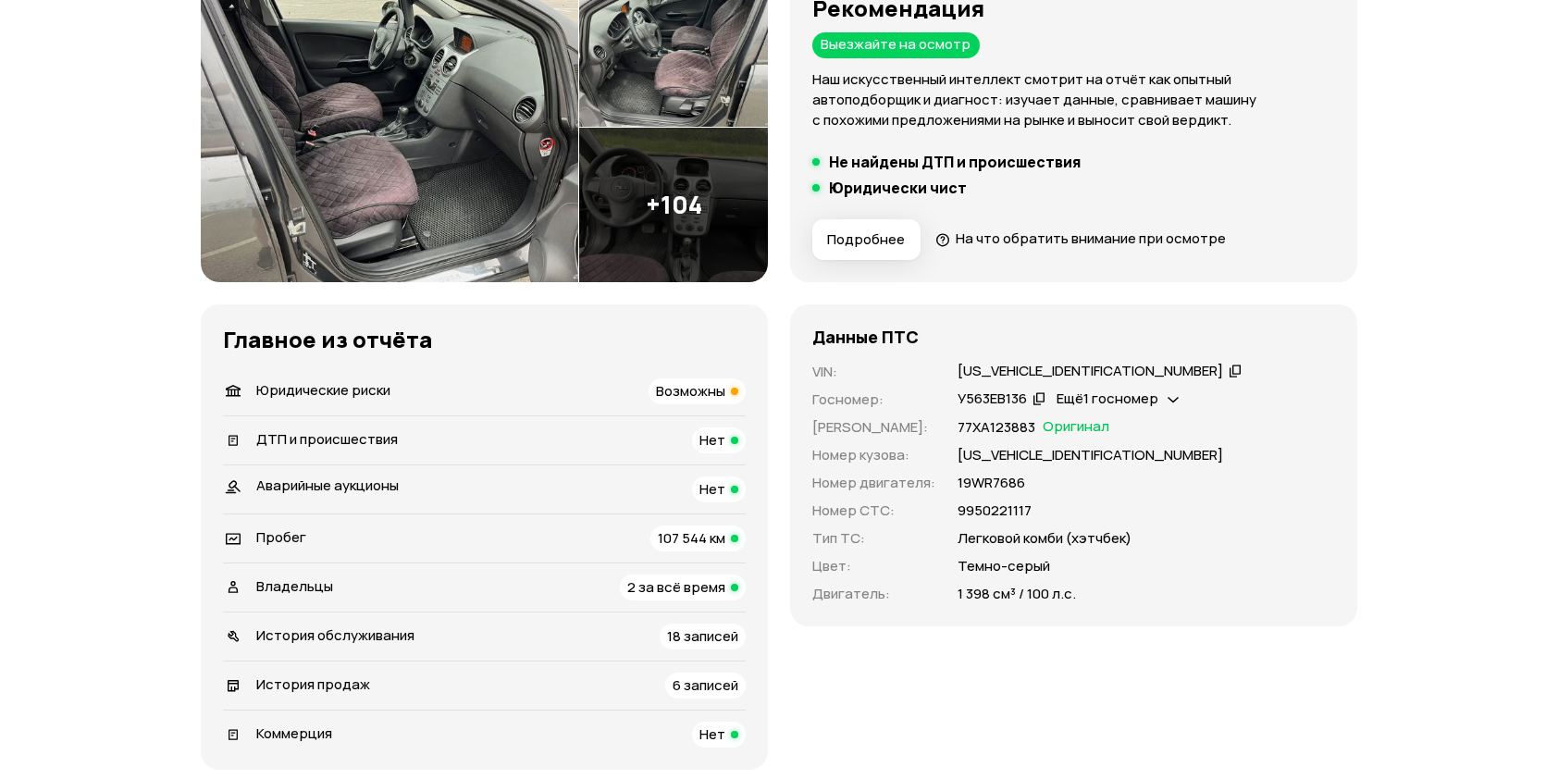
scroll to position [278, 0]
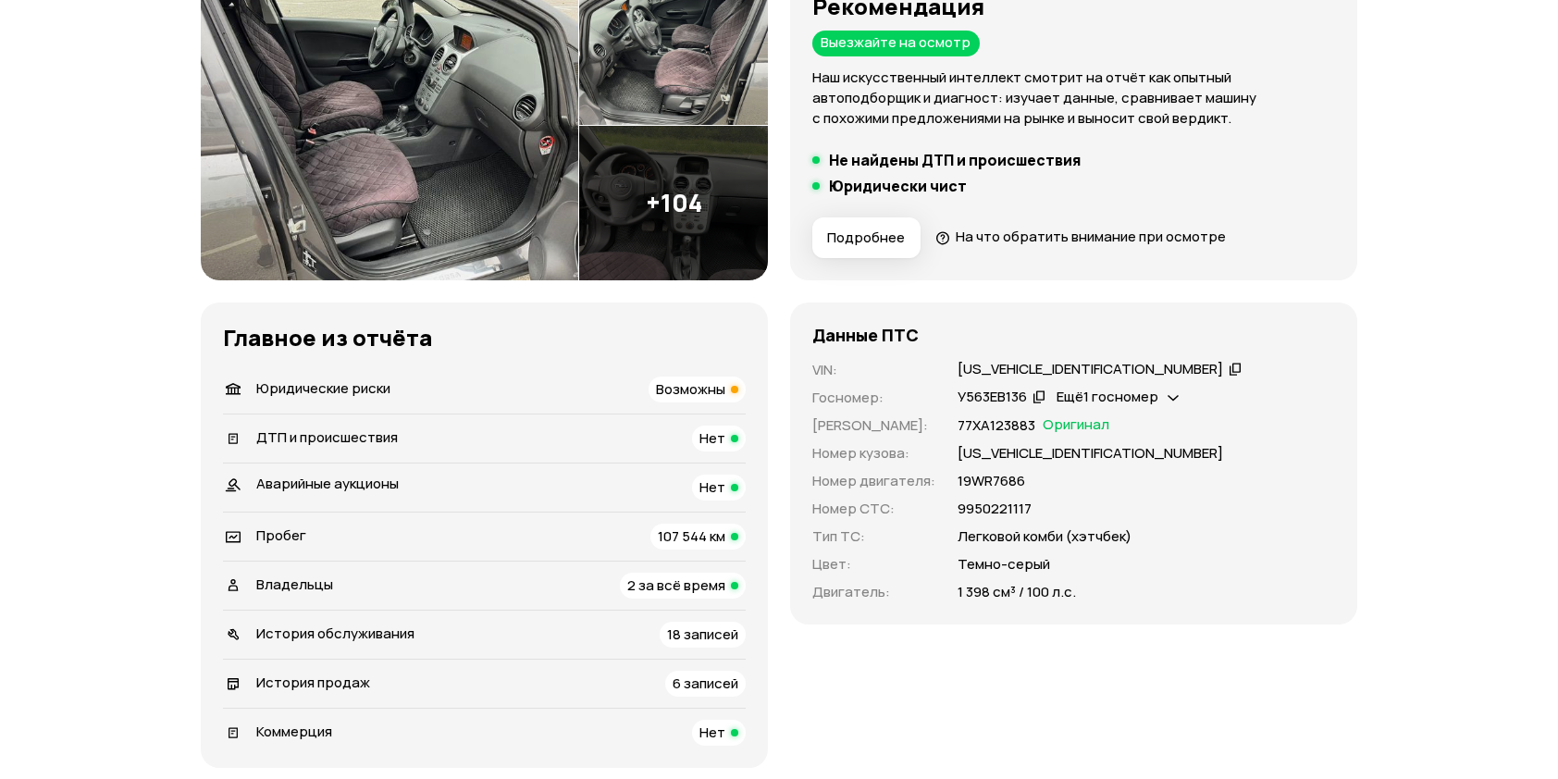
click at [1228, 368] on icon at bounding box center [1234, 368] width 13 height 19
click at [1173, 398] on icon at bounding box center [1172, 396] width 11 height 19
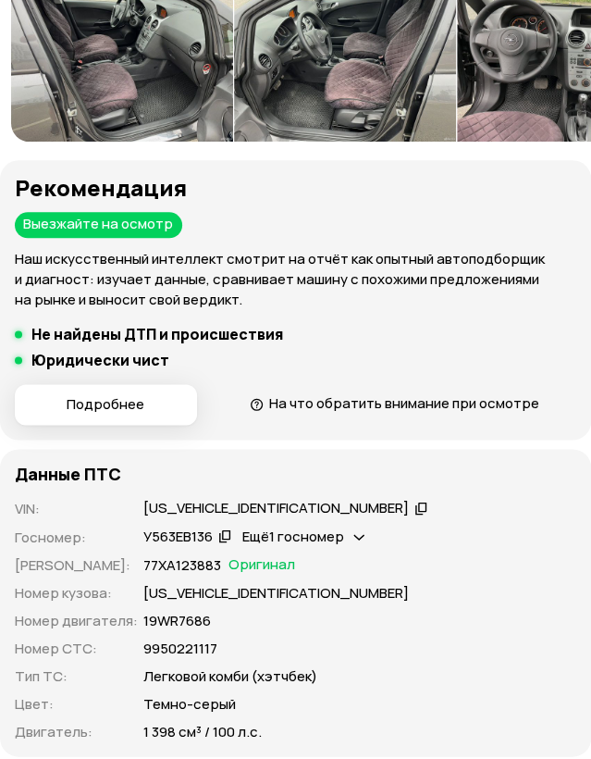
scroll to position [142, 0]
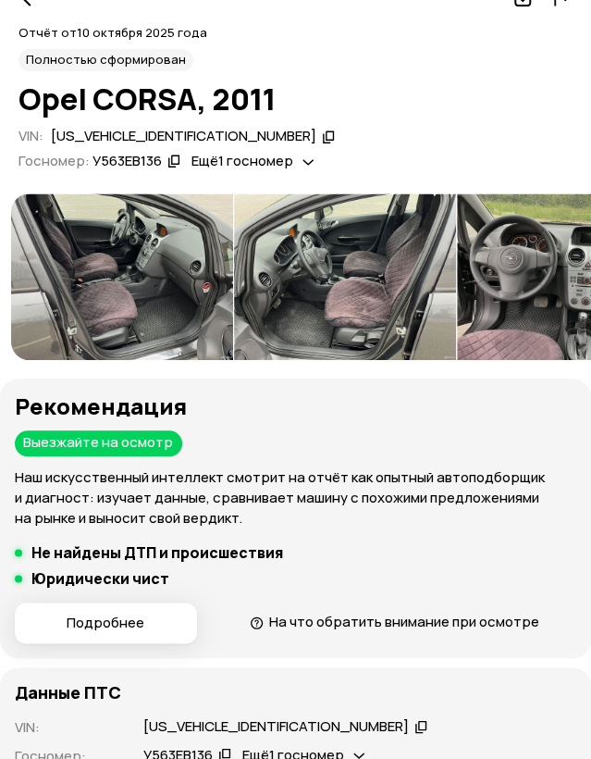
drag, startPoint x: 472, startPoint y: 291, endPoint x: 226, endPoint y: 287, distance: 246.1
drag, startPoint x: 106, startPoint y: 283, endPoint x: 325, endPoint y: 283, distance: 218.3
drag, startPoint x: 387, startPoint y: 286, endPoint x: 155, endPoint y: 282, distance: 231.3
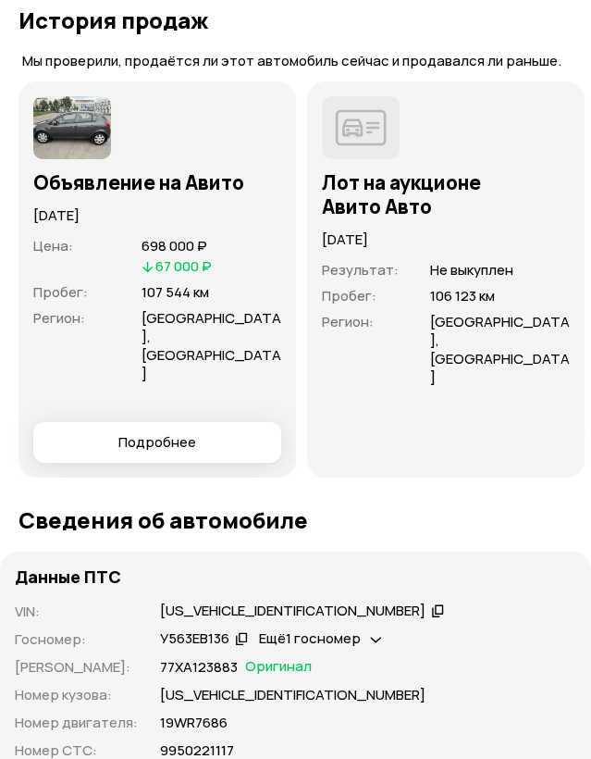
scroll to position [5087, 0]
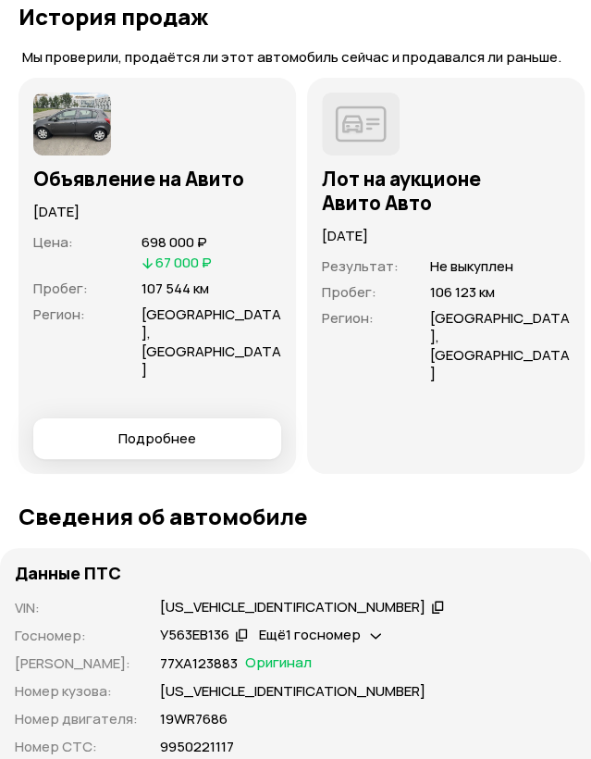
click at [241, 625] on icon at bounding box center [241, 634] width 13 height 19
